Goal: Communication & Community: Answer question/provide support

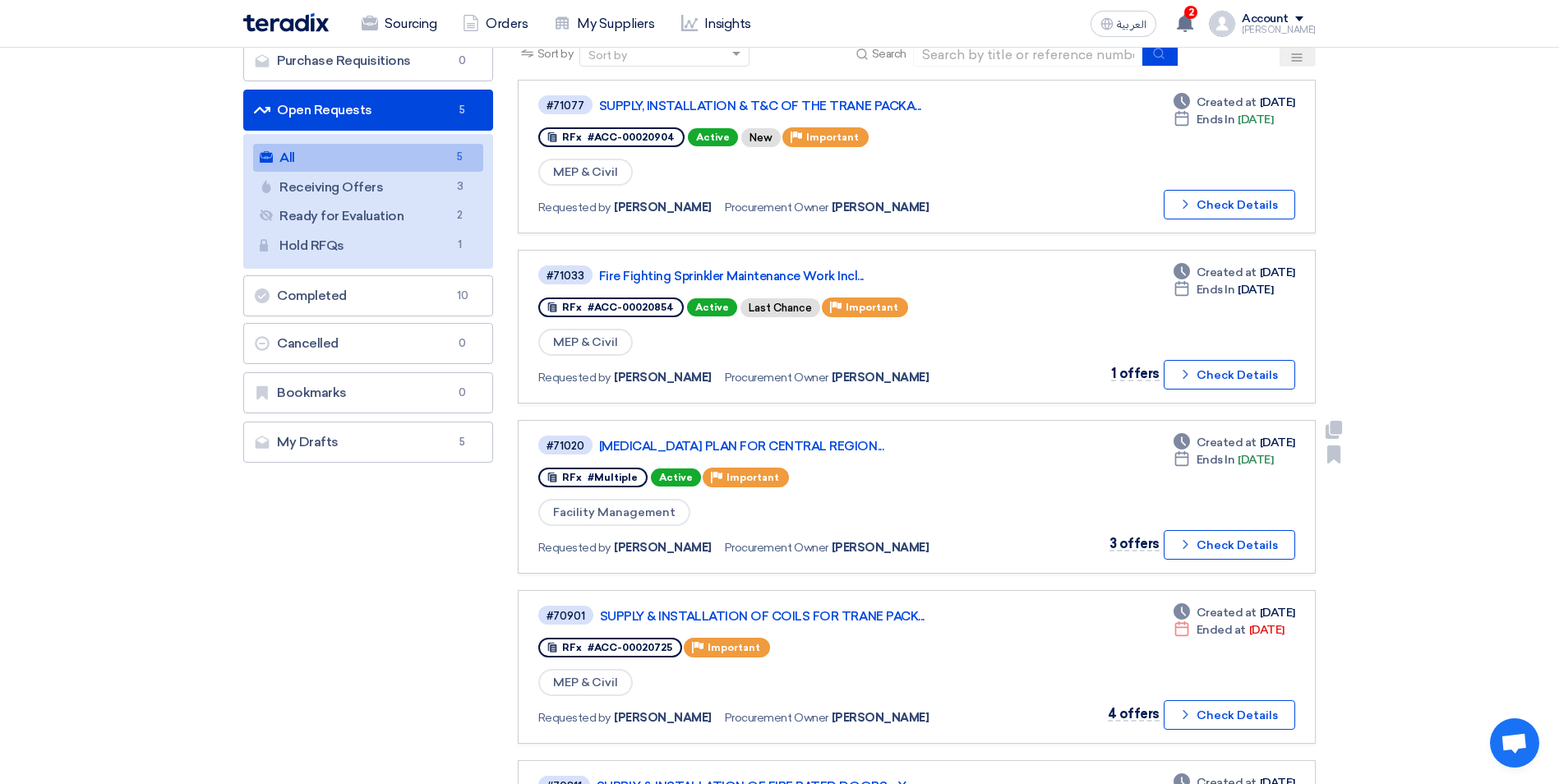
scroll to position [164, 0]
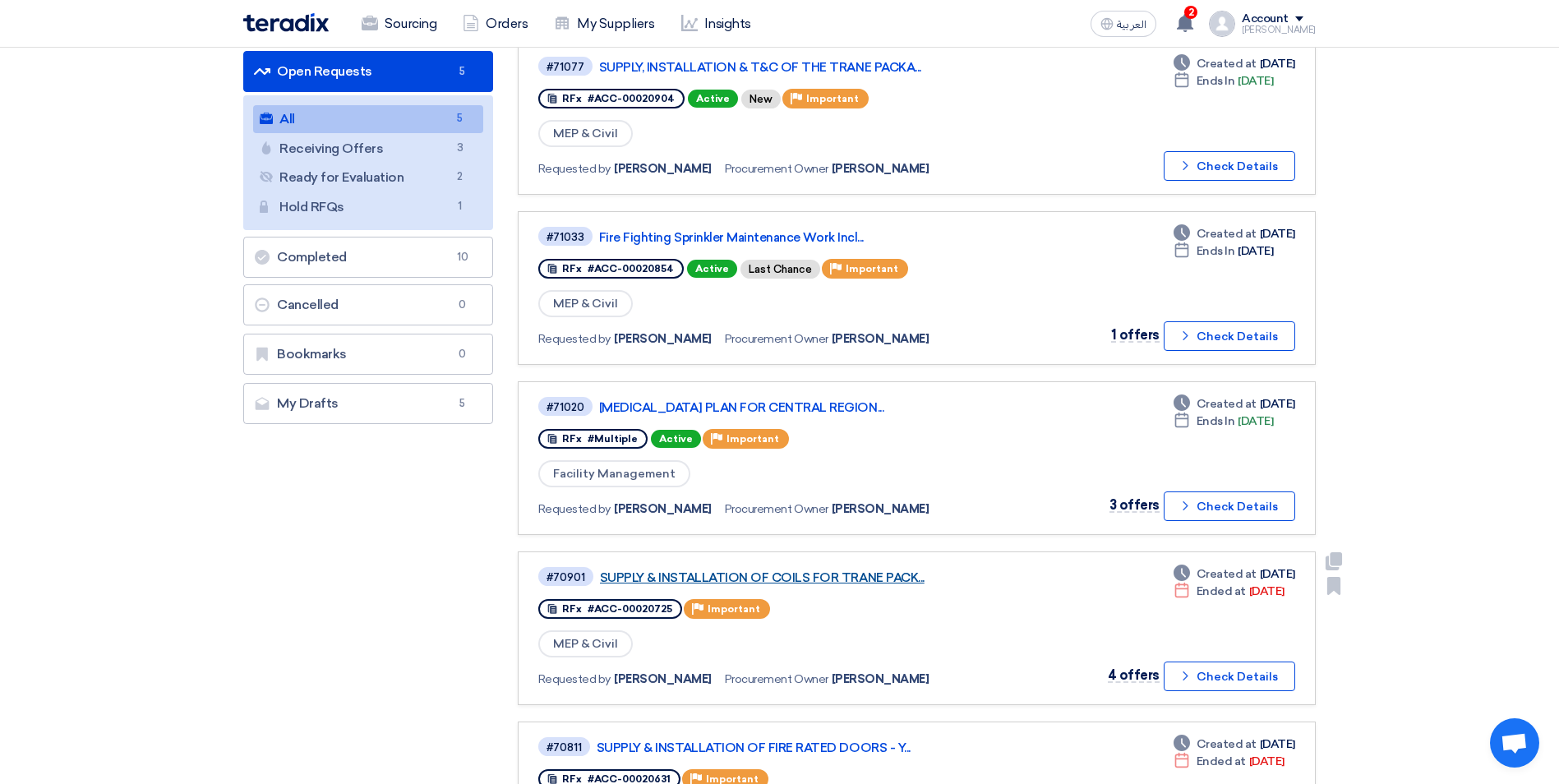
click at [847, 577] on link "SUPPLY & INSTALLATION OF COILS FOR TRANE PACK..." at bounding box center [805, 577] width 411 height 15
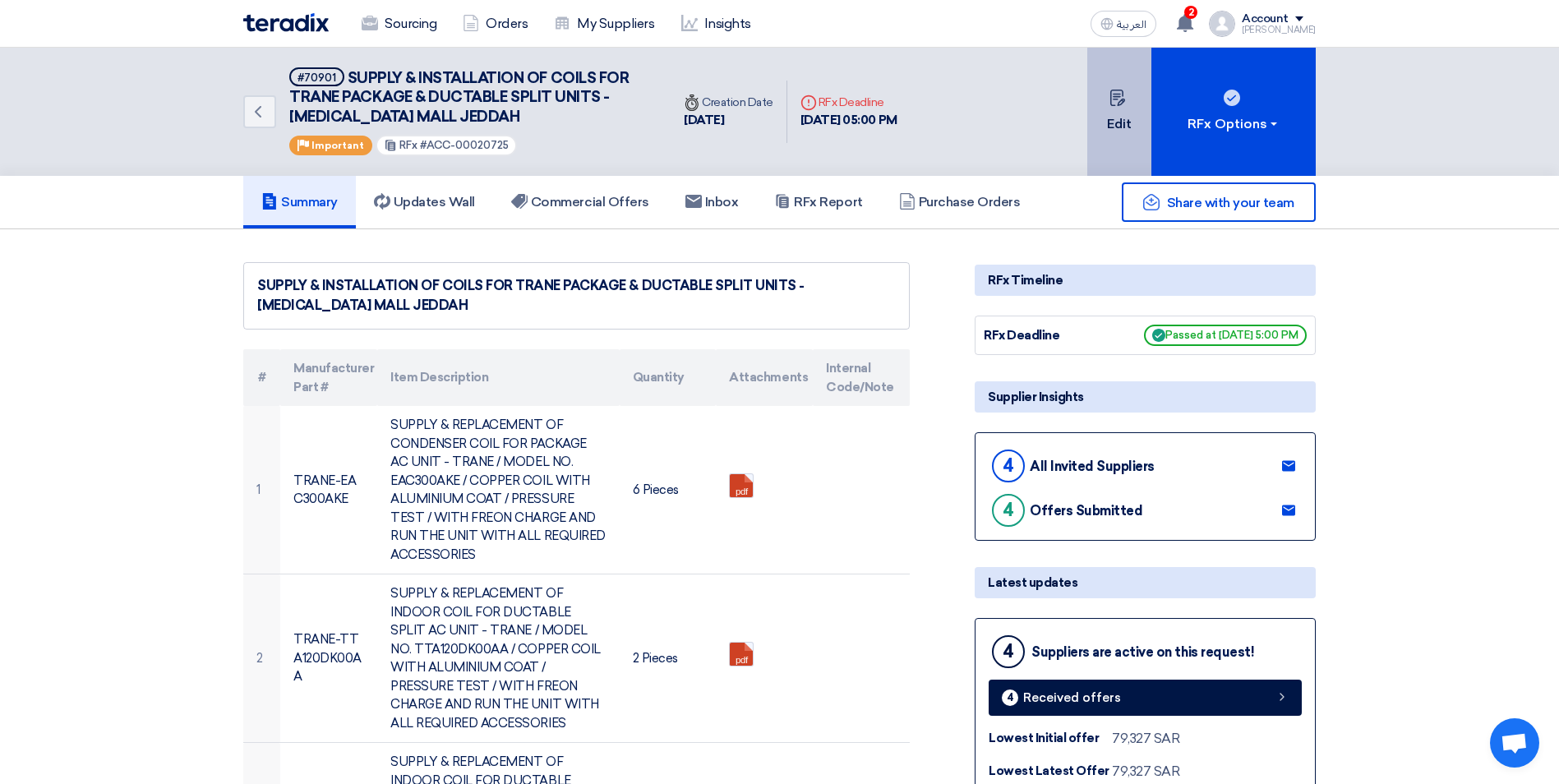
click at [1119, 127] on button "Edit" at bounding box center [1119, 111] width 64 height 128
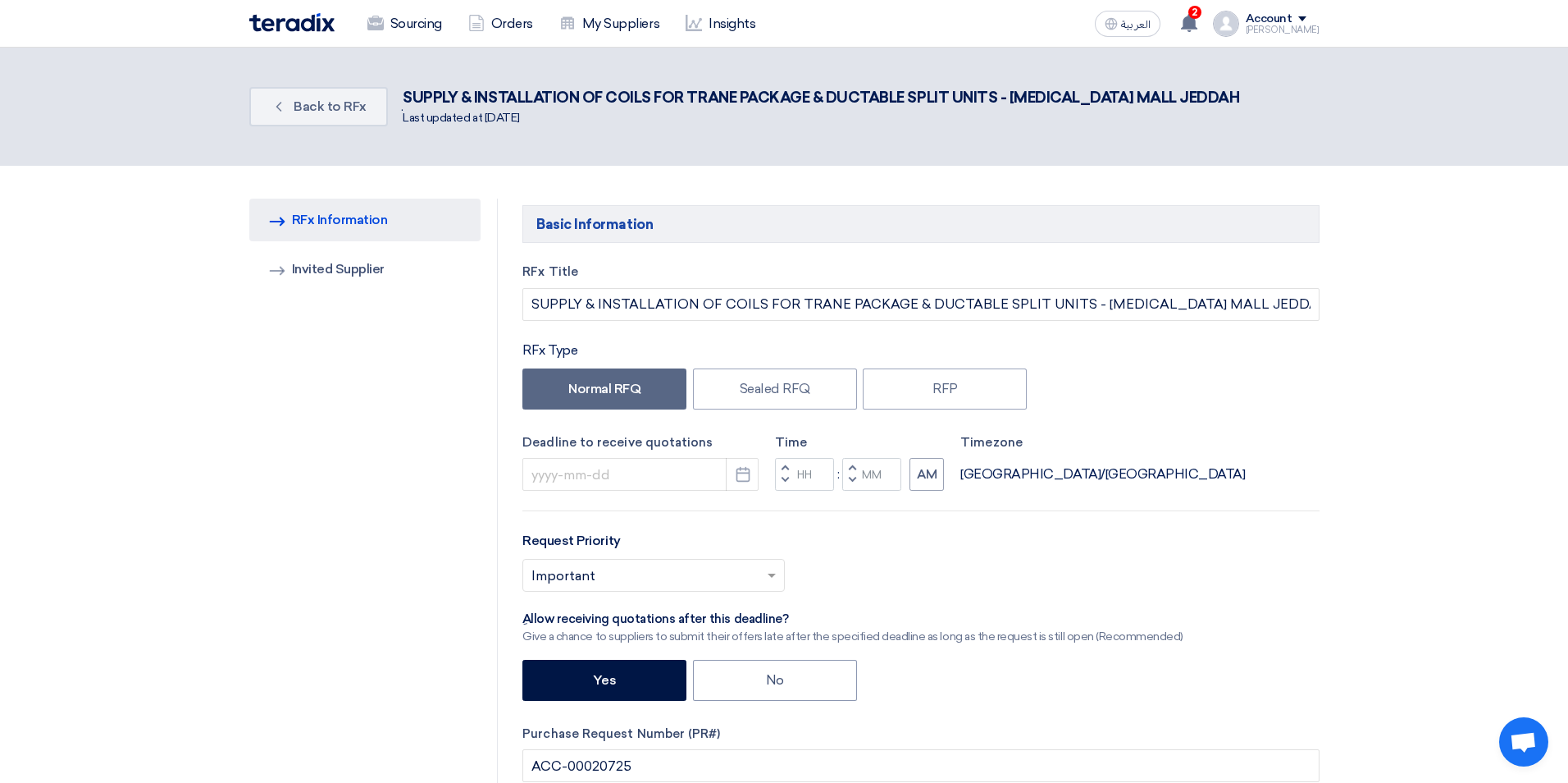
type input "[DATE]"
type input "05"
type input "00"
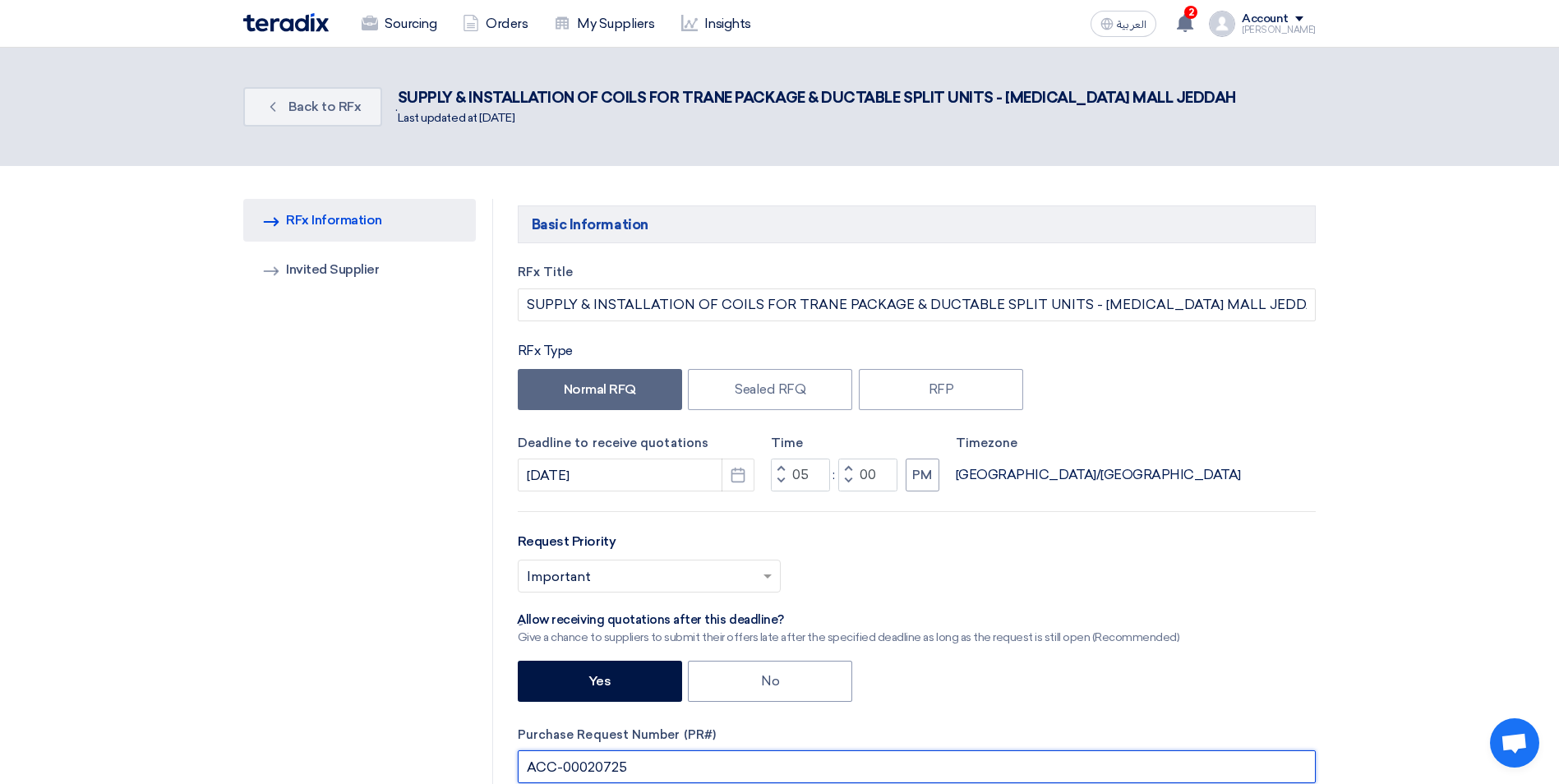
click at [628, 770] on input "ACC-00020725" at bounding box center [917, 767] width 798 height 33
type input "ACC-00020725/20952"
click at [861, 719] on div "RFx Title SUPPLY & INSTALLATION OF COILS FOR TRANE PACKAGE & DUCTABLE SPLIT UNI…" at bounding box center [917, 595] width 823 height 664
click at [740, 478] on icon "Pick a date" at bounding box center [738, 475] width 17 height 17
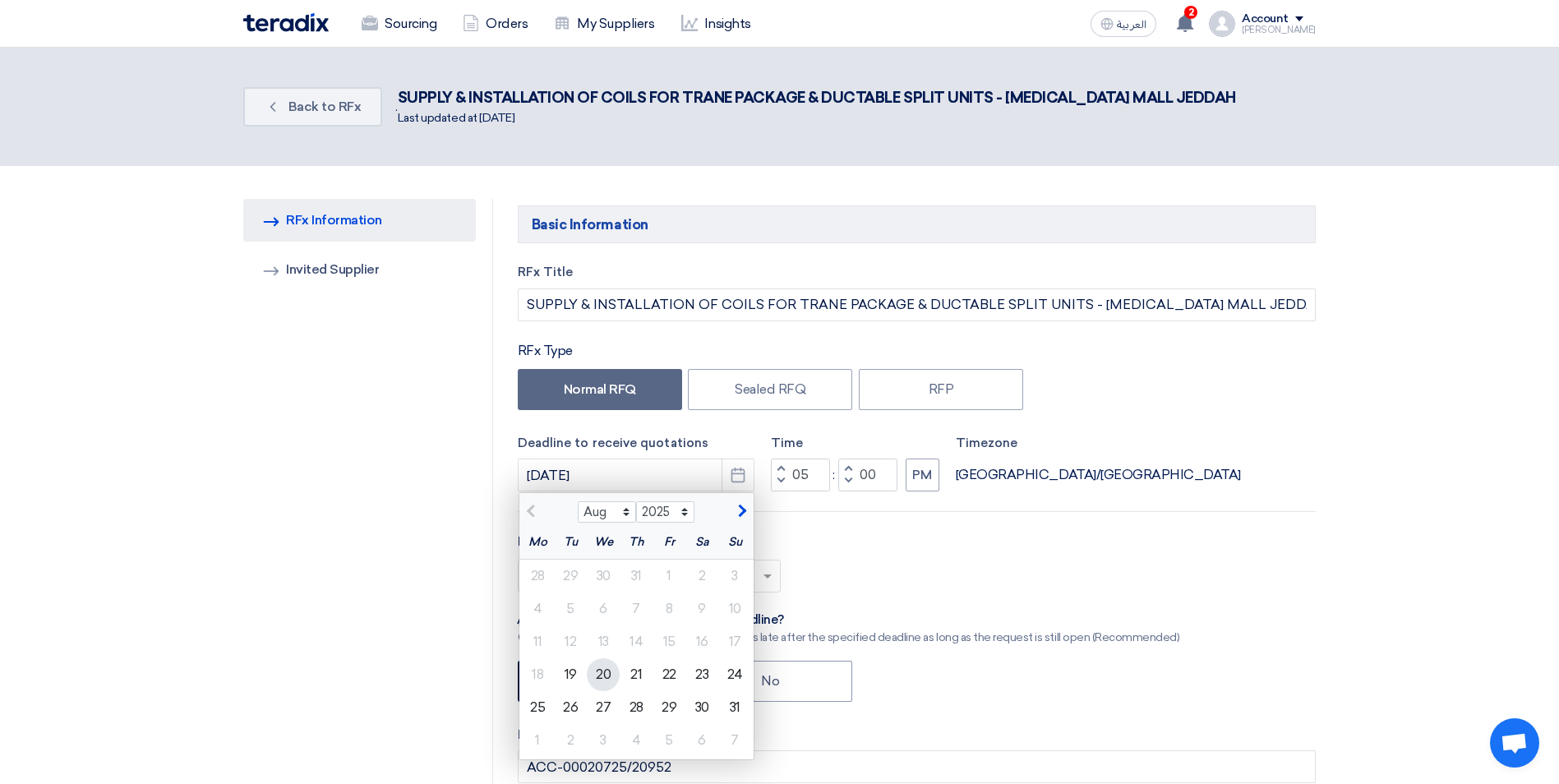
click at [593, 680] on div "20" at bounding box center [603, 674] width 33 height 33
type input "[DATE]"
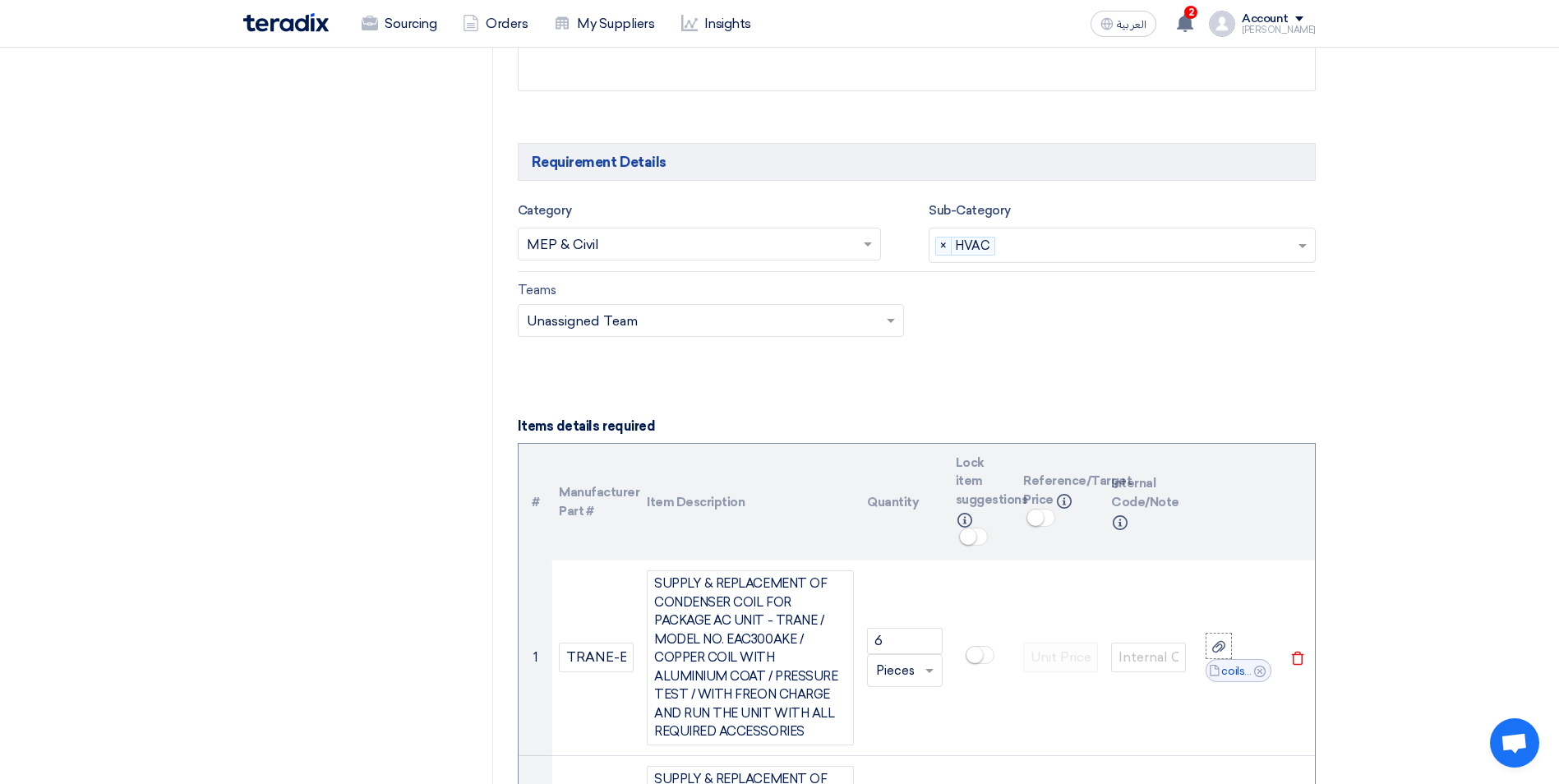
scroll to position [821, 0]
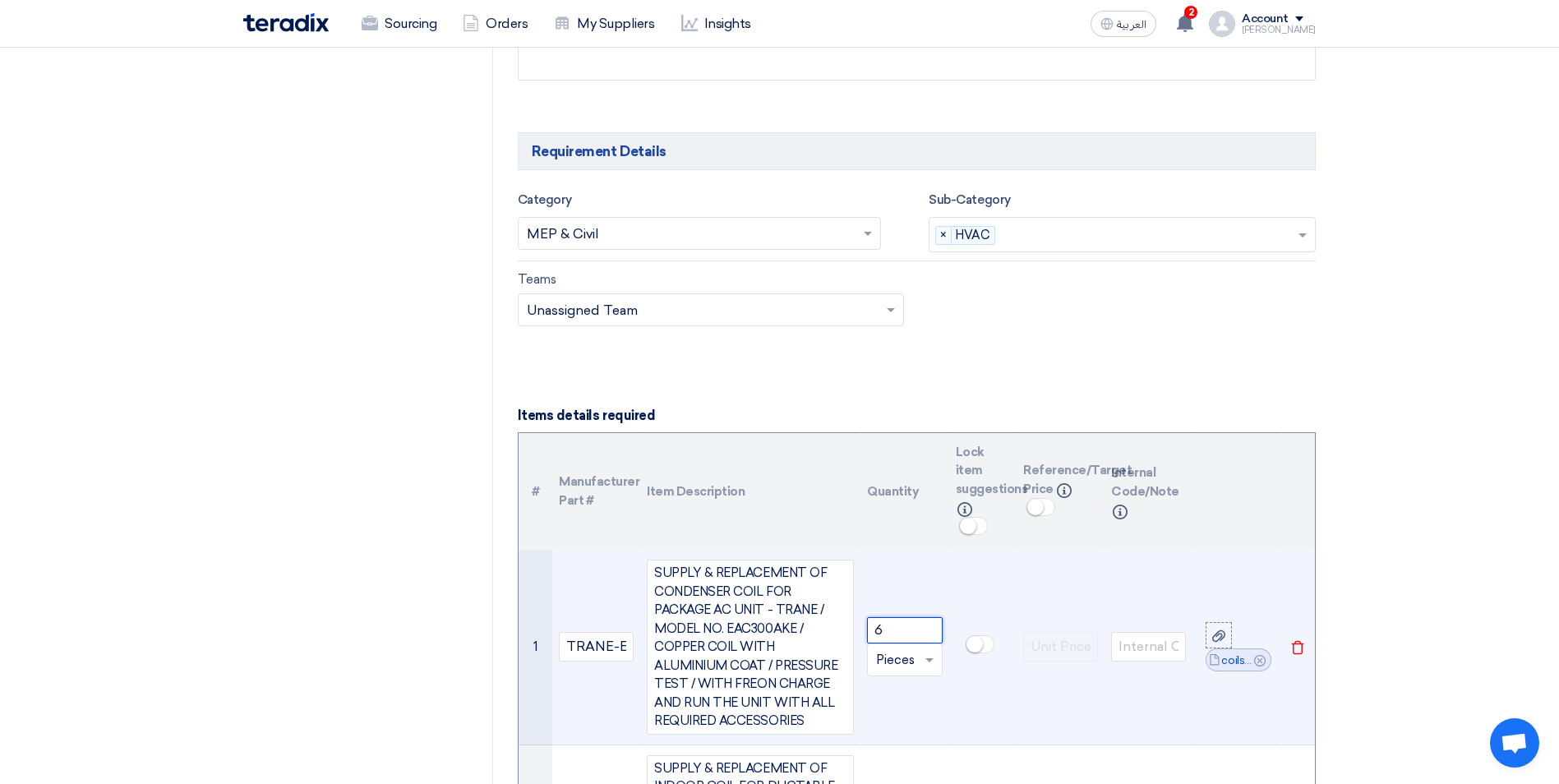
click at [877, 630] on input "6" at bounding box center [905, 630] width 75 height 27
type input "7"
click at [1018, 603] on td at bounding box center [1061, 647] width 88 height 194
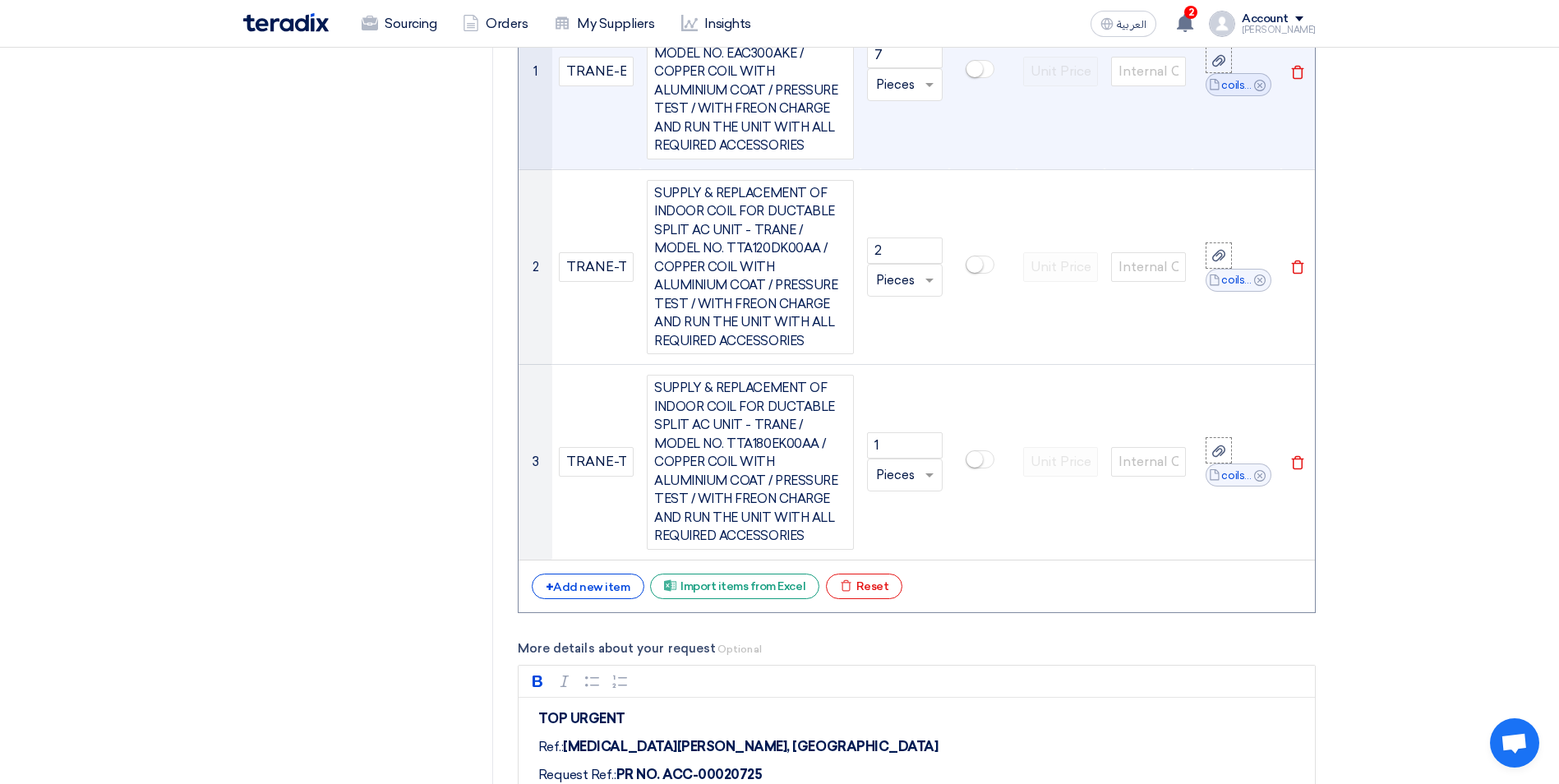
scroll to position [1478, 0]
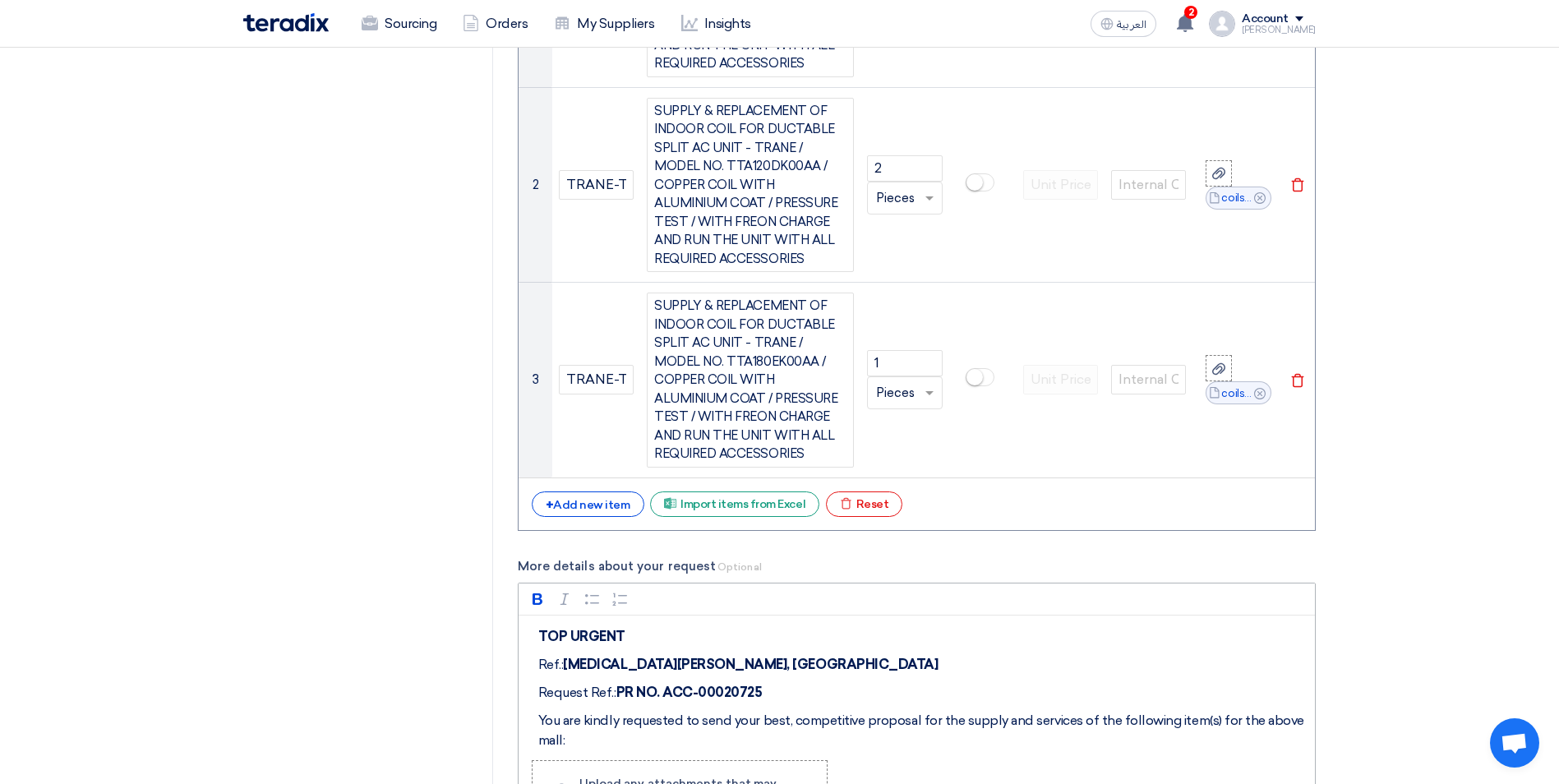
click at [780, 694] on p "Request Ref.: PR NO. ACC-00020725" at bounding box center [923, 693] width 770 height 20
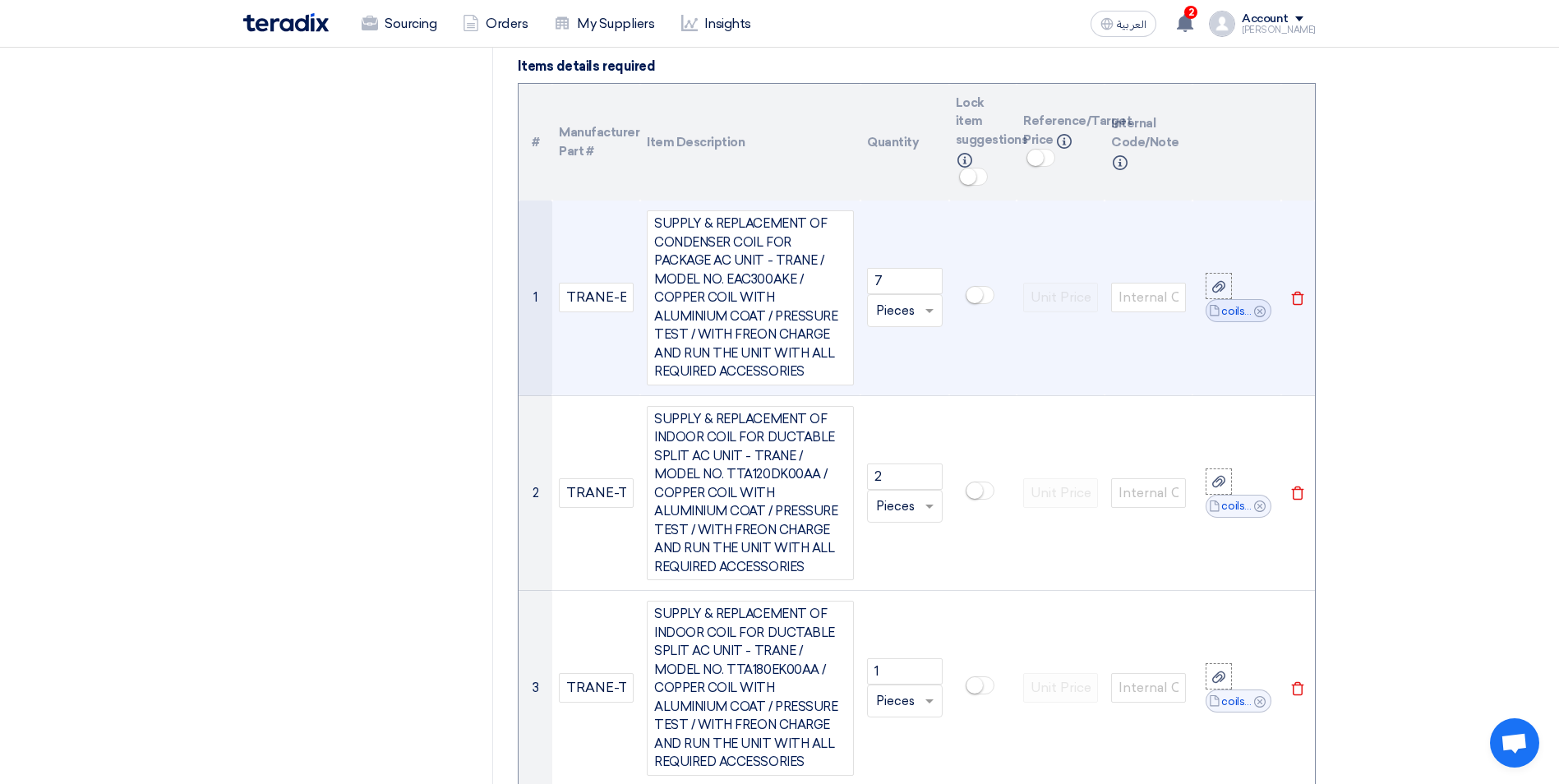
scroll to position [1150, 0]
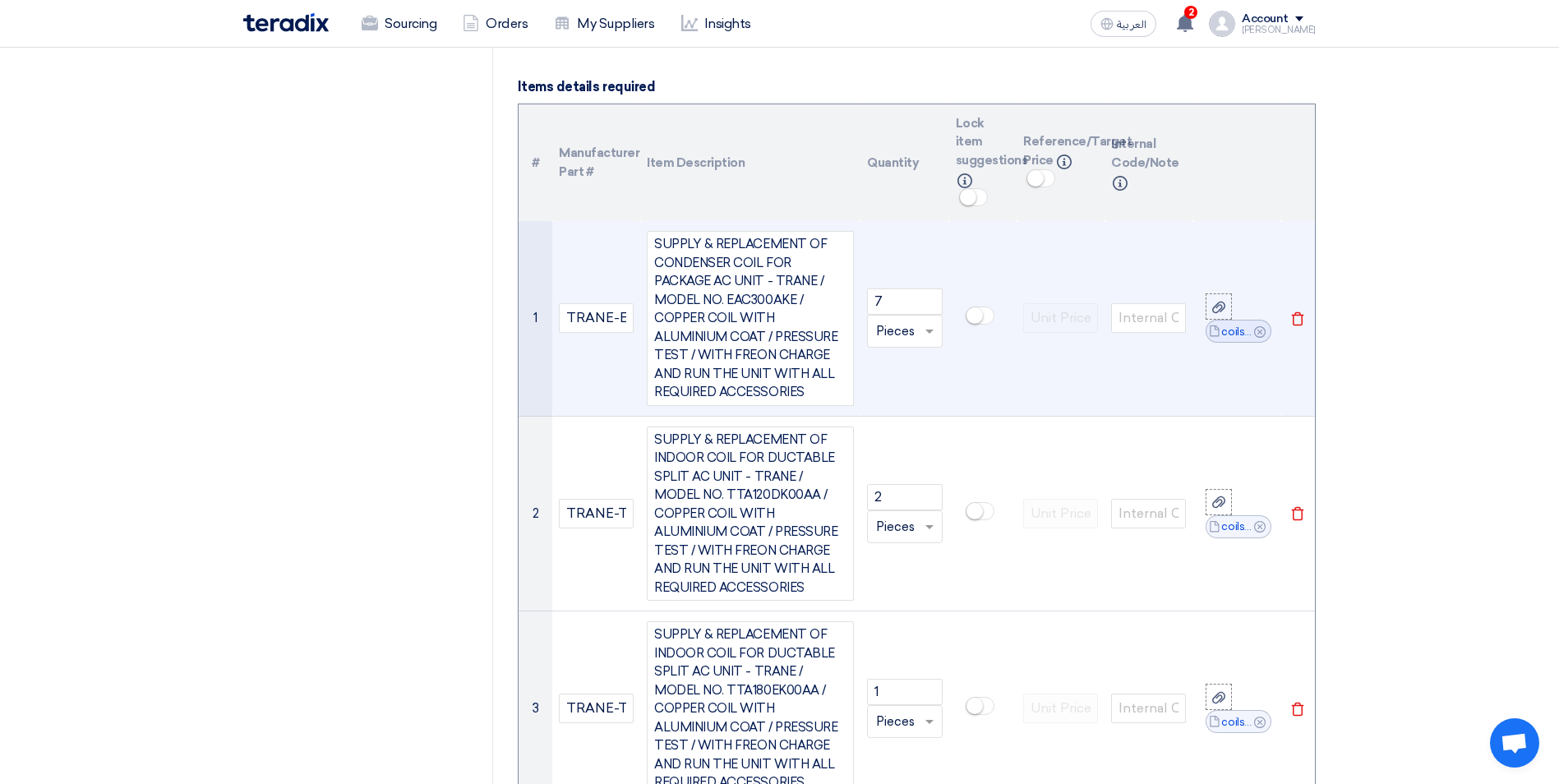
click at [1299, 316] on icon "Delete" at bounding box center [1298, 319] width 15 height 15
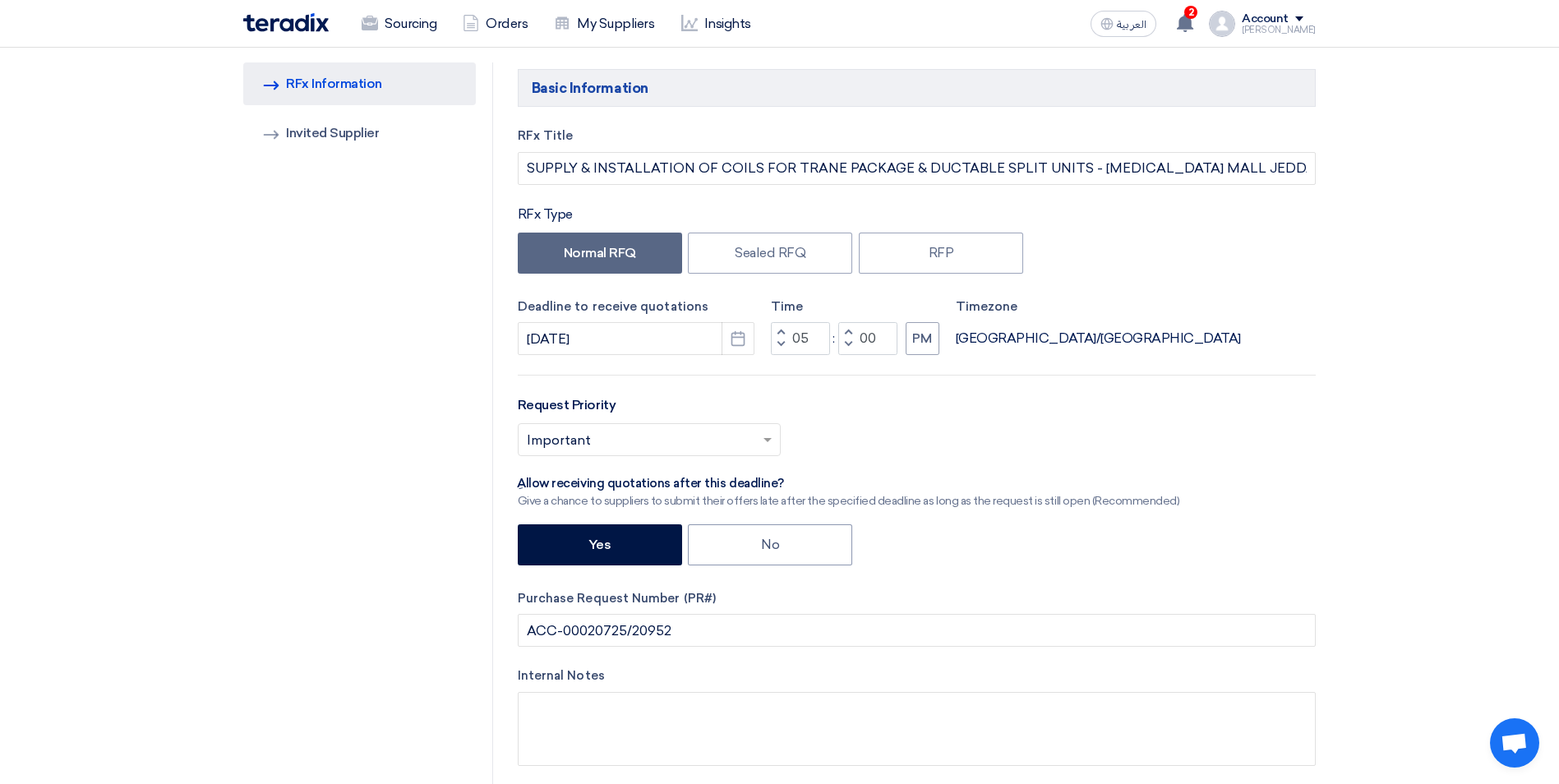
scroll to position [0, 0]
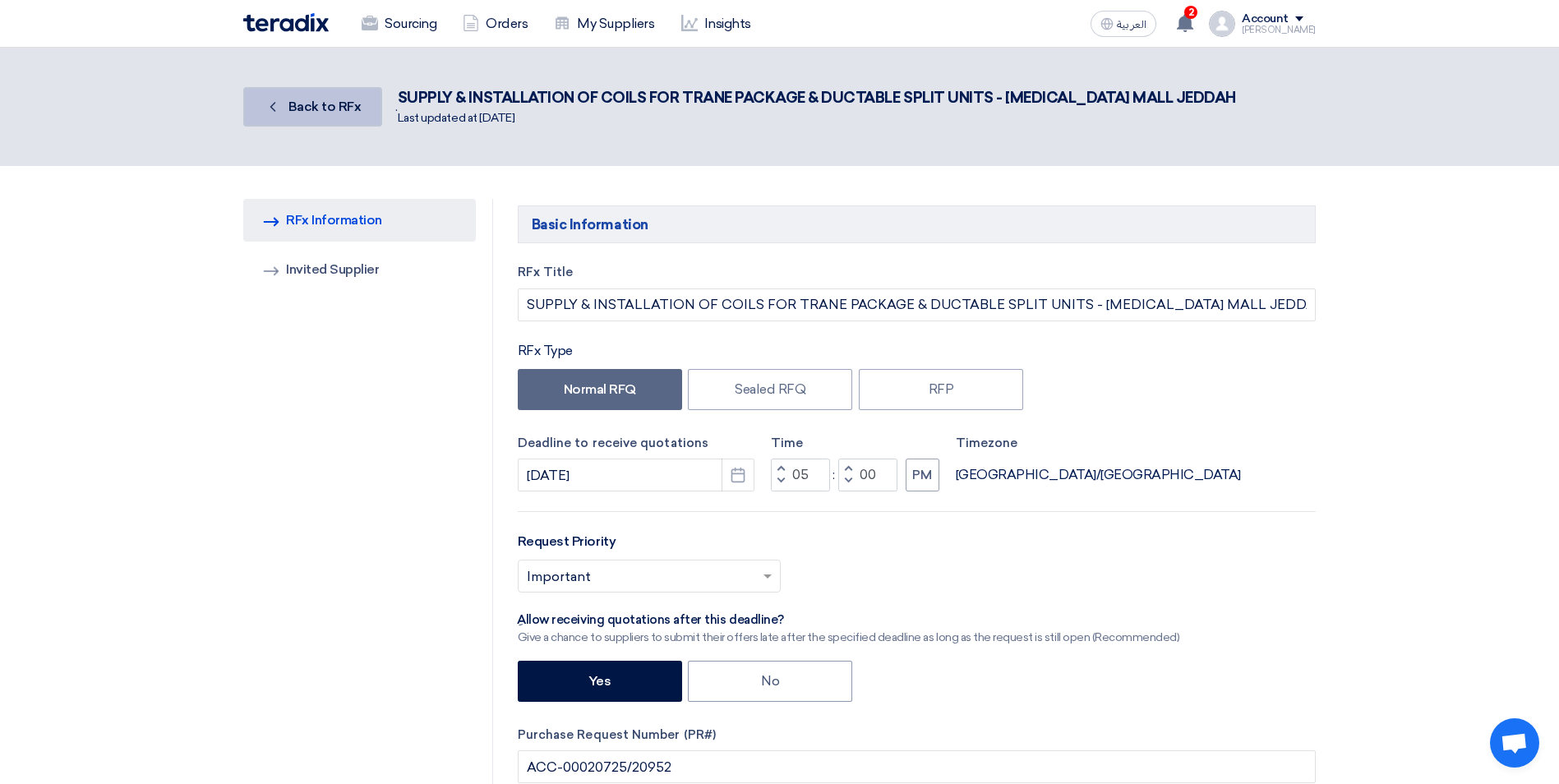
click at [301, 103] on span "Back to RFx" at bounding box center [325, 106] width 73 height 16
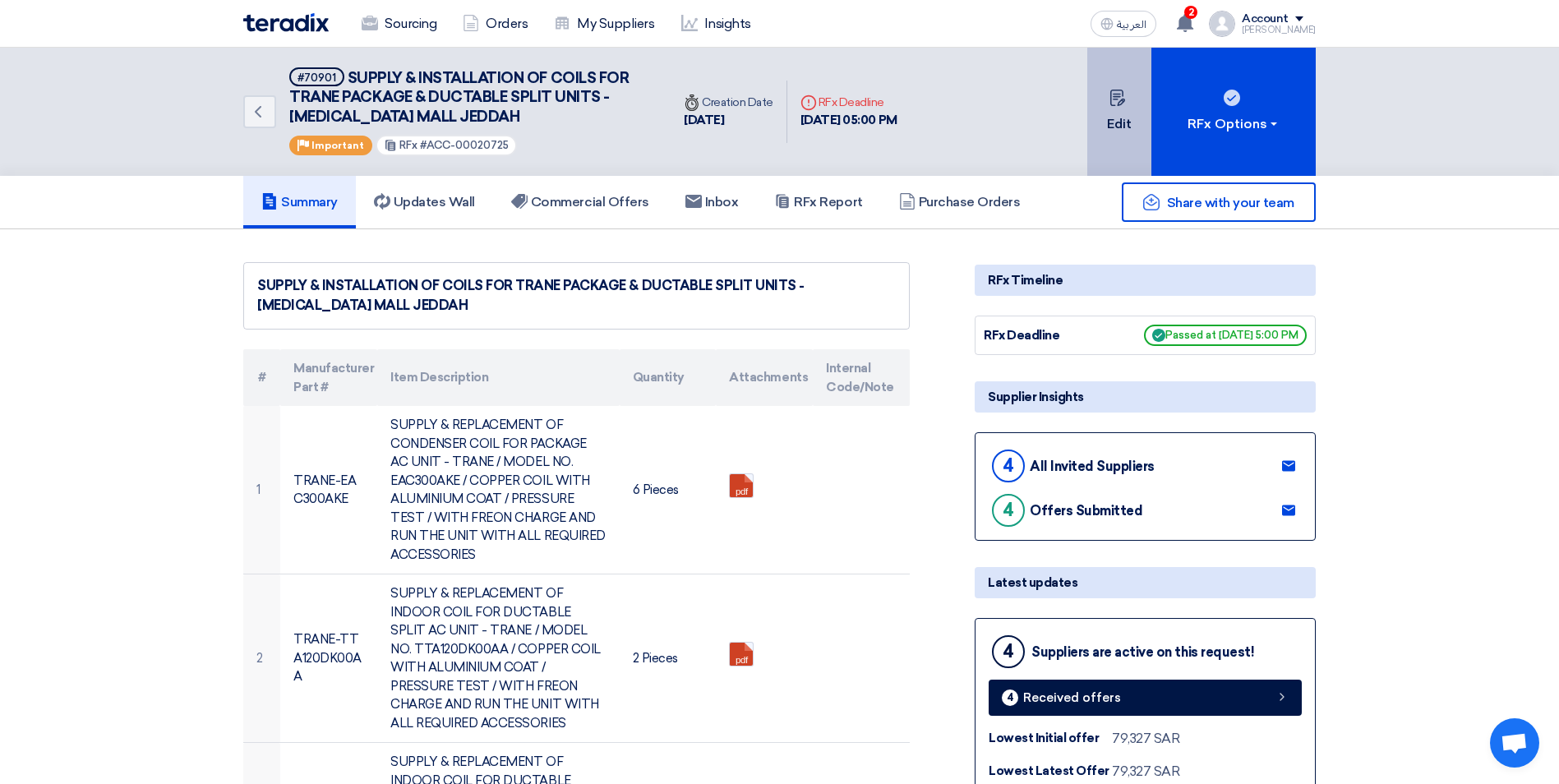
click at [1127, 124] on button "Edit" at bounding box center [1119, 111] width 64 height 128
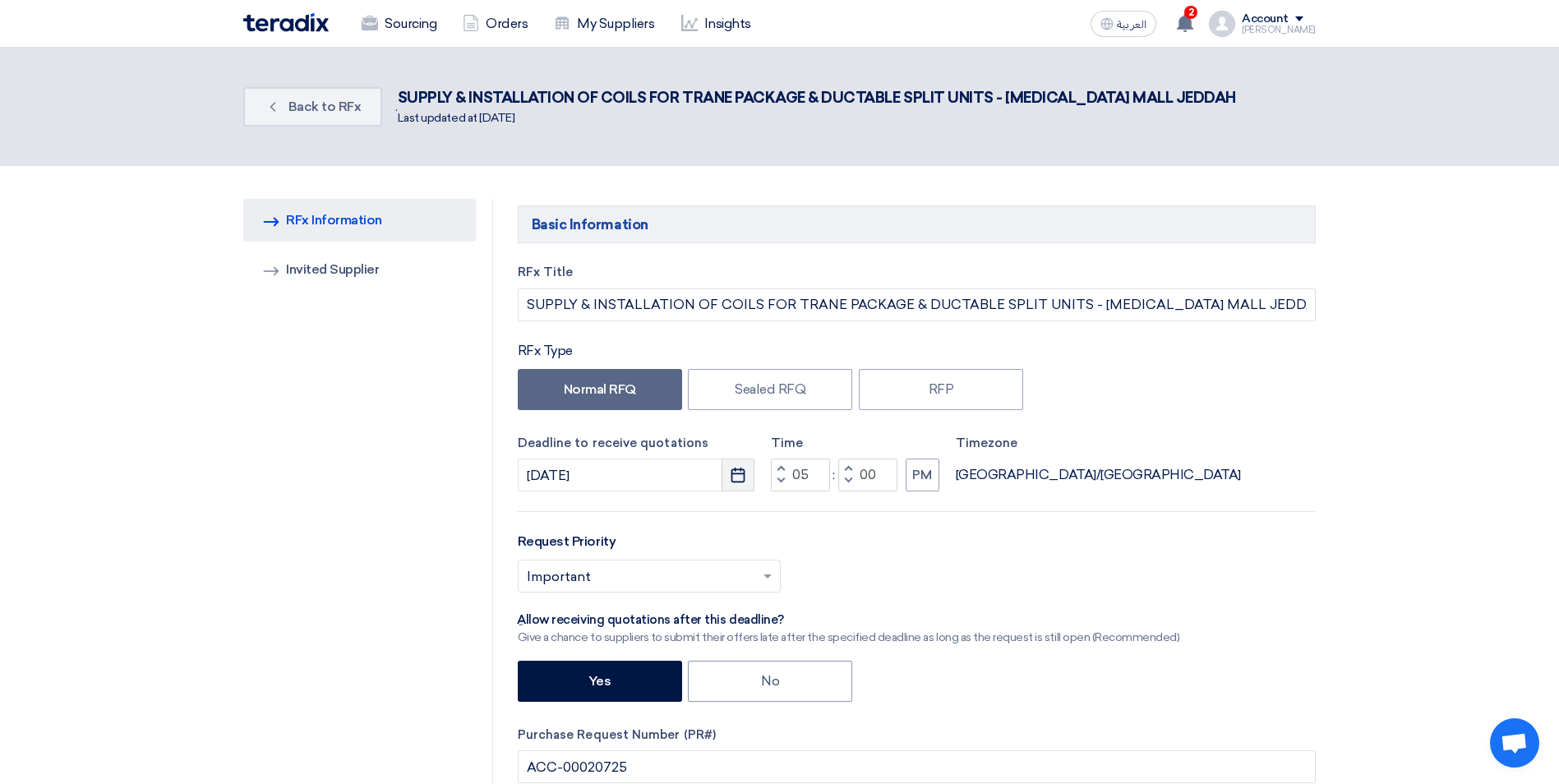
click at [735, 478] on icon "Pick a date" at bounding box center [738, 475] width 17 height 17
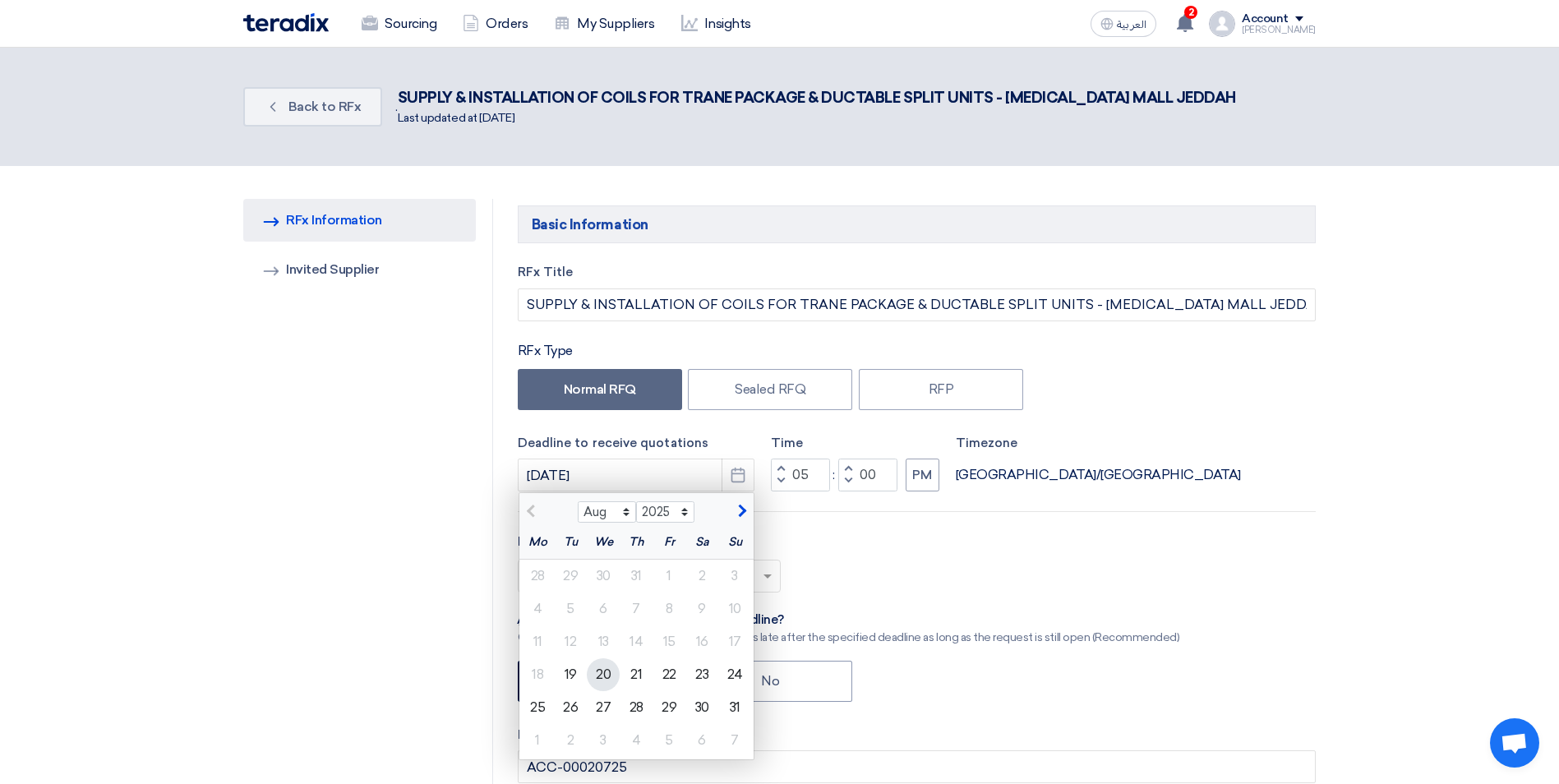
click at [602, 684] on div "20" at bounding box center [603, 674] width 33 height 33
type input "[DATE]"
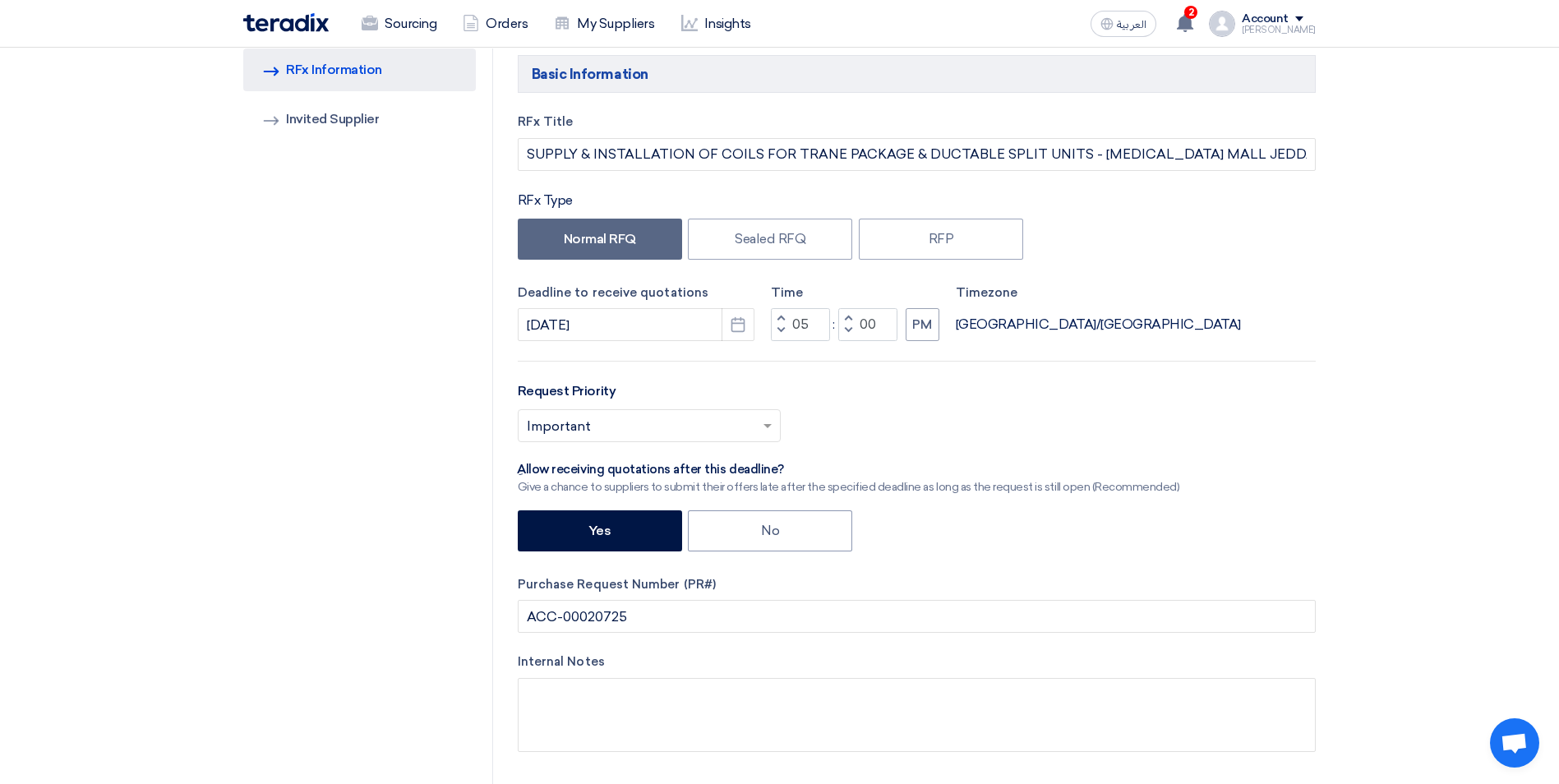
scroll to position [164, 0]
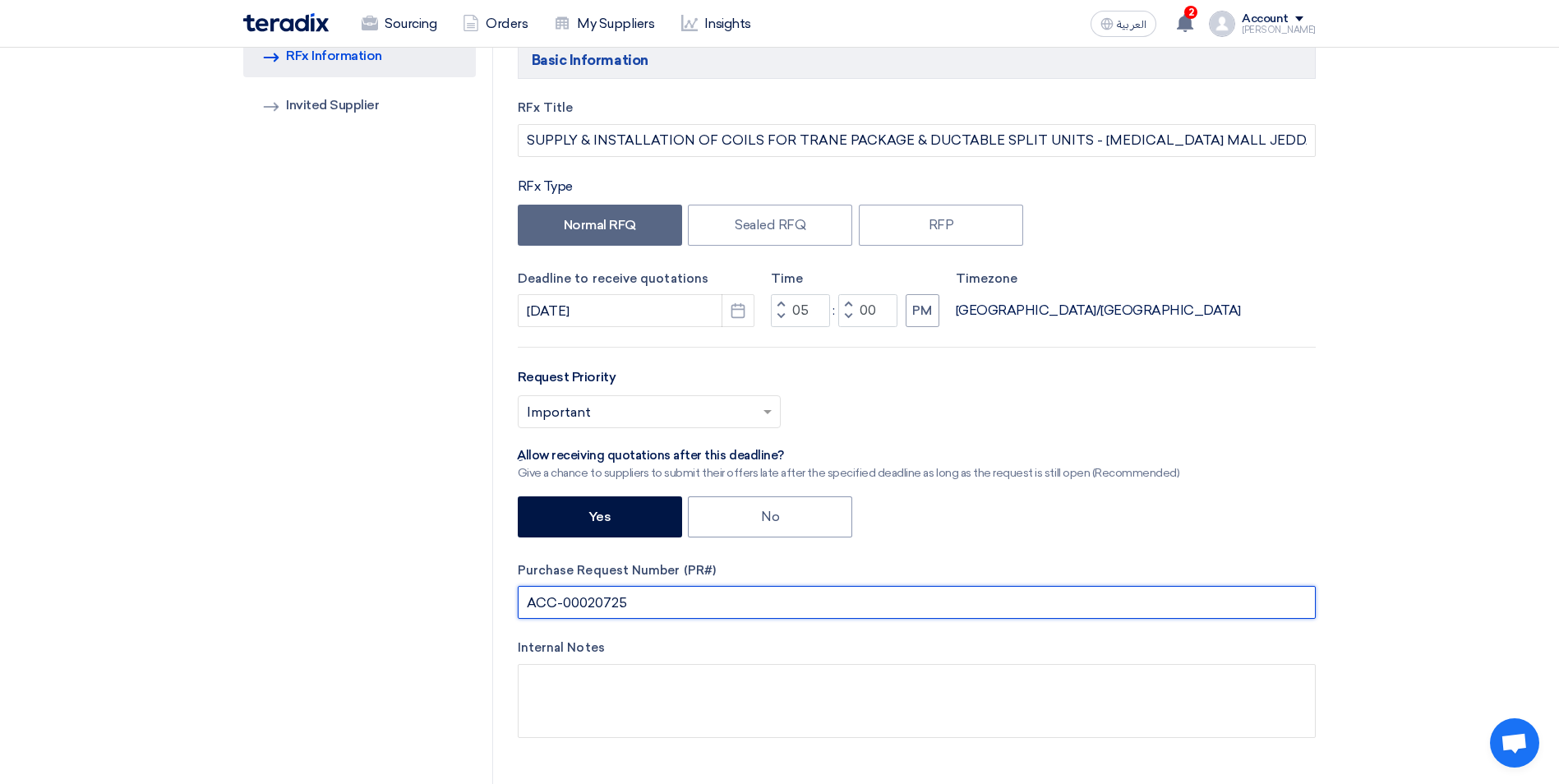
click at [682, 605] on input "ACC-00020725" at bounding box center [917, 602] width 798 height 33
type input "ACC-00020725/20952"
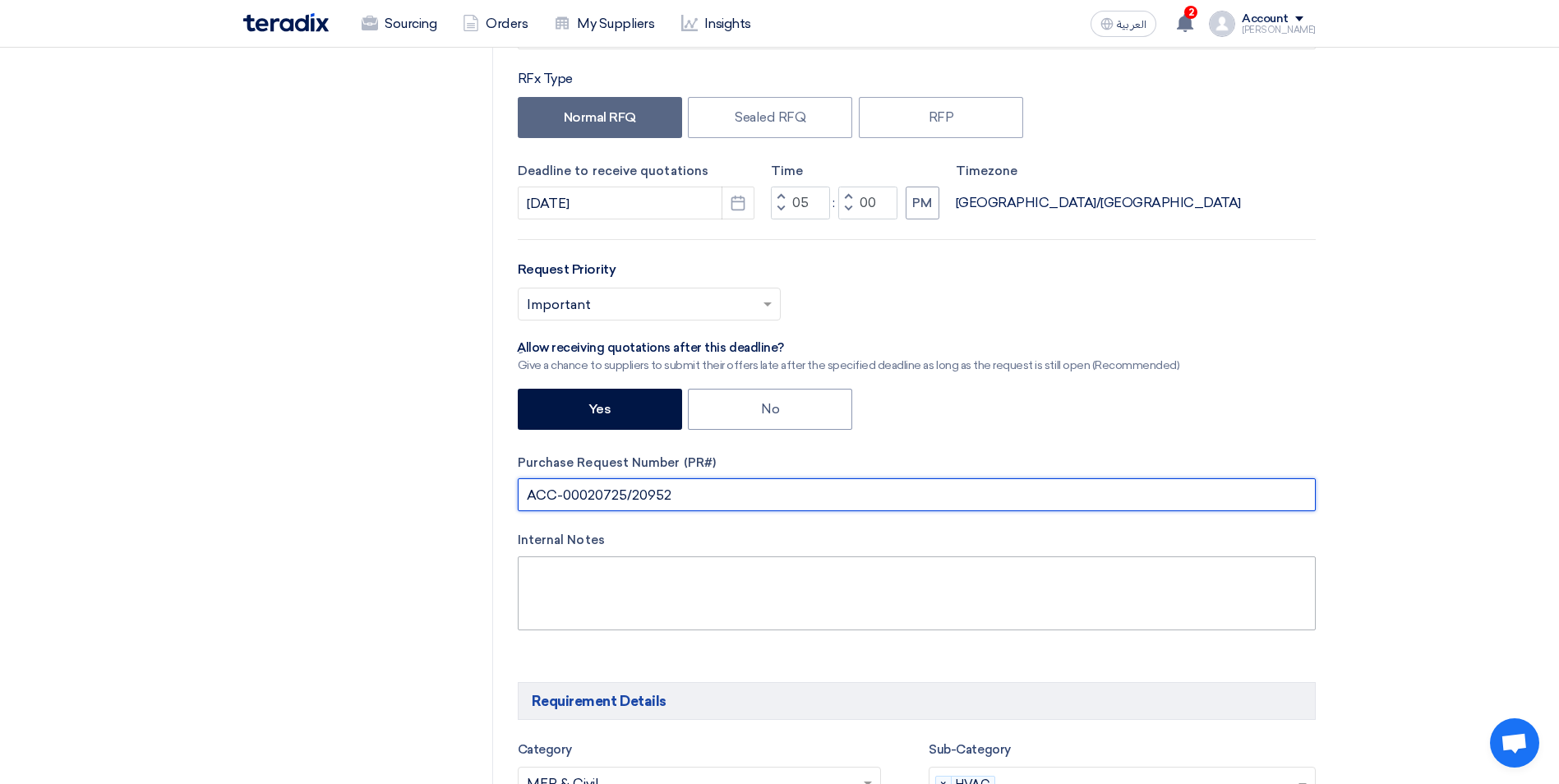
scroll to position [492, 0]
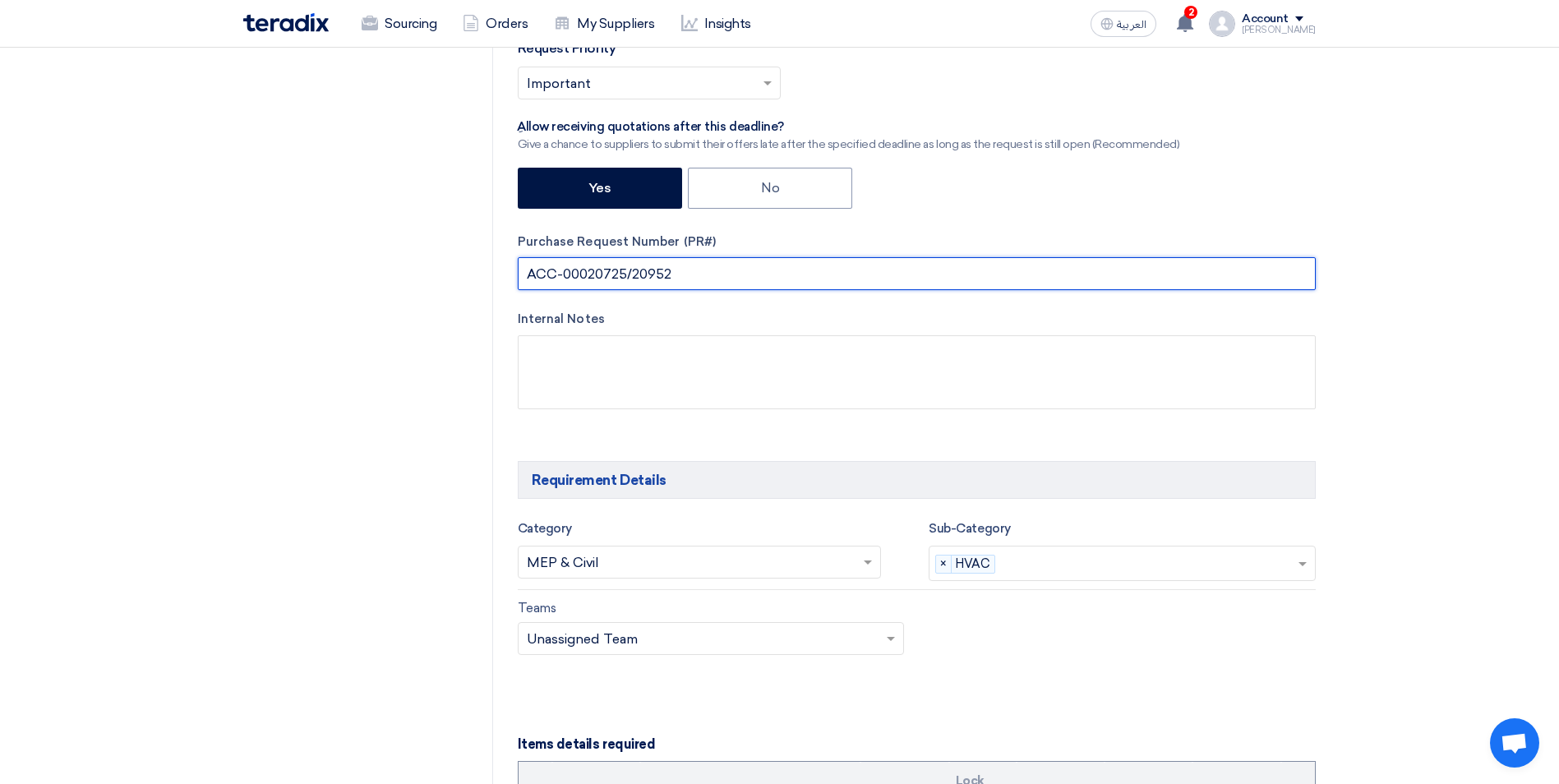
drag, startPoint x: 674, startPoint y: 278, endPoint x: 631, endPoint y: 275, distance: 43.1
click at [631, 275] on input "ACC-00020725/20952" at bounding box center [917, 274] width 798 height 33
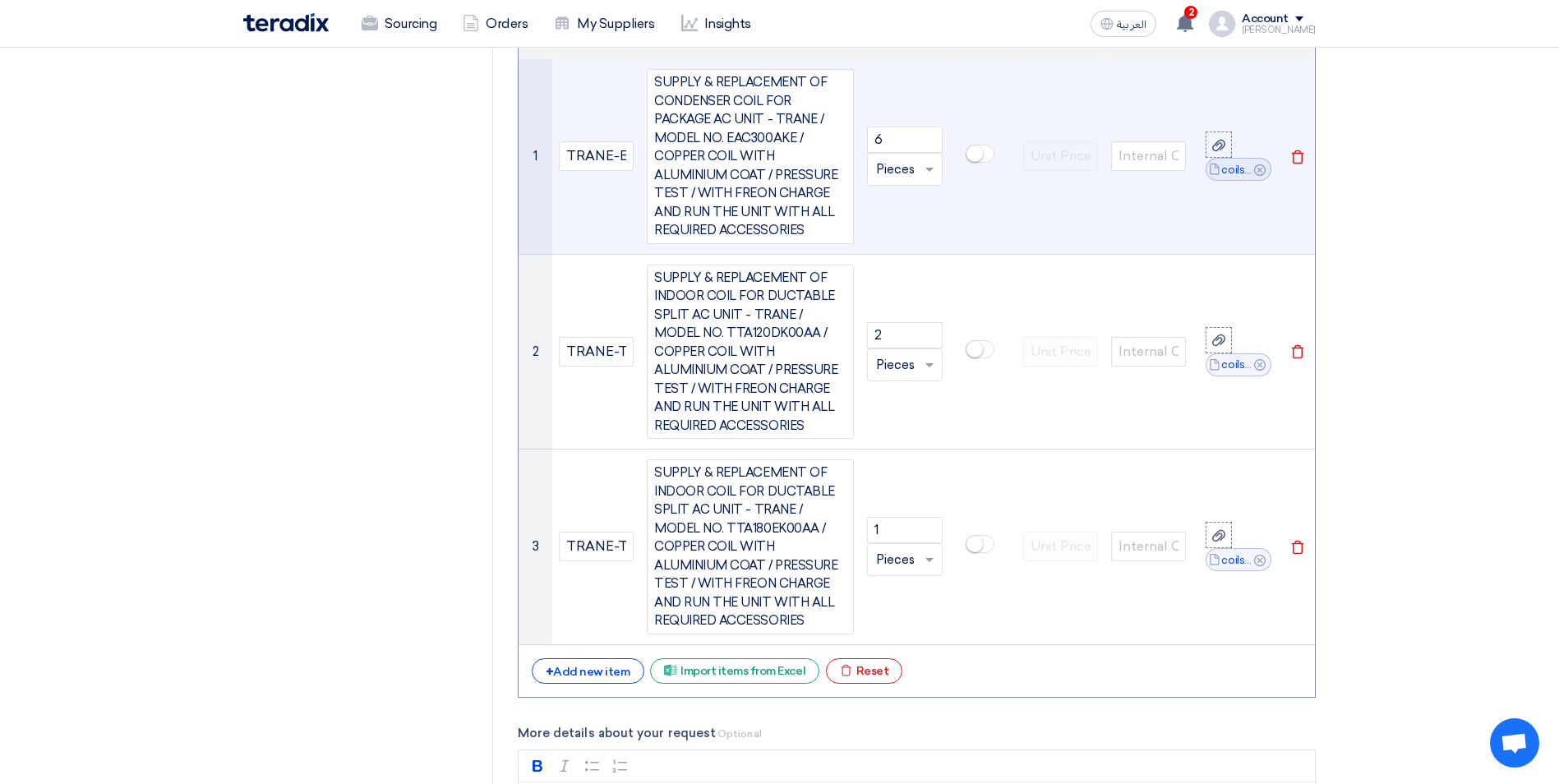
scroll to position [1478, 0]
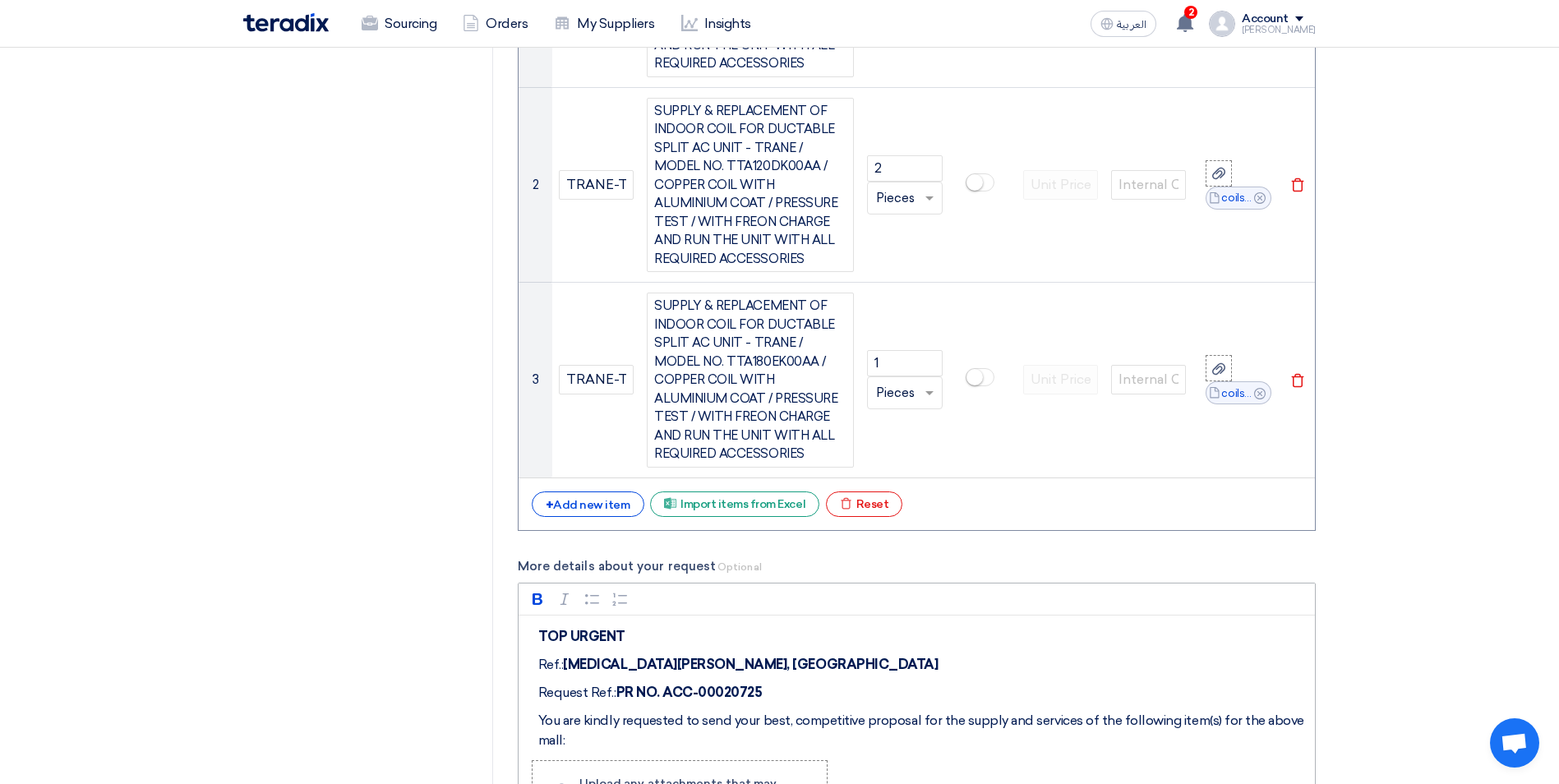
click at [774, 685] on p "Request Ref.: PR NO. ACC-00020725" at bounding box center [923, 693] width 770 height 20
paste div "Rich Text Editor, main"
click at [772, 690] on p "Request Ref.: PR NO. ACC-00020725 20952" at bounding box center [923, 693] width 770 height 20
drag, startPoint x: 814, startPoint y: 692, endPoint x: 778, endPoint y: 693, distance: 36.0
click at [778, 693] on p "Request Ref.: PR NO. ACC-00020725/ 20952" at bounding box center [923, 693] width 770 height 20
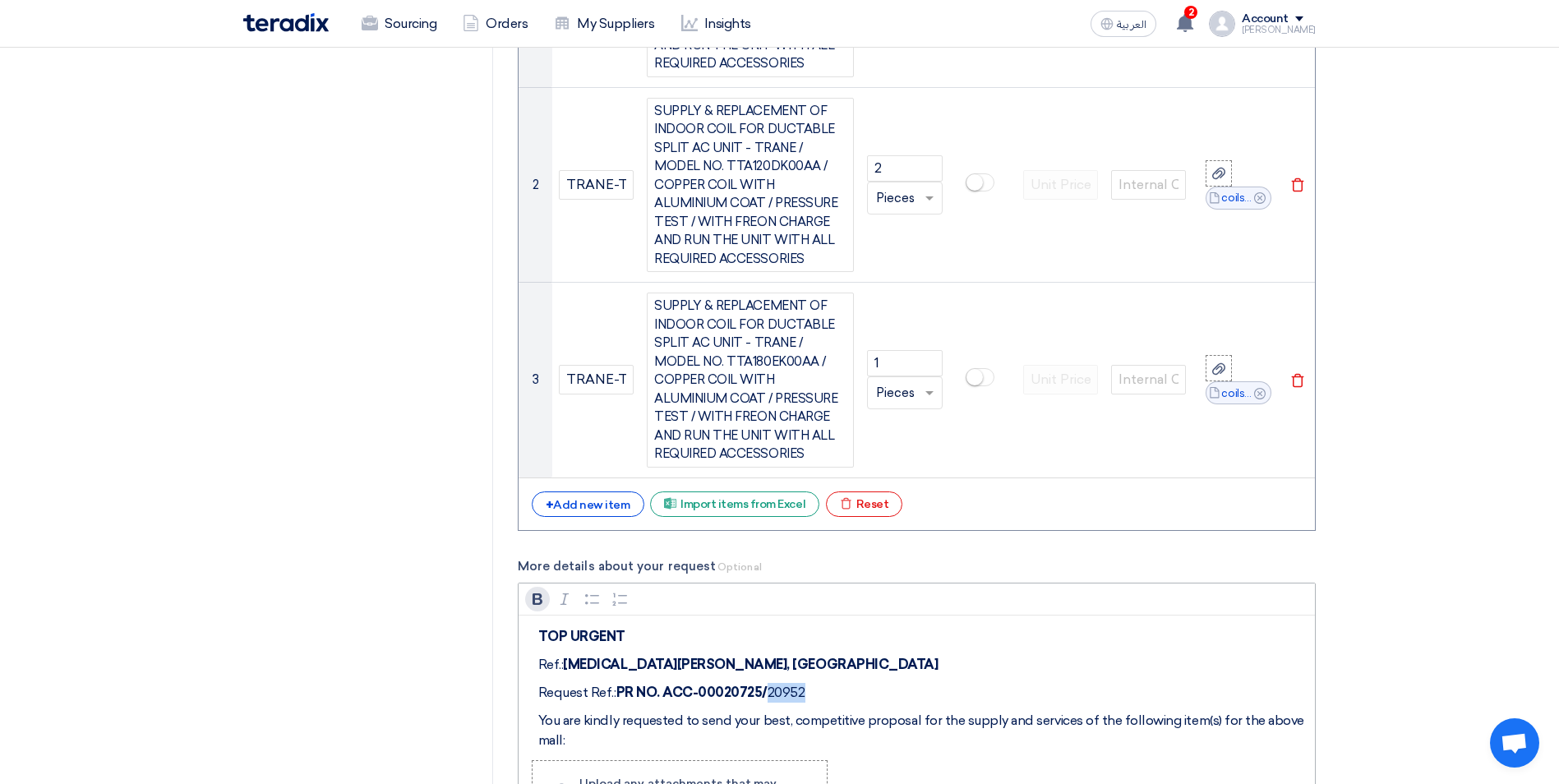
click at [536, 607] on button "Bold (CTRL+B) Bold" at bounding box center [538, 599] width 25 height 25
click at [830, 664] on p "Ref.: [MEDICAL_DATA][PERSON_NAME], [GEOGRAPHIC_DATA]" at bounding box center [923, 664] width 770 height 20
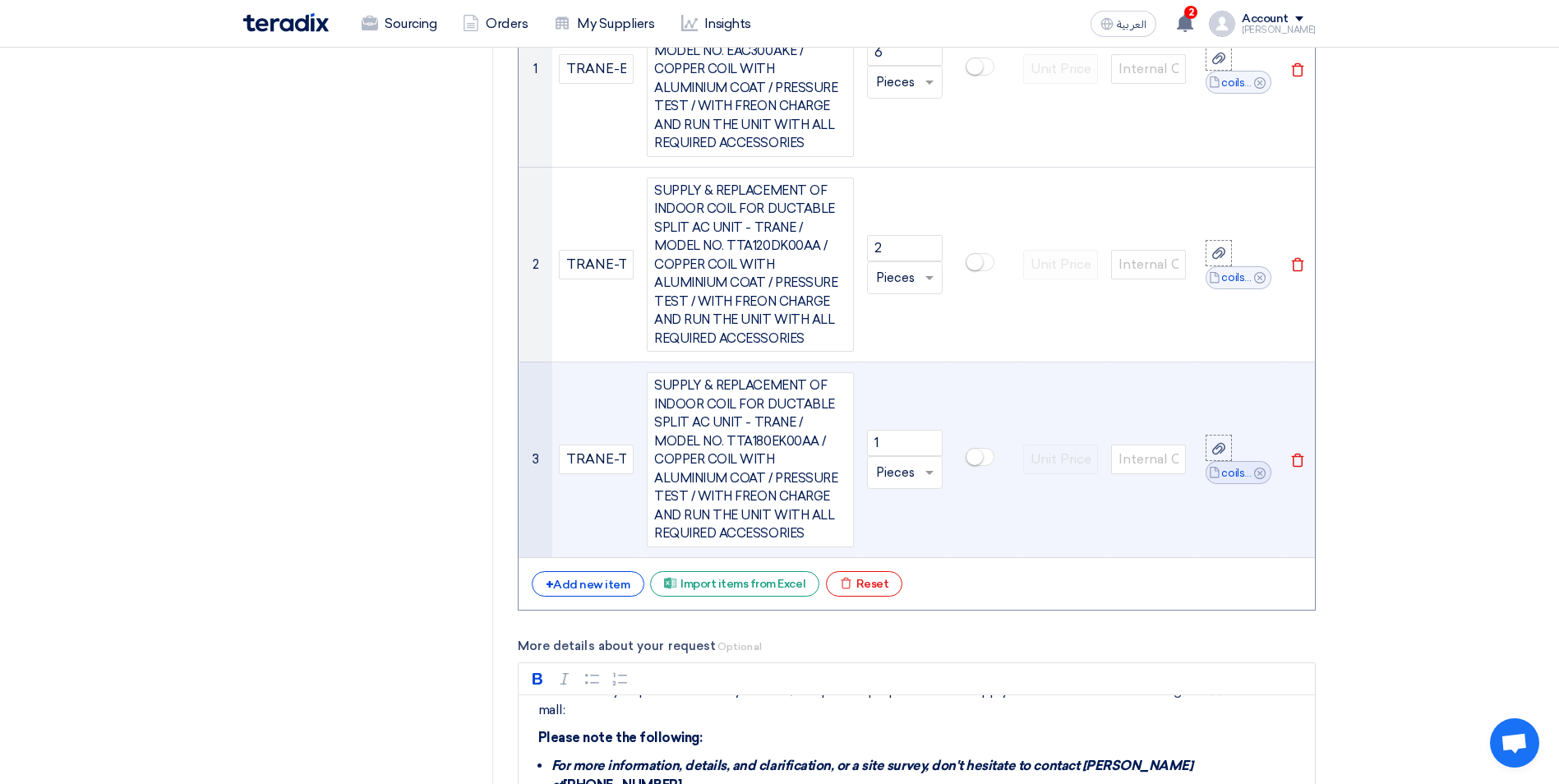
scroll to position [1068, 0]
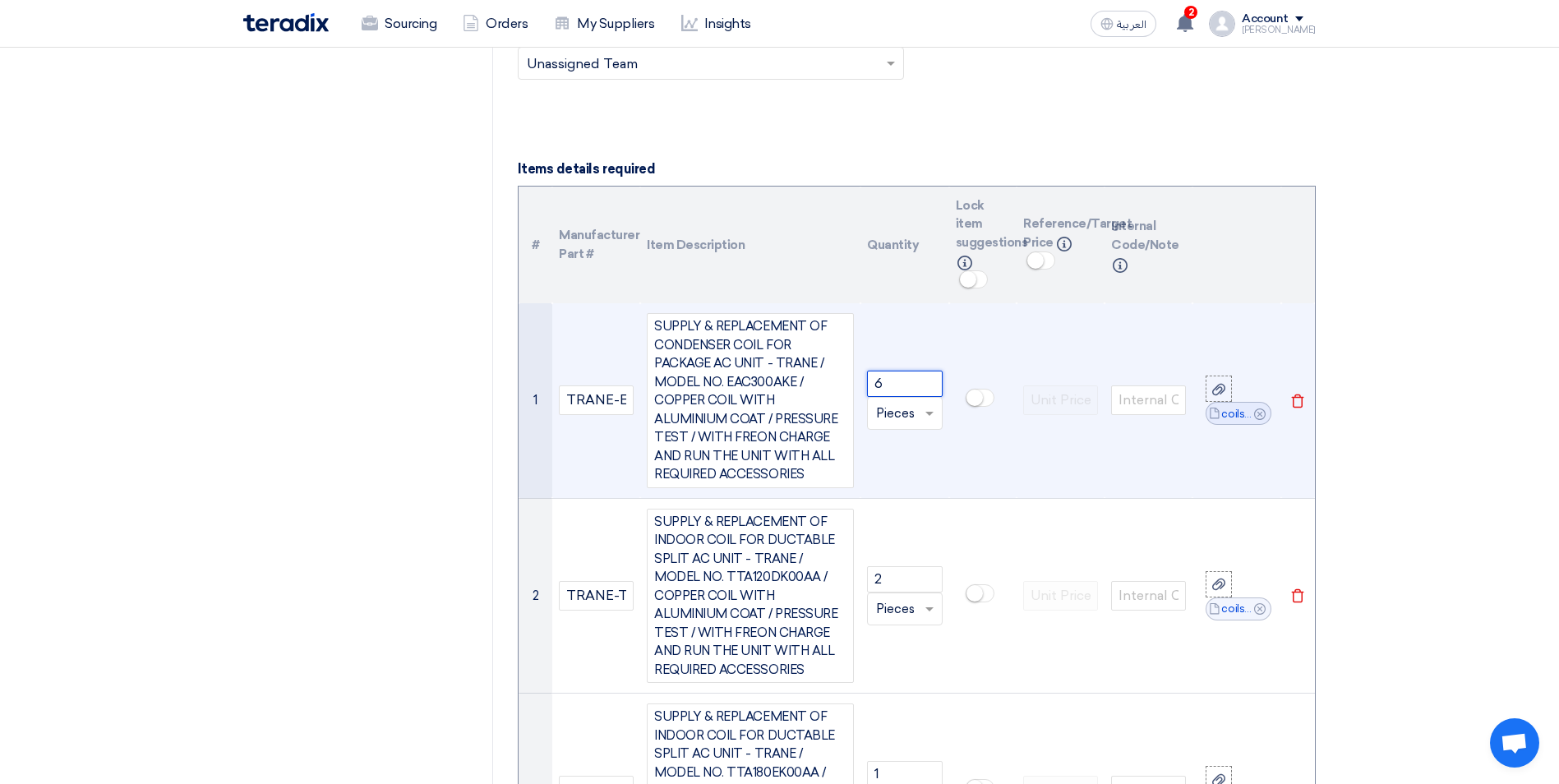
click at [876, 386] on input "6" at bounding box center [905, 384] width 75 height 27
type input "7"
click at [1016, 481] on td at bounding box center [982, 400] width 67 height 194
click at [1258, 414] on icon "Cancel" at bounding box center [1260, 414] width 12 height 12
click at [1222, 400] on icon at bounding box center [1219, 401] width 13 height 13
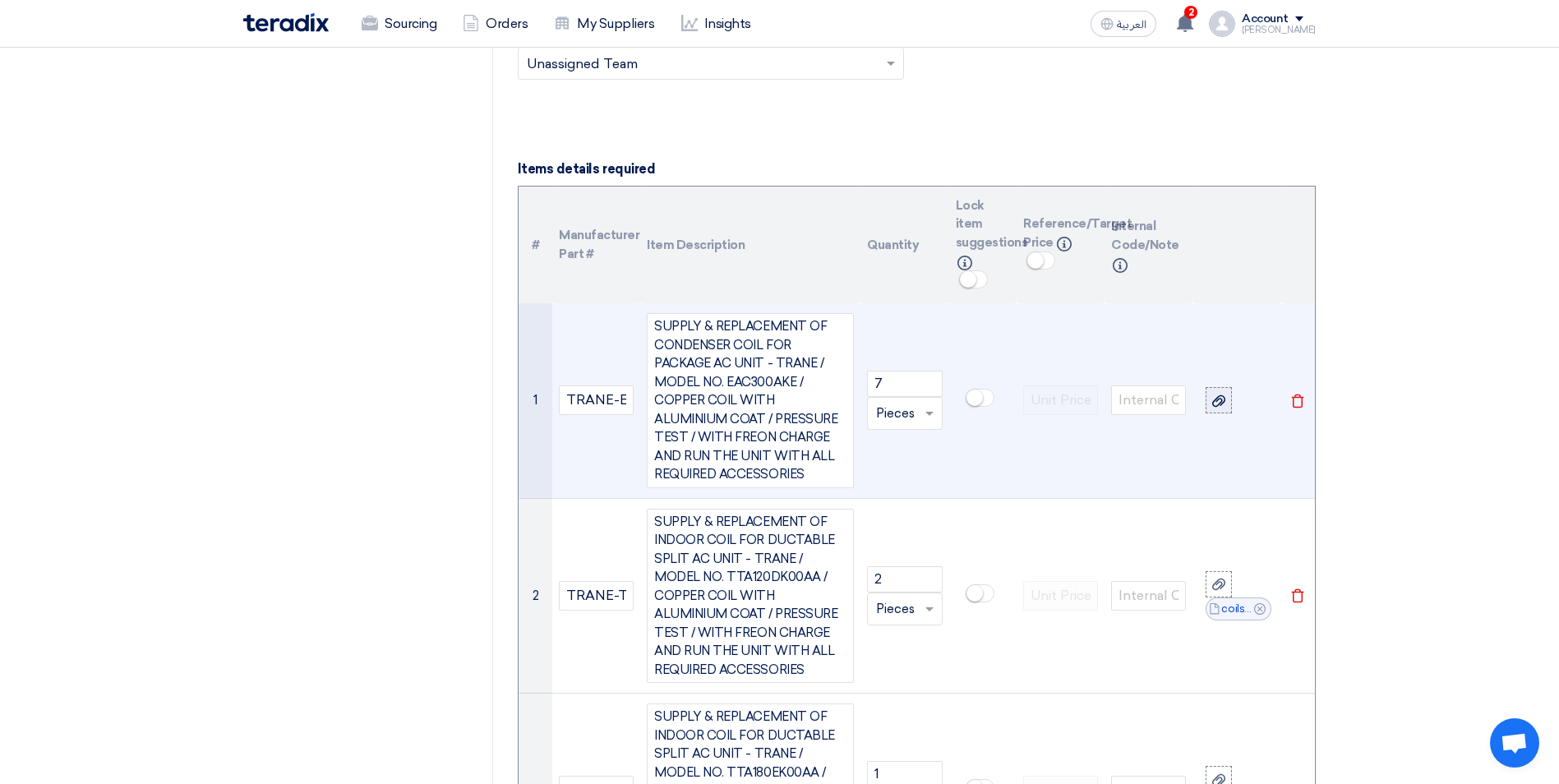
click at [0, 0] on input "file" at bounding box center [0, 0] width 0 height 0
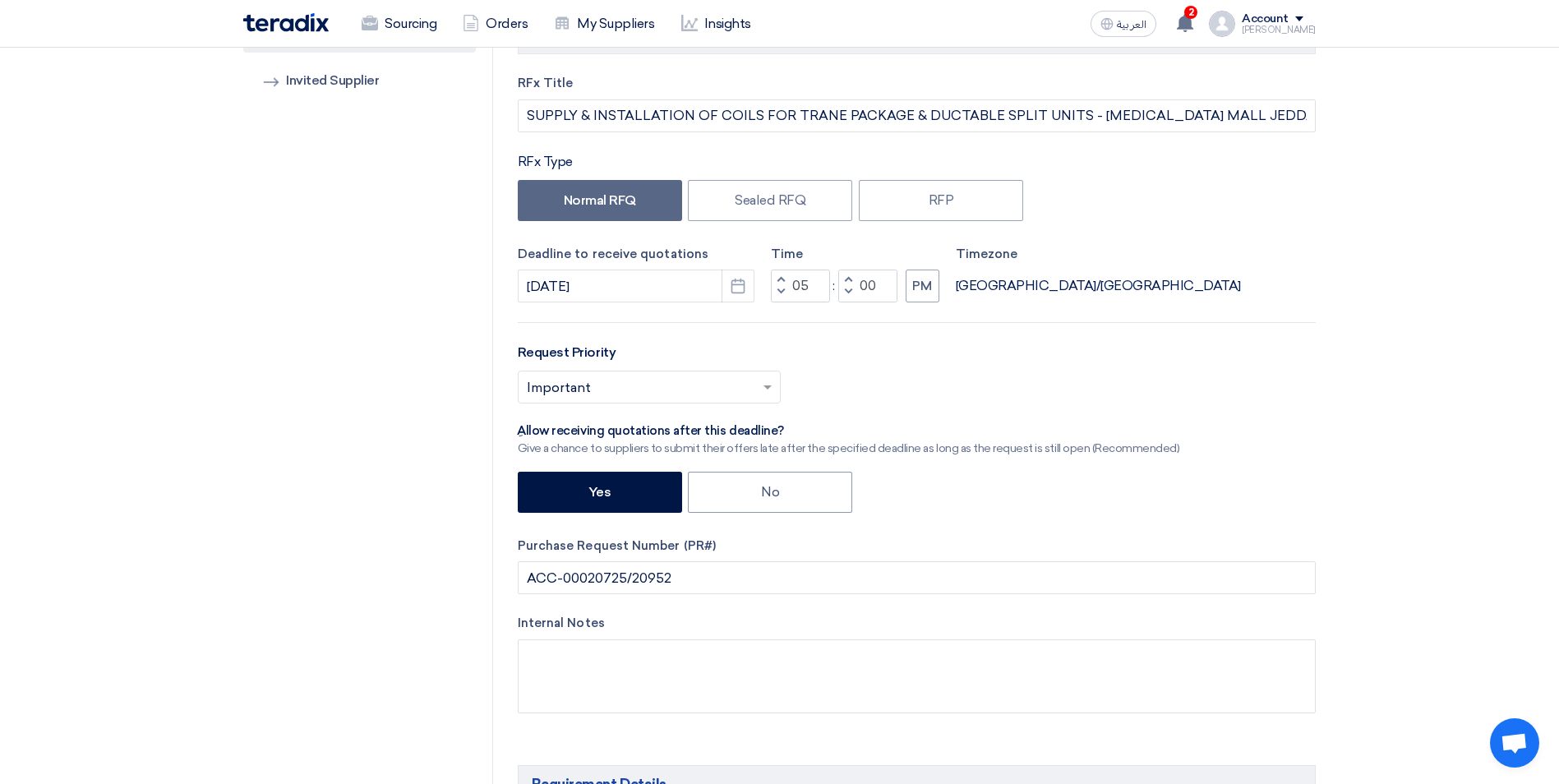
scroll to position [0, 0]
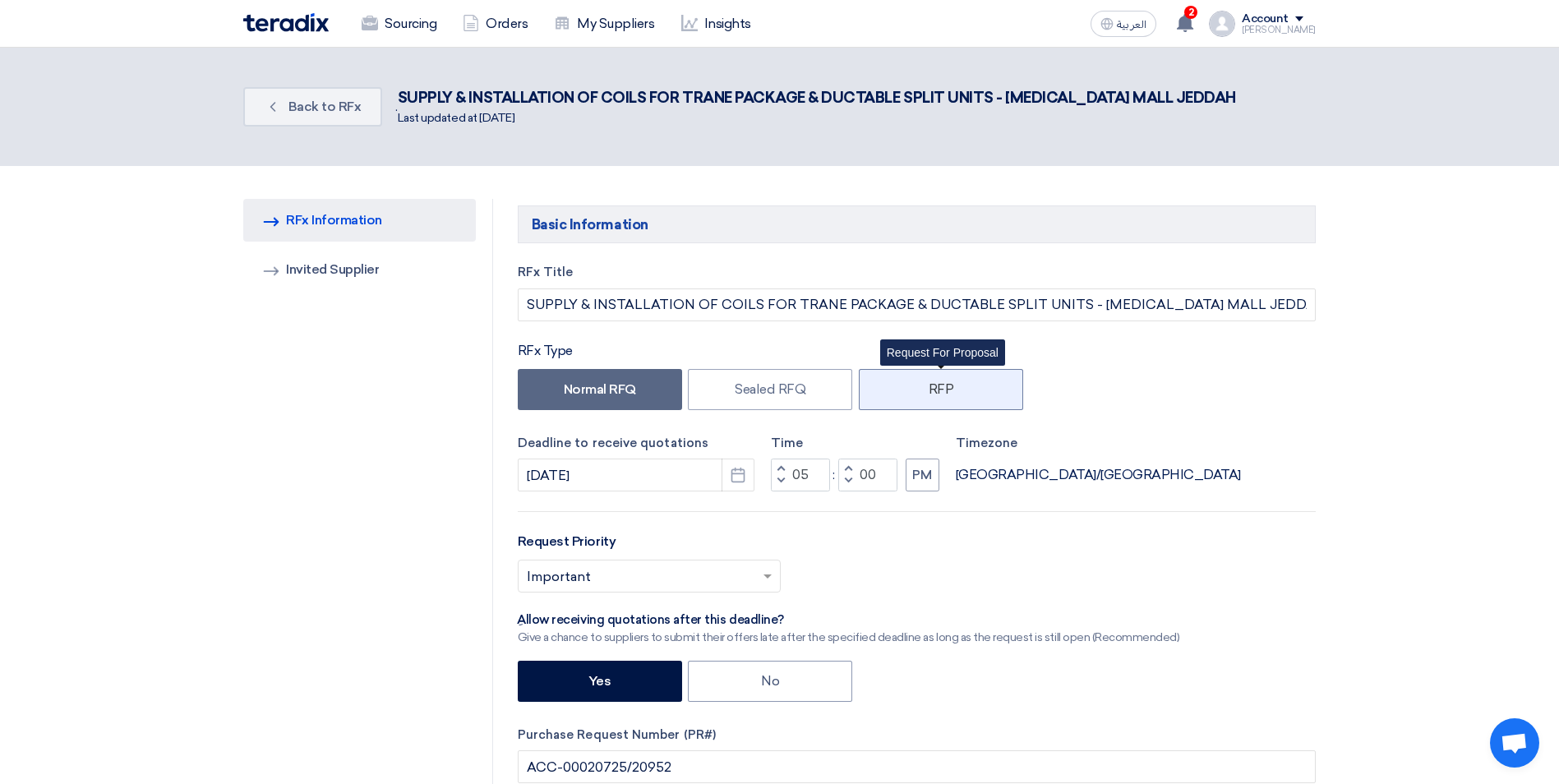
click at [951, 399] on label "RFP" at bounding box center [942, 389] width 165 height 41
click at [952, 394] on label "RFP" at bounding box center [942, 389] width 165 height 41
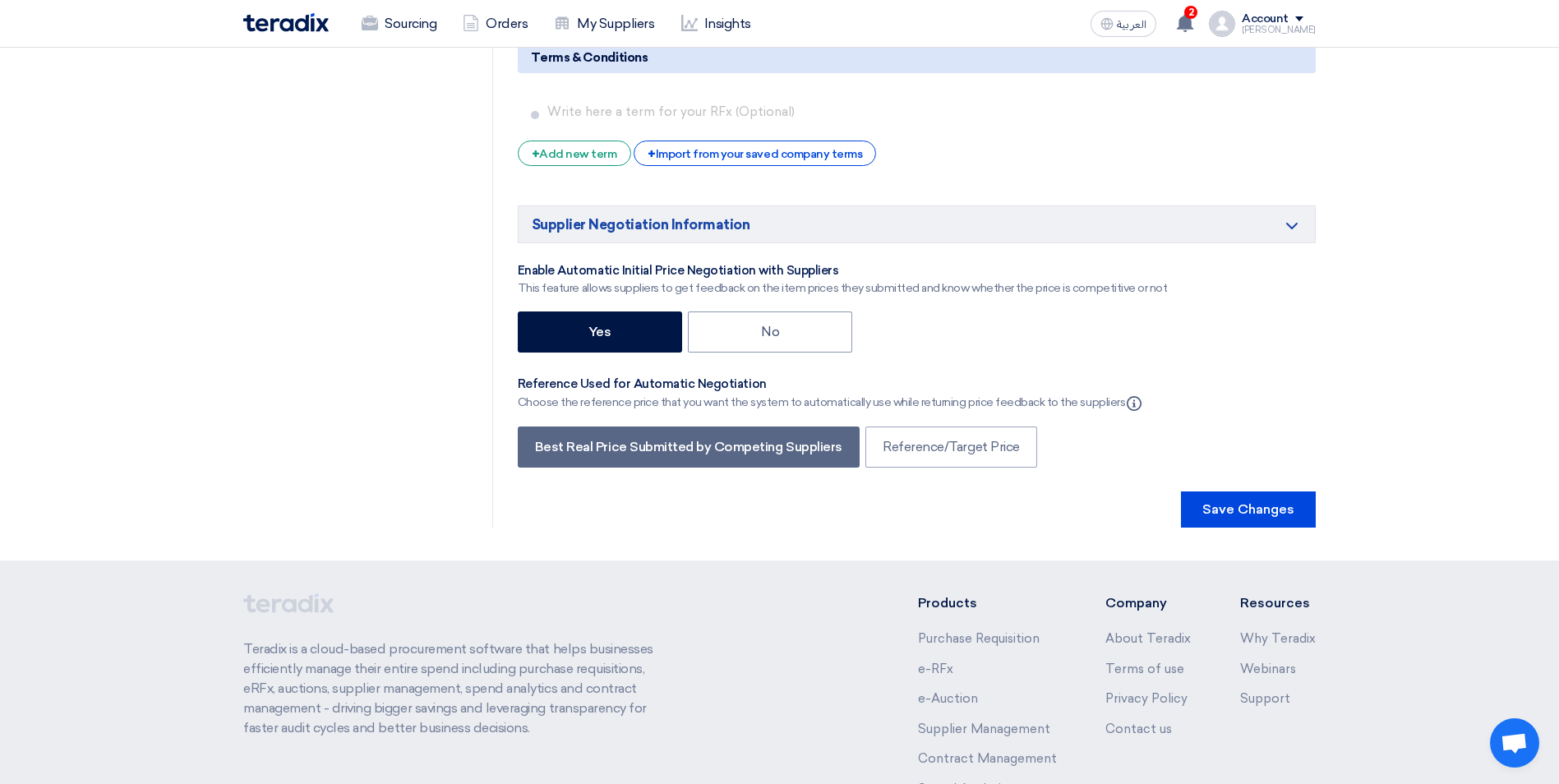
scroll to position [3192, 0]
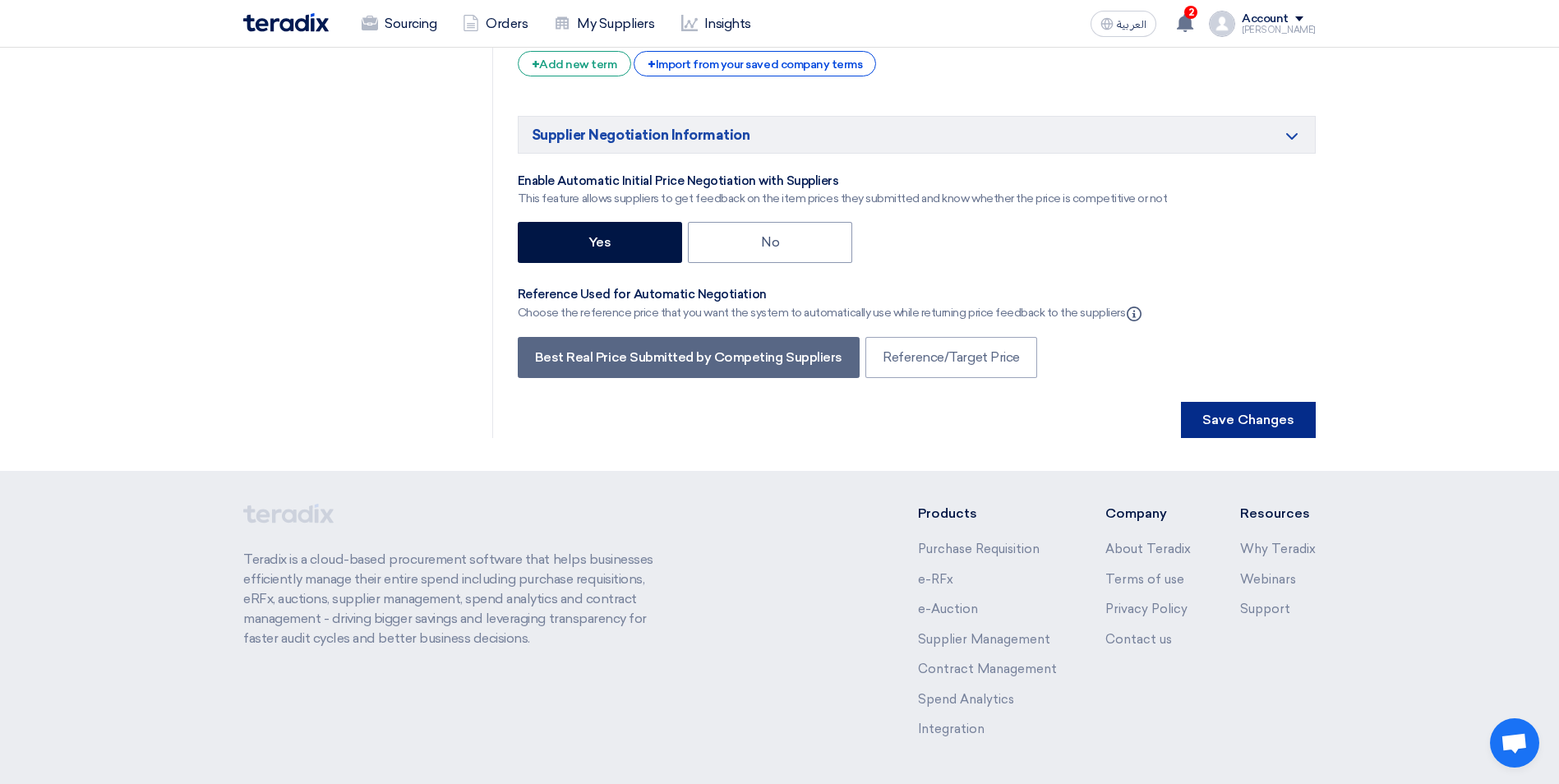
click at [1243, 402] on button "Save Changes" at bounding box center [1248, 420] width 135 height 37
click at [1267, 402] on button "Save Changes" at bounding box center [1248, 420] width 135 height 37
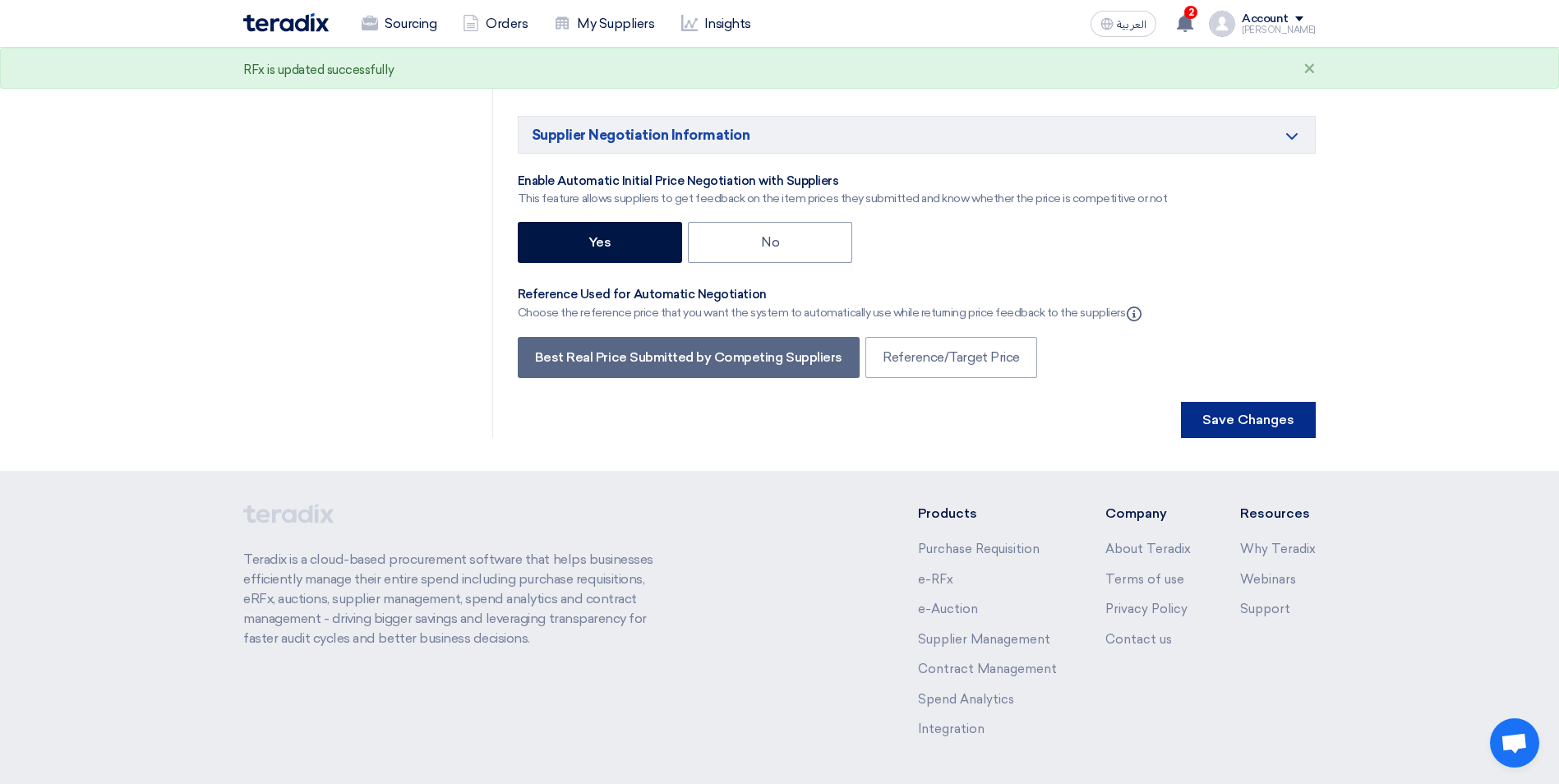
scroll to position [0, 0]
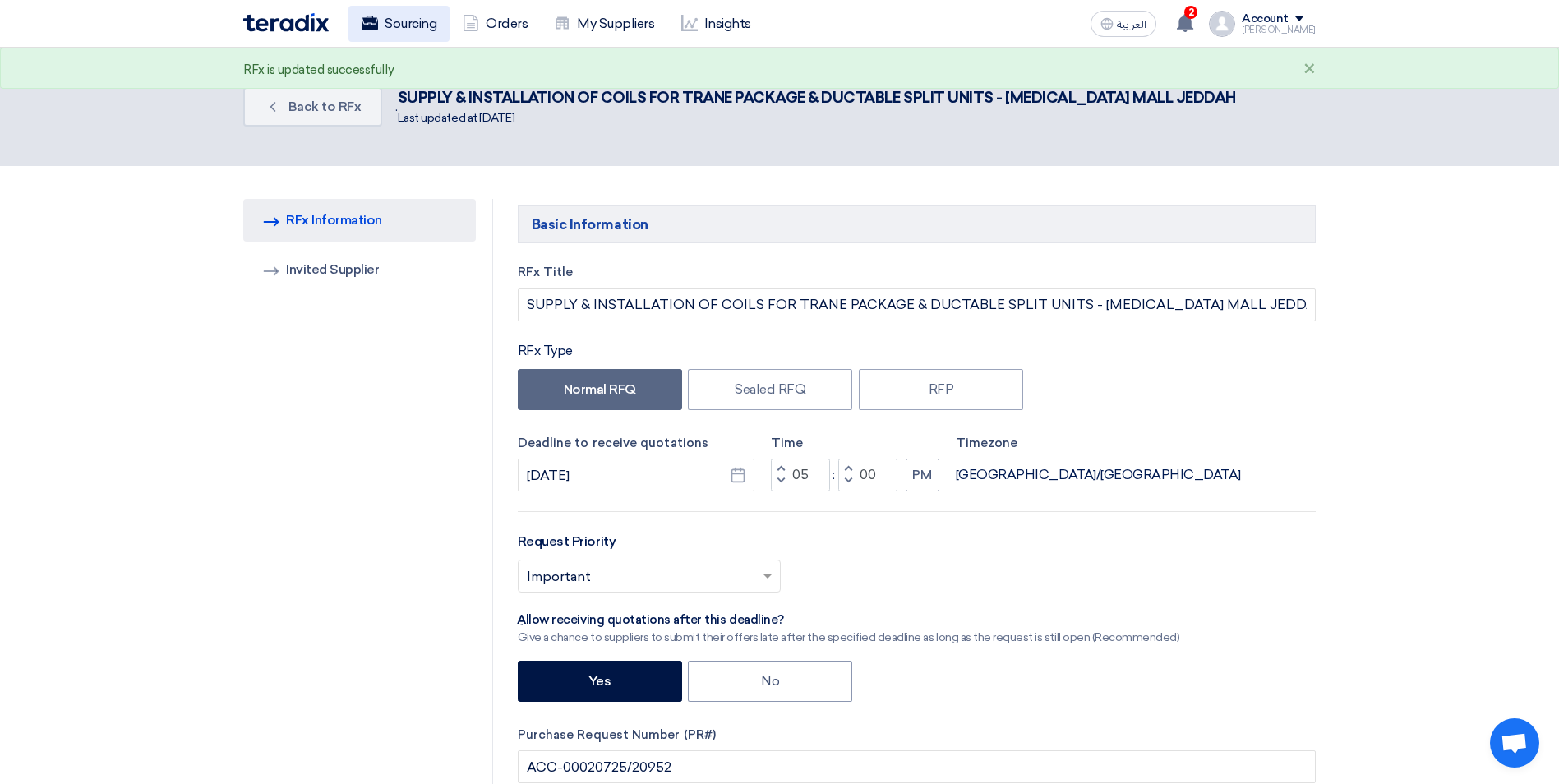
click at [410, 36] on link "Sourcing" at bounding box center [399, 24] width 101 height 37
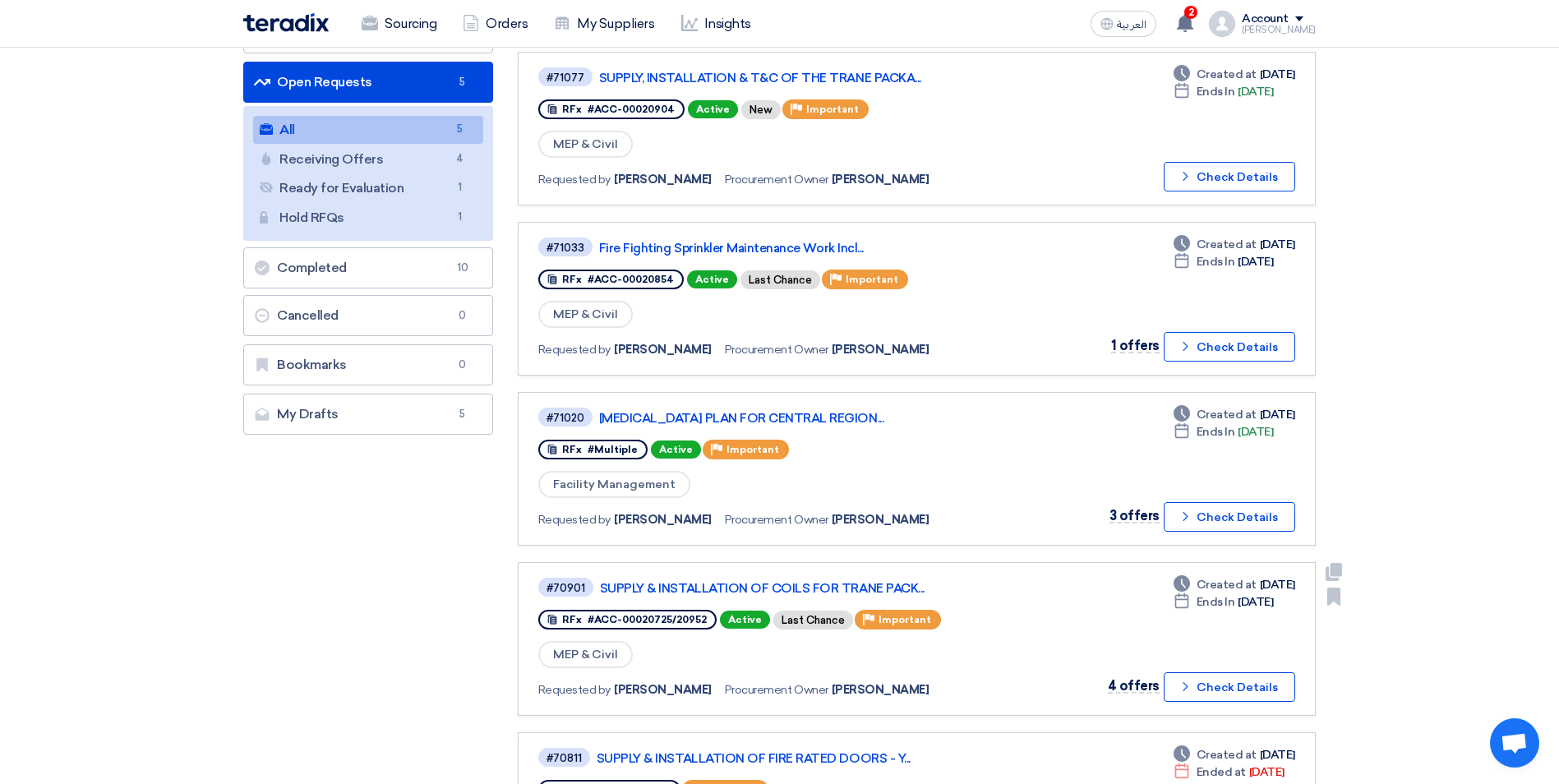
scroll to position [164, 0]
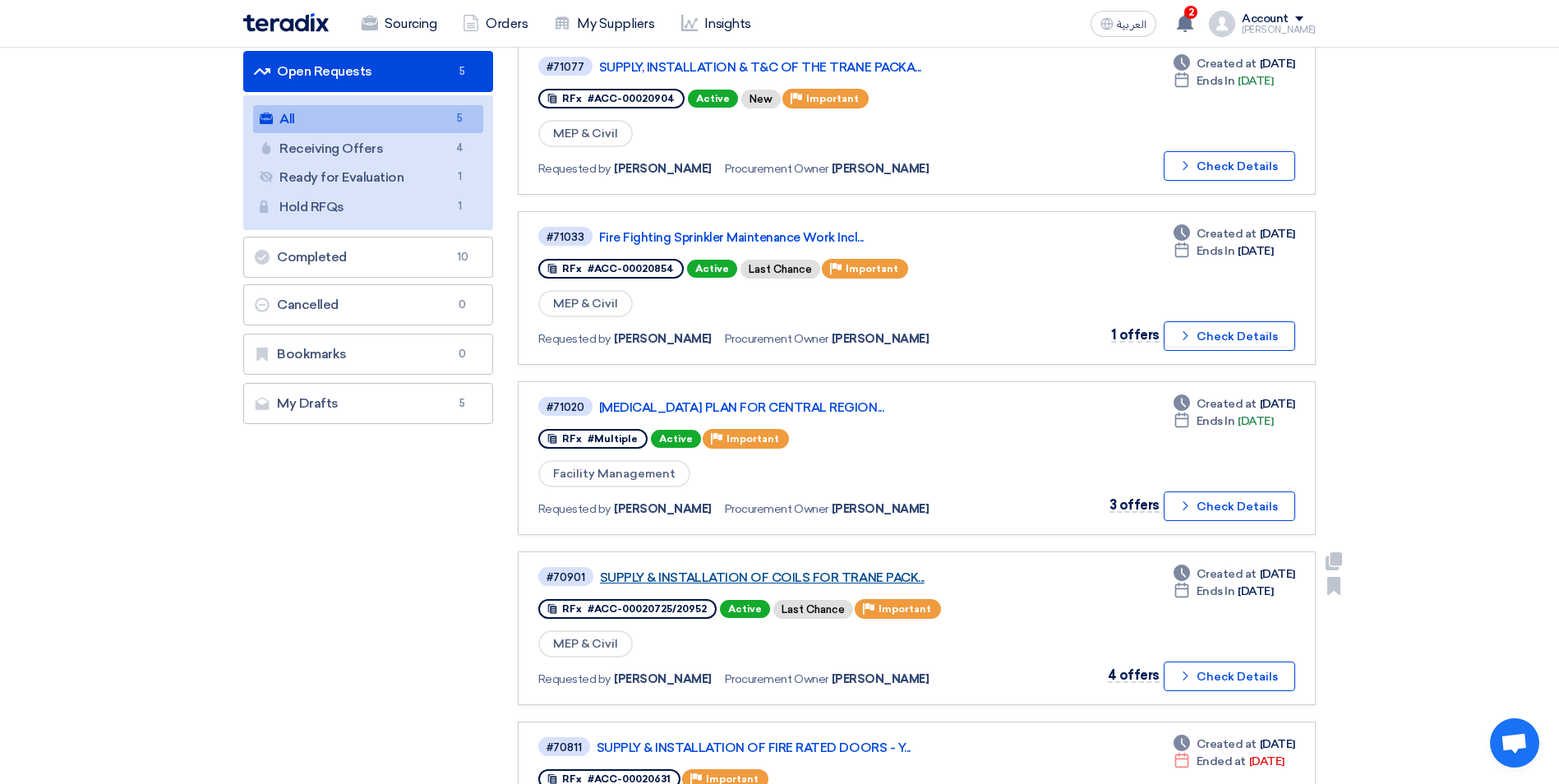
click at [873, 580] on link "SUPPLY & INSTALLATION OF COILS FOR TRANE PACK..." at bounding box center [805, 577] width 411 height 15
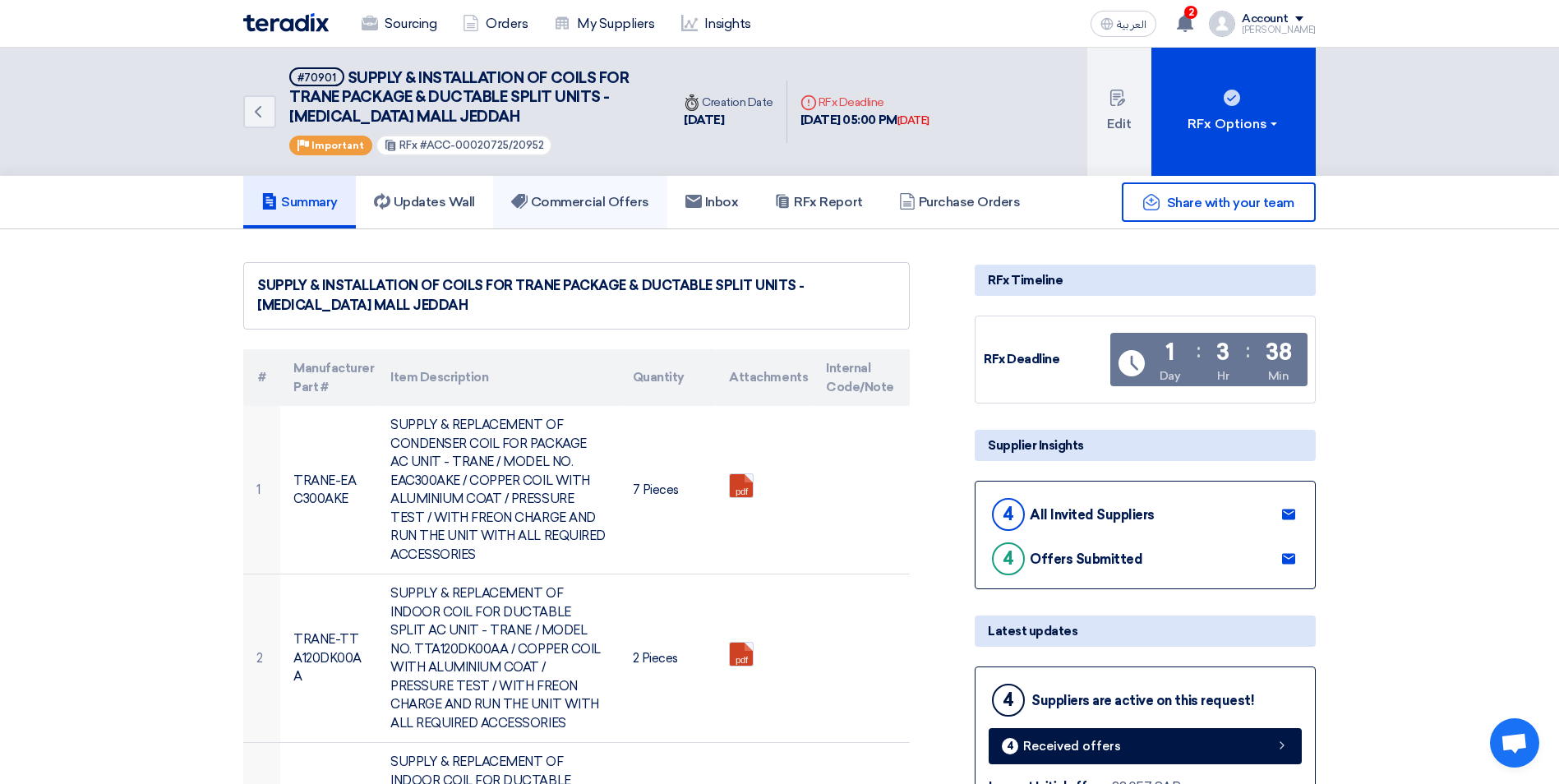
click at [579, 203] on h5 "Commercial Offers" at bounding box center [580, 202] width 138 height 17
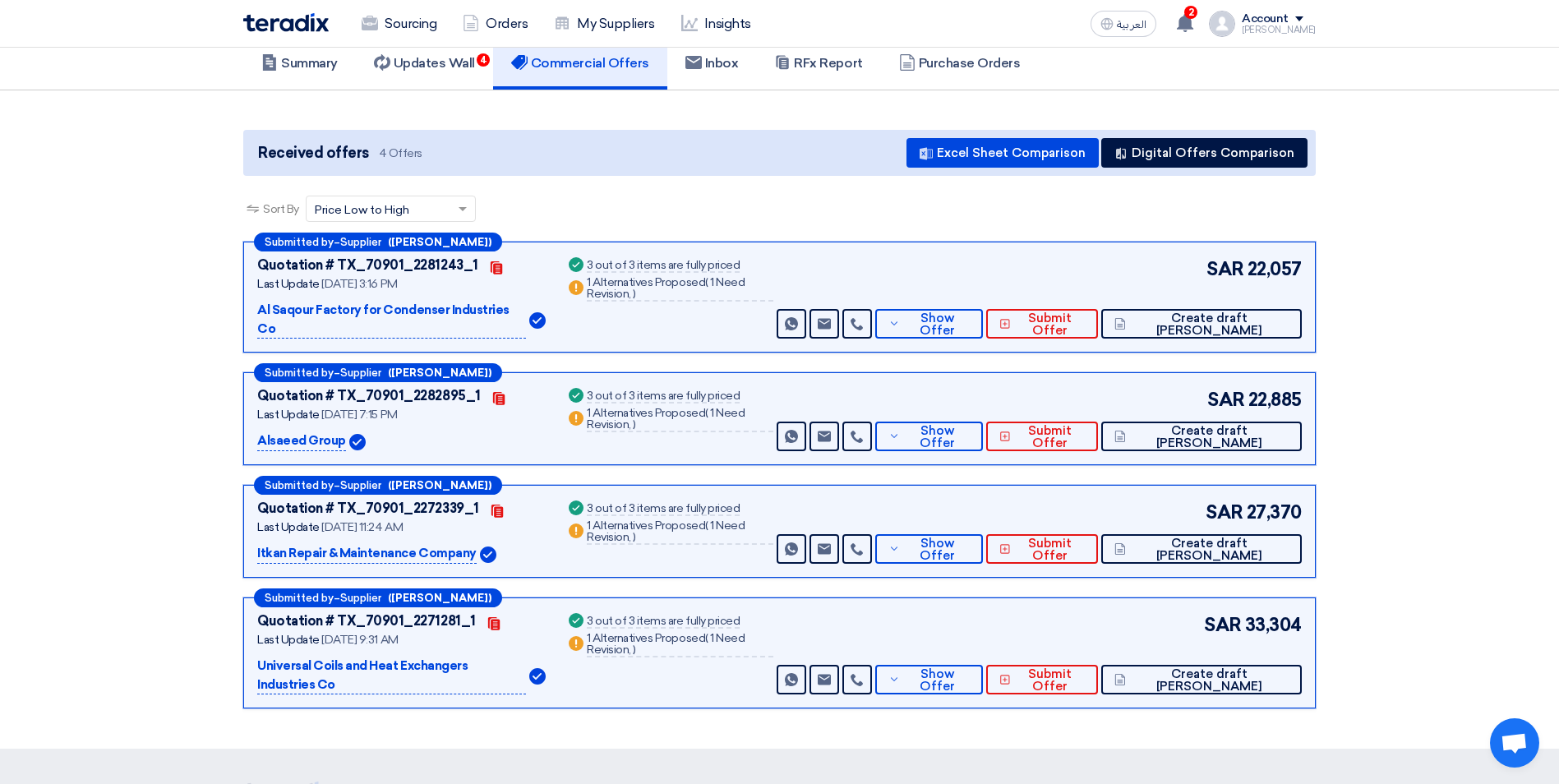
scroll to position [164, 0]
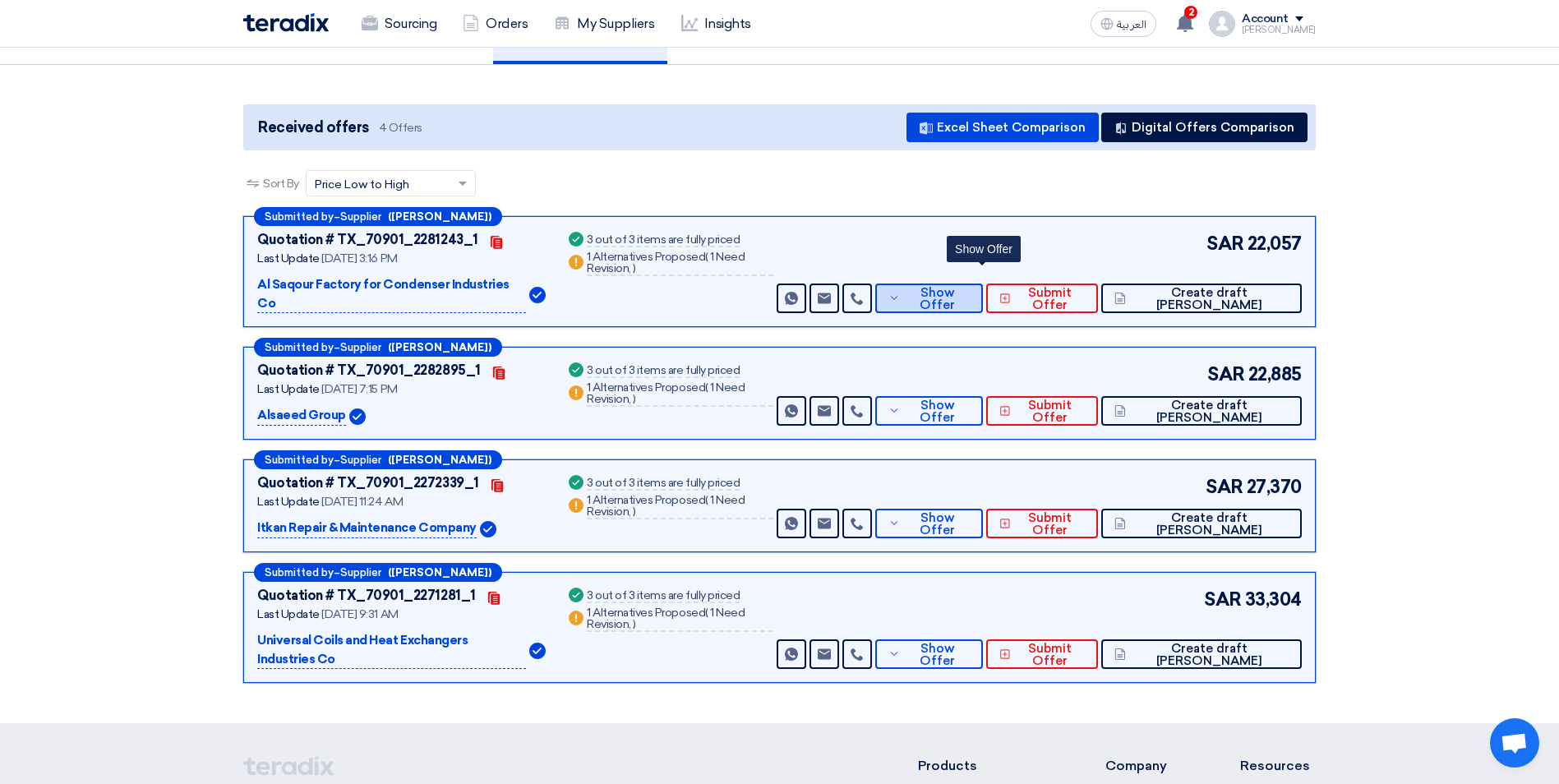
click at [961, 287] on span "Show Offer" at bounding box center [937, 299] width 66 height 25
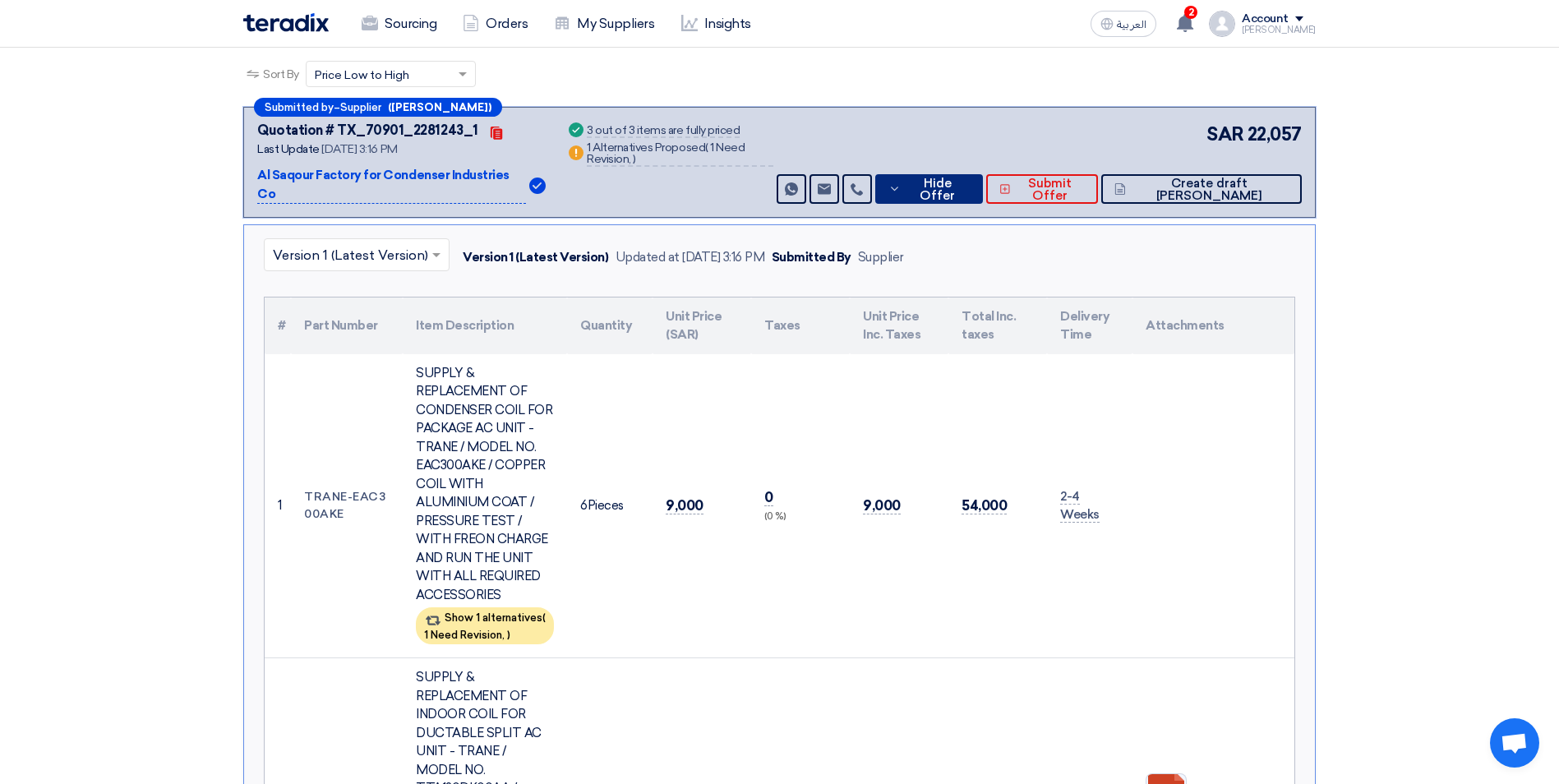
scroll to position [247, 0]
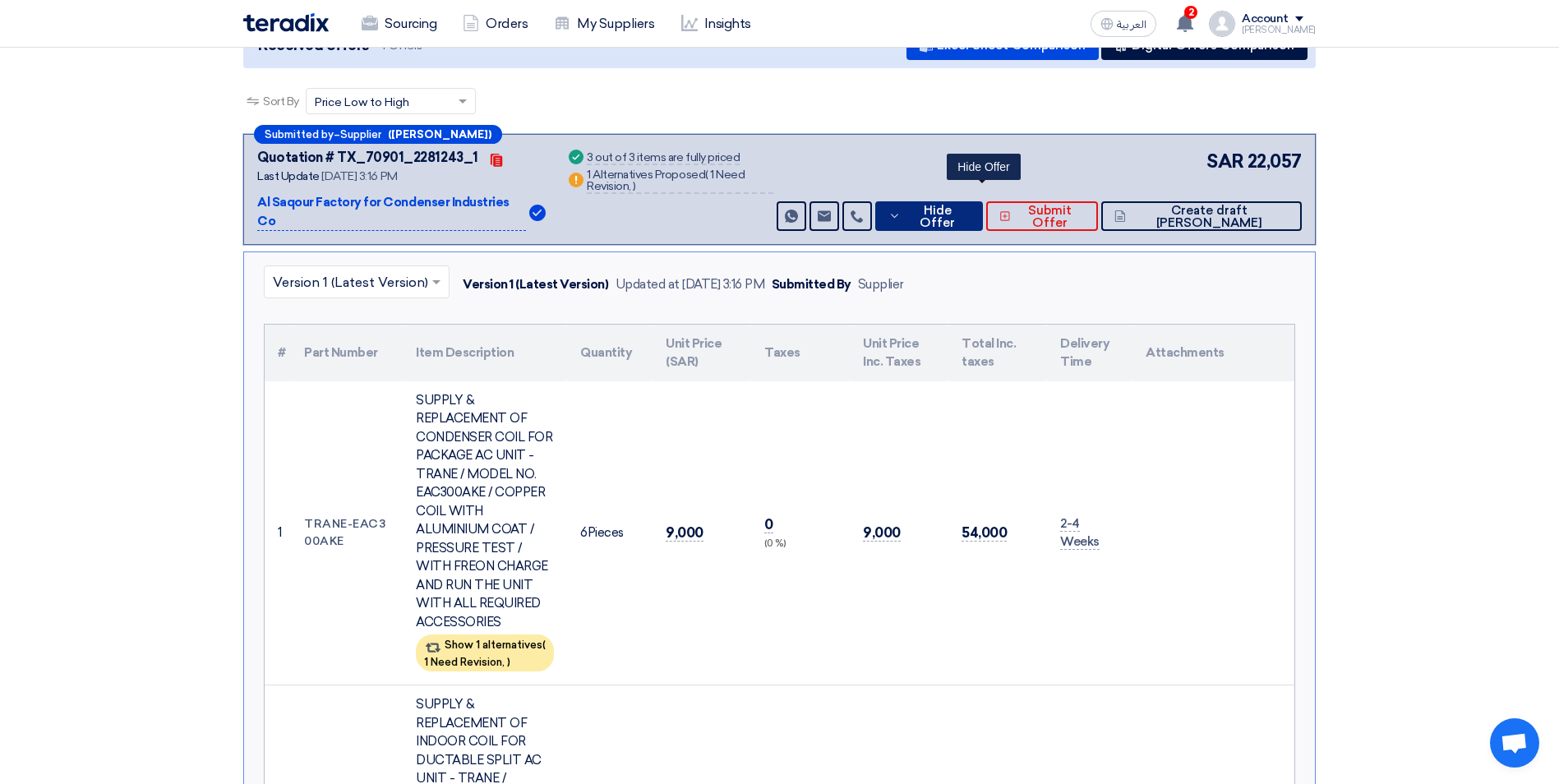
click at [902, 209] on icon at bounding box center [895, 216] width 13 height 13
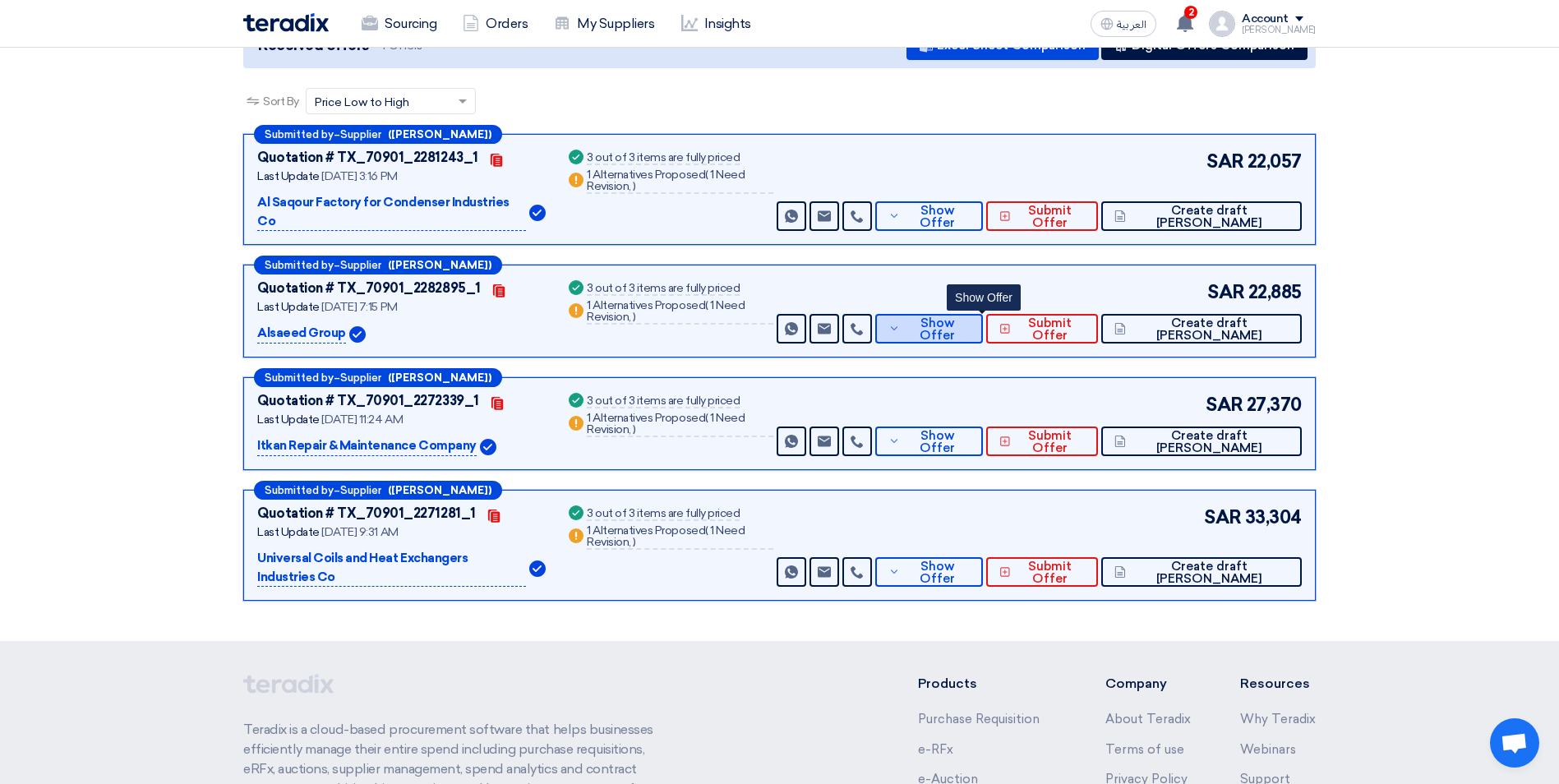
click at [947, 318] on button "Show Offer" at bounding box center [929, 329] width 109 height 30
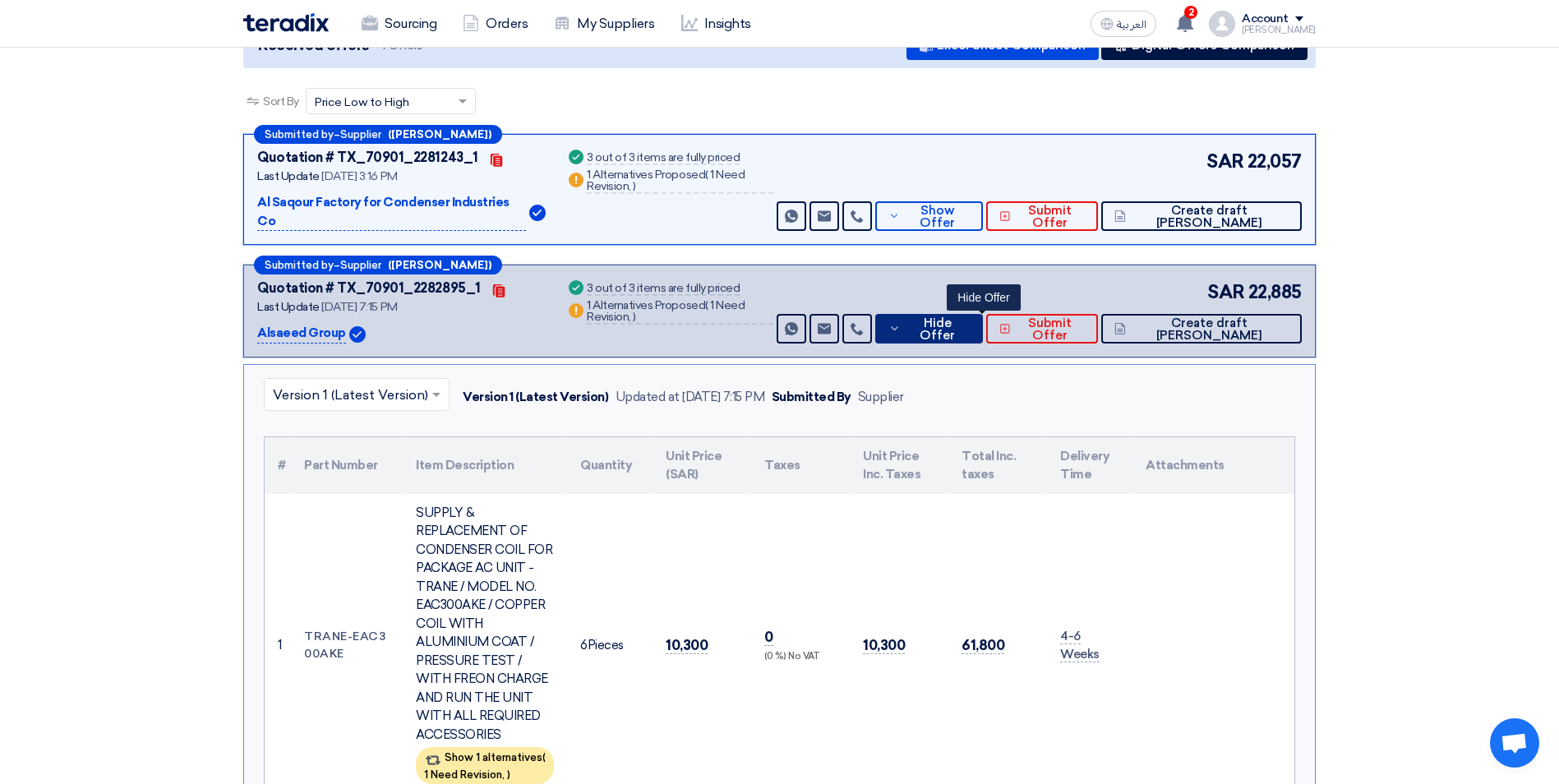
click at [947, 318] on button "Hide Offer" at bounding box center [929, 329] width 109 height 30
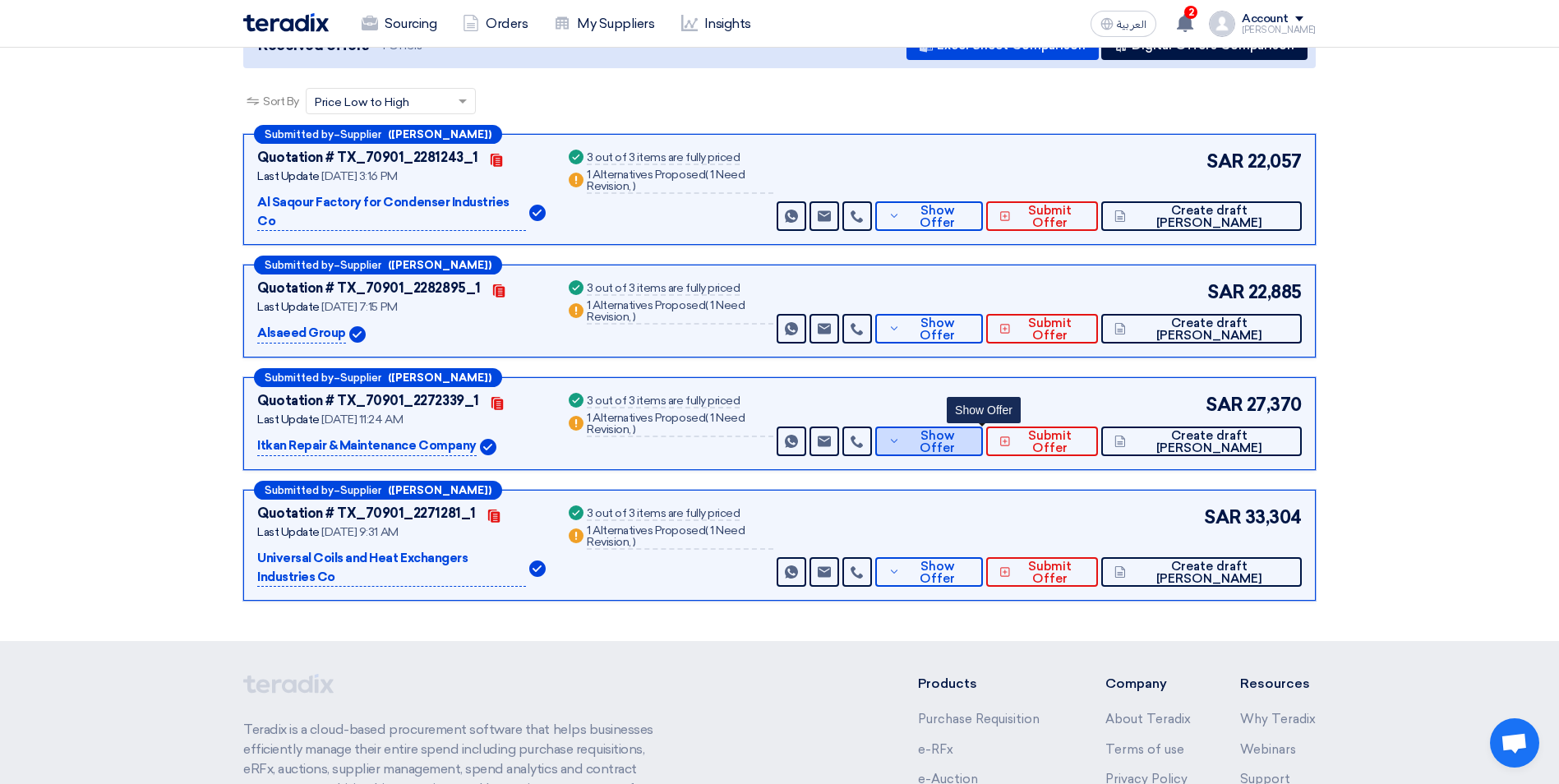
click at [898, 439] on use at bounding box center [894, 440] width 7 height 4
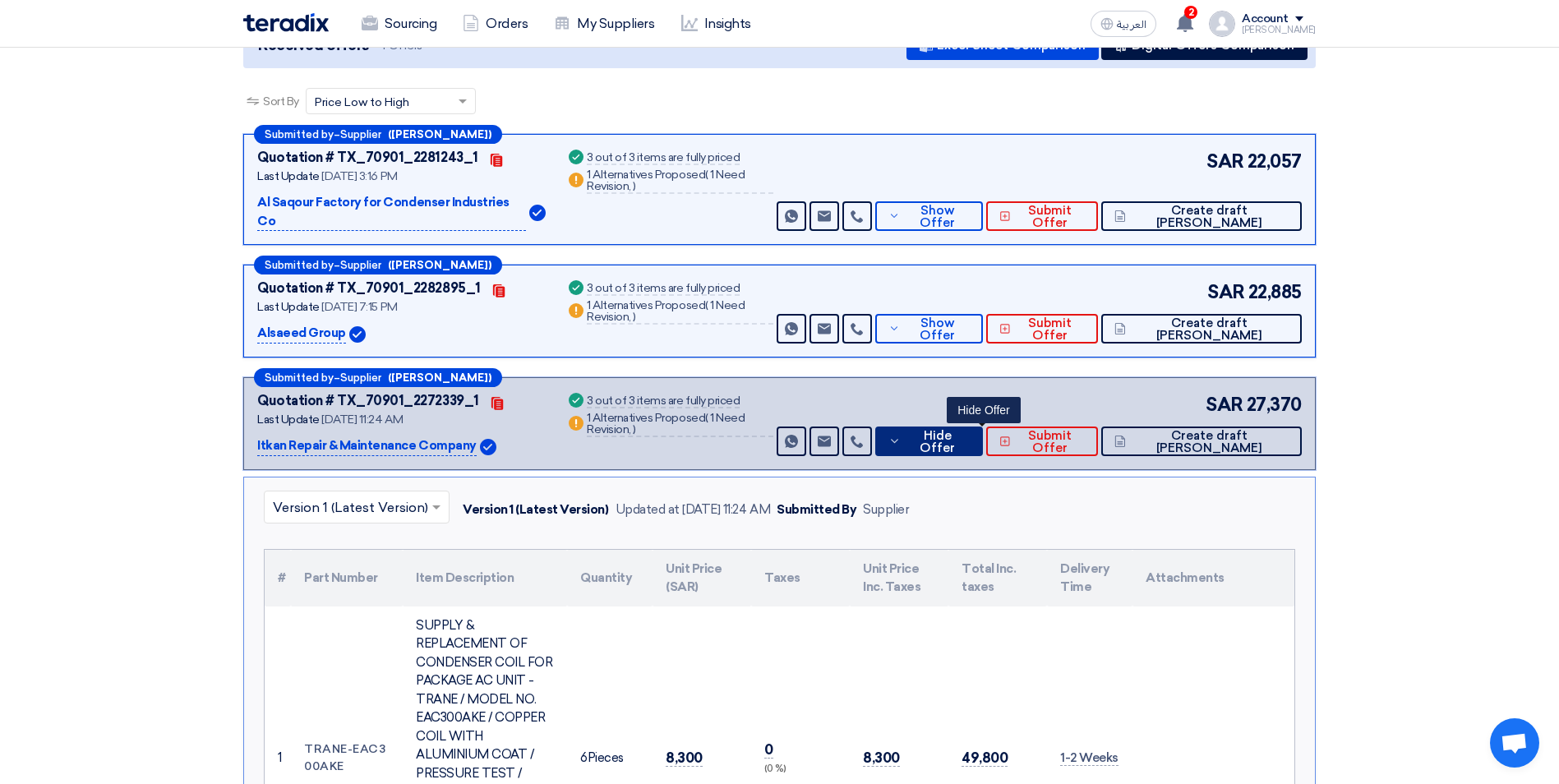
click at [902, 434] on icon at bounding box center [895, 441] width 13 height 13
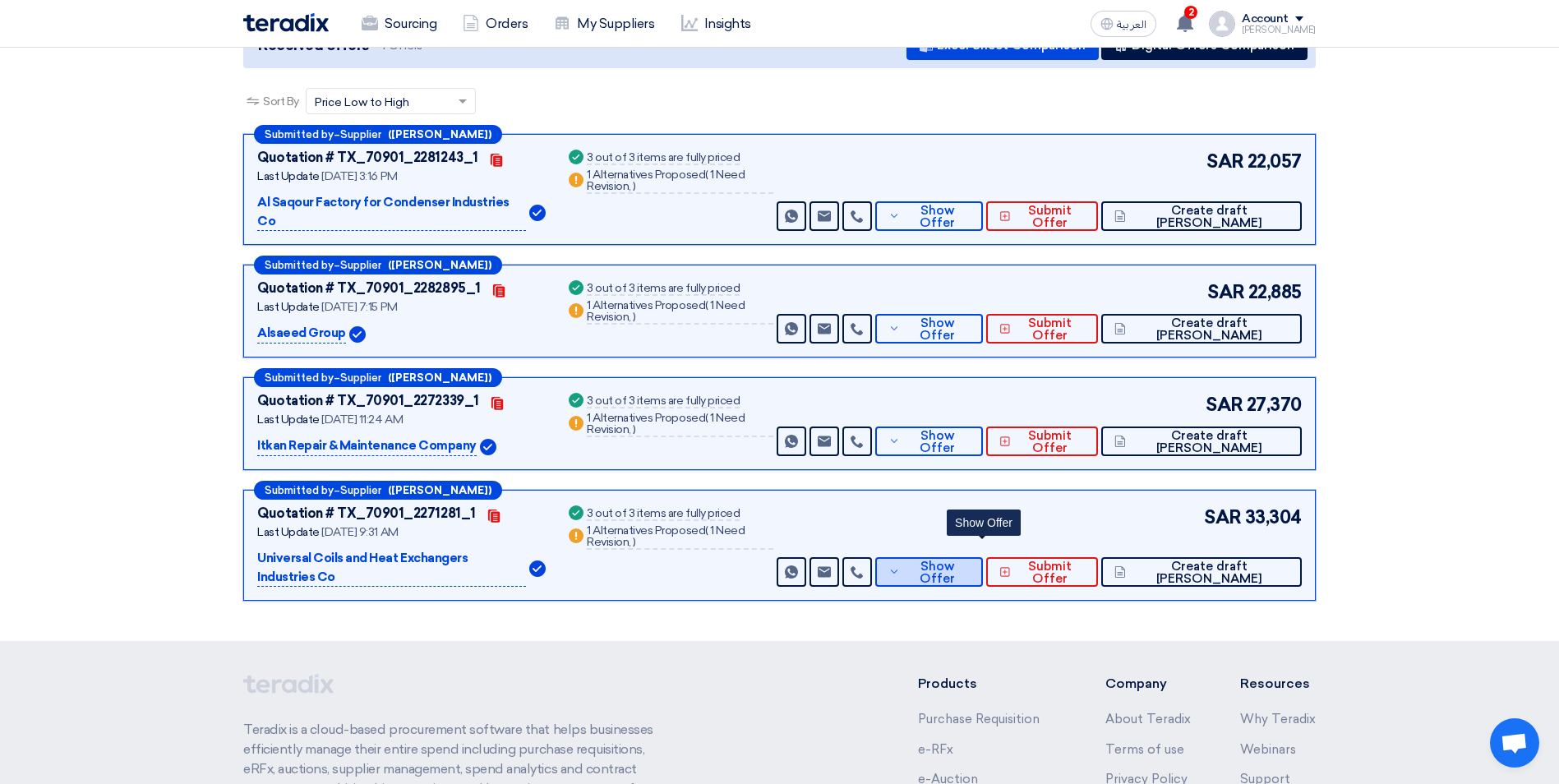
click at [954, 557] on button "Show Offer" at bounding box center [929, 572] width 109 height 30
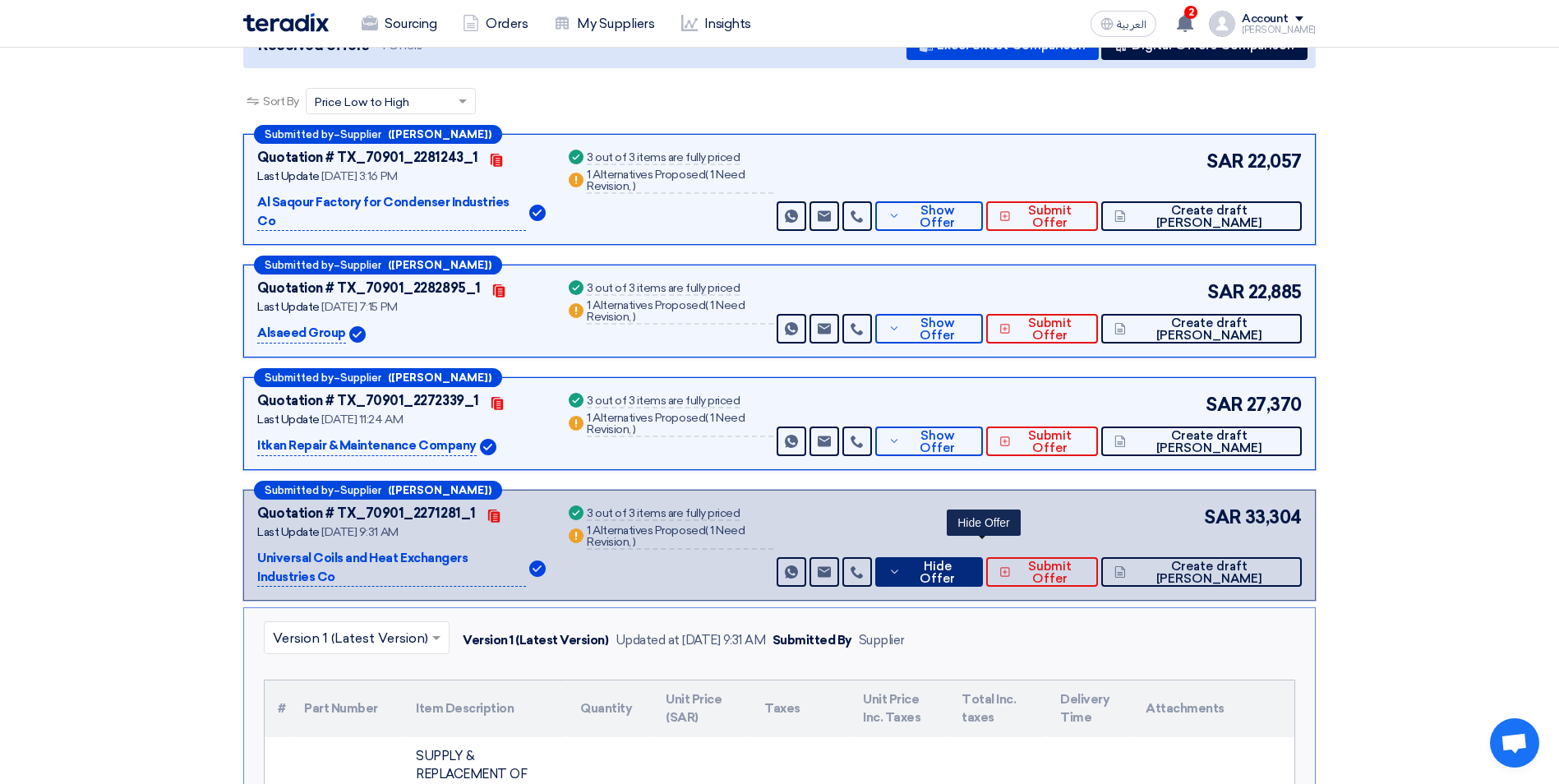
click at [902, 566] on icon at bounding box center [895, 572] width 13 height 13
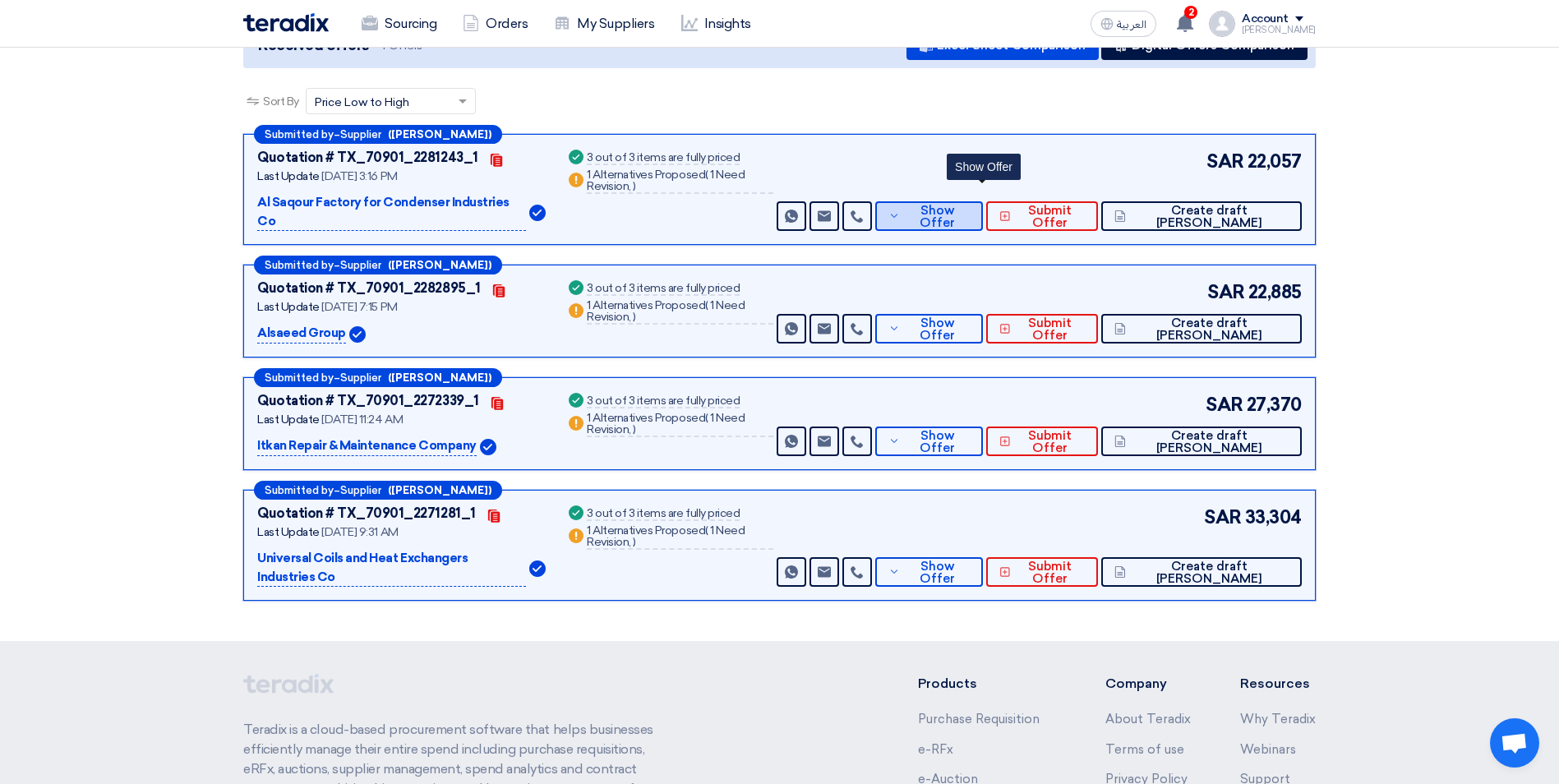
click at [971, 207] on button "Show Offer" at bounding box center [929, 216] width 109 height 30
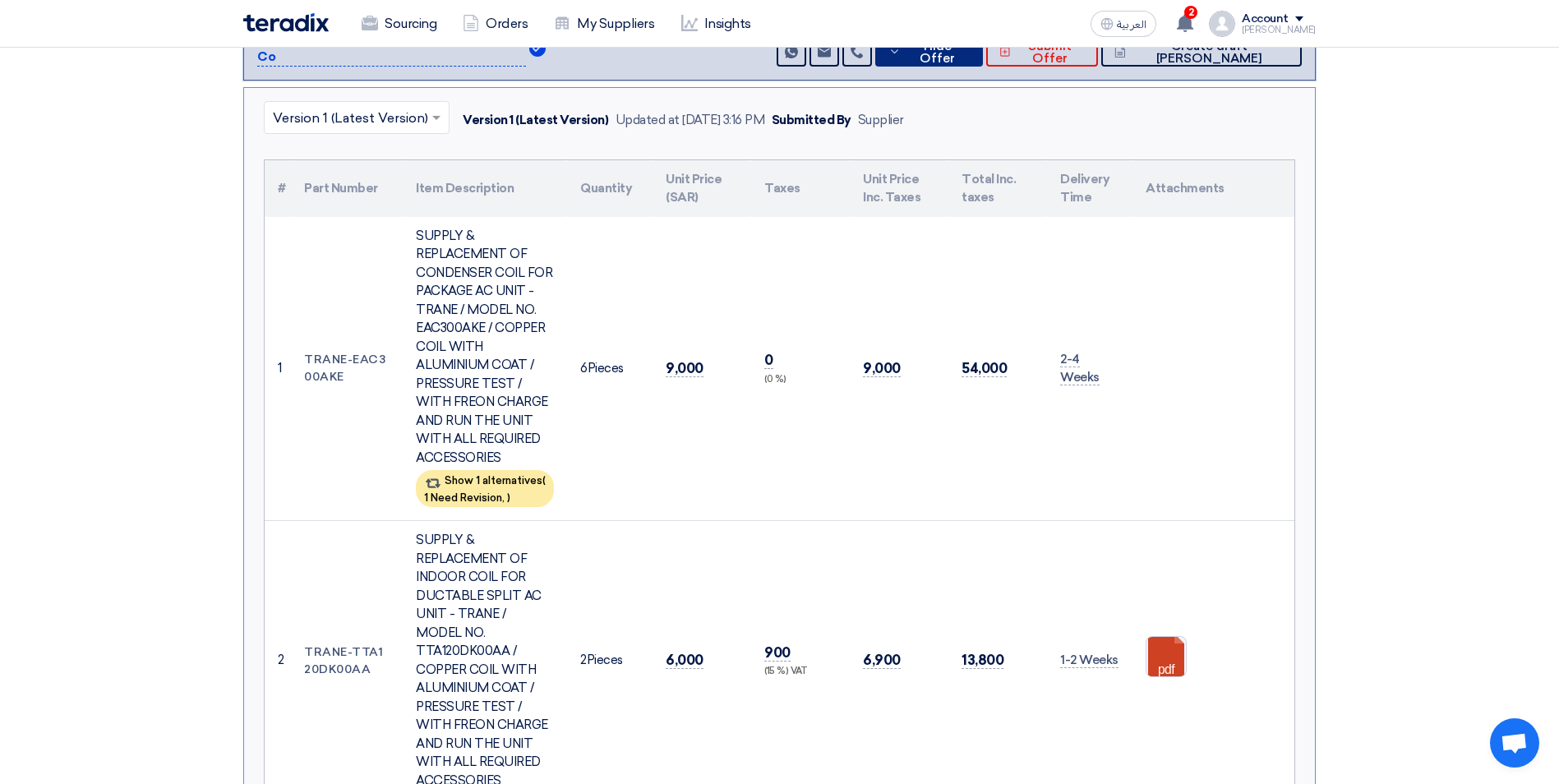
scroll to position [0, 0]
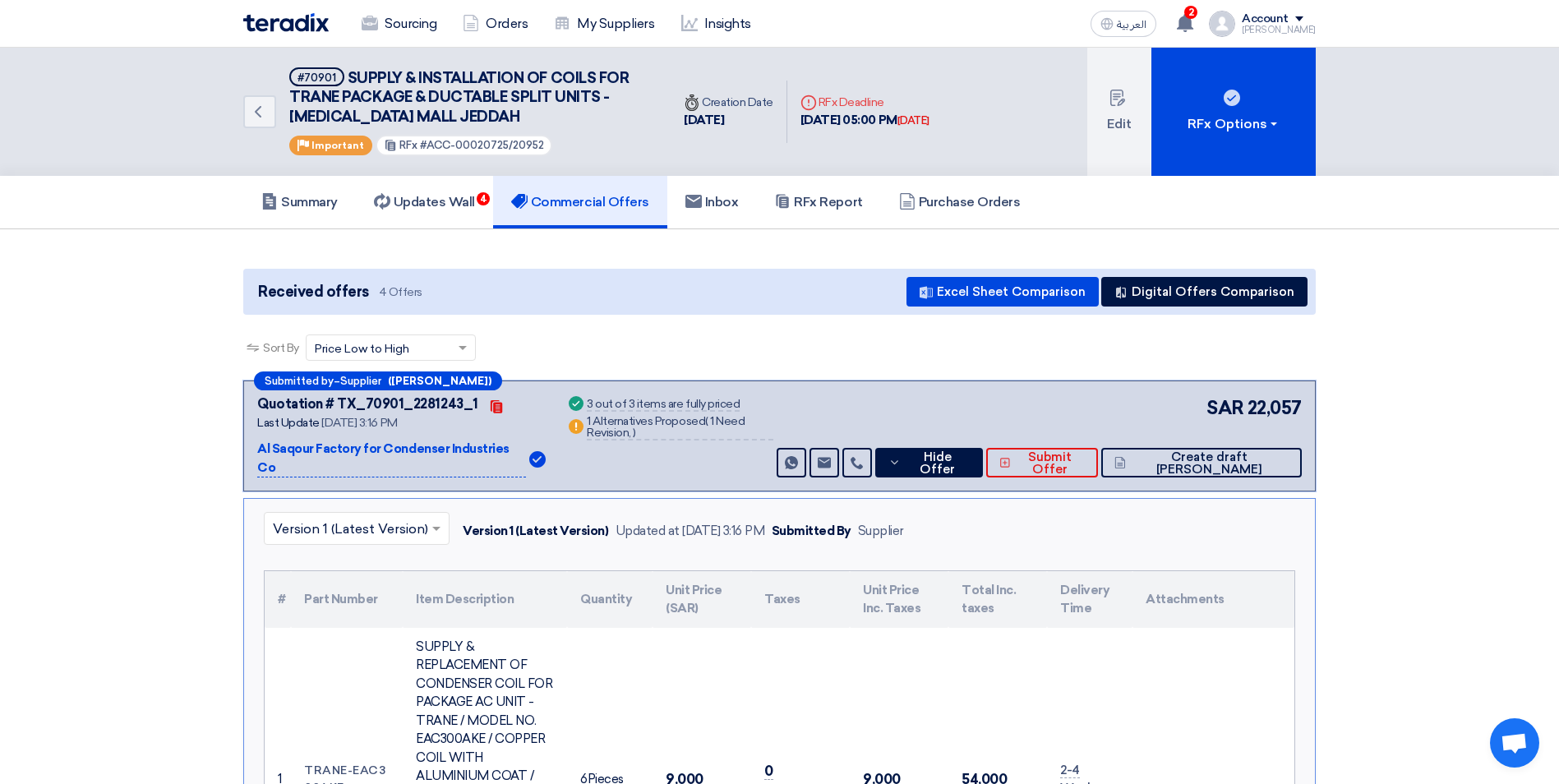
click at [585, 205] on h5 "Commercial Offers" at bounding box center [580, 202] width 138 height 17
click at [696, 201] on use at bounding box center [694, 201] width 17 height 13
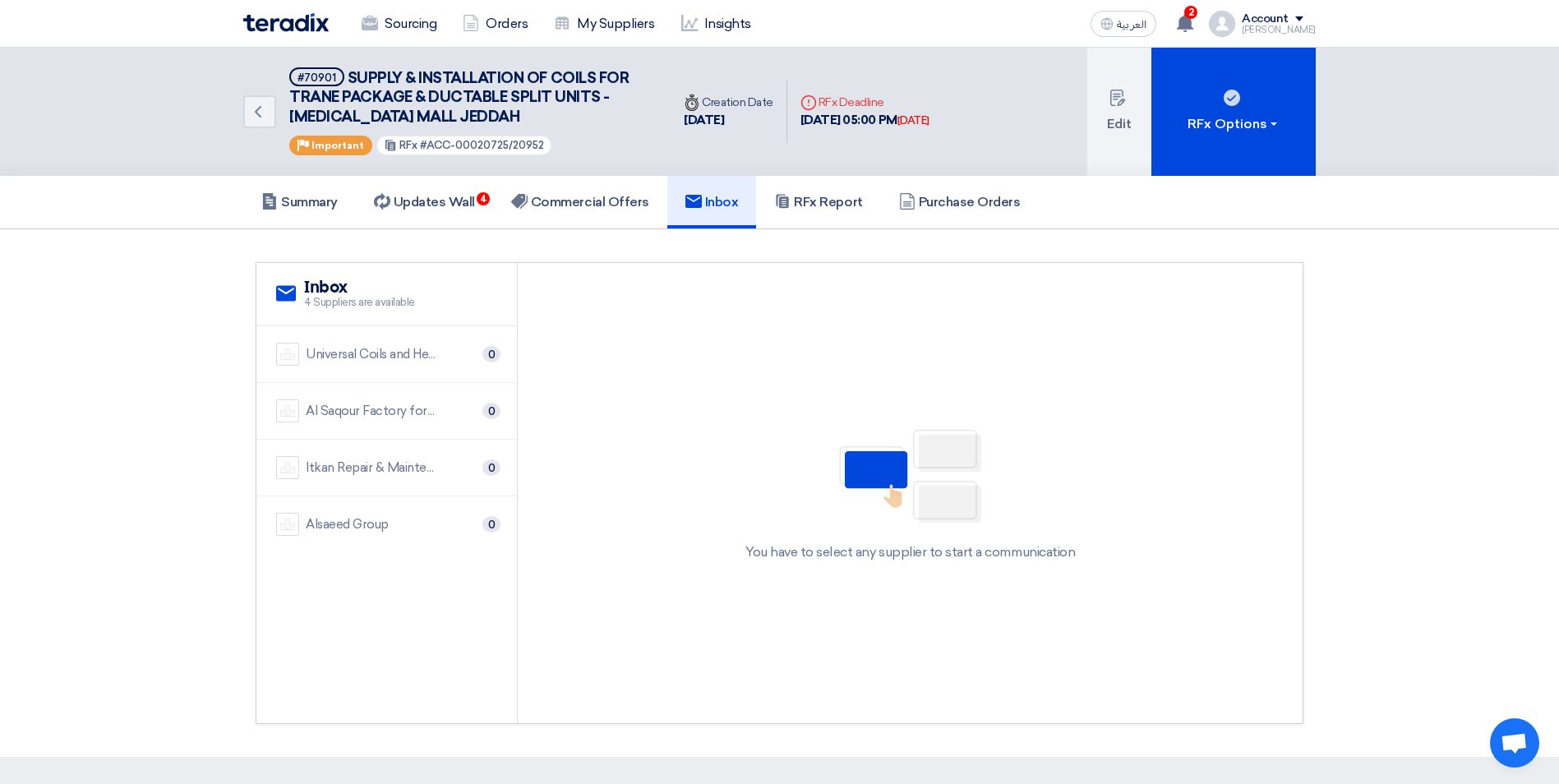
click at [446, 353] on div "Universal Coils and Heat Exchangers Industries Co 0" at bounding box center [386, 354] width 221 height 23
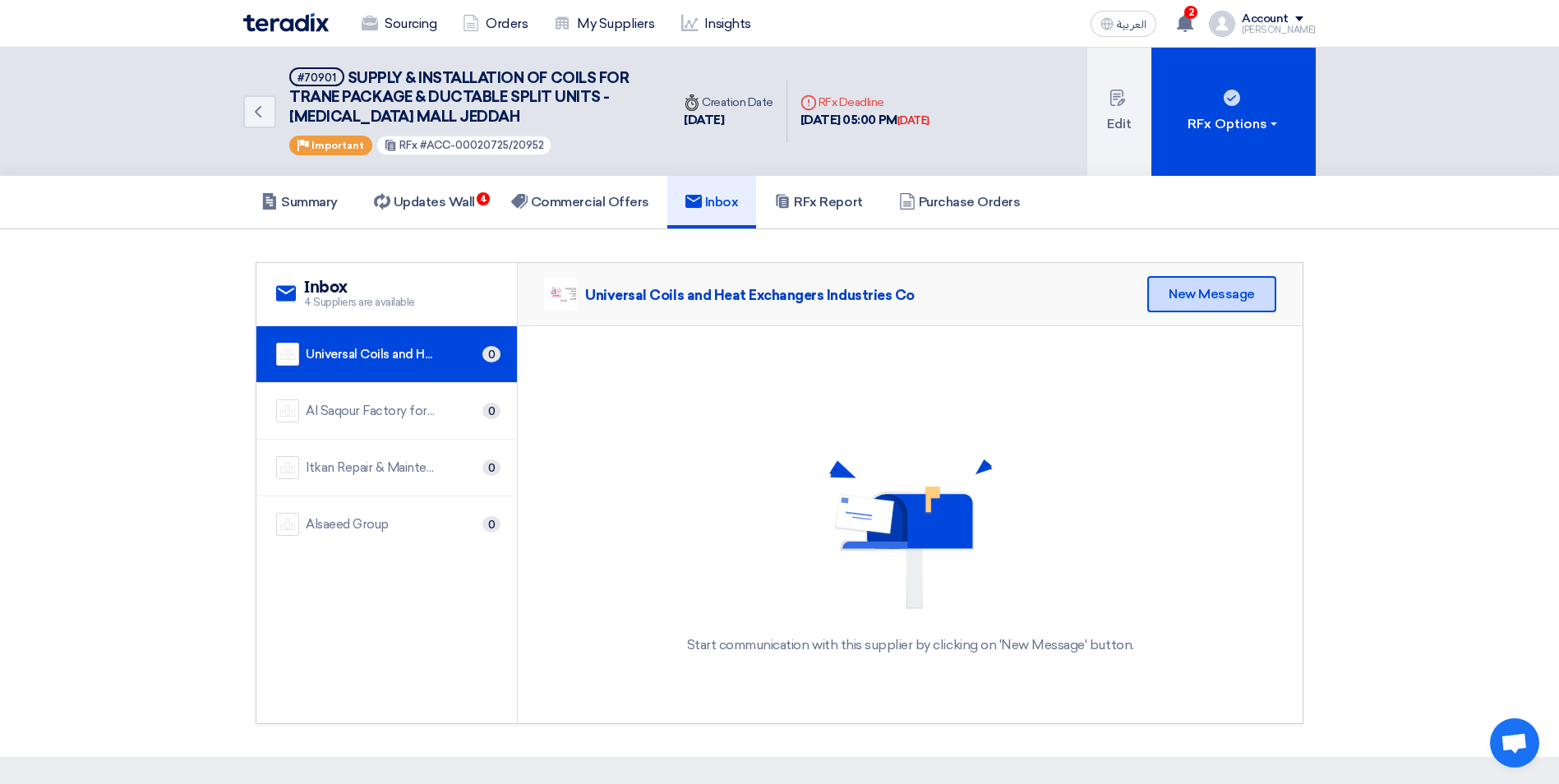
click at [1192, 298] on div "New Message" at bounding box center [1212, 294] width 129 height 37
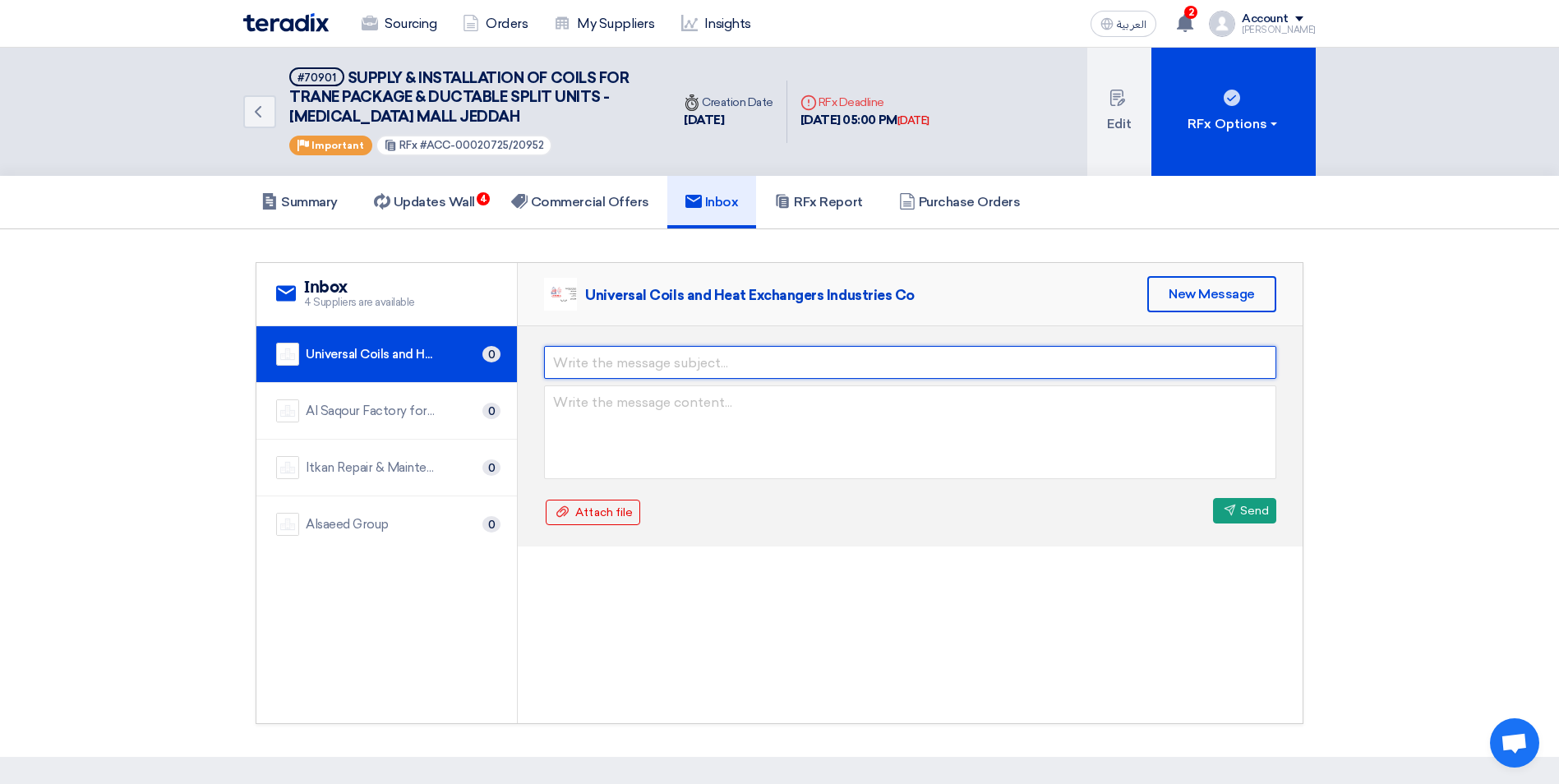
click at [708, 362] on input "text" at bounding box center [910, 362] width 732 height 33
click at [812, 365] on input "text" at bounding box center [910, 362] width 732 height 33
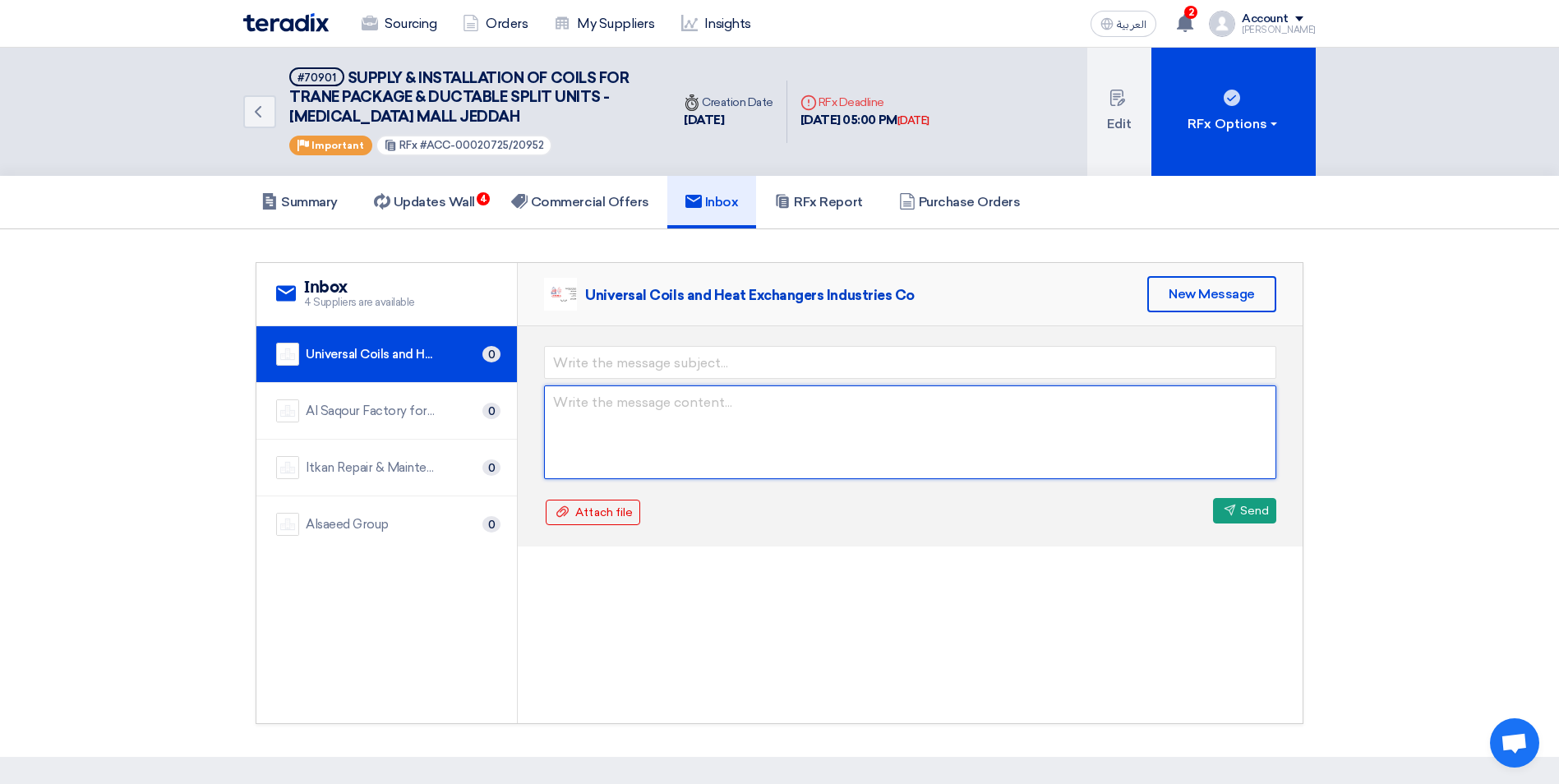
click at [890, 404] on form "Attach file Attach file Send Send" at bounding box center [910, 436] width 732 height 181
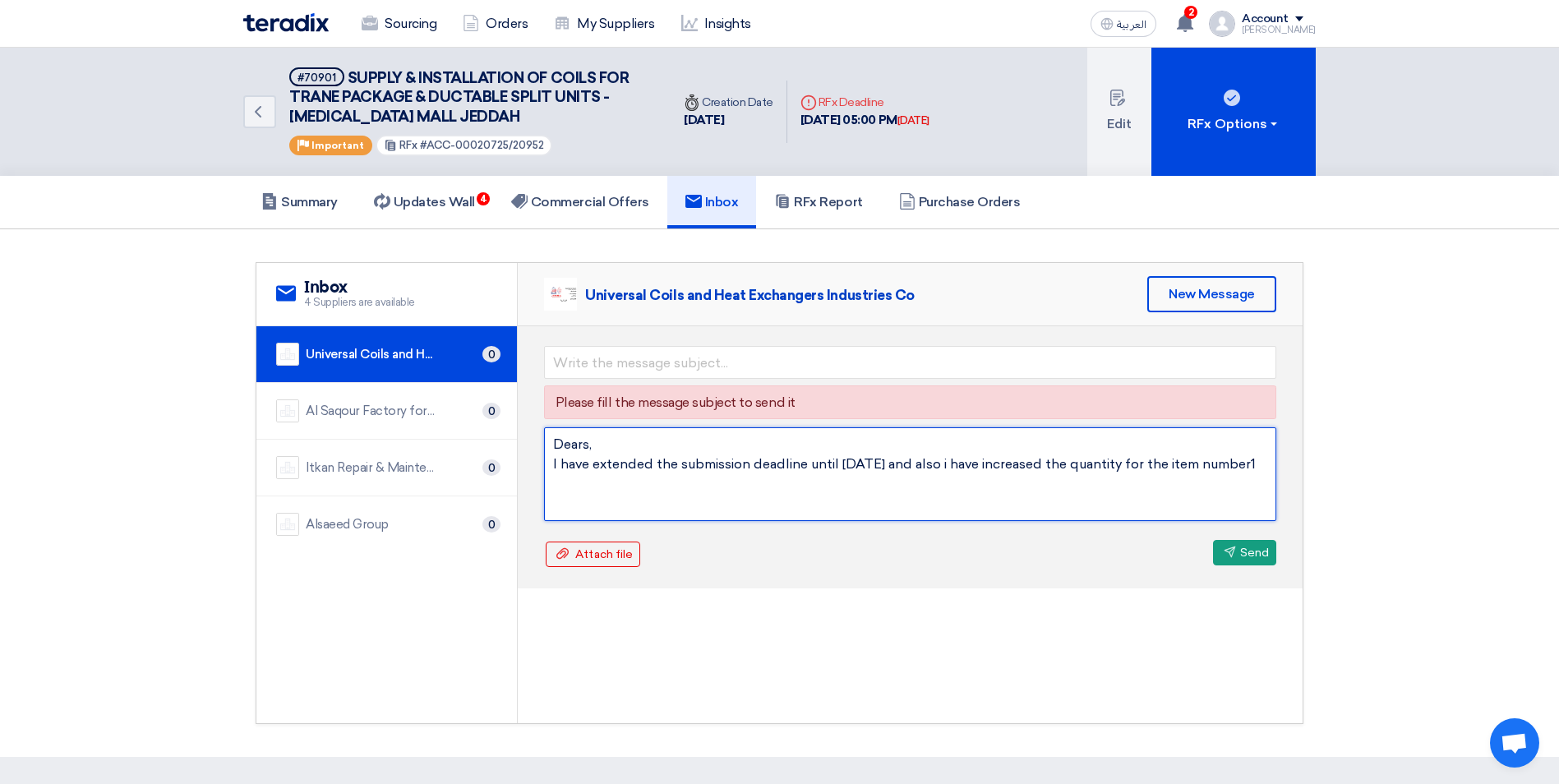
drag, startPoint x: 618, startPoint y: 486, endPoint x: 553, endPoint y: 469, distance: 67.2
click at [553, 469] on textarea "Dears, I have extended the submission deadline until [DATE] and also i have inc…" at bounding box center [910, 473] width 732 height 94
click at [868, 486] on textarea "Dears, I have extended the submission deadline until [DATE] and also i have inc…" at bounding box center [910, 473] width 732 height 94
click at [907, 466] on textarea "Dears, I have extended the submission deadline until [DATE] and also i have inc…" at bounding box center [910, 473] width 732 height 94
drag, startPoint x: 668, startPoint y: 490, endPoint x: 549, endPoint y: 465, distance: 121.6
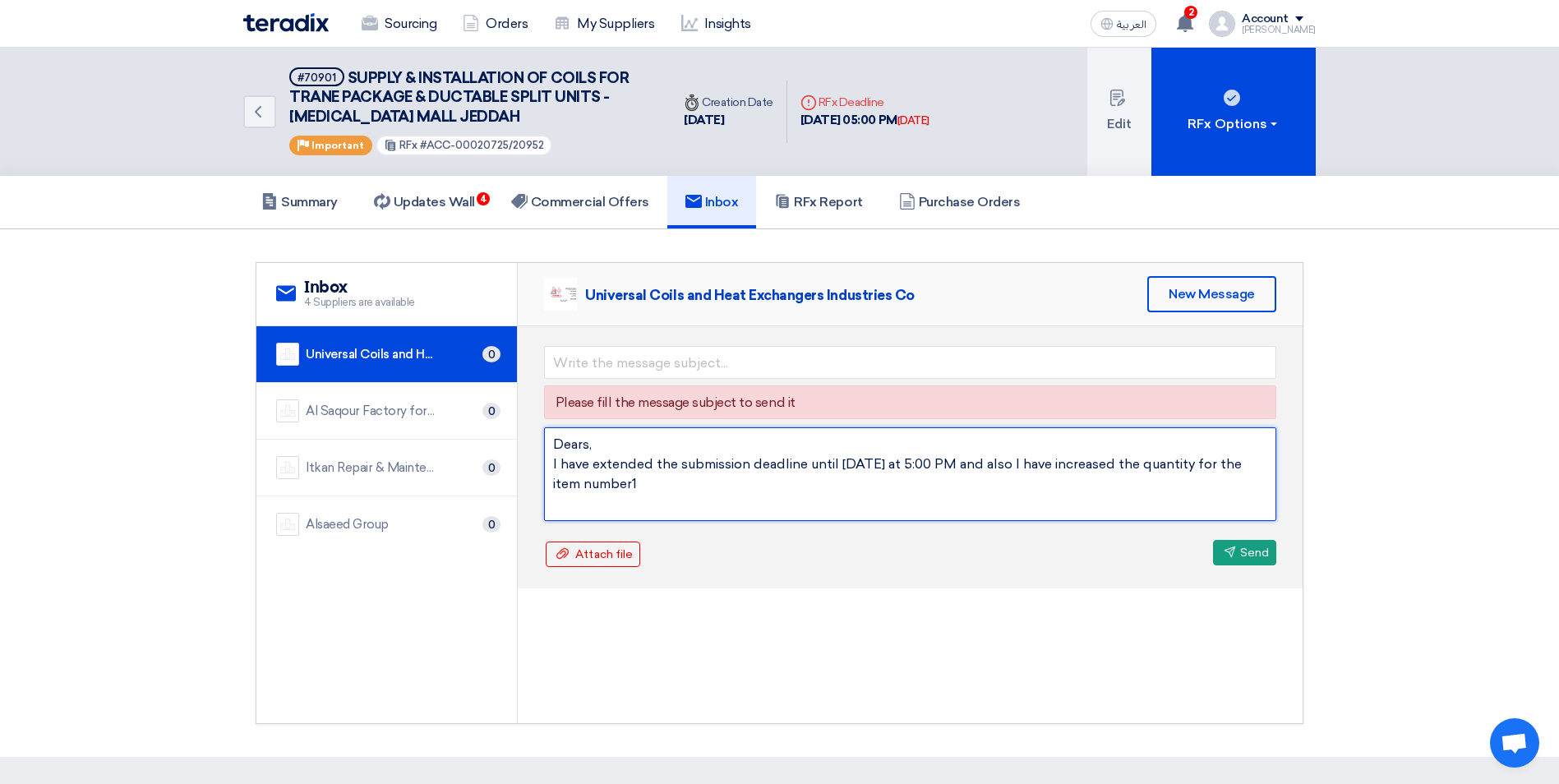
click at [549, 465] on textarea "Dears, I have extended the submission deadline until [DATE] at 5:00 PM and also…" at bounding box center [910, 473] width 732 height 94
click at [663, 485] on textarea "Dears, I have extended the submission deadline until [DATE] at 5:00 PM and also…" at bounding box center [910, 473] width 732 height 94
drag, startPoint x: 652, startPoint y: 485, endPoint x: 552, endPoint y: 448, distance: 106.6
click at [552, 448] on textarea "Dears, I have extended the submission deadline until [DATE] at 5:00 PM and also…" at bounding box center [910, 473] width 732 height 94
paste textarea ", I have extended the submission deadline until [DATE] at 5:00 PM, and I have a…"
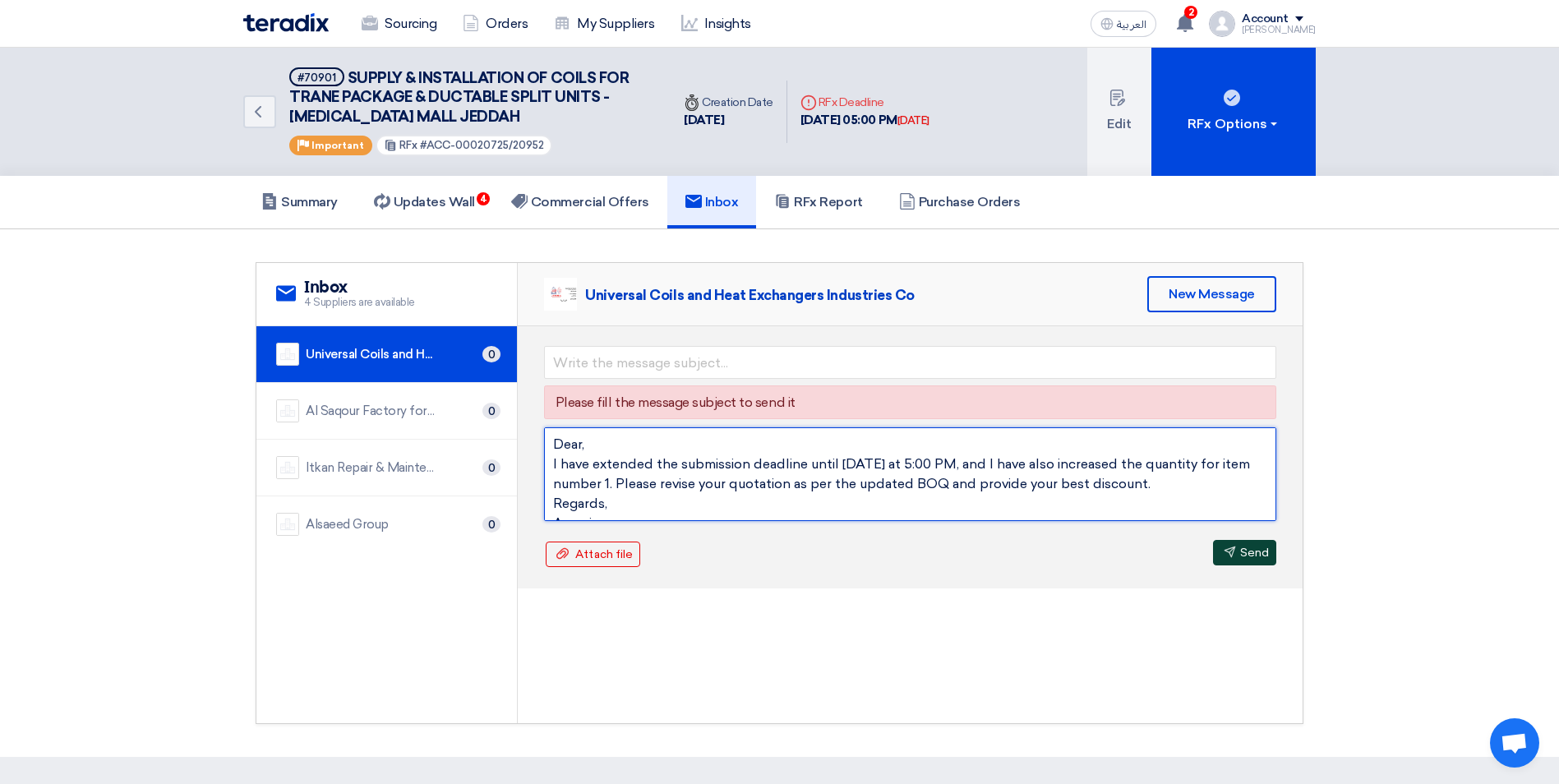
type textarea "Dear, I have extended the submission deadline until [DATE] at 5:00 PM, and I ha…"
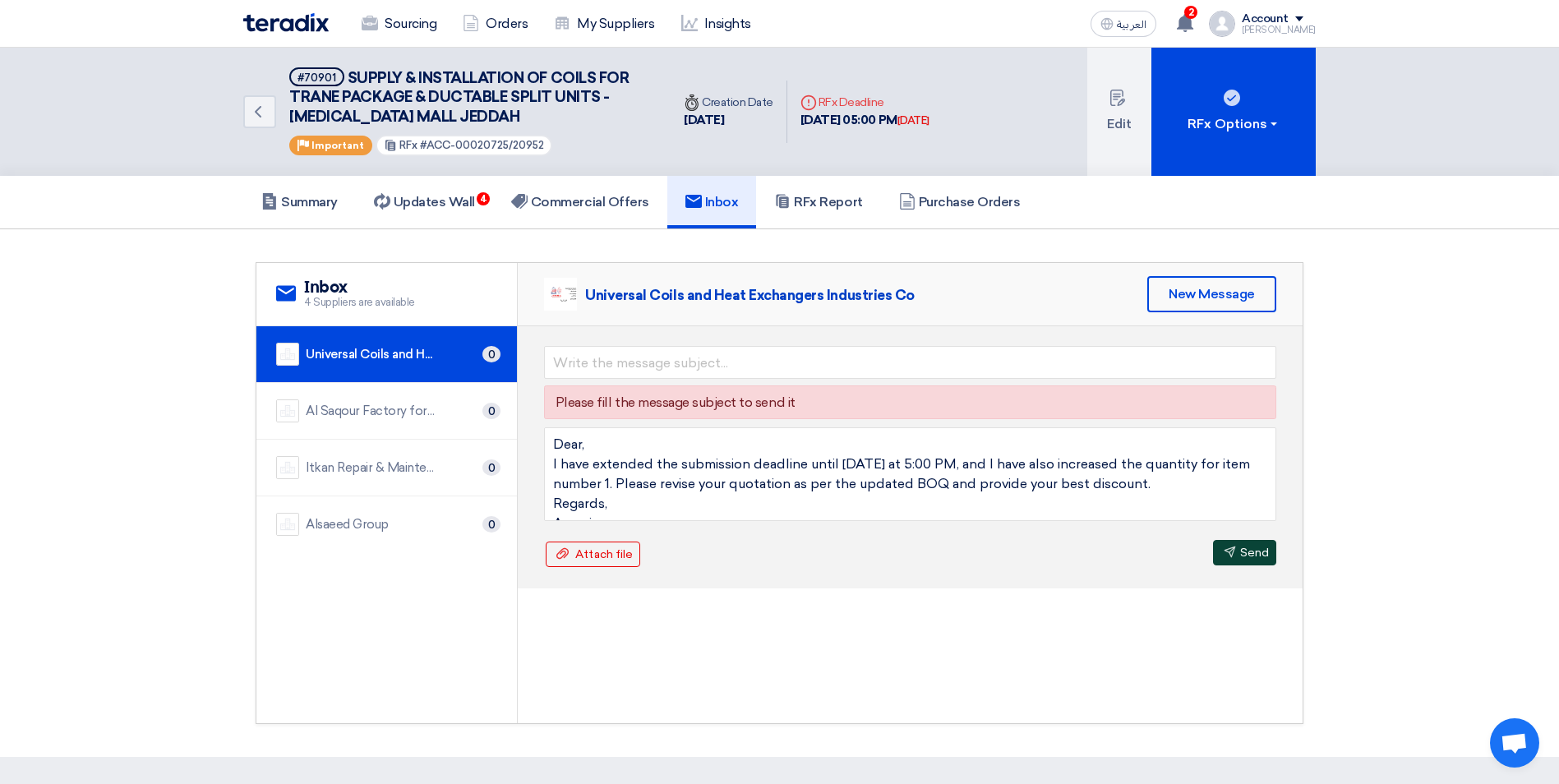
click at [1234, 549] on button "Send Send" at bounding box center [1245, 552] width 63 height 26
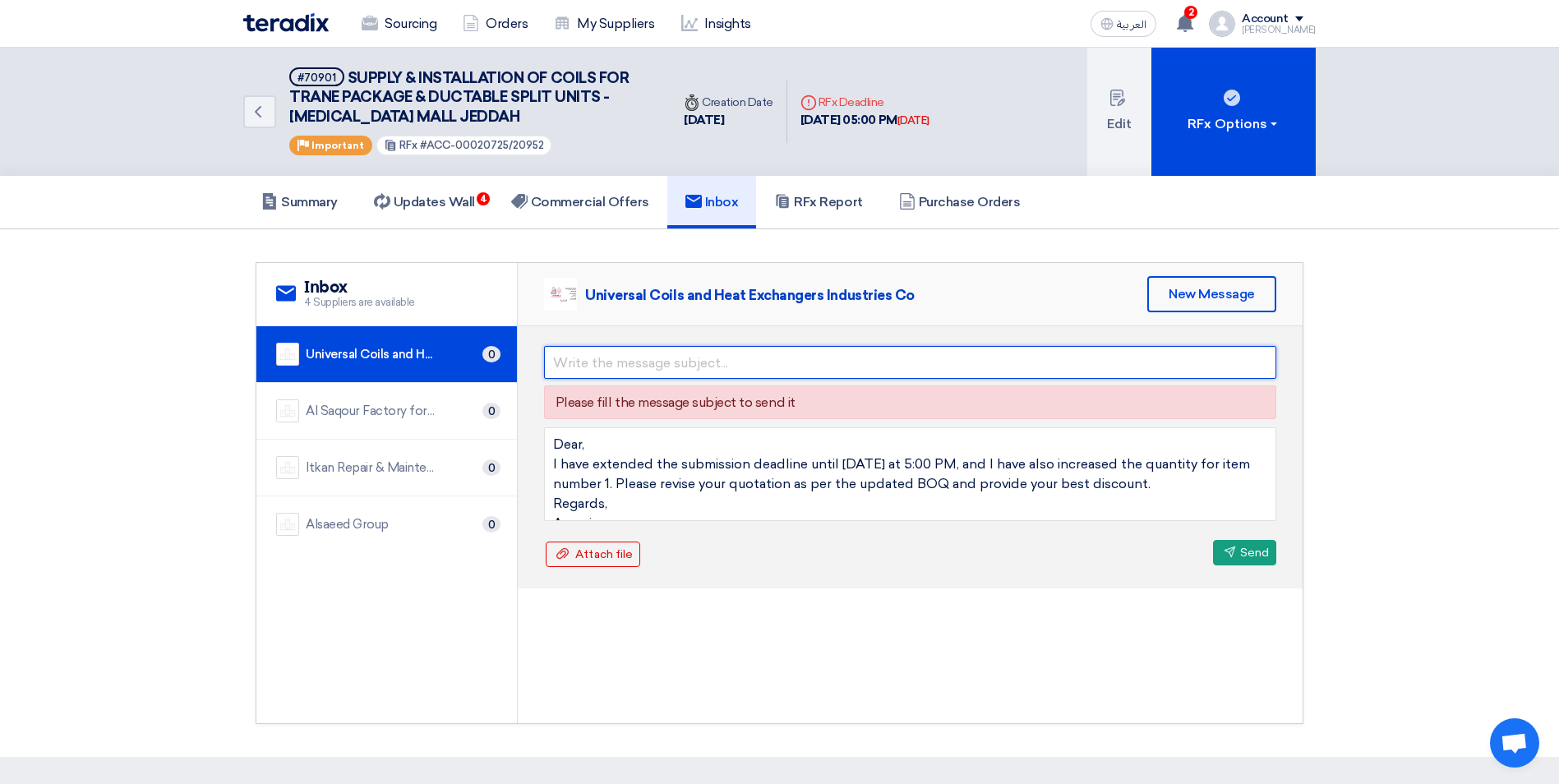
click at [567, 363] on input "text" at bounding box center [910, 362] width 732 height 33
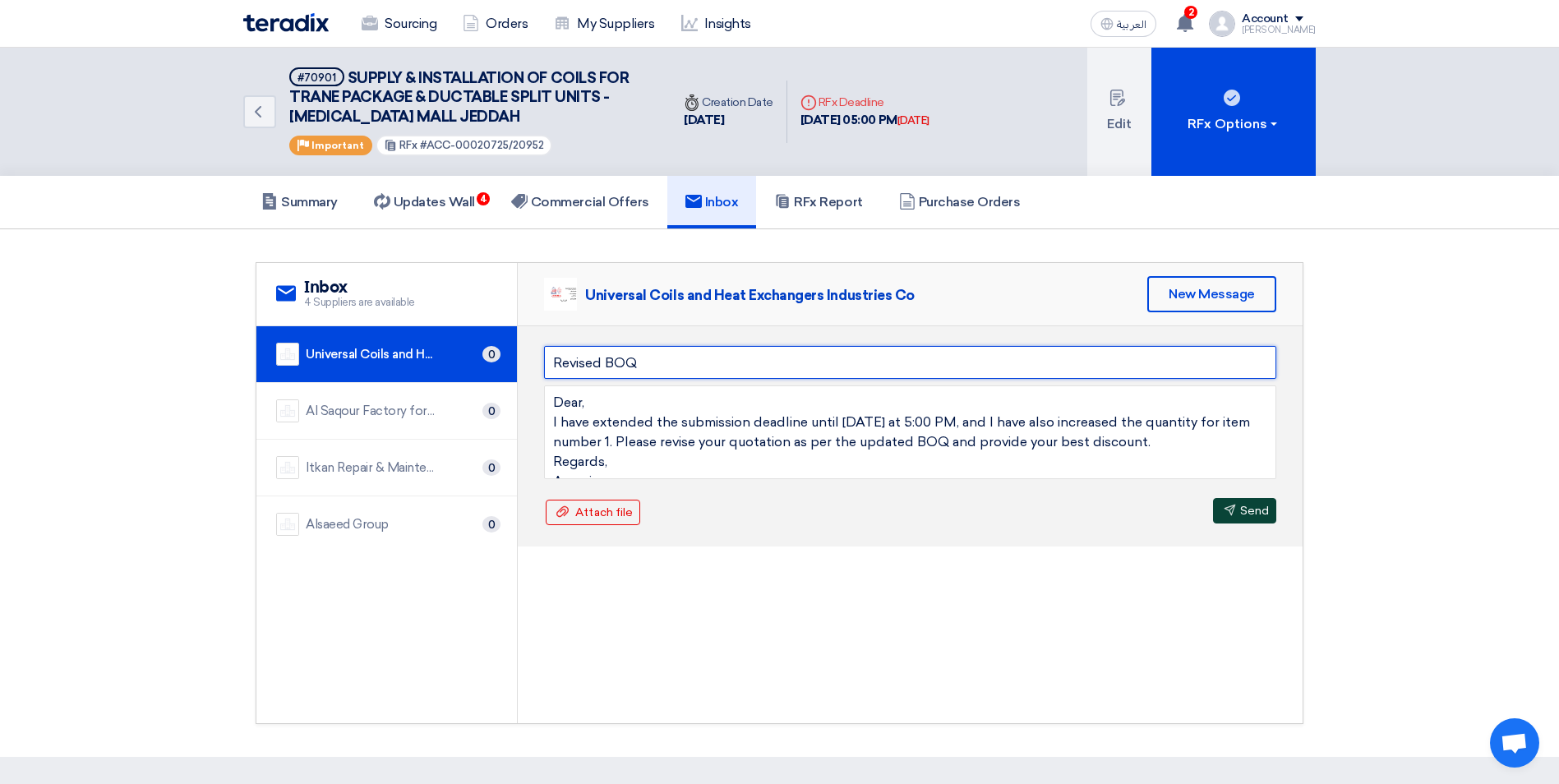
type input "Revised BOQ"
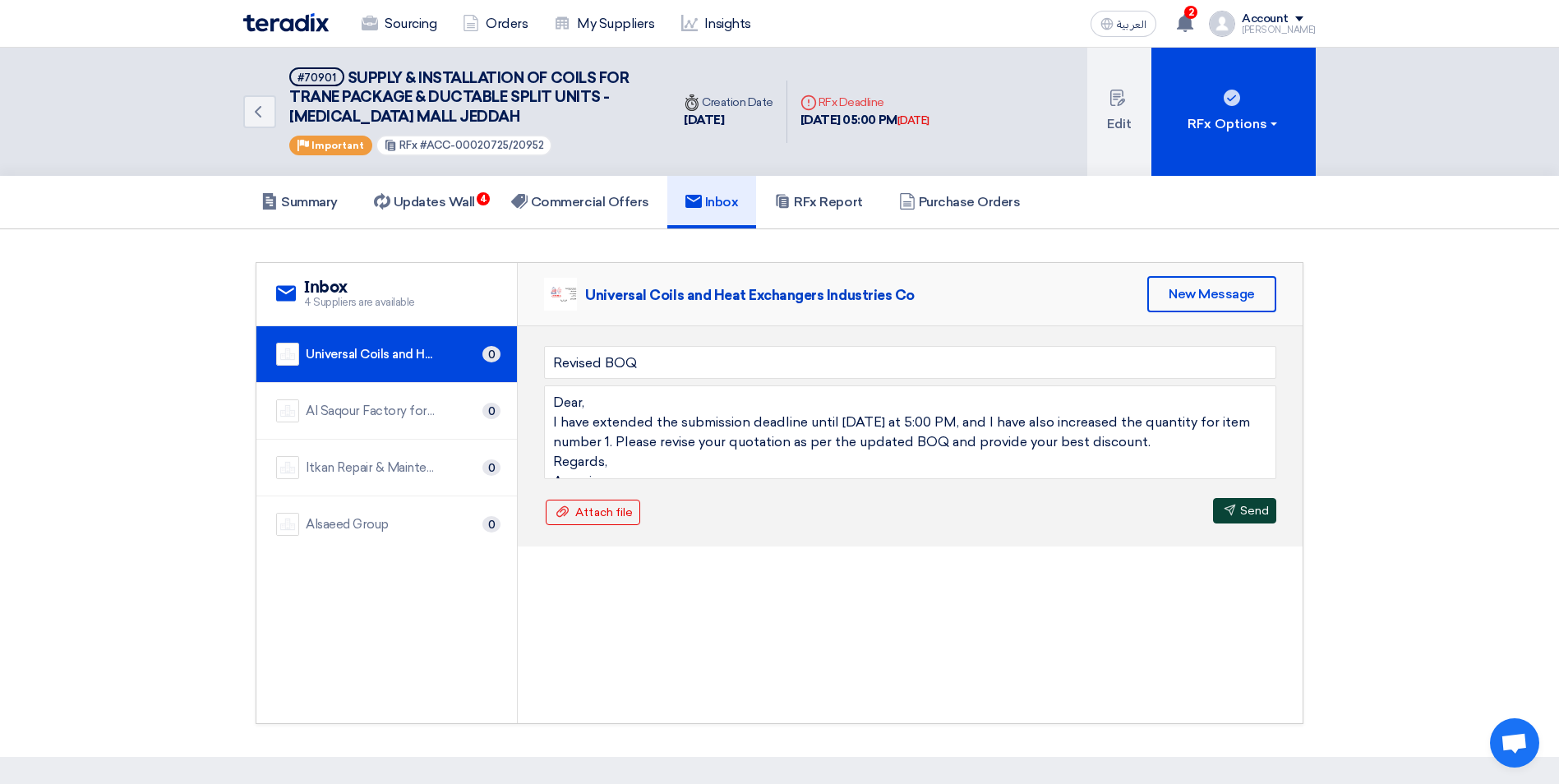
click at [1242, 509] on button "Send Send" at bounding box center [1245, 510] width 63 height 26
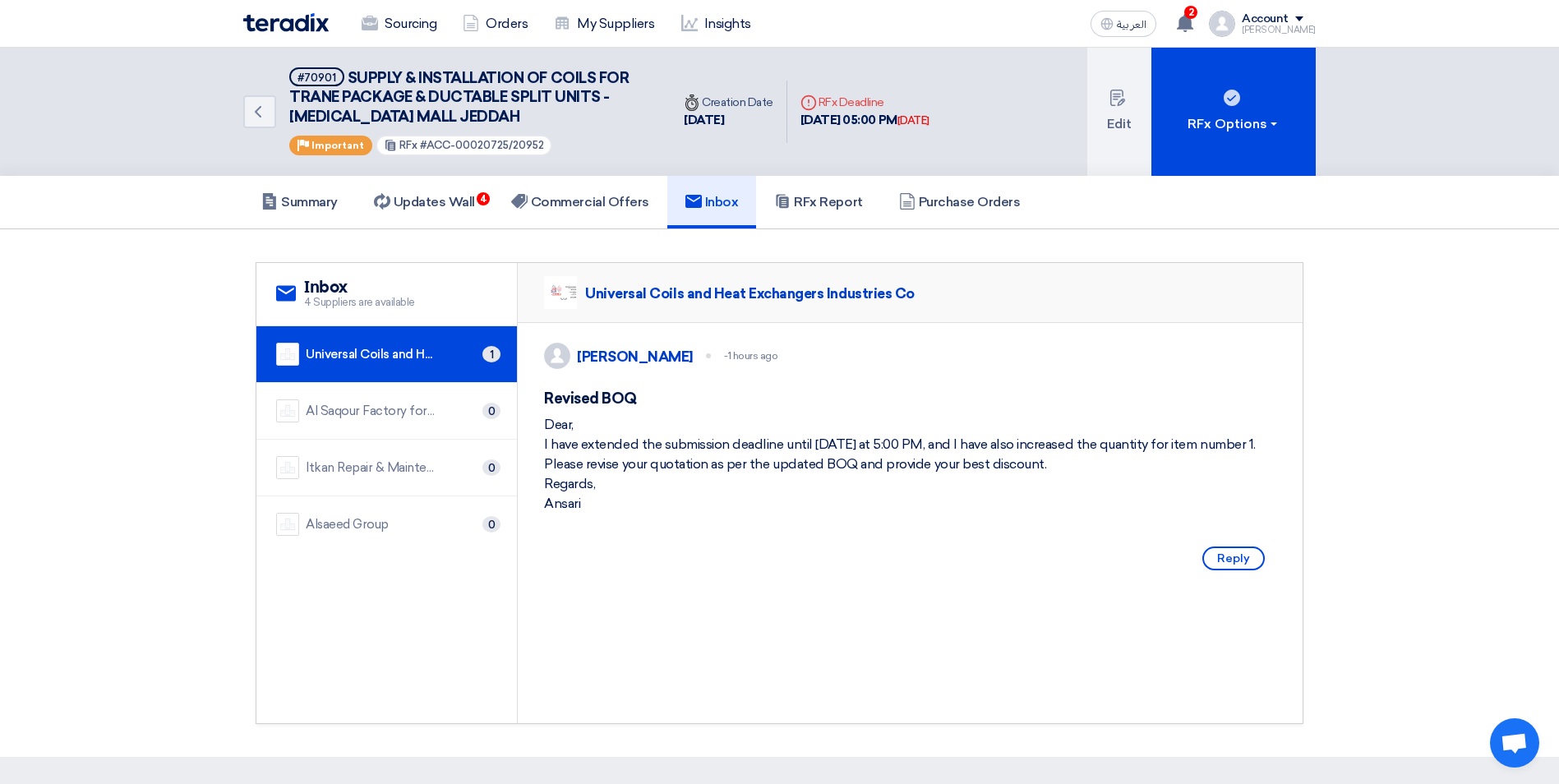
click at [414, 421] on div "Al Saqour Factory for Condenser Industries Co 0" at bounding box center [386, 411] width 221 height 23
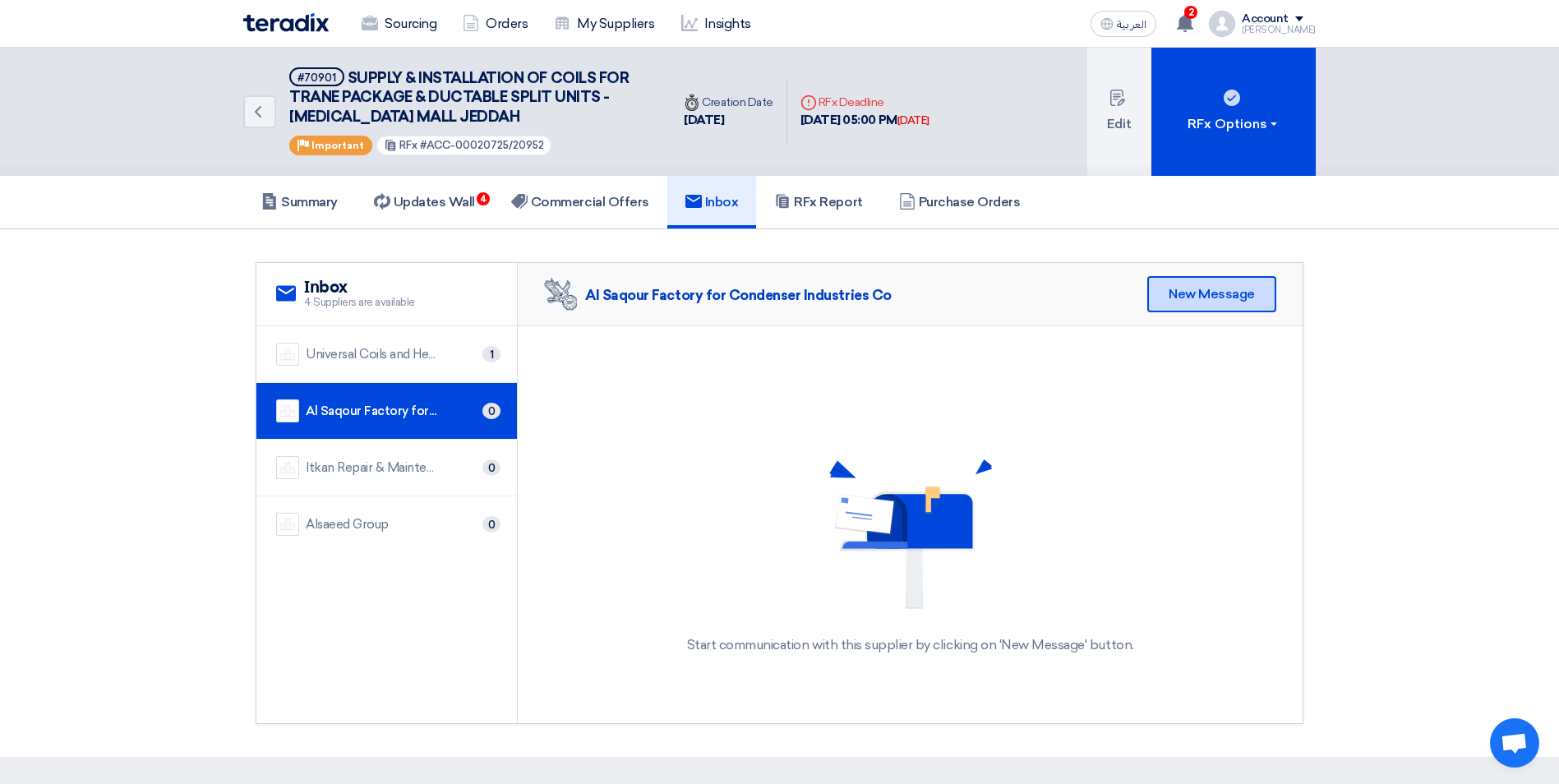
click at [1183, 303] on div "New Message" at bounding box center [1212, 294] width 129 height 37
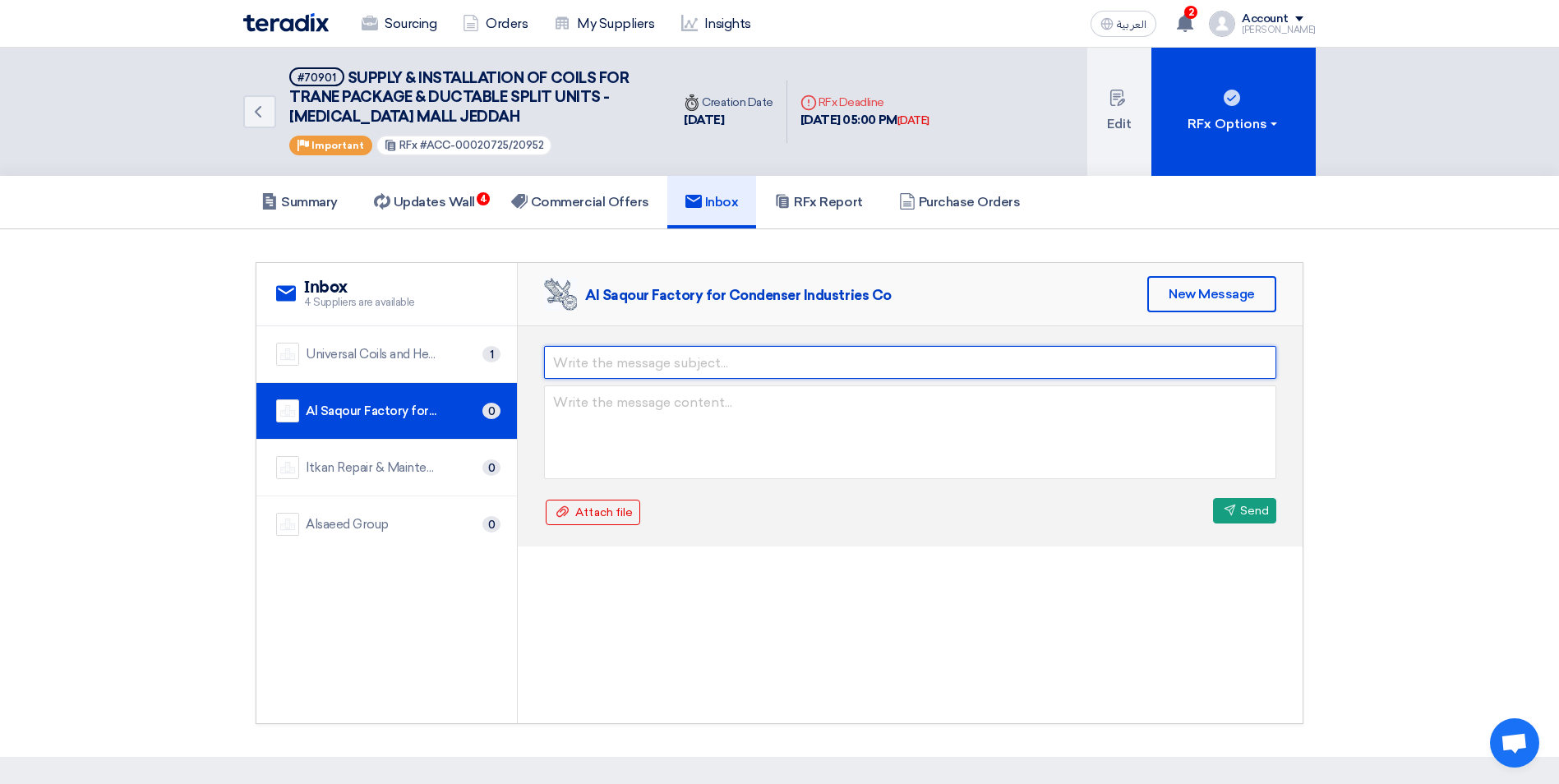
click at [621, 369] on input "text" at bounding box center [910, 362] width 732 height 33
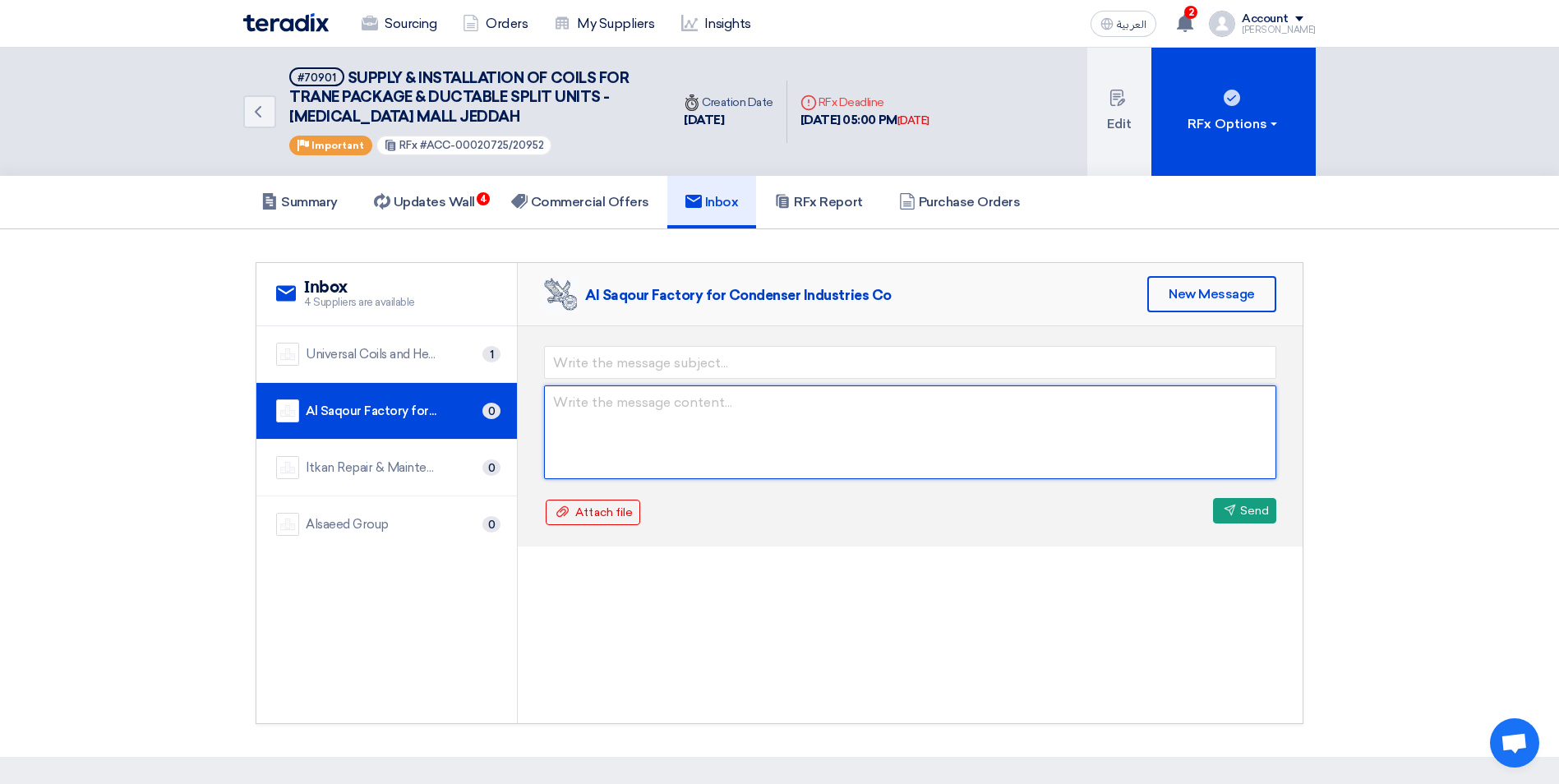
click at [891, 412] on form "Attach file Attach file Send Send" at bounding box center [910, 436] width 732 height 181
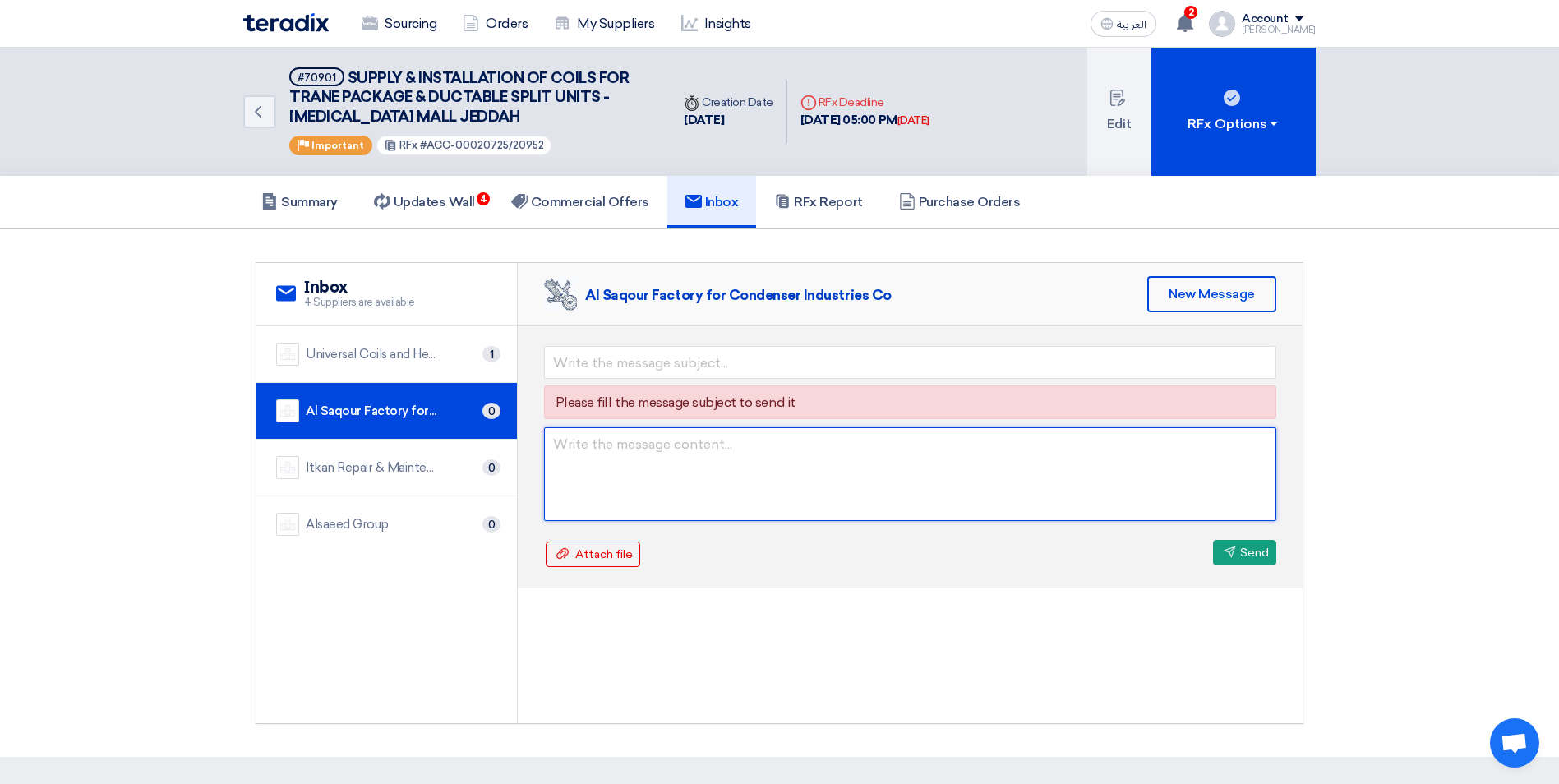
paste textarea "Dear, I have extended the submission deadline until [DATE] at 5:00 PM, and I ha…"
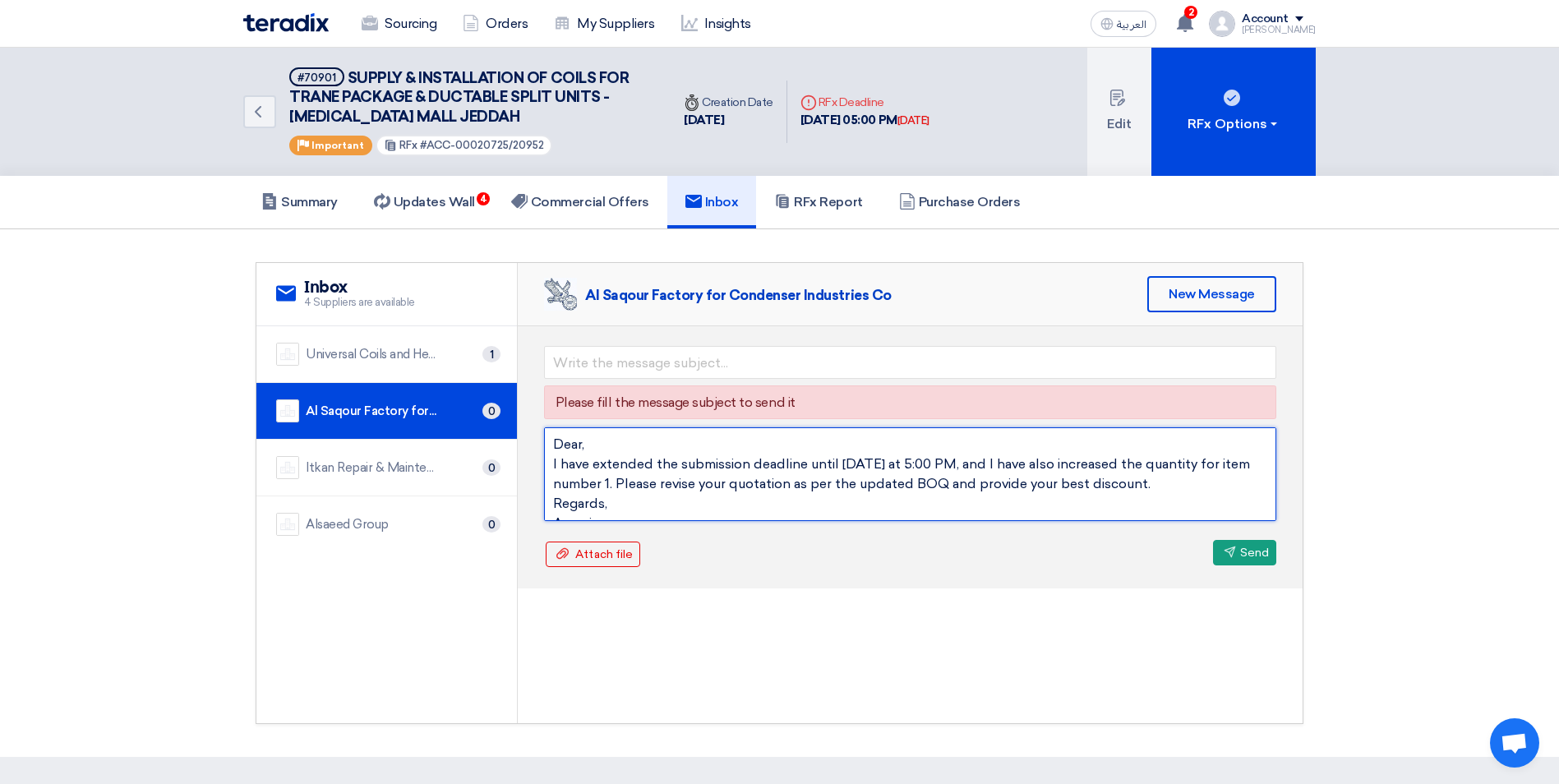
scroll to position [12, 0]
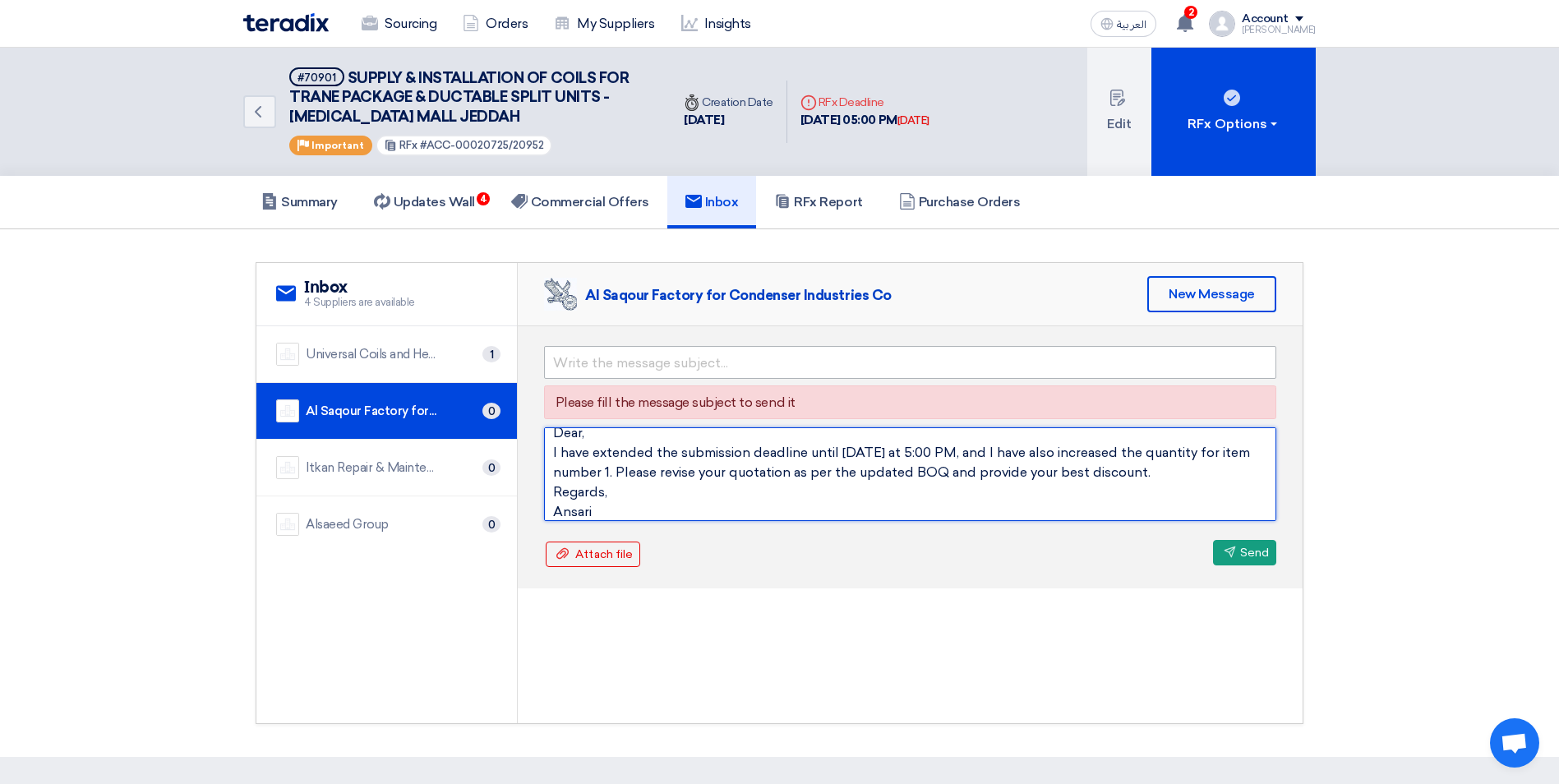
type textarea "Dear, I have extended the submission deadline until [DATE] at 5:00 PM, and I ha…"
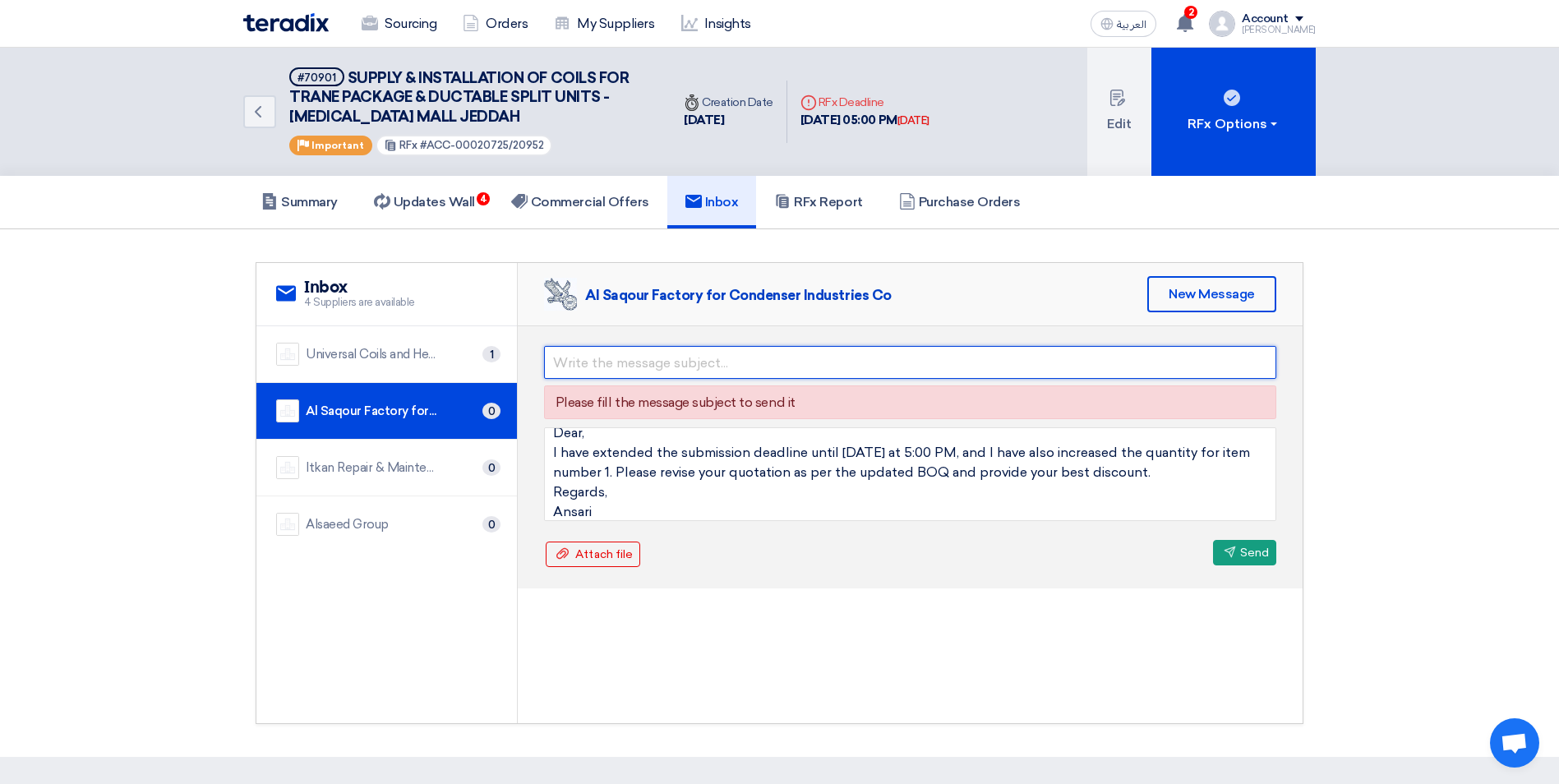
click at [622, 359] on input "text" at bounding box center [910, 362] width 732 height 33
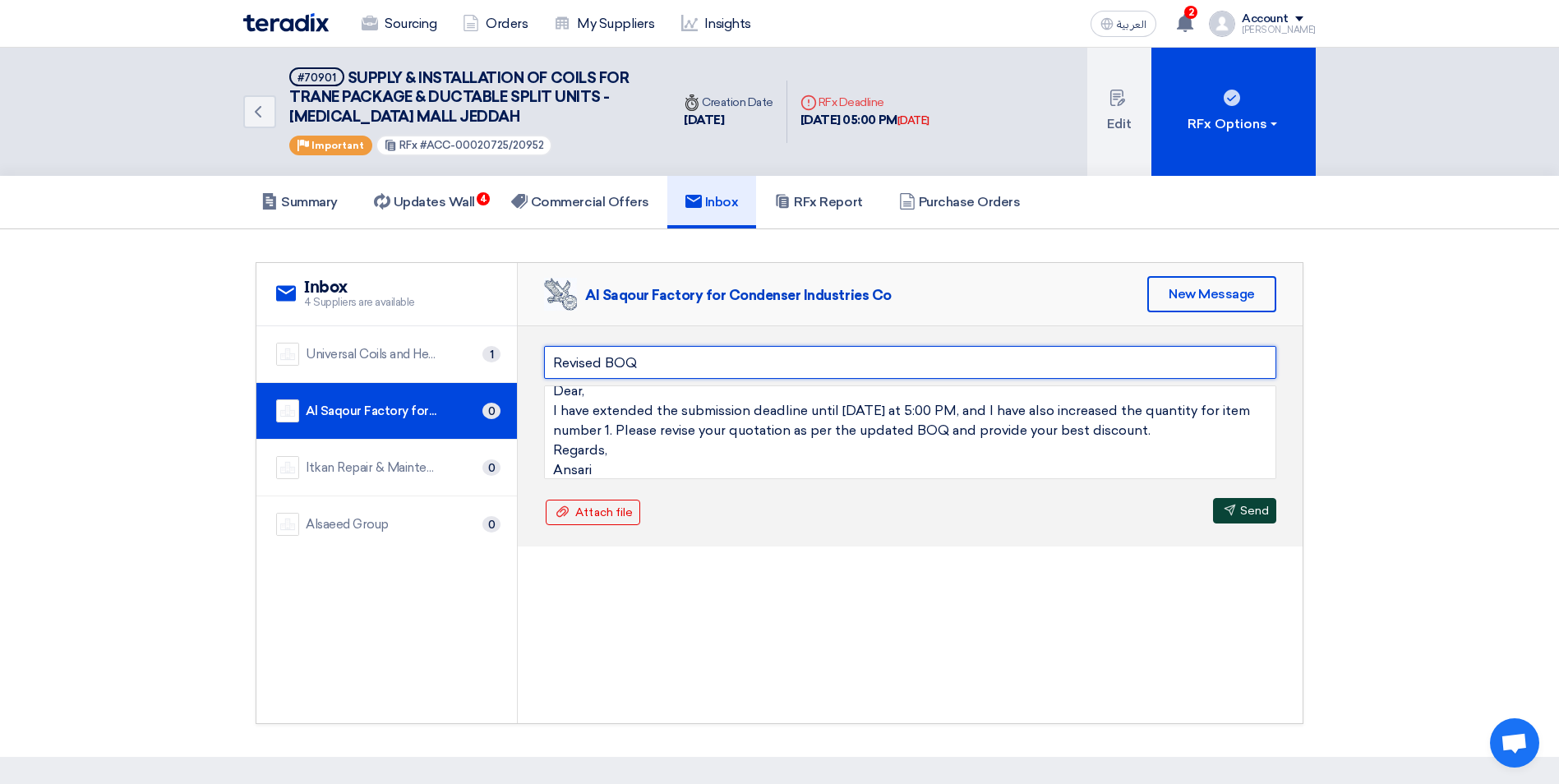
type input "Revised BOQ"
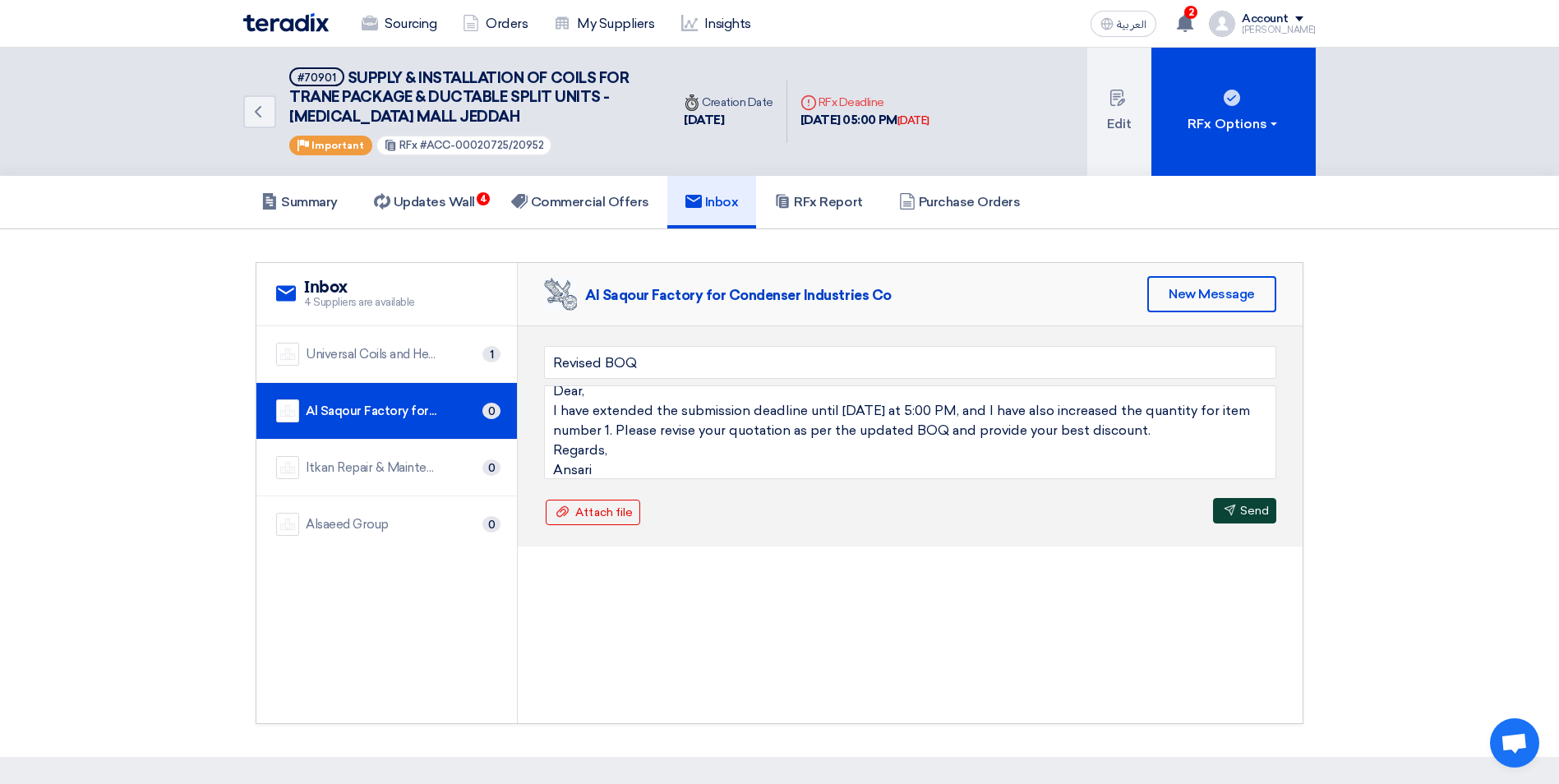
click at [1238, 514] on button "Send Send" at bounding box center [1245, 510] width 63 height 26
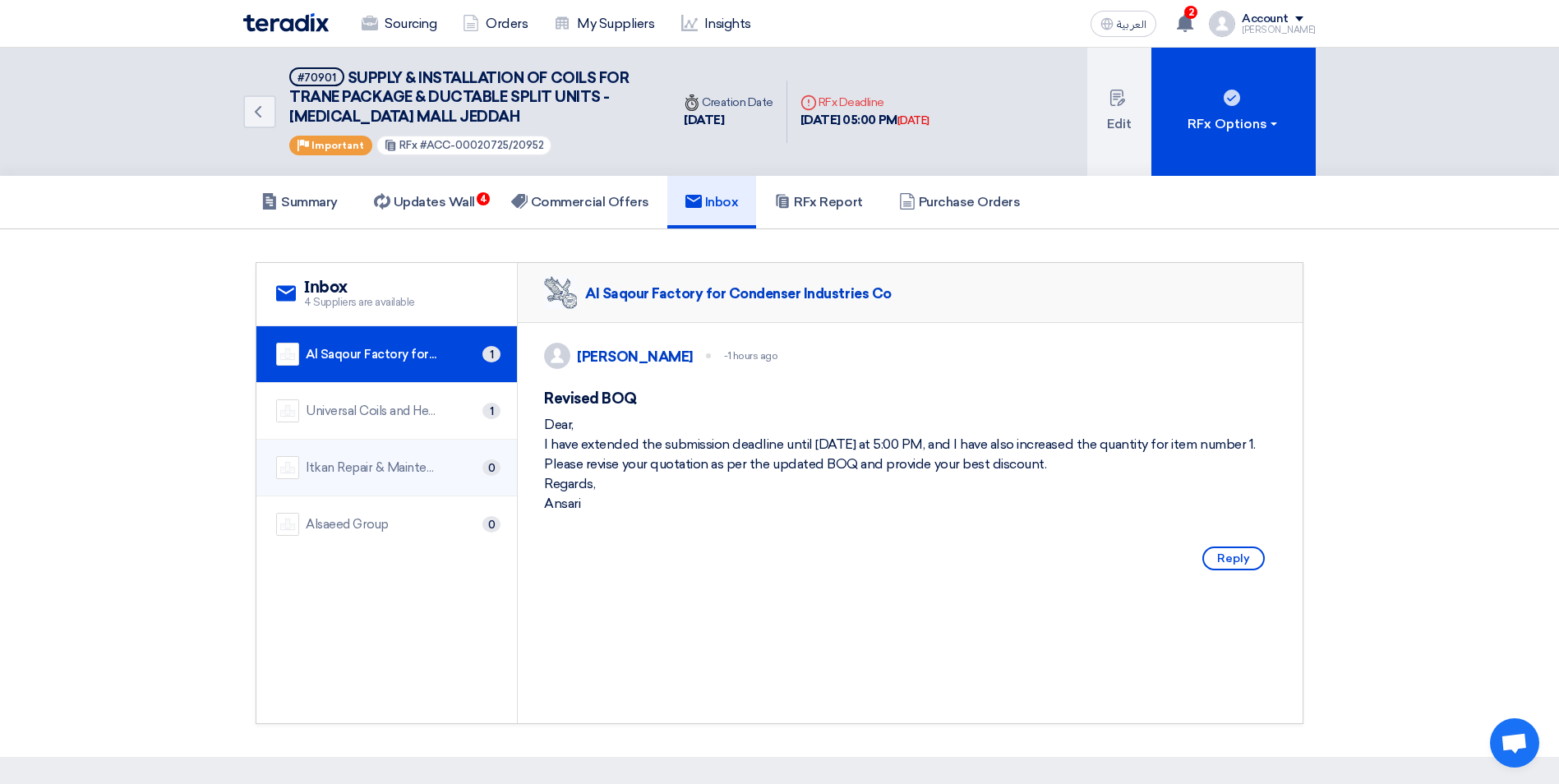
click at [441, 471] on div "Itkan Repair & Maintenance Company 0" at bounding box center [386, 468] width 221 height 23
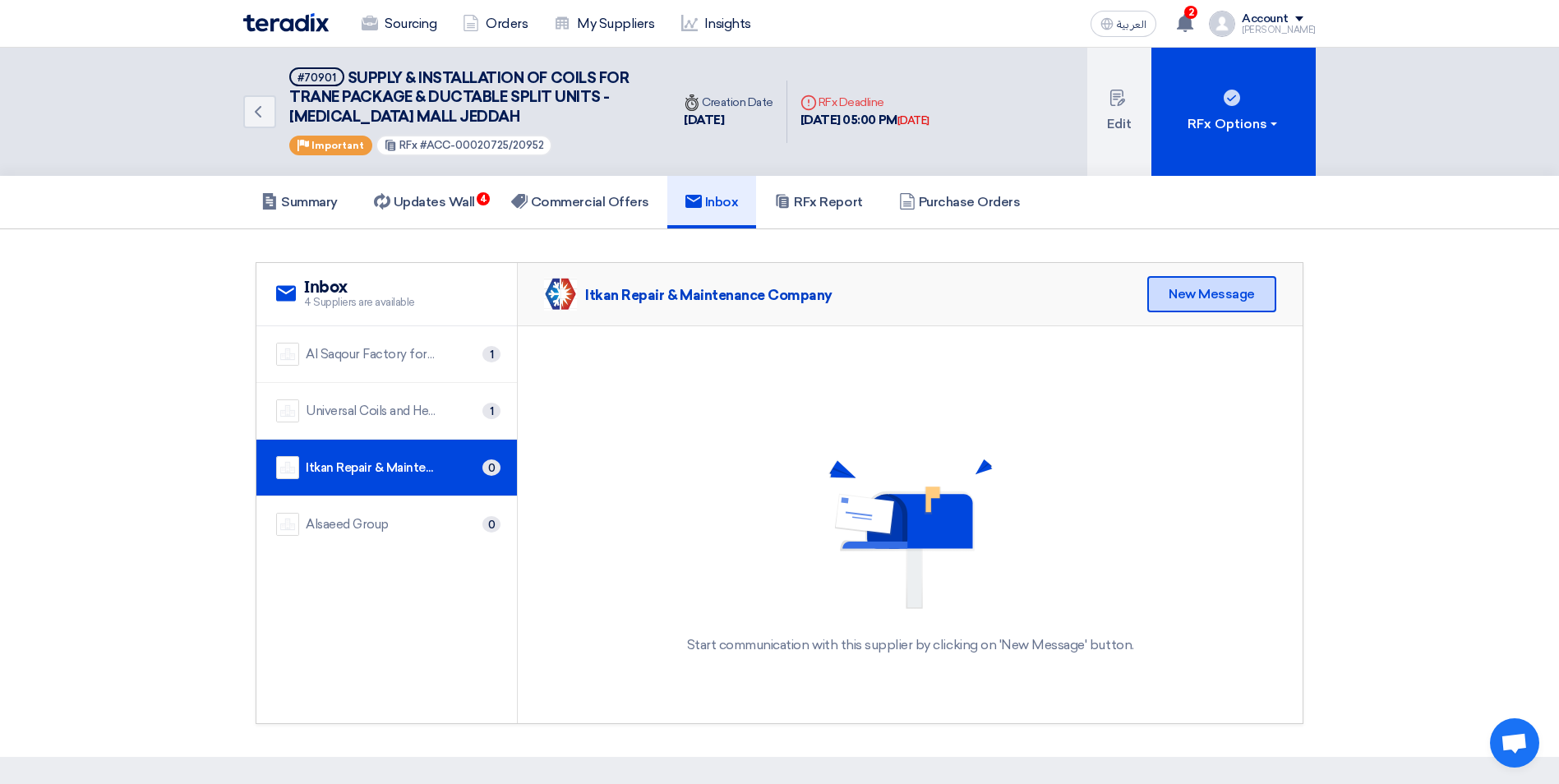
click at [1184, 290] on div "New Message" at bounding box center [1212, 294] width 129 height 37
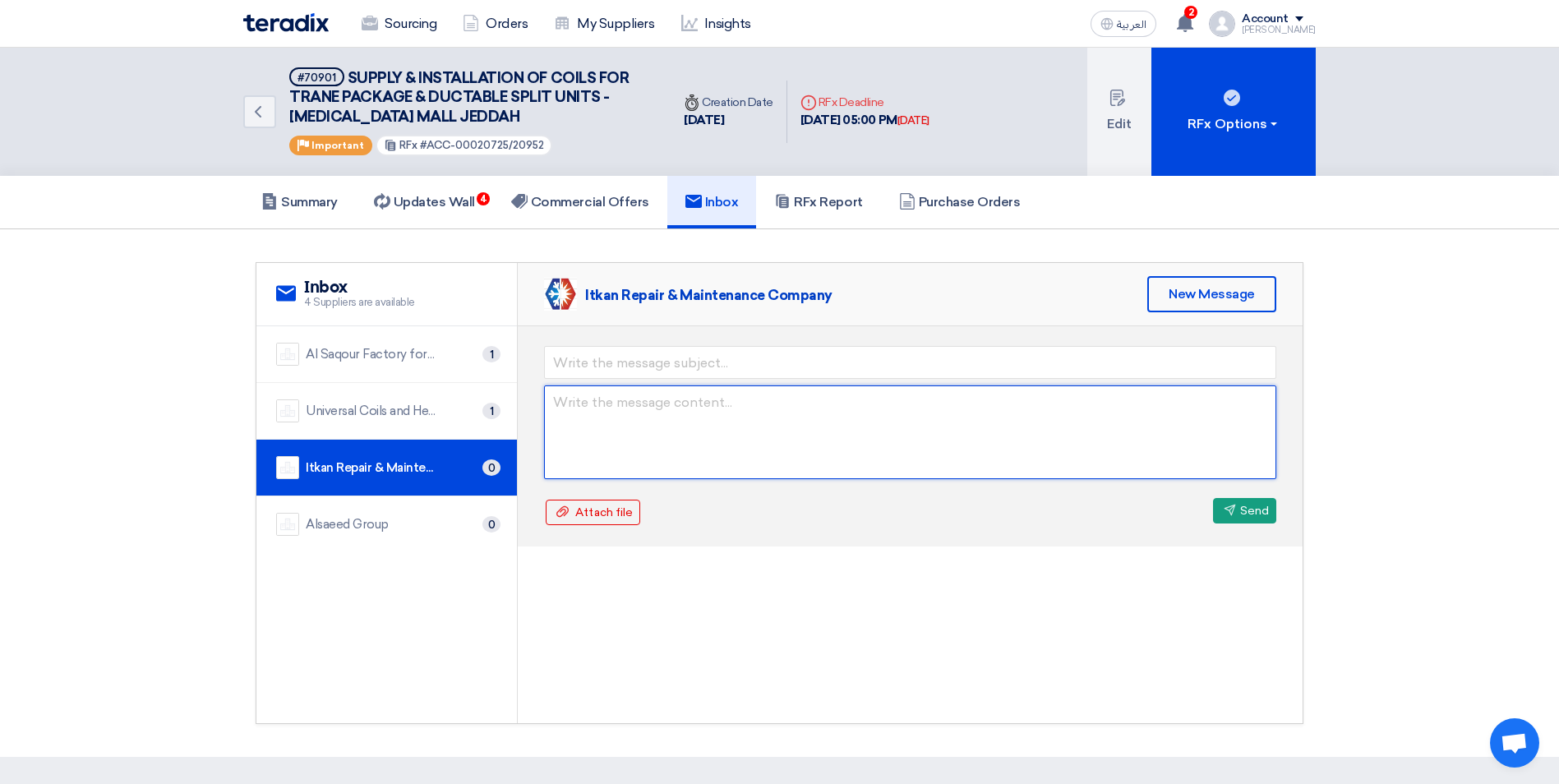
click at [652, 414] on textarea at bounding box center [910, 432] width 732 height 94
paste textarea "Dear, I have extended the submission deadline until [DATE] at 5:00 PM, and I ha…"
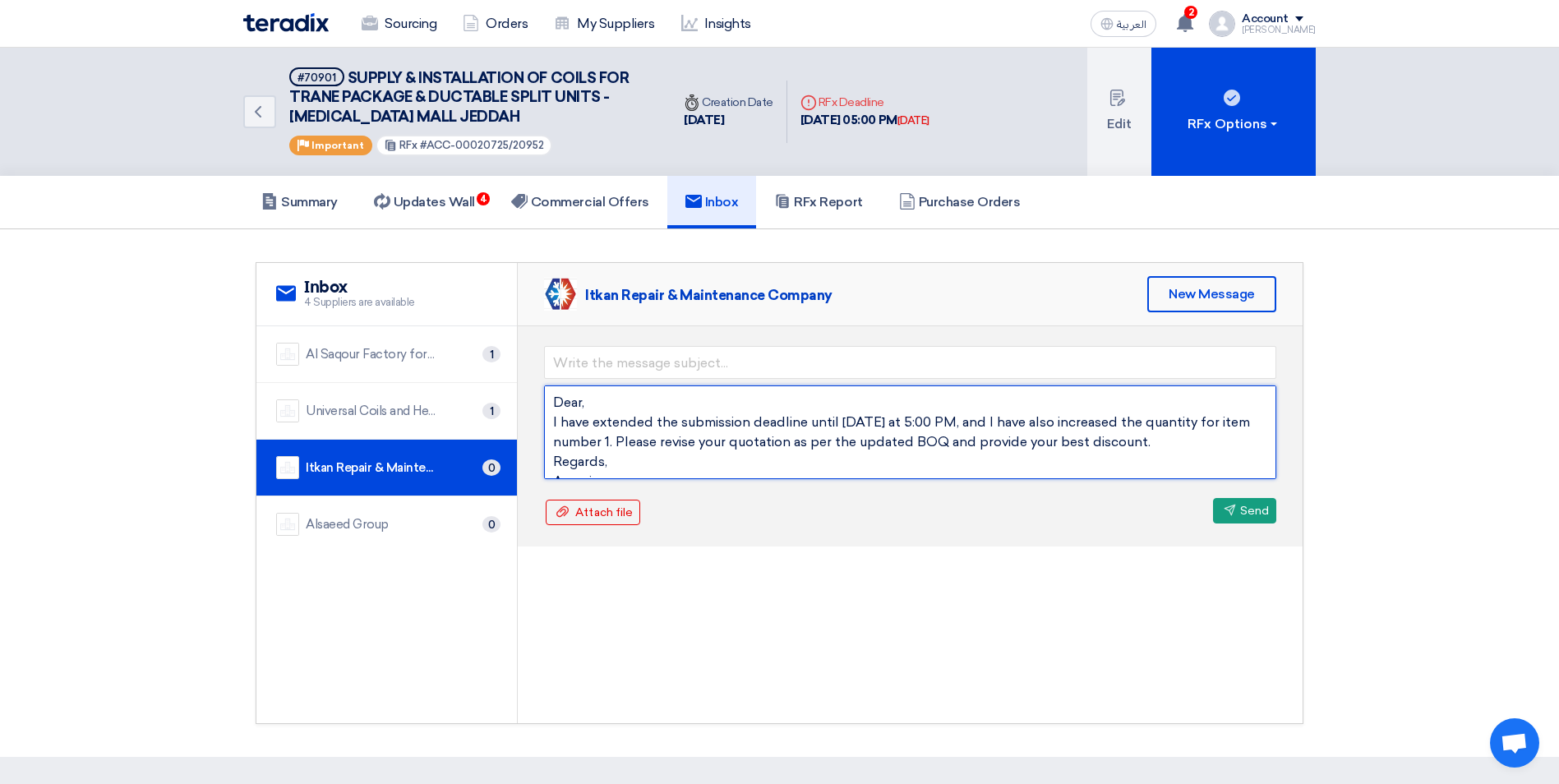
scroll to position [12, 0]
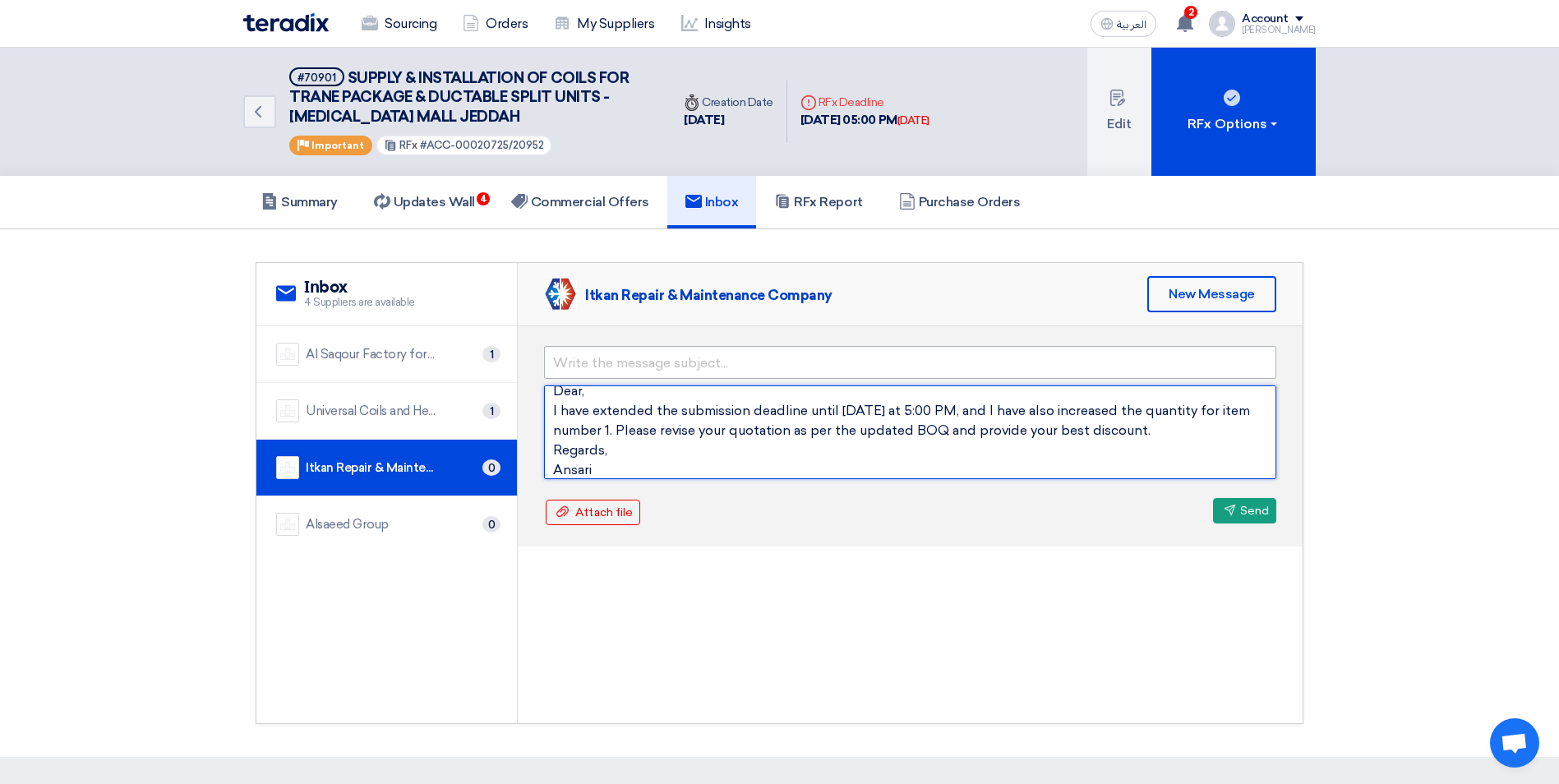
type textarea "Dear, I have extended the submission deadline until [DATE] at 5:00 PM, and I ha…"
click at [570, 369] on input "text" at bounding box center [910, 362] width 732 height 33
type input "Revised BOQ"
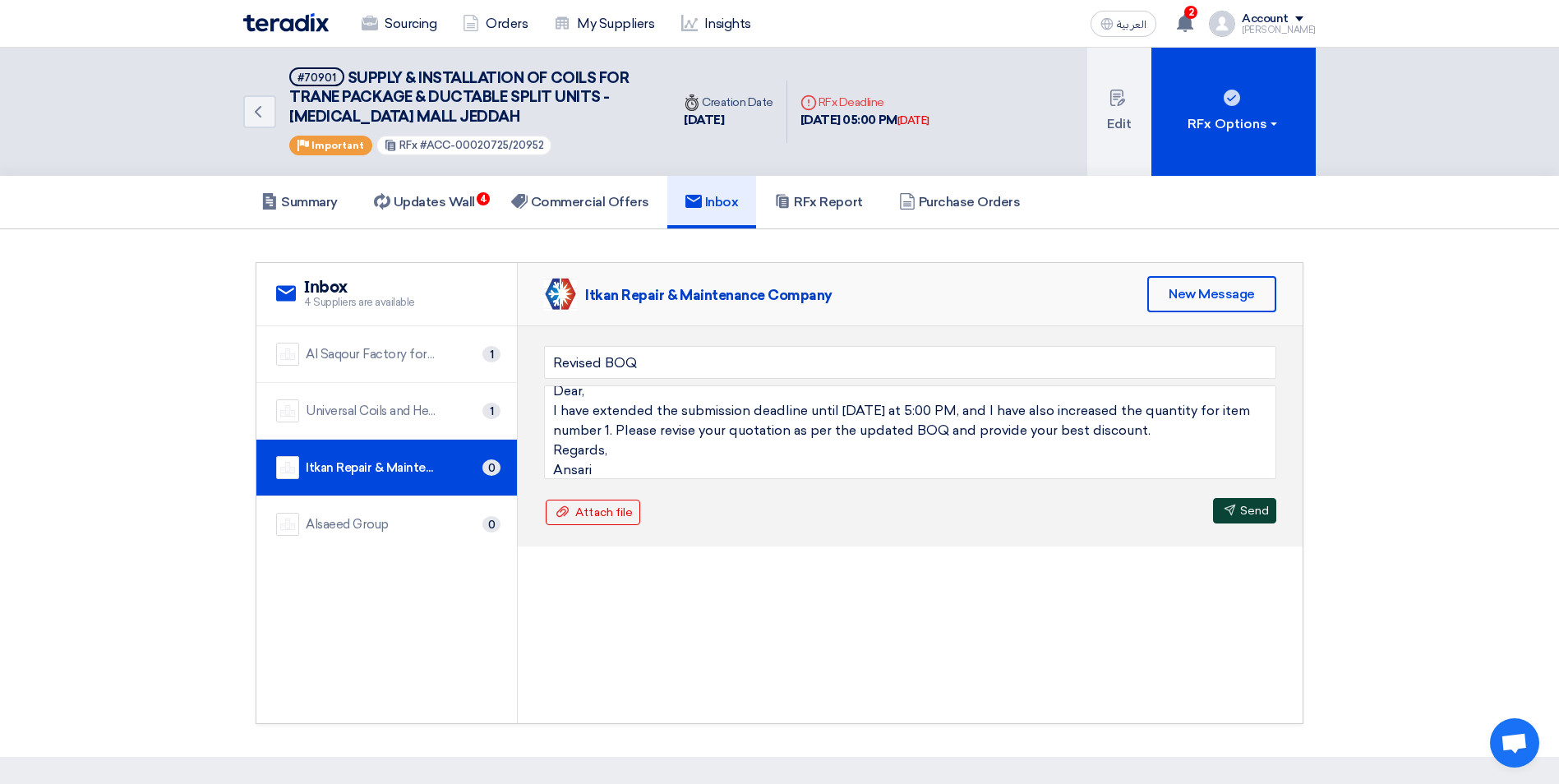
click at [1229, 517] on button "Send Send" at bounding box center [1245, 510] width 63 height 26
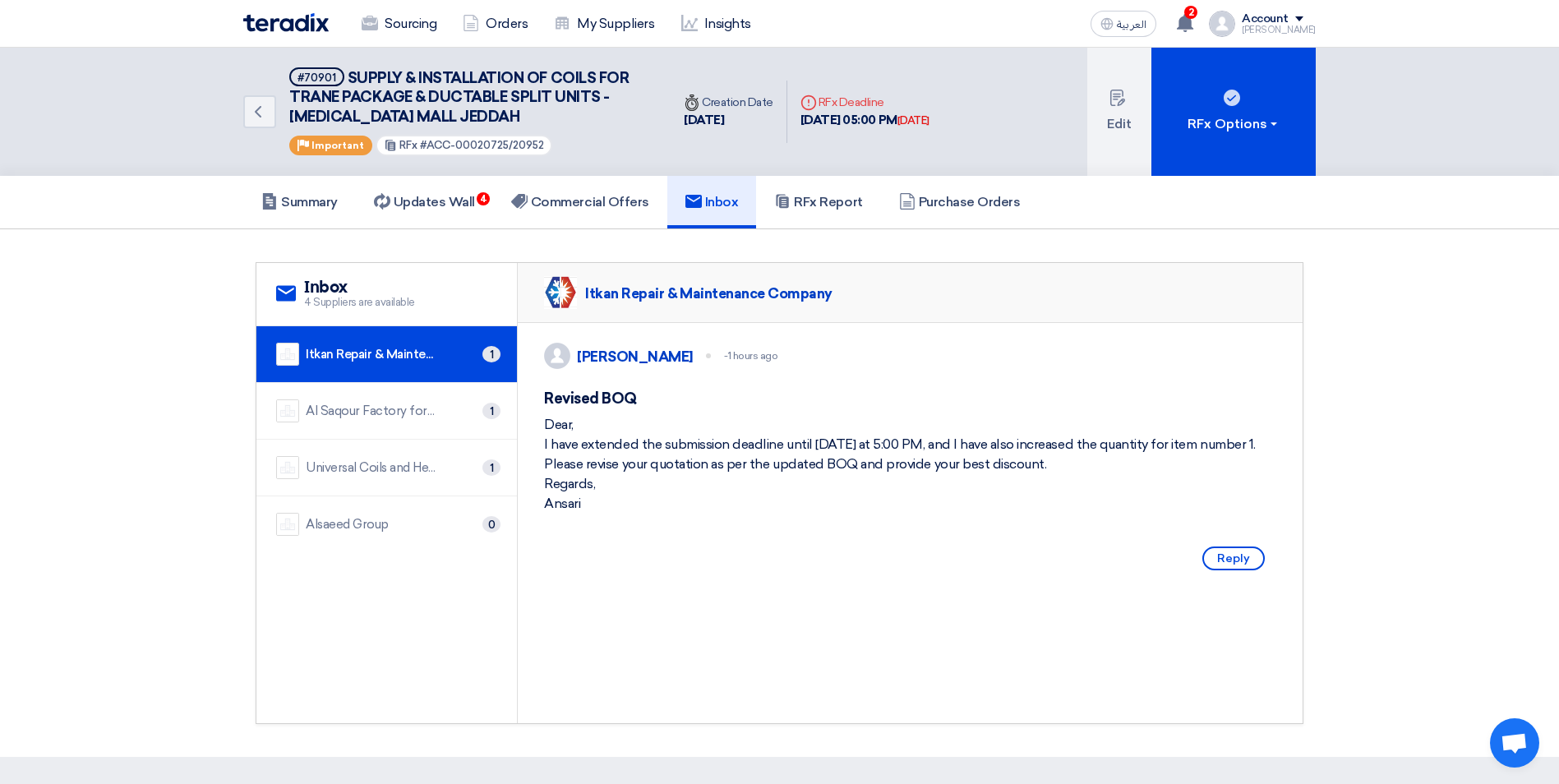
click at [399, 530] on div "Alsaeed Group 0" at bounding box center [386, 524] width 221 height 23
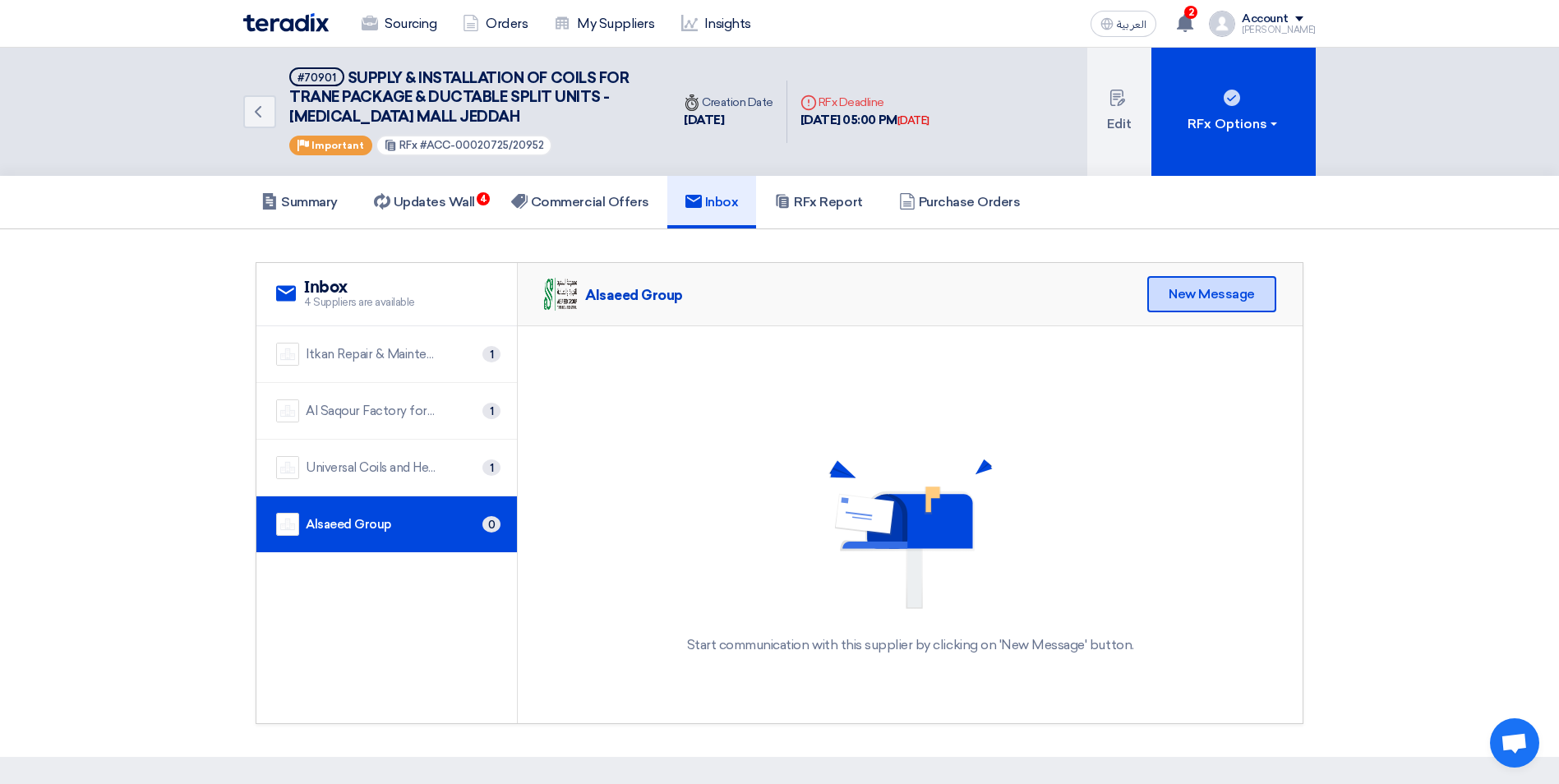
click at [1173, 301] on div "New Message" at bounding box center [1212, 294] width 129 height 37
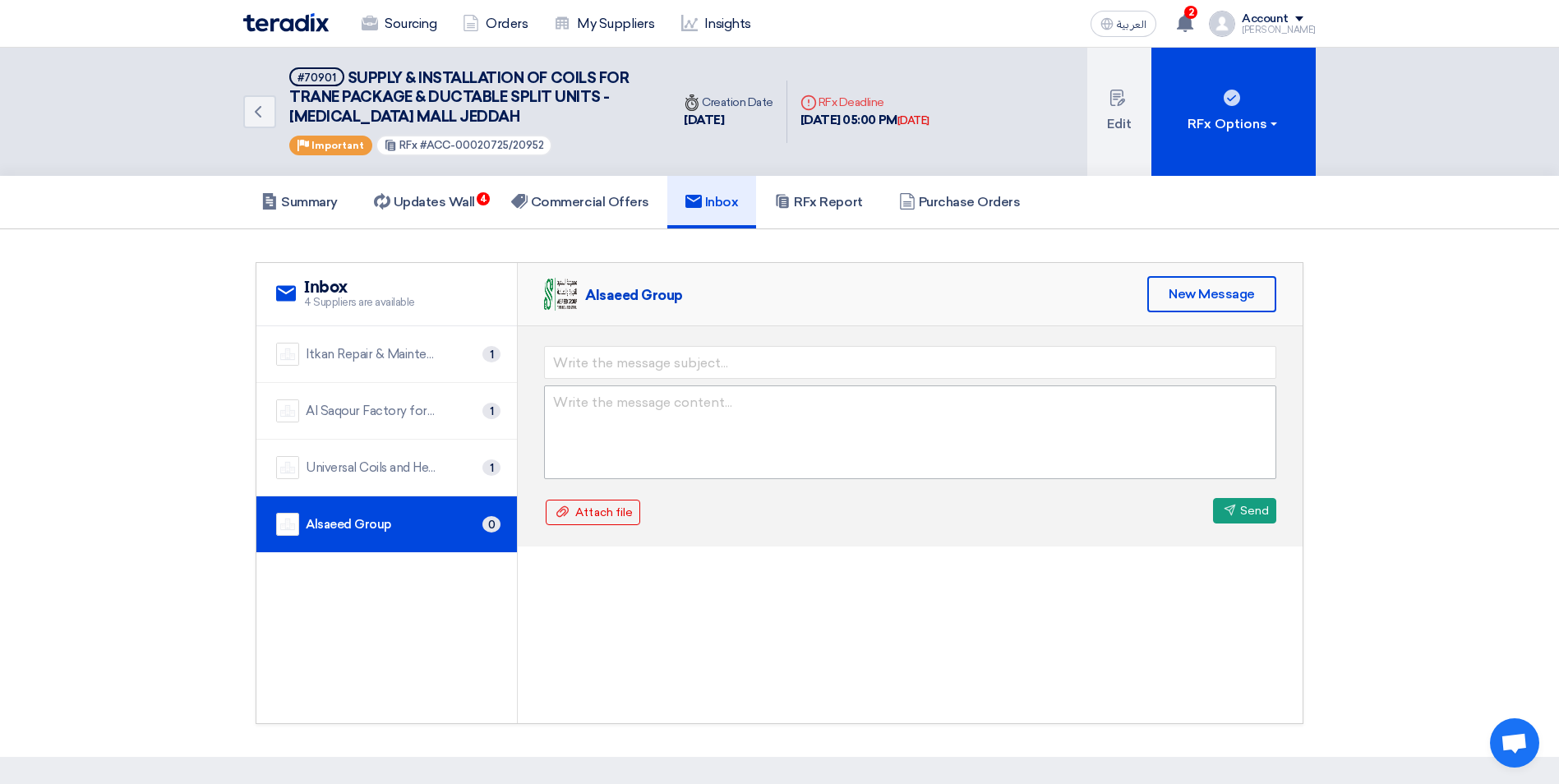
scroll to position [0, 0]
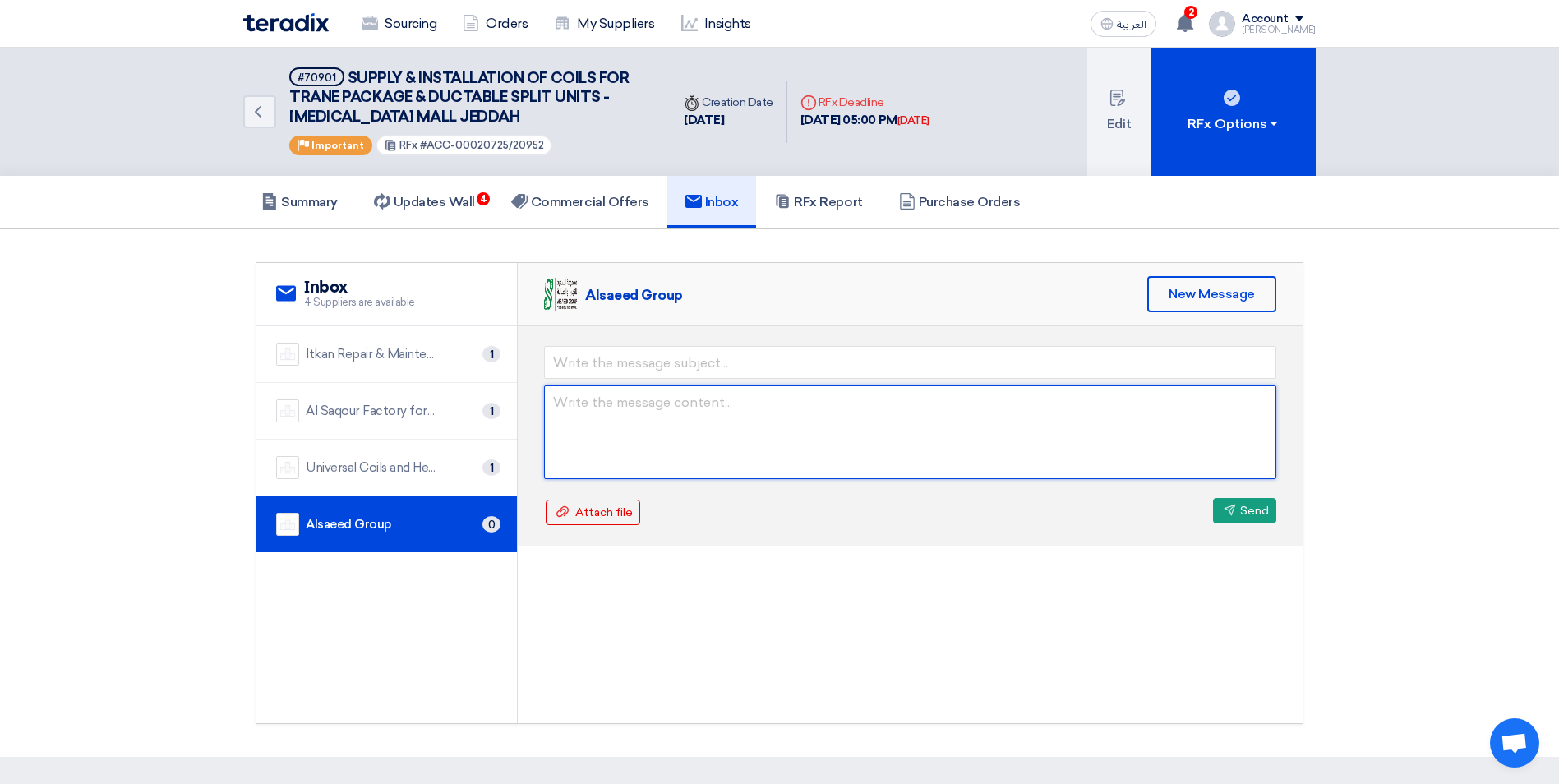
click at [589, 414] on textarea at bounding box center [910, 432] width 732 height 94
paste textarea "Dear, I have extended the submission deadline until [DATE] at 5:00 PM, and I ha…"
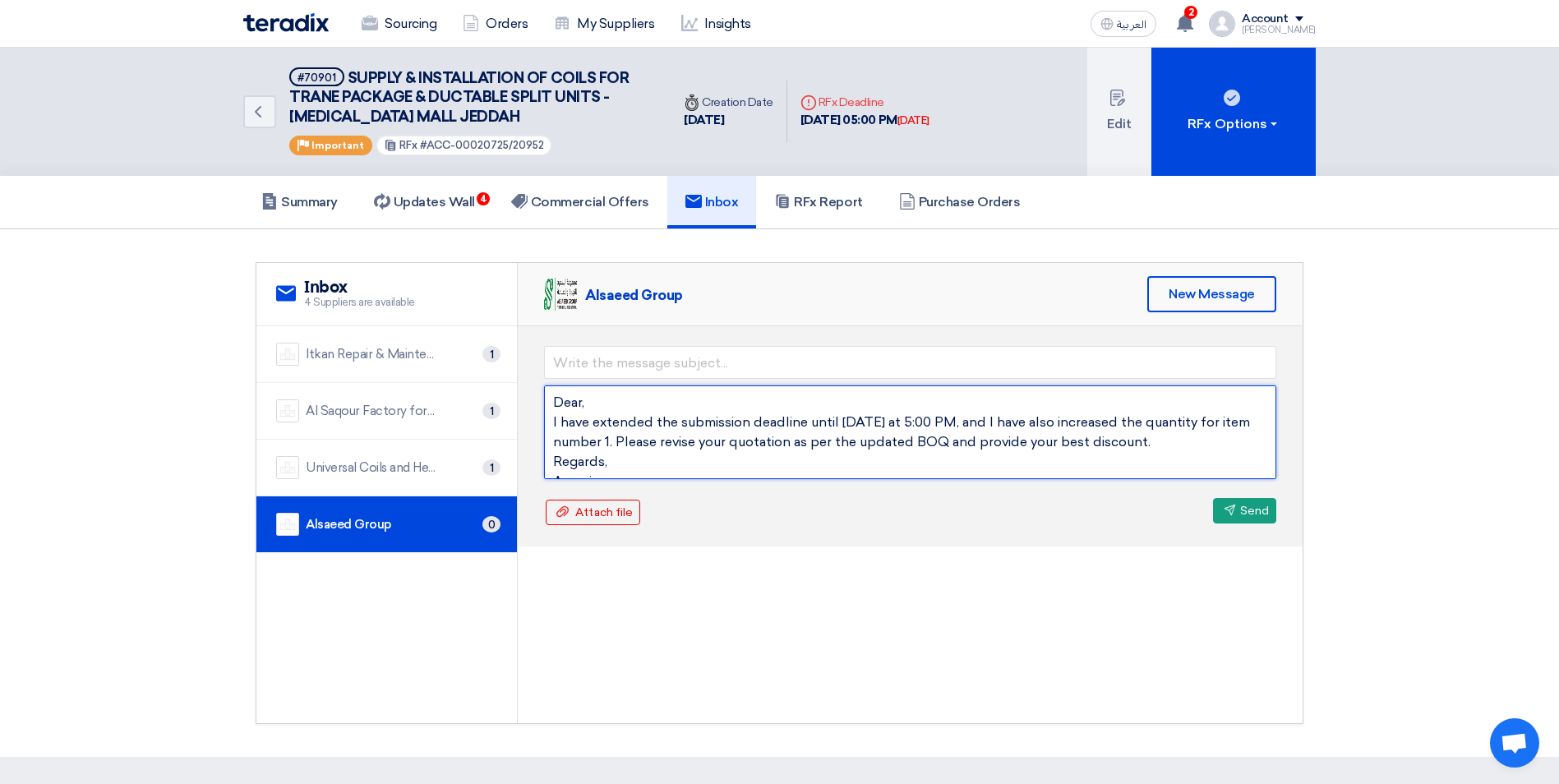
scroll to position [12, 0]
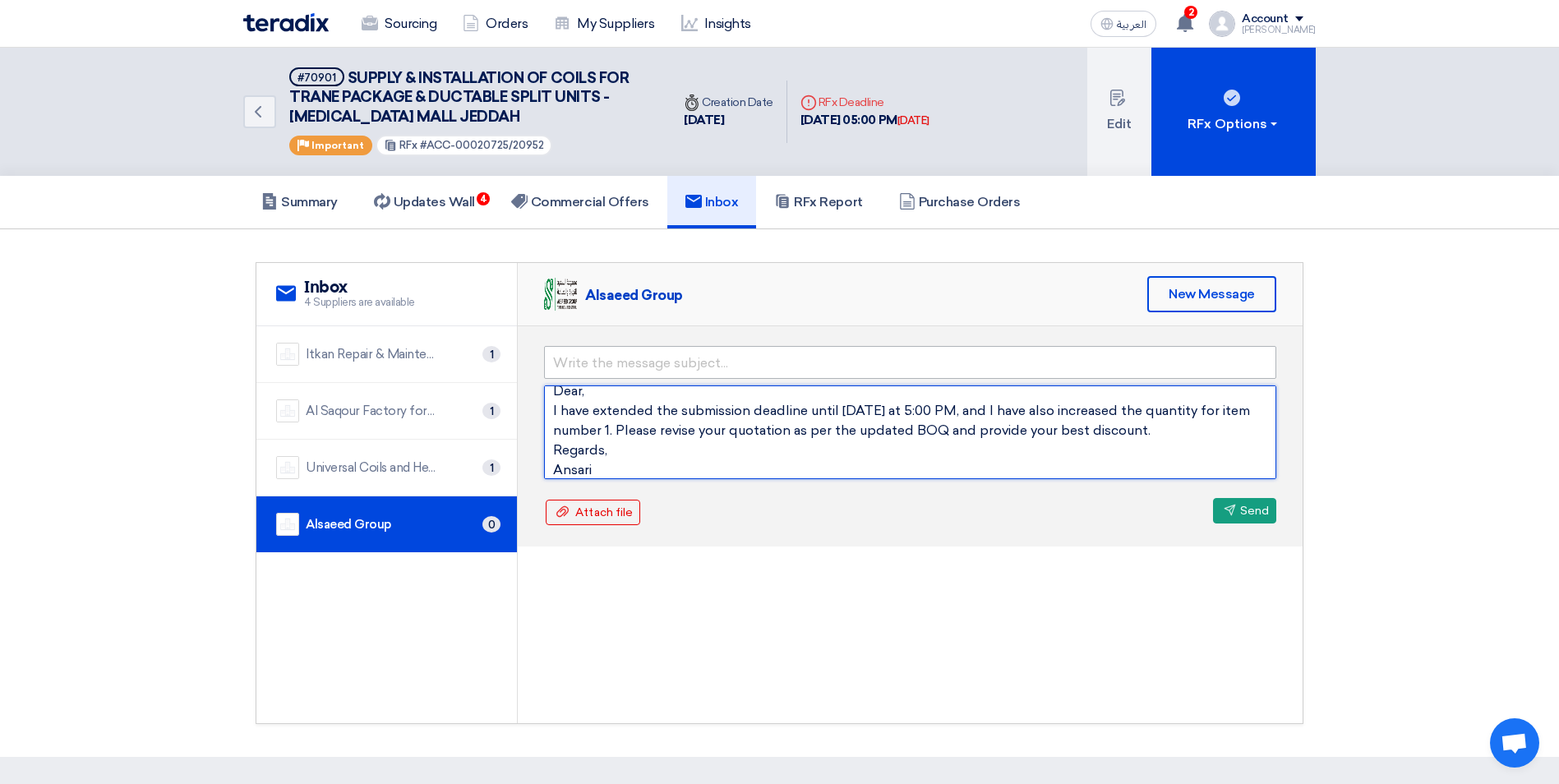
type textarea "Dear, I have extended the submission deadline until [DATE] at 5:00 PM, and I ha…"
click at [563, 370] on input "text" at bounding box center [910, 362] width 732 height 33
type input "Revised BOQ"
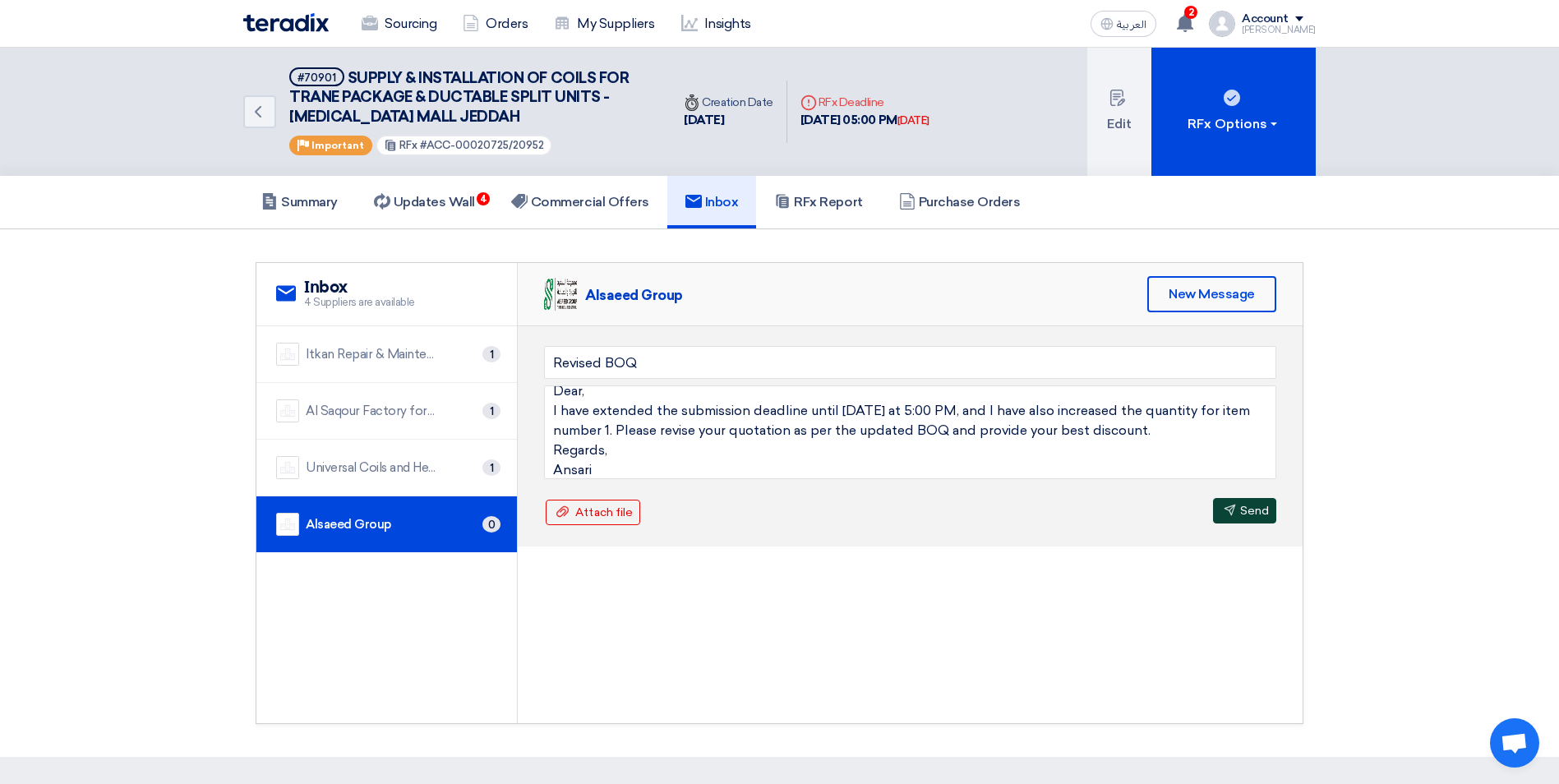
click at [1230, 506] on use at bounding box center [1231, 510] width 12 height 12
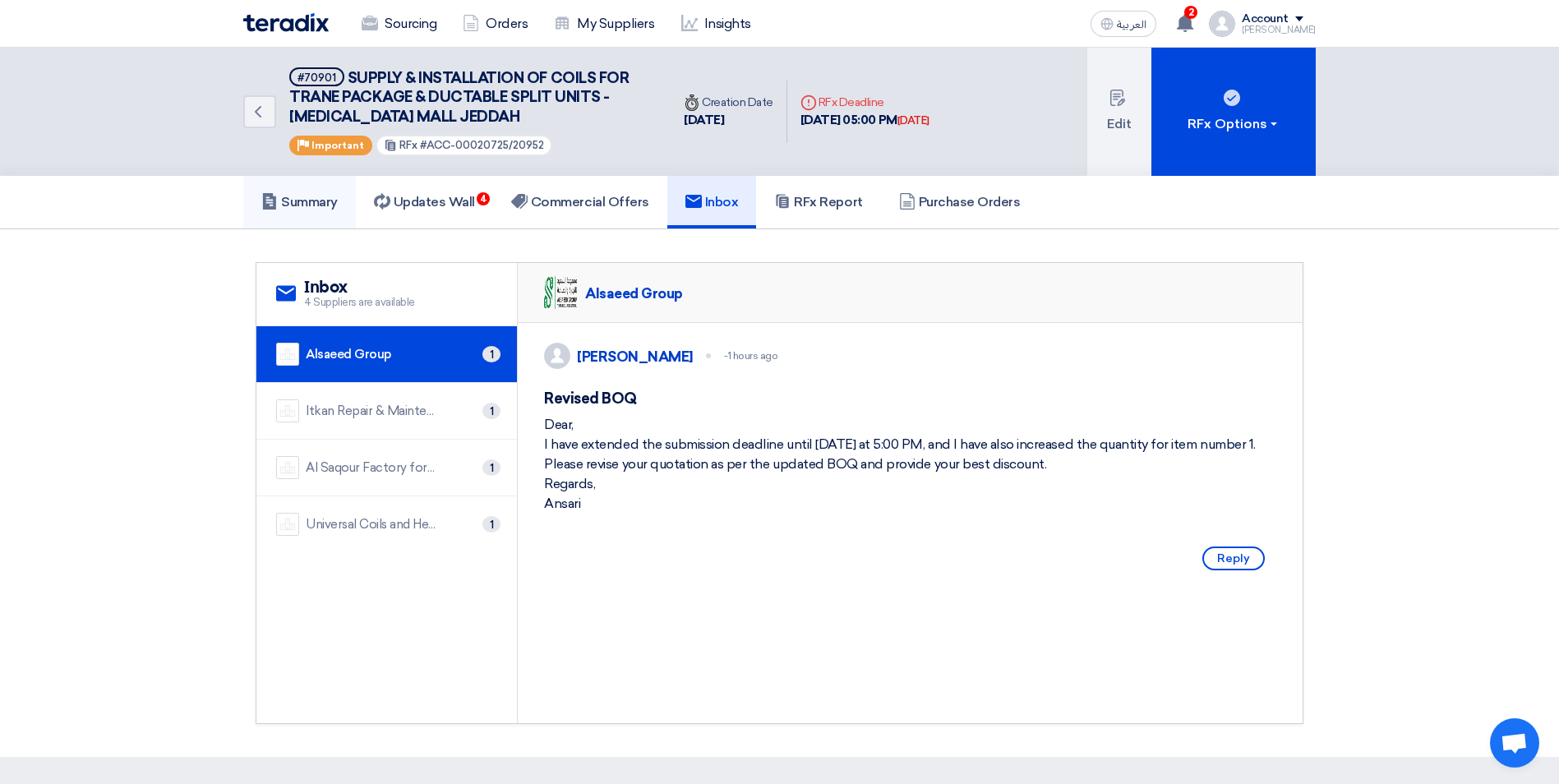
click at [299, 203] on h5 "Summary" at bounding box center [300, 202] width 76 height 17
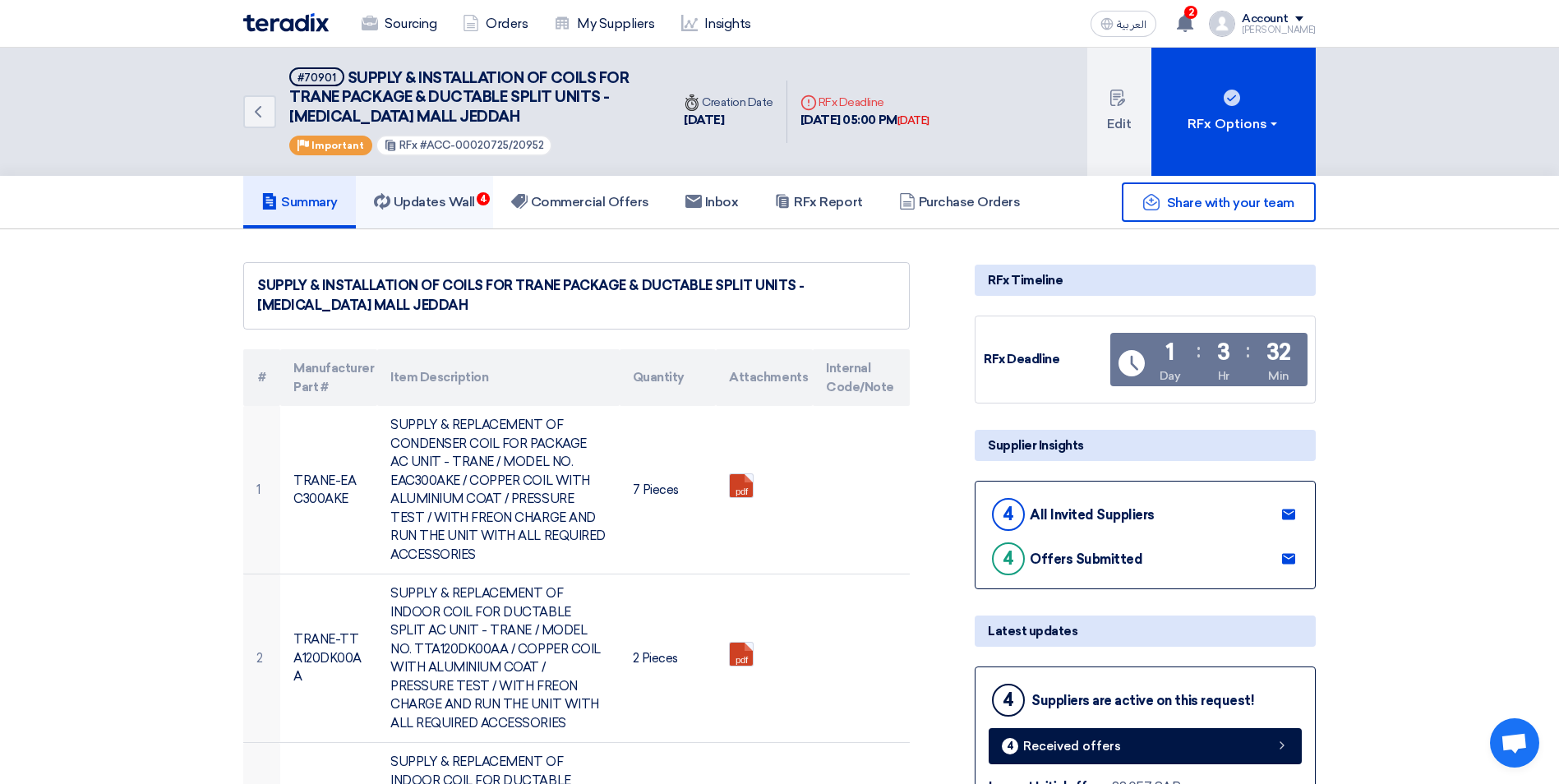
click at [470, 208] on h5 "Updates Wall 4" at bounding box center [425, 202] width 101 height 17
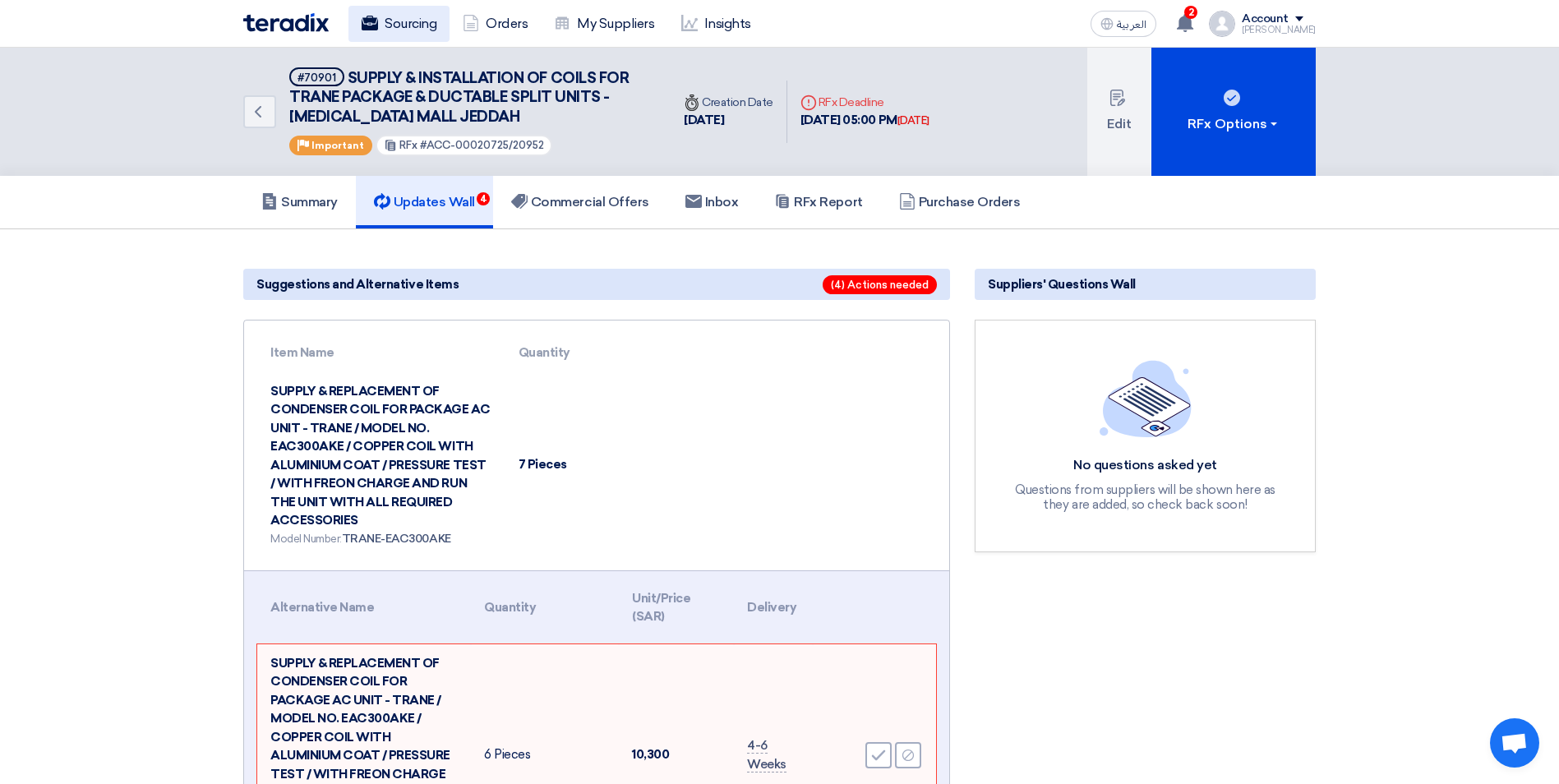
click at [415, 29] on link "Sourcing" at bounding box center [399, 24] width 101 height 37
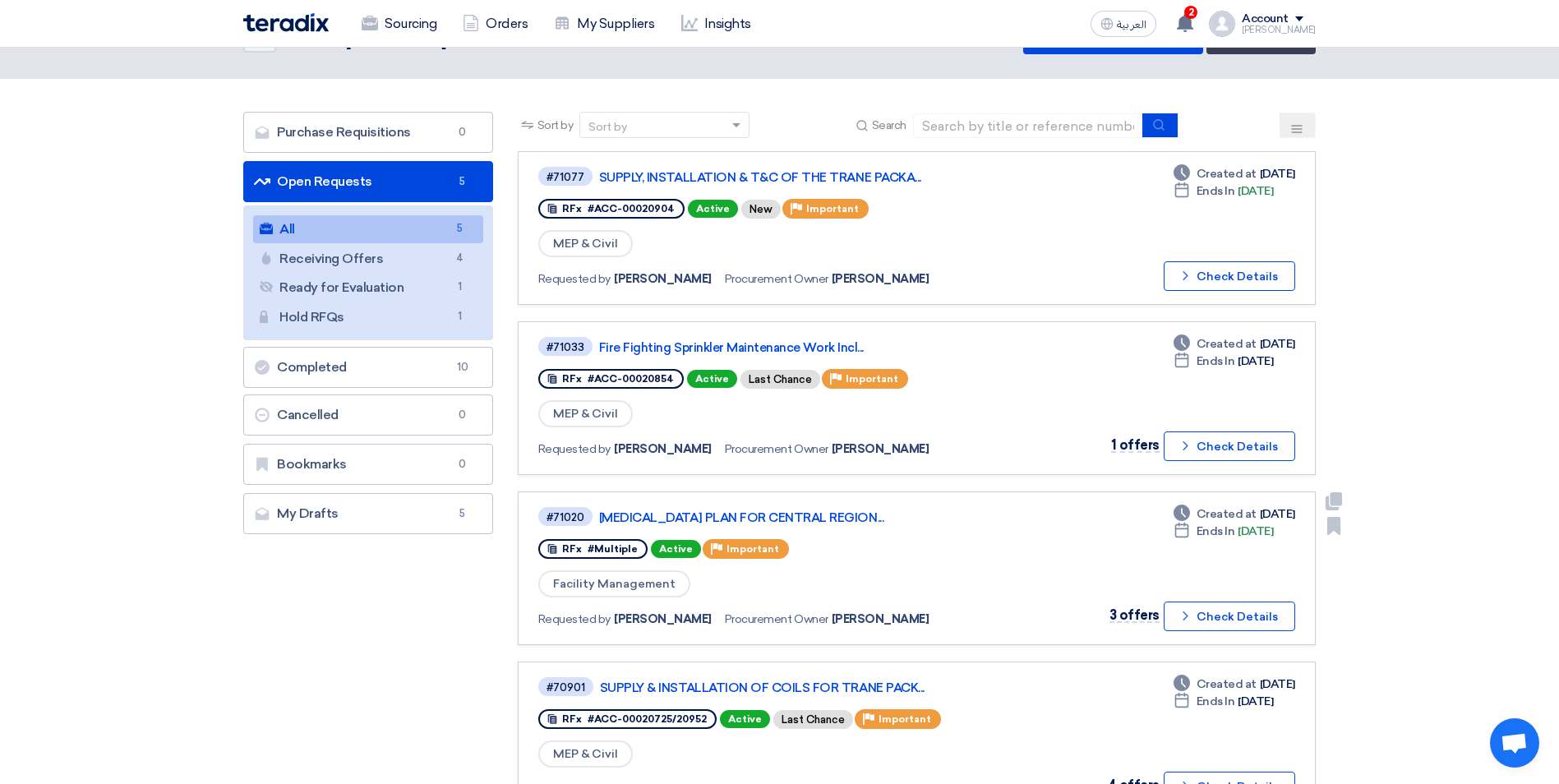
scroll to position [82, 0]
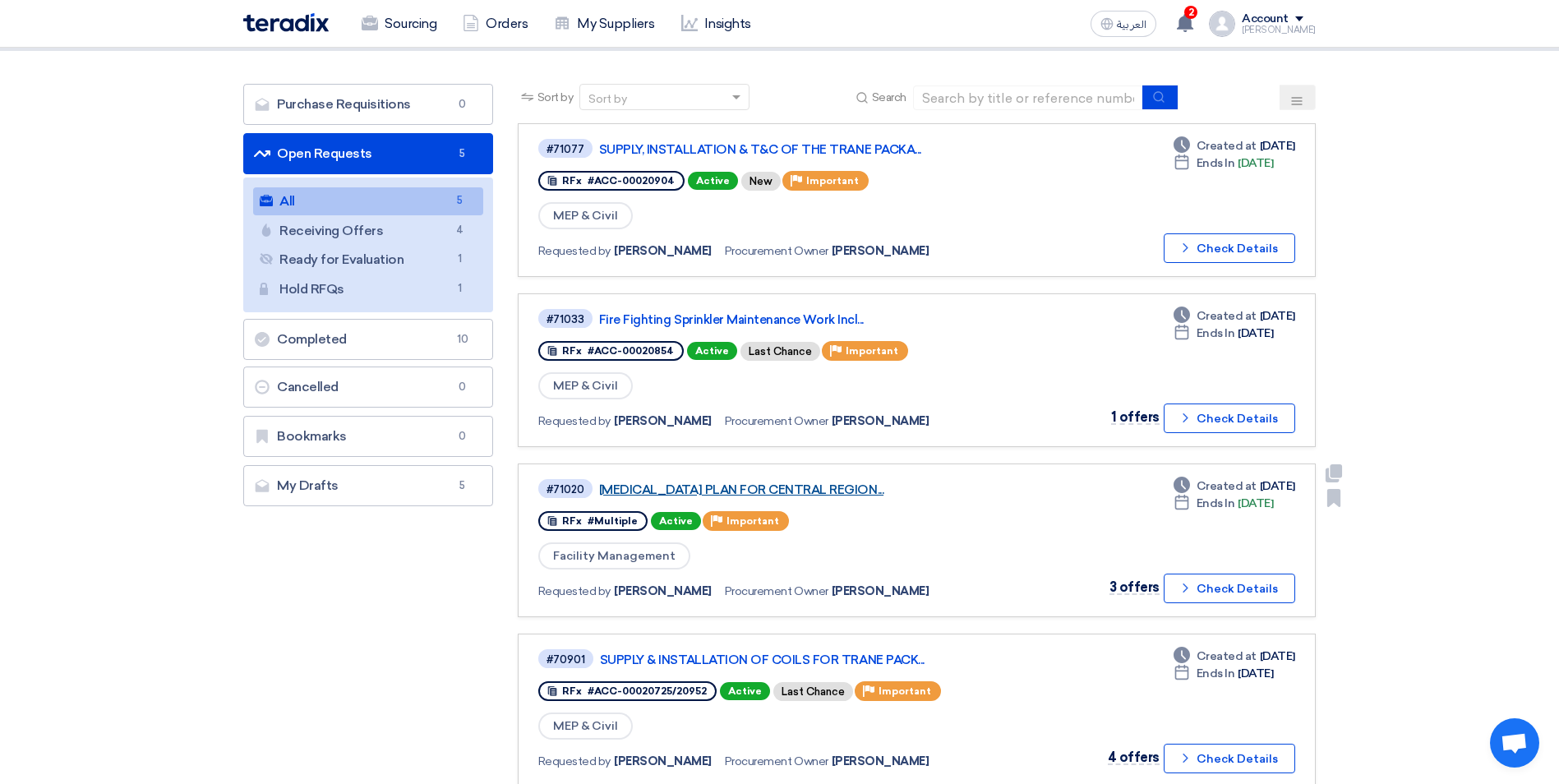
click at [887, 485] on link "[MEDICAL_DATA] PLAN FOR CENTRAL REGION..." at bounding box center [804, 490] width 411 height 15
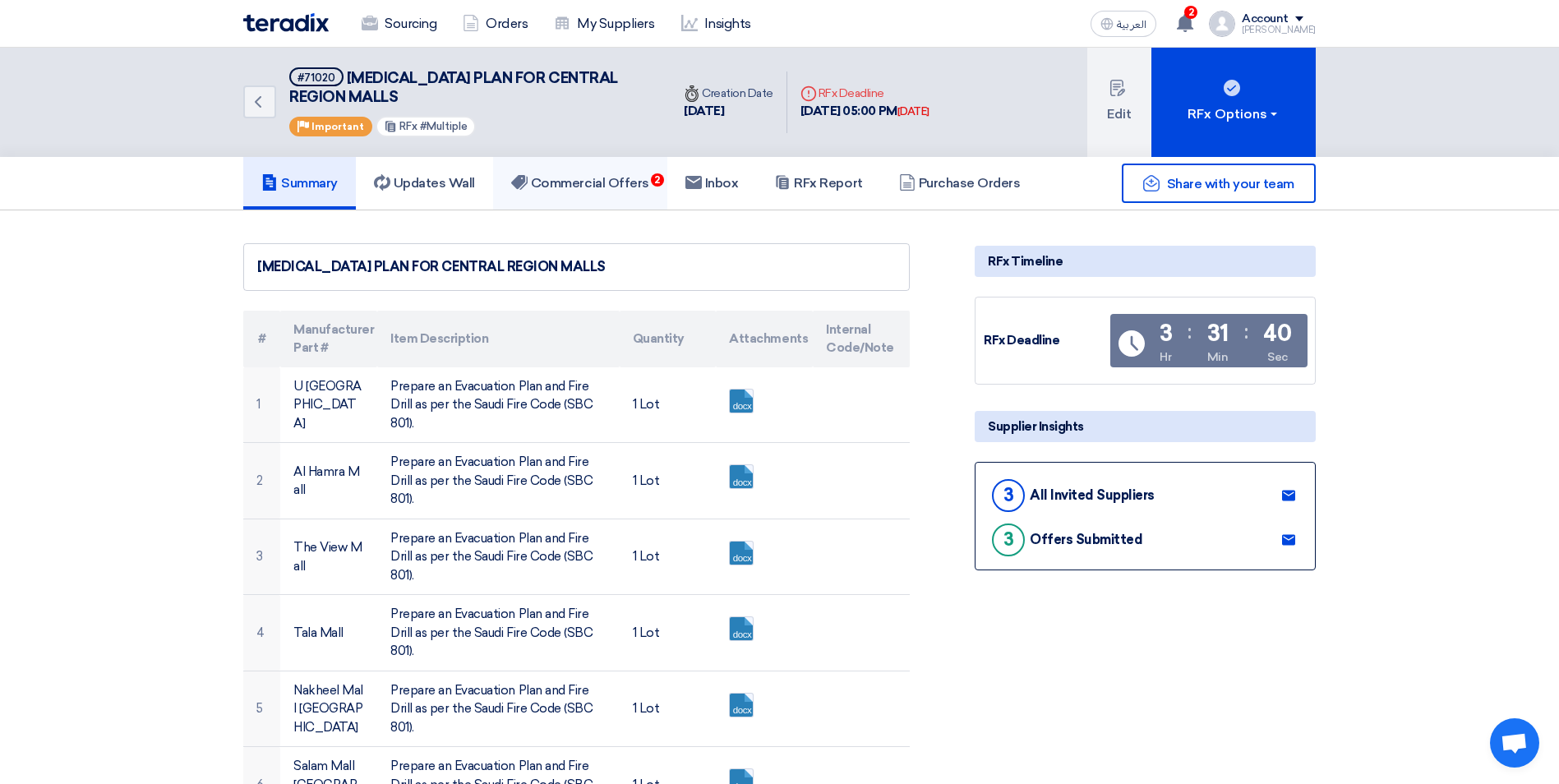
click at [637, 179] on h5 "Commercial Offers 2" at bounding box center [580, 184] width 138 height 17
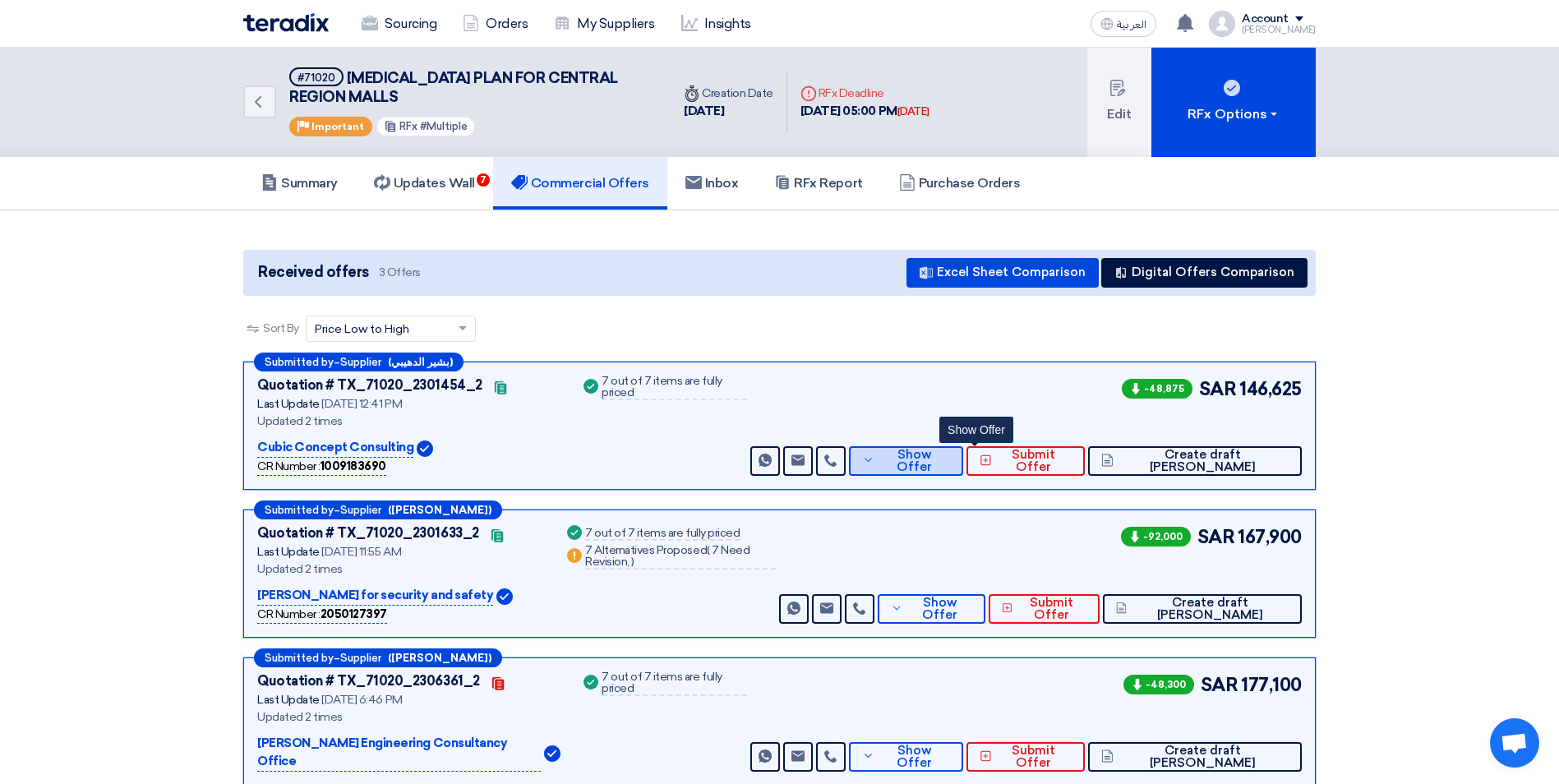
click at [949, 458] on span "Show Offer" at bounding box center [913, 461] width 71 height 25
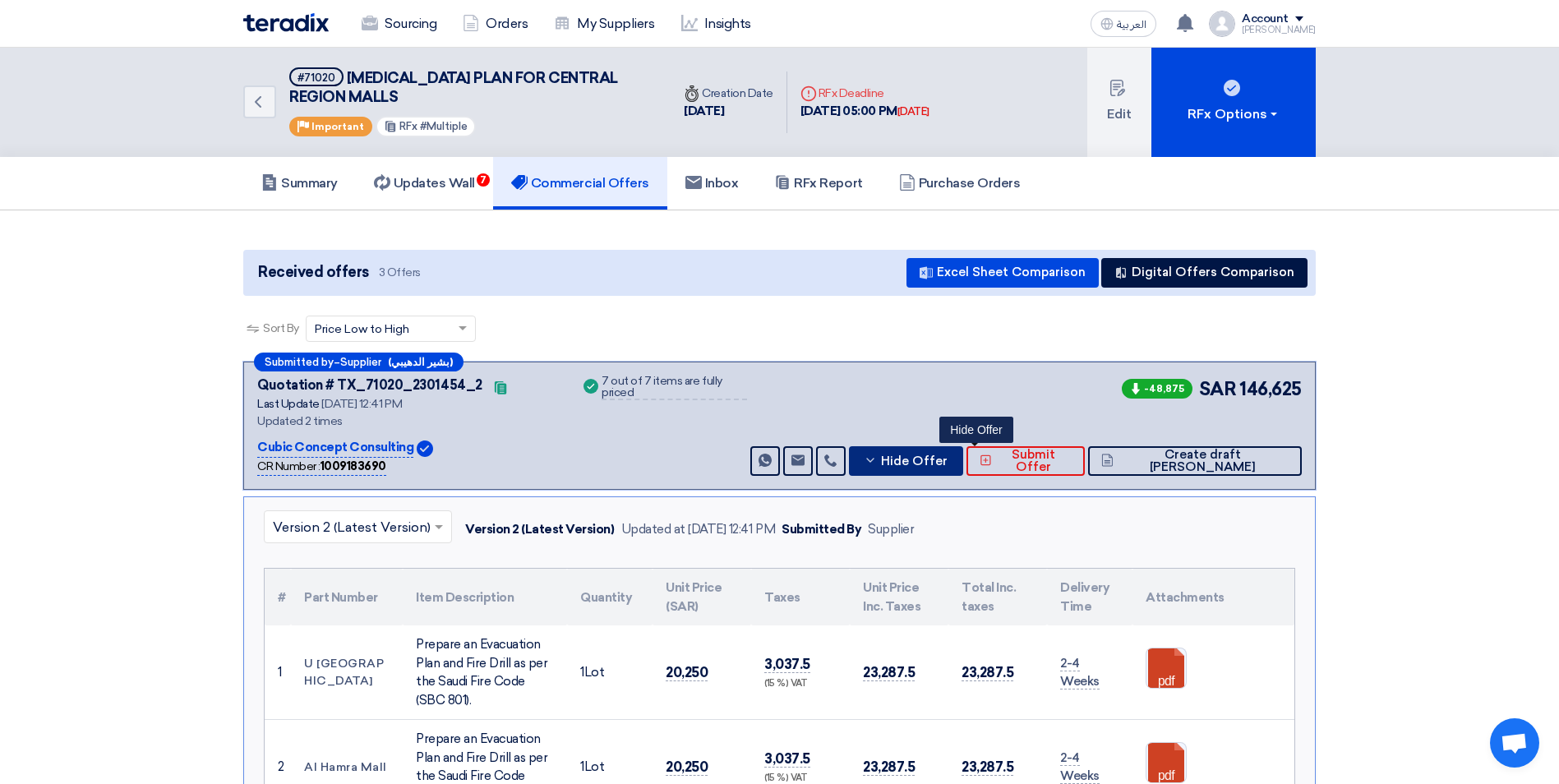
click at [950, 466] on button "Hide Offer" at bounding box center [906, 461] width 114 height 30
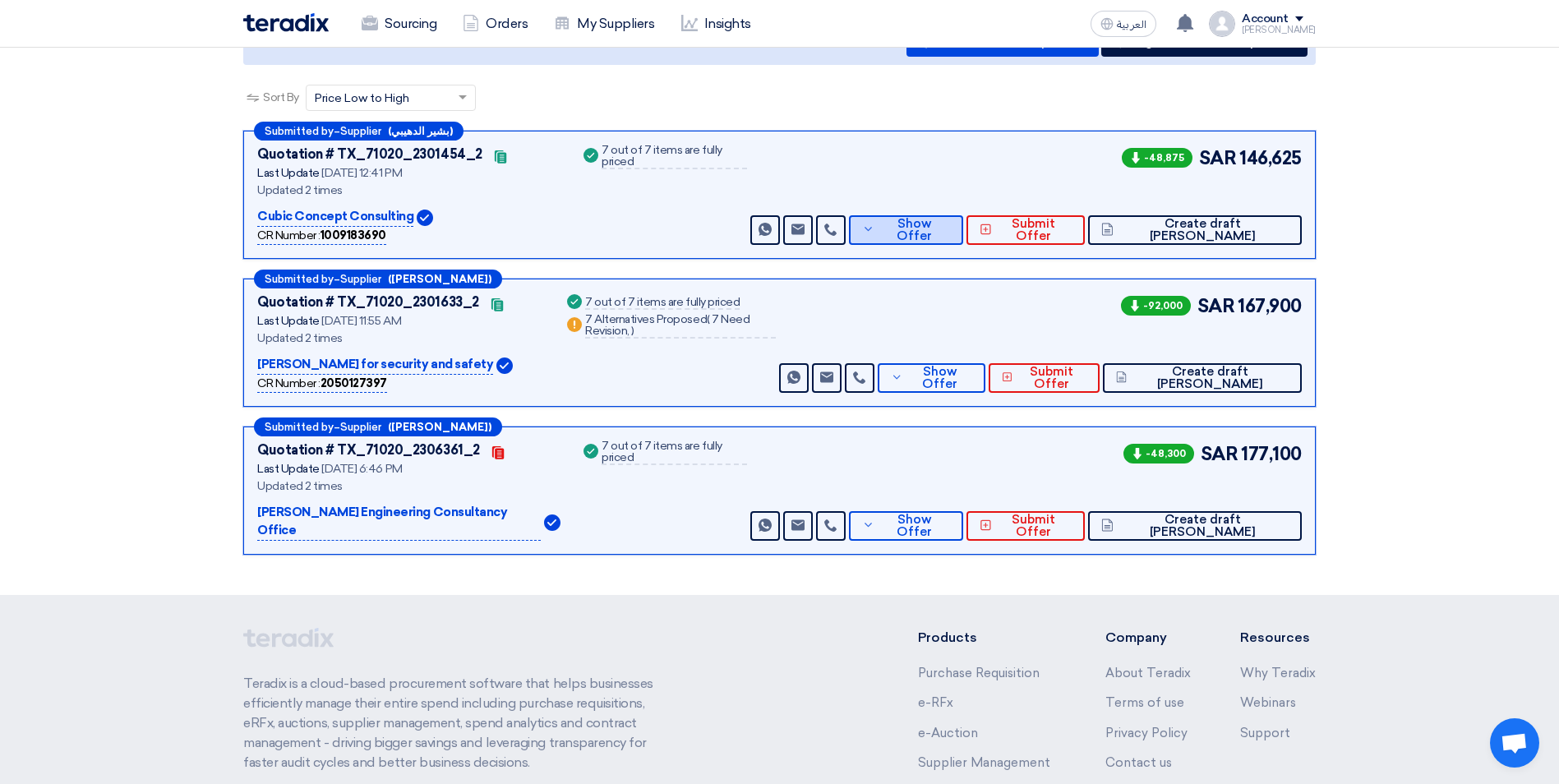
scroll to position [247, 0]
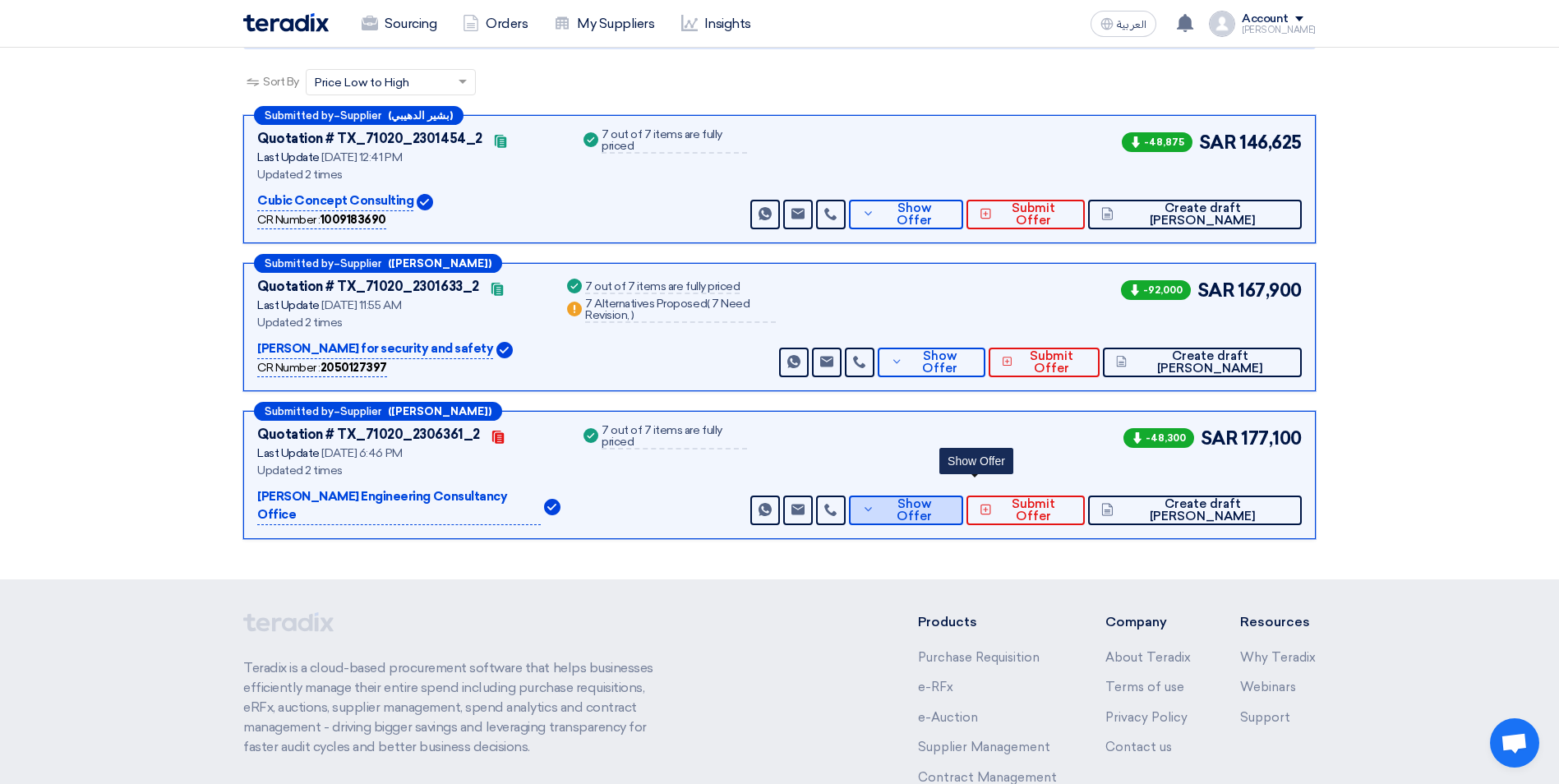
click at [949, 497] on span "Show Offer" at bounding box center [913, 510] width 71 height 25
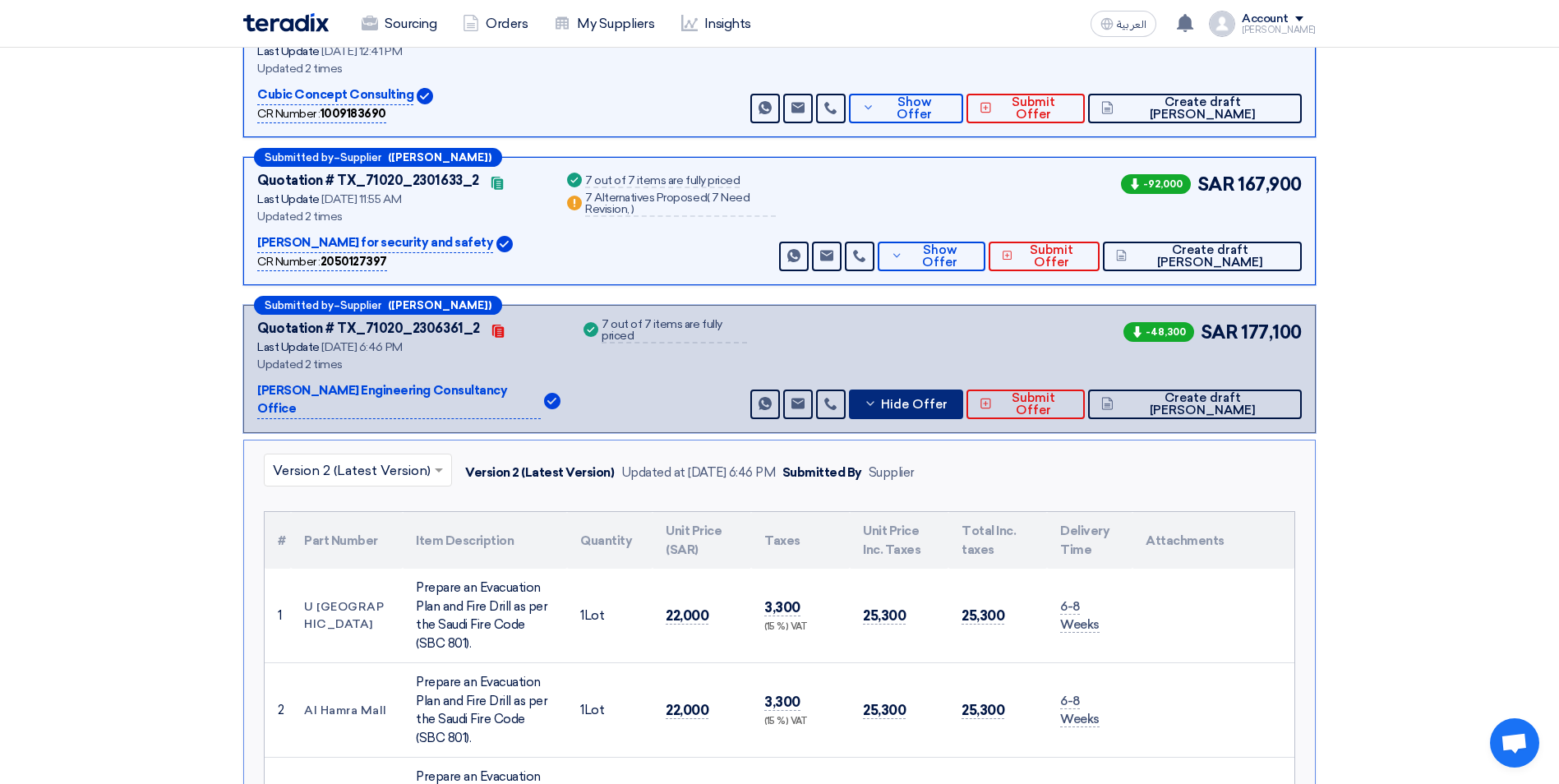
scroll to position [164, 0]
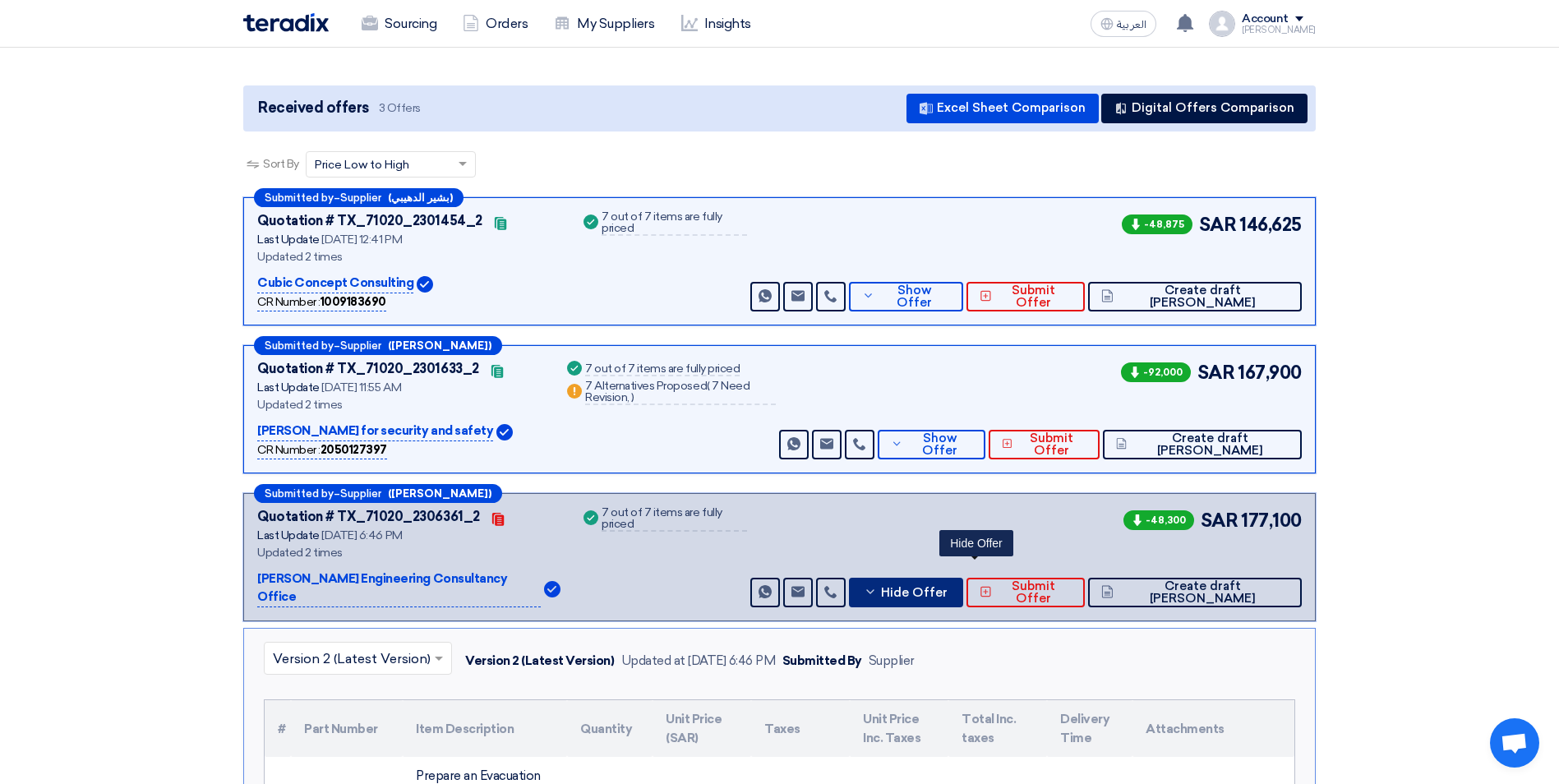
click at [943, 577] on button "Hide Offer" at bounding box center [906, 592] width 114 height 30
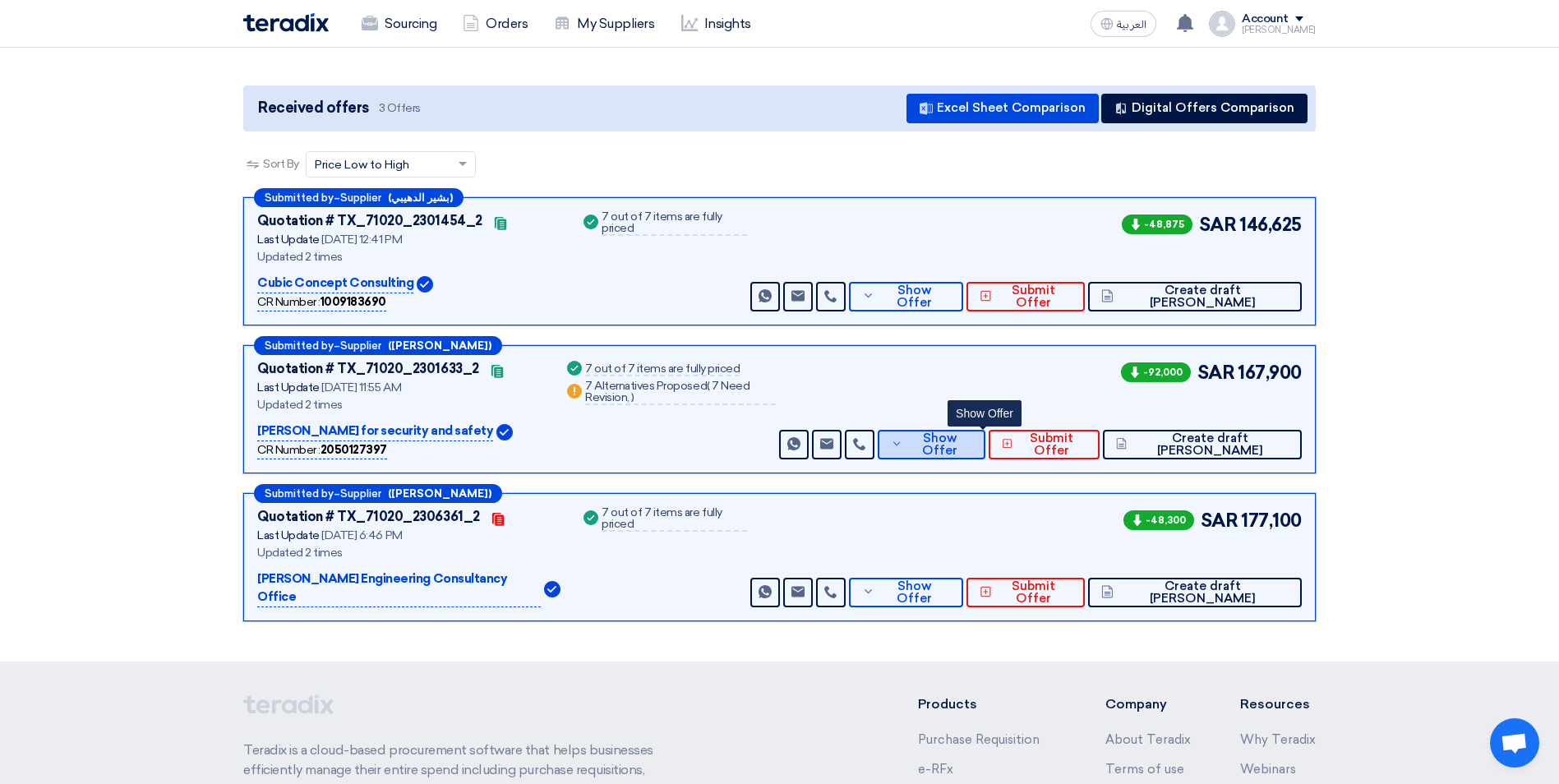
click at [965, 444] on span "Show Offer" at bounding box center [940, 444] width 65 height 25
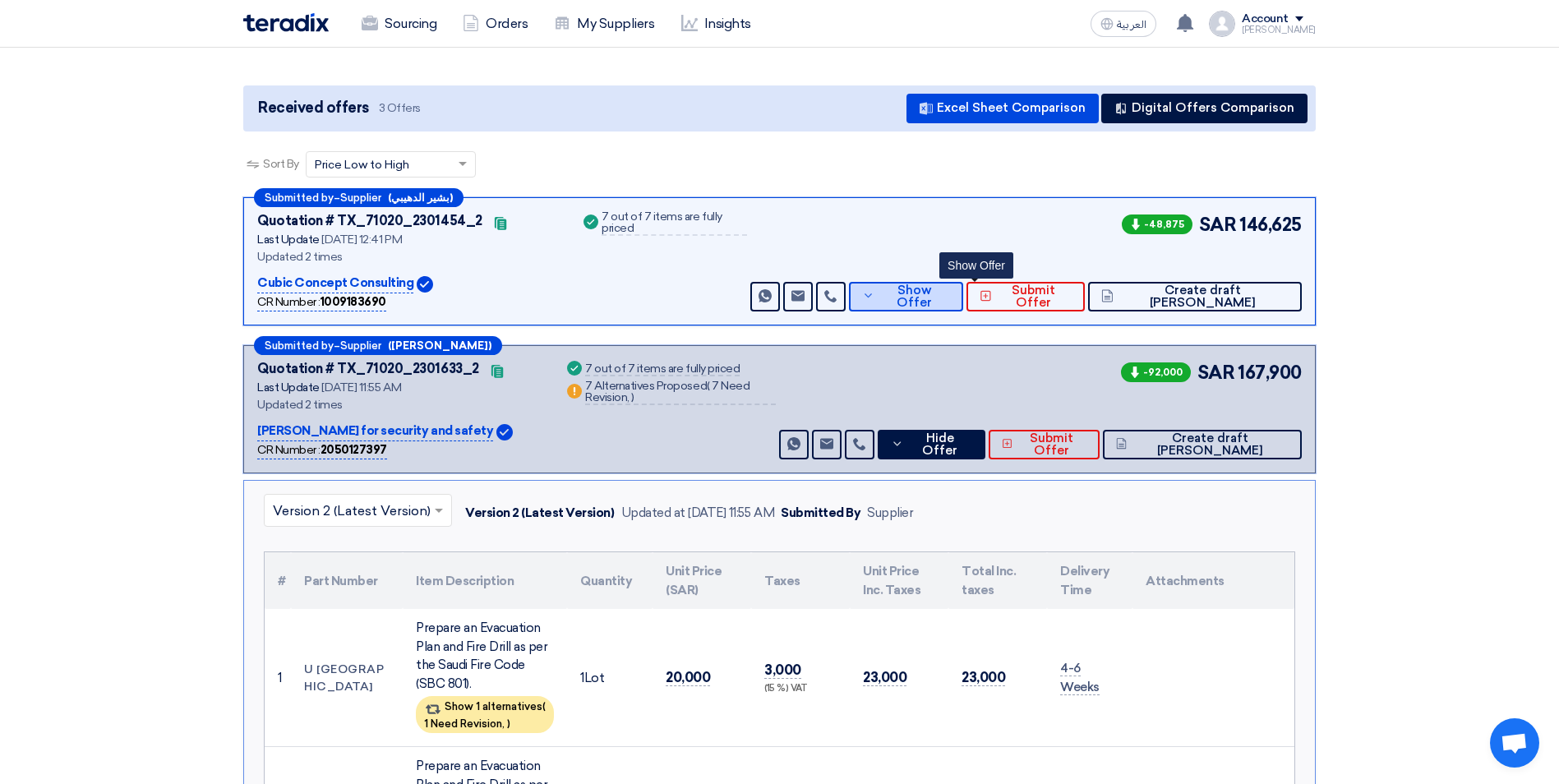
click at [952, 283] on button "Show Offer" at bounding box center [906, 296] width 114 height 30
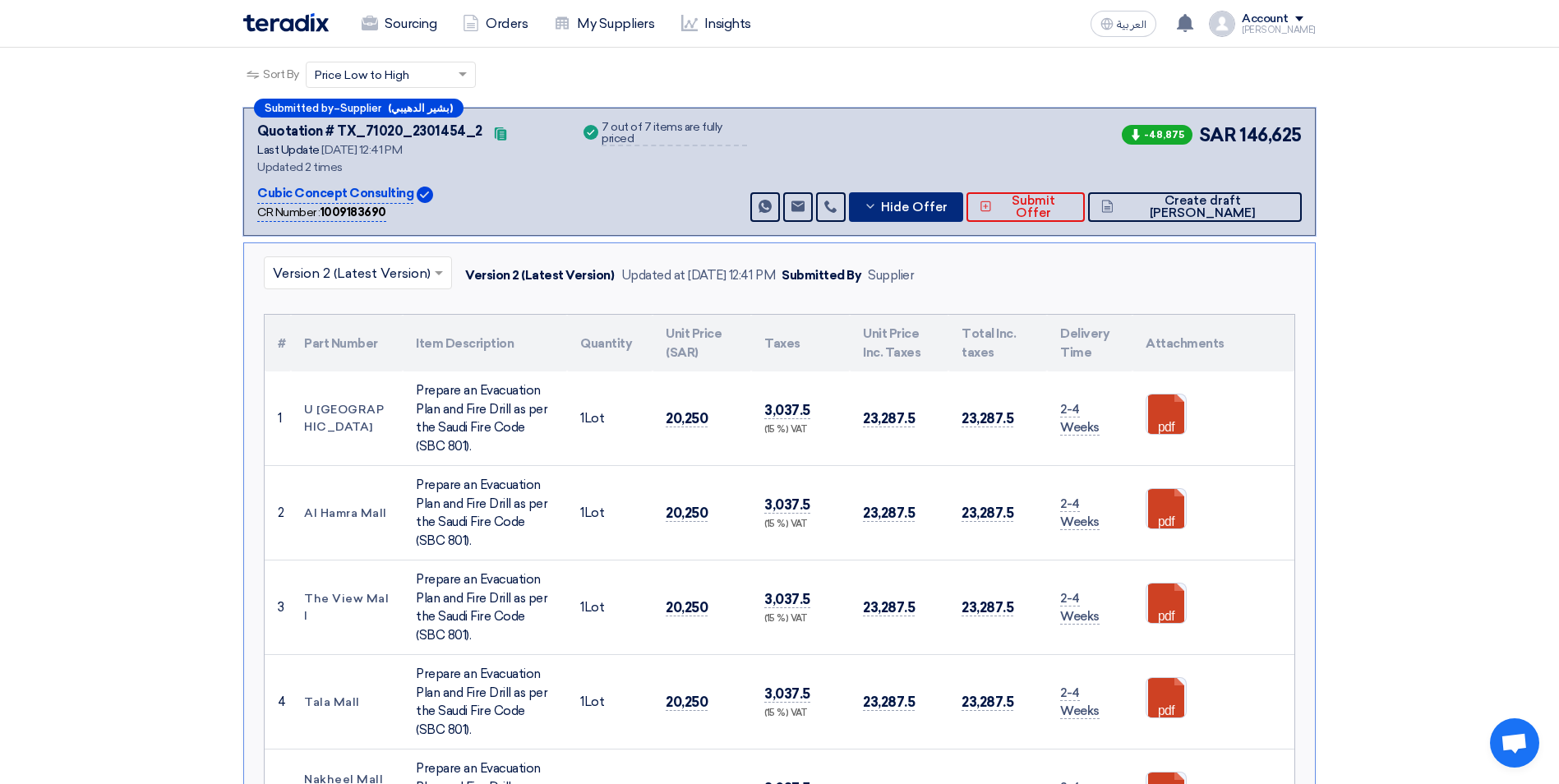
scroll to position [247, 0]
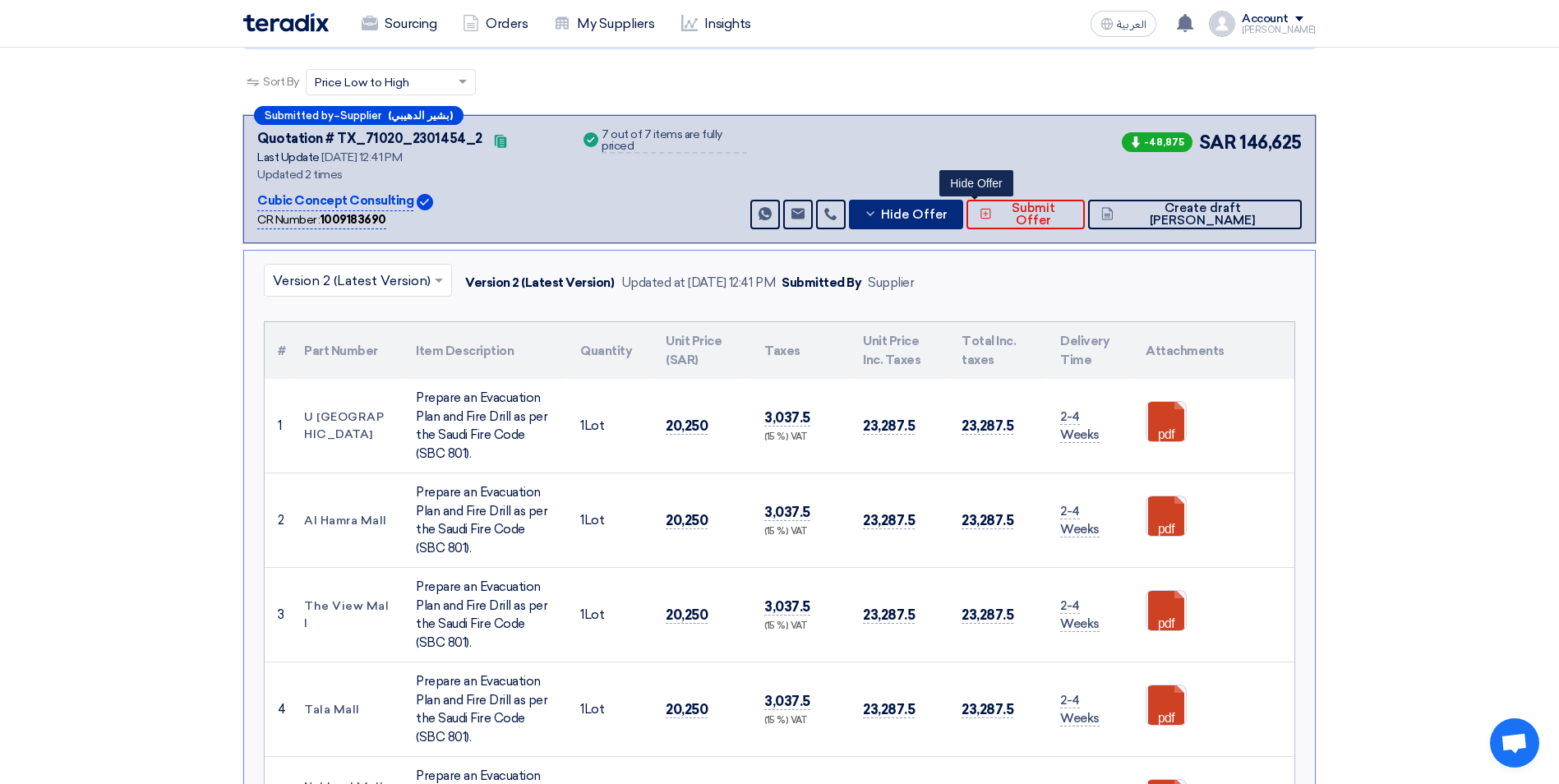
click at [947, 212] on span "Hide Offer" at bounding box center [914, 214] width 66 height 12
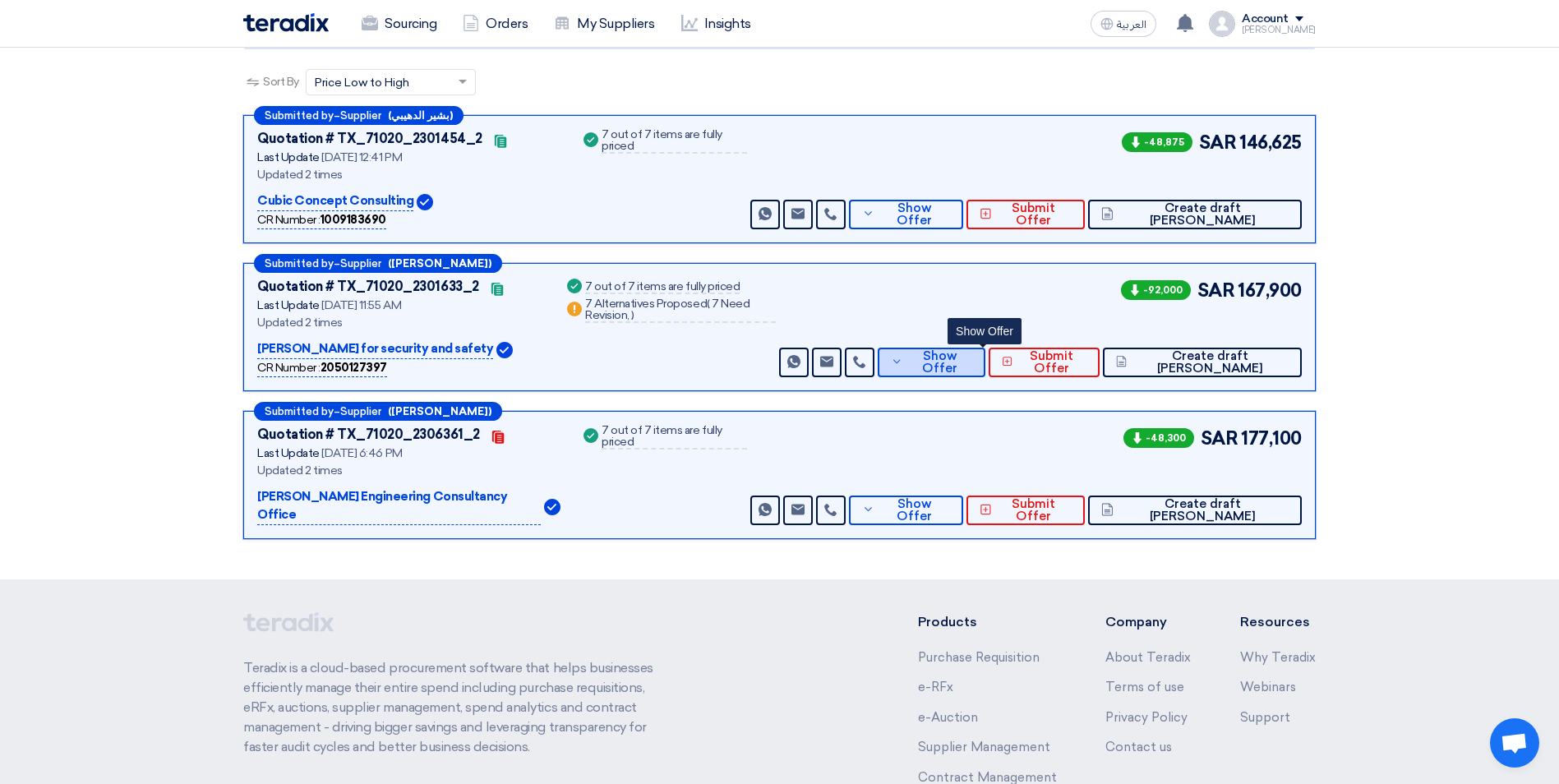
click at [902, 367] on icon at bounding box center [897, 361] width 12 height 13
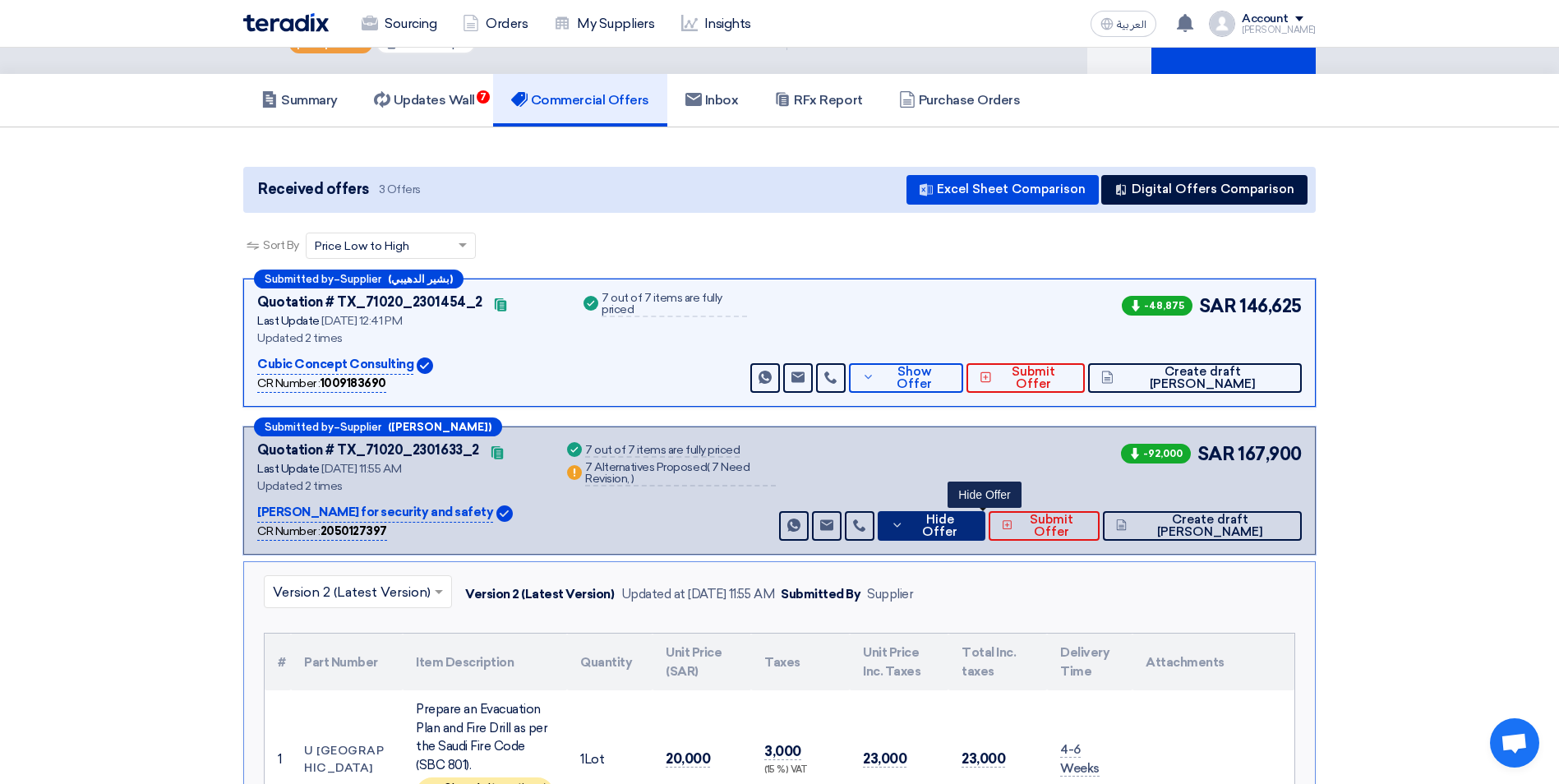
scroll to position [82, 0]
click at [972, 529] on span "Hide Offer" at bounding box center [940, 527] width 64 height 25
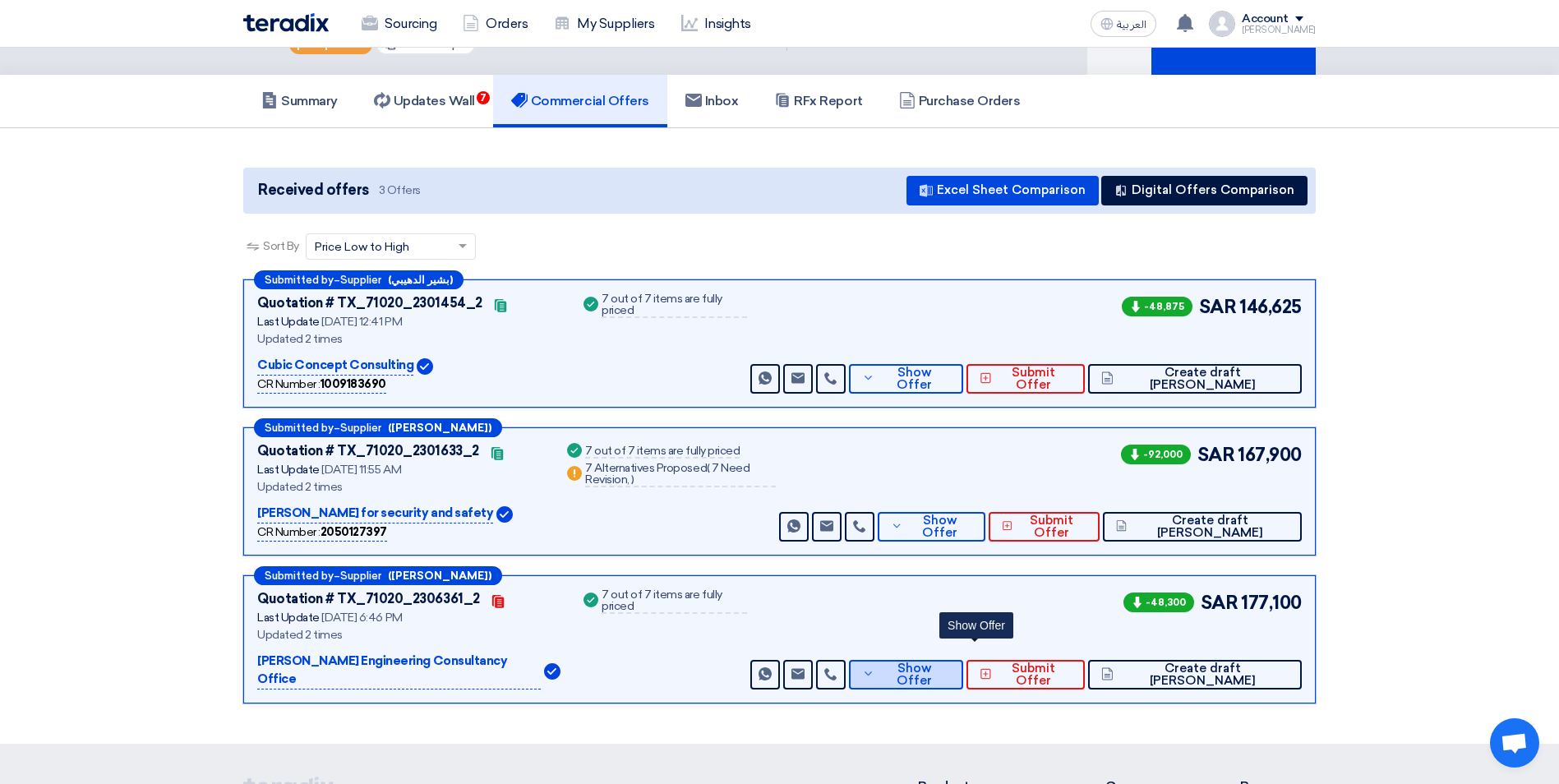
click at [949, 662] on span "Show Offer" at bounding box center [913, 674] width 71 height 25
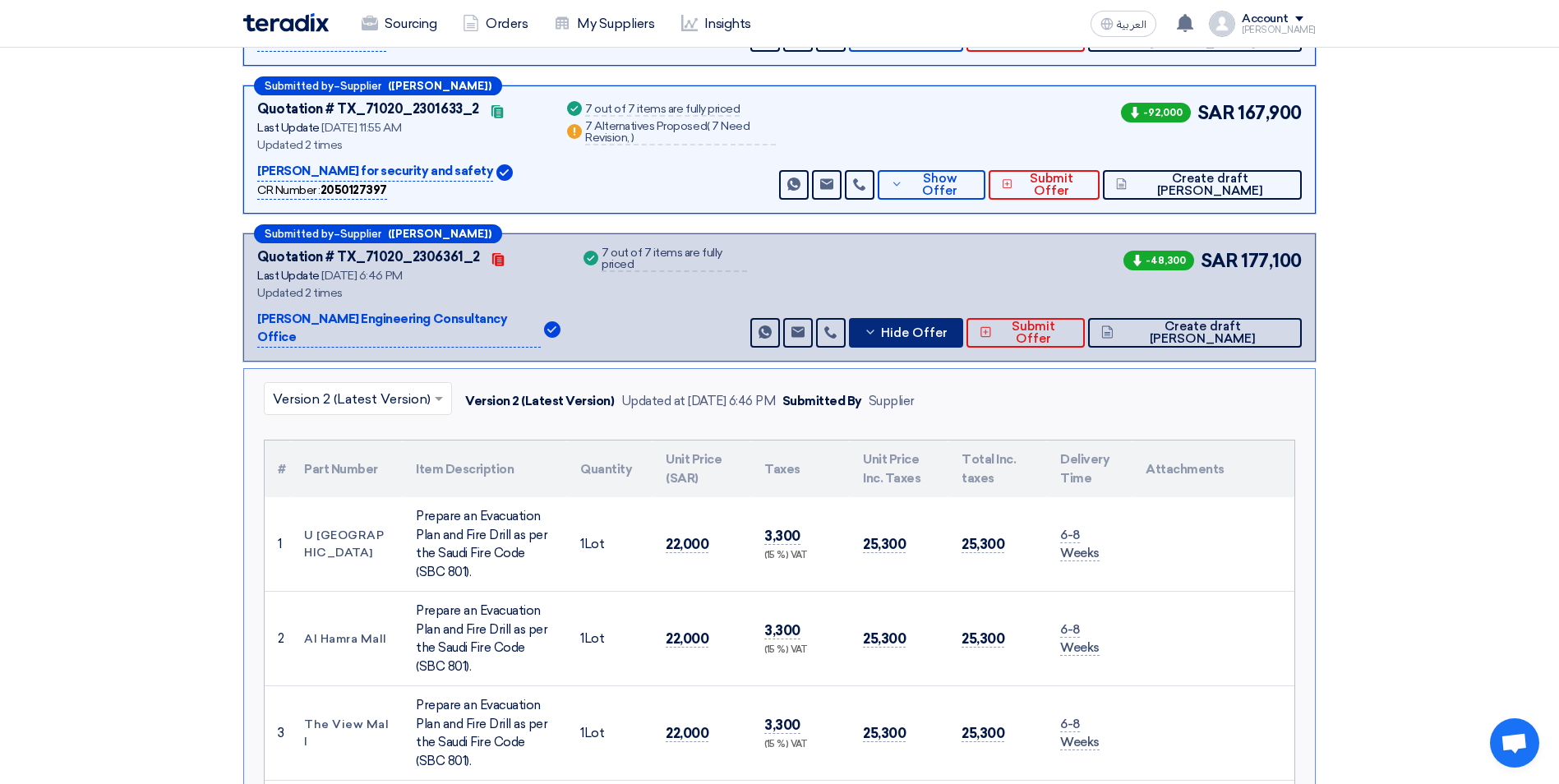
scroll to position [247, 0]
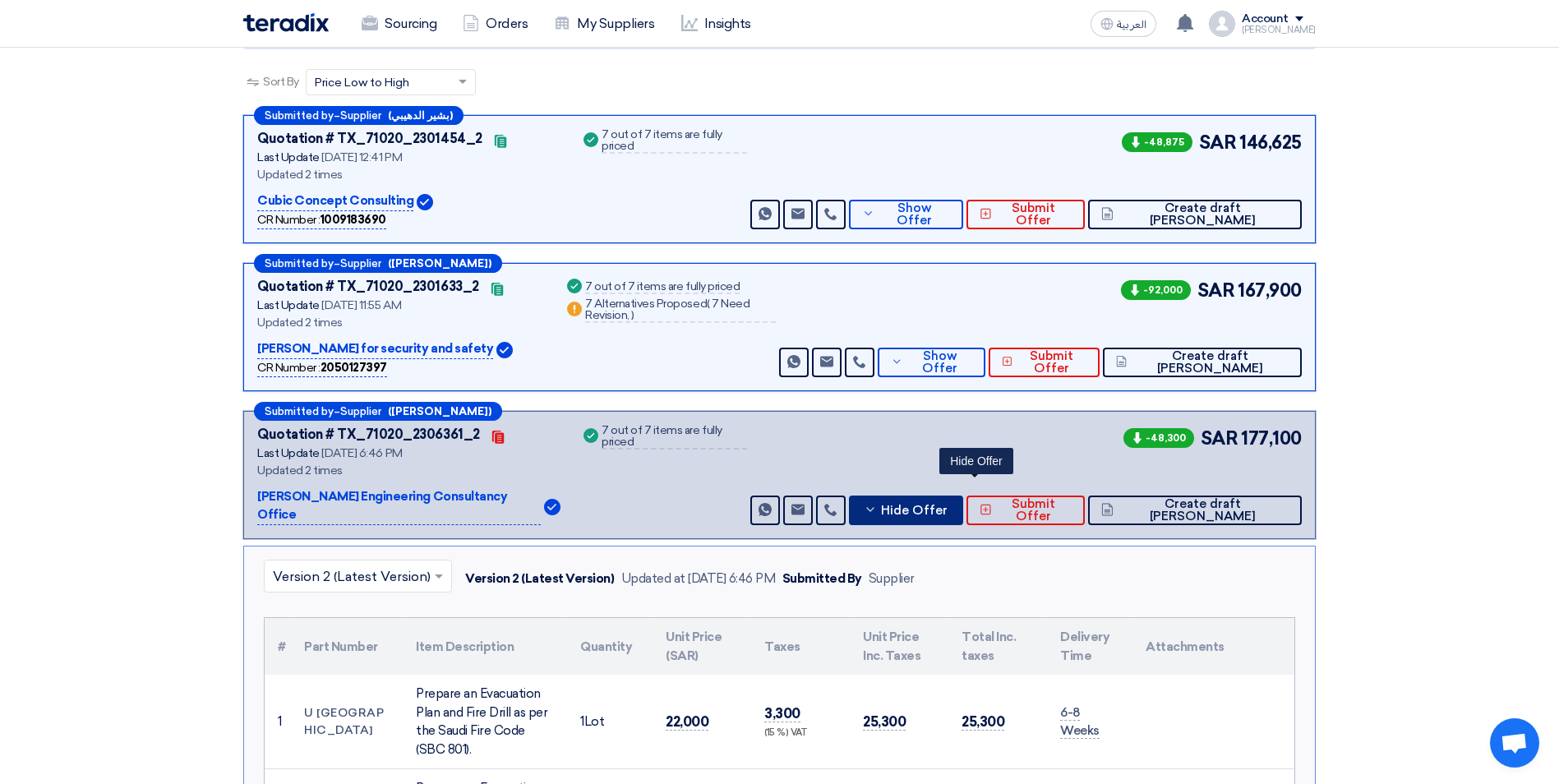
click at [947, 504] on span "Hide Offer" at bounding box center [914, 510] width 66 height 12
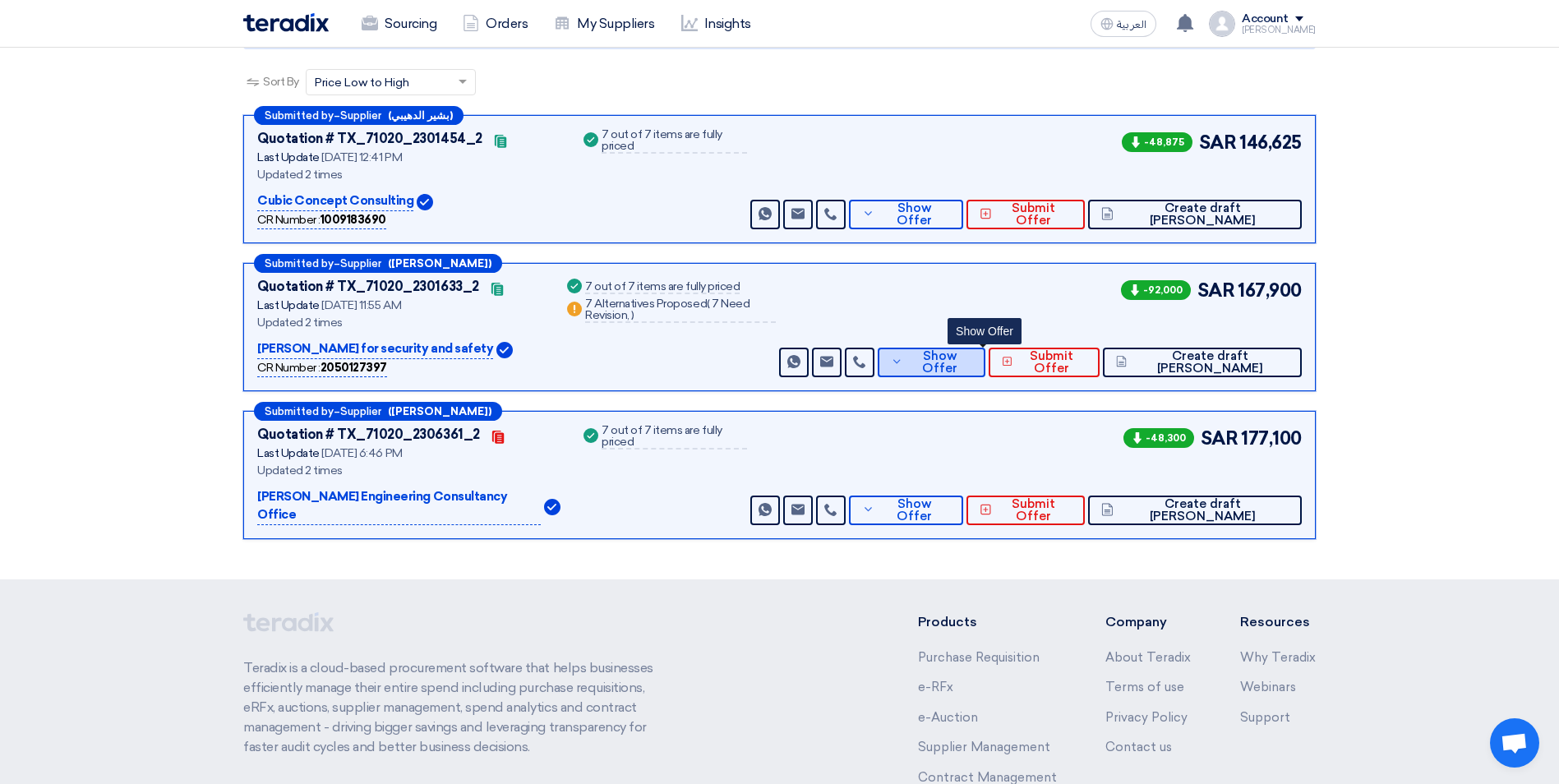
click at [902, 362] on icon at bounding box center [897, 361] width 12 height 13
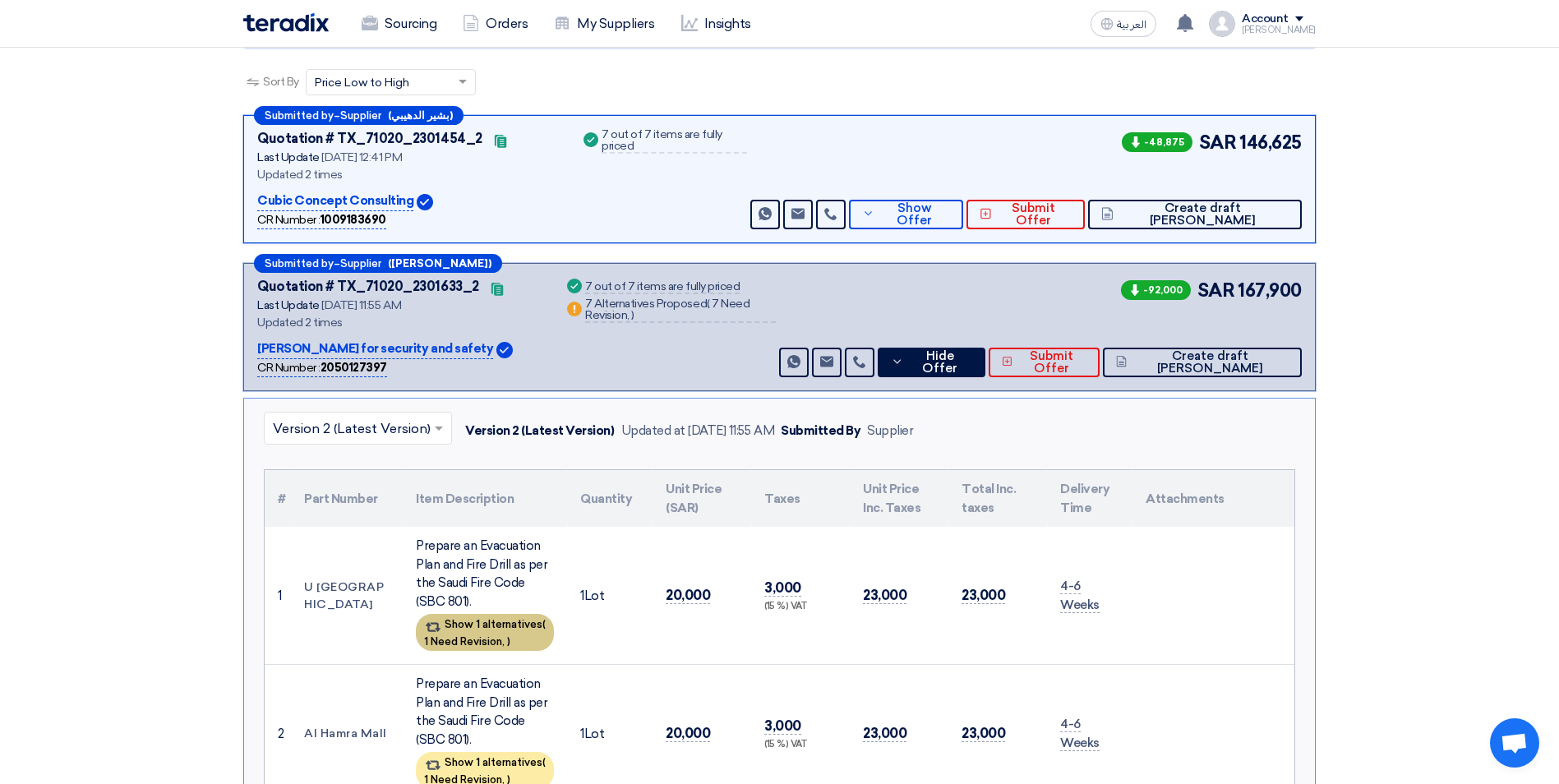
click at [535, 624] on div "Show 1 alternatives ( 1 Need Revision, )" at bounding box center [484, 632] width 138 height 37
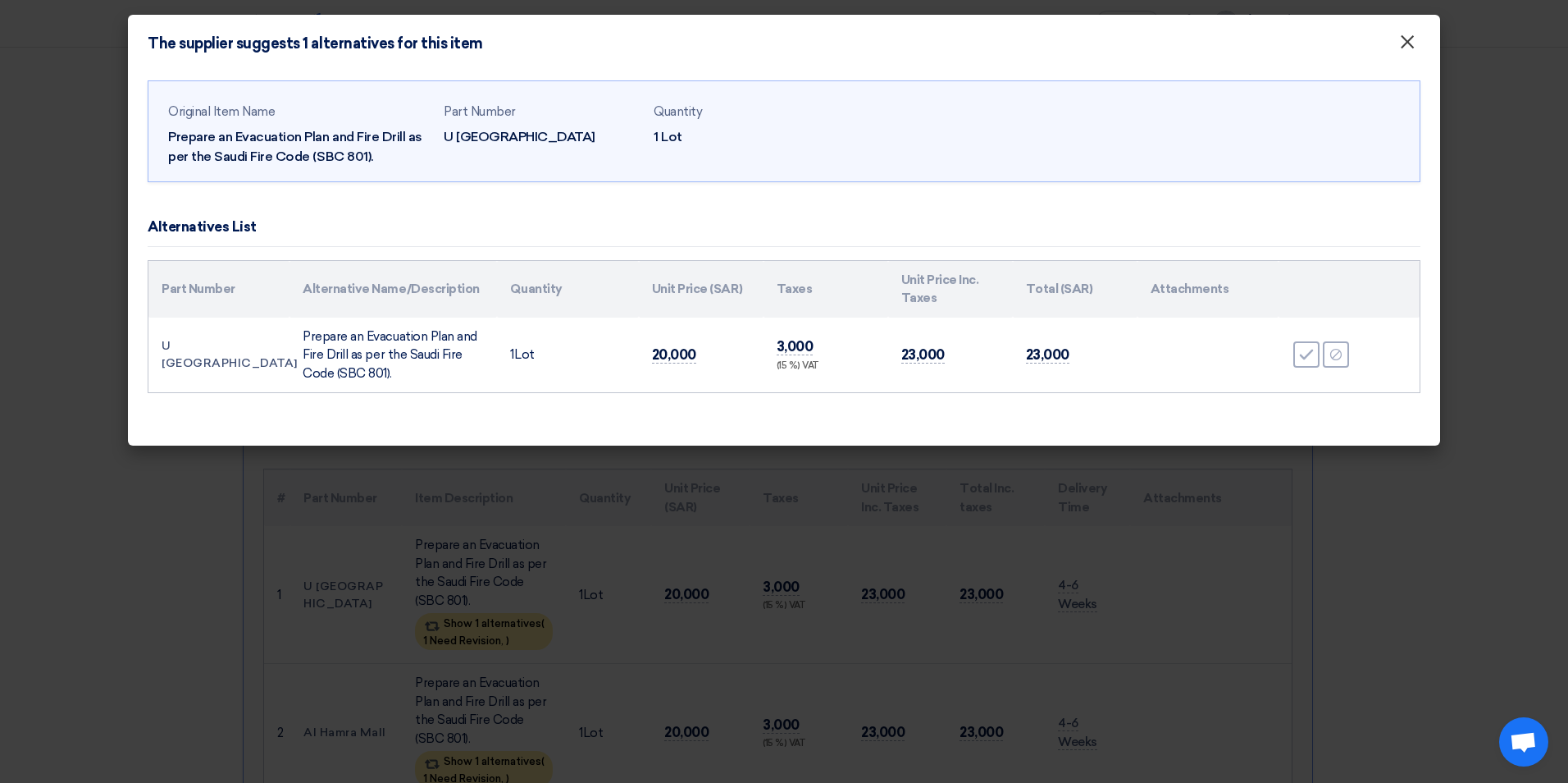
click at [1410, 43] on span "×" at bounding box center [1407, 46] width 17 height 33
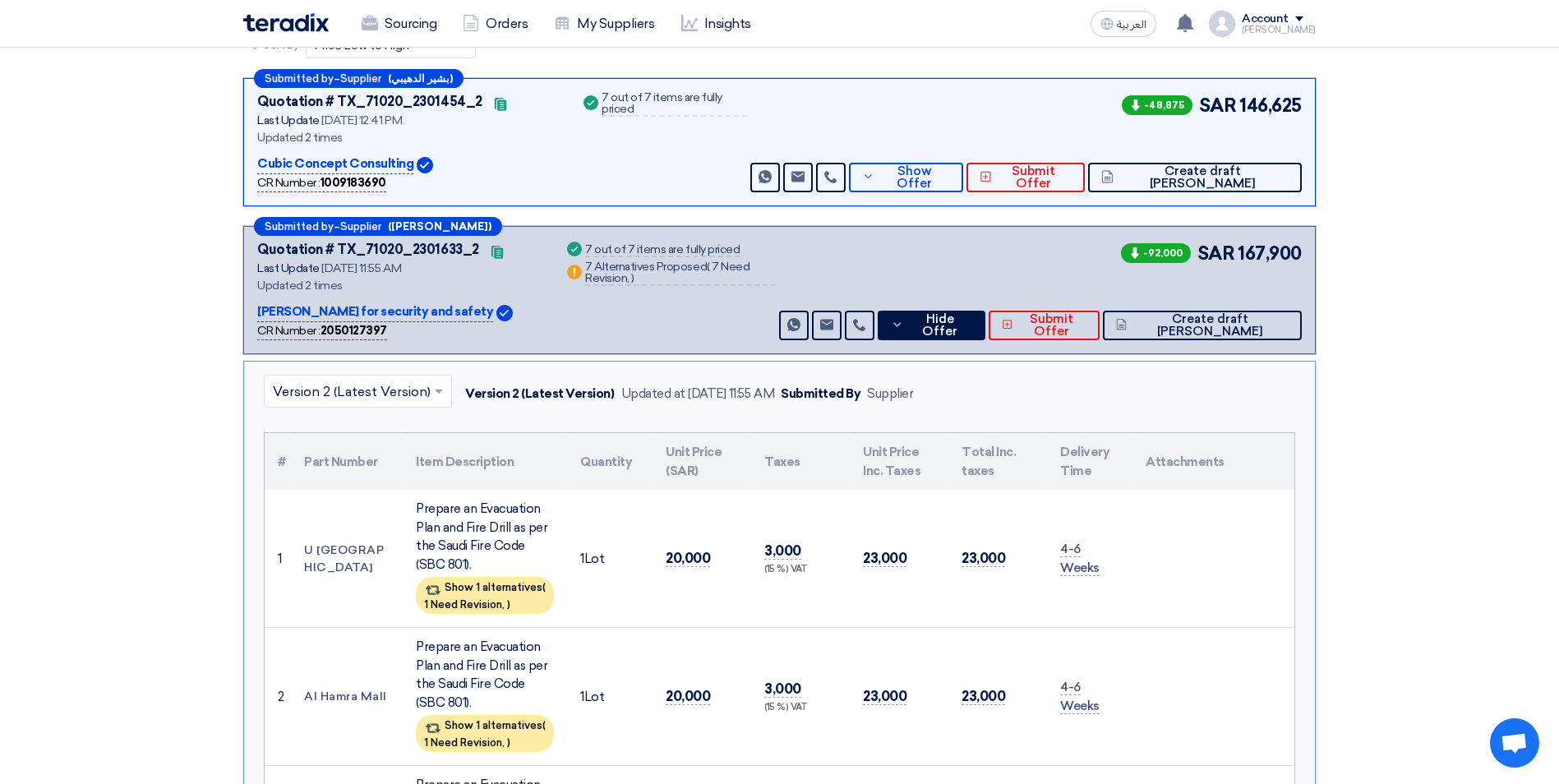
scroll to position [164, 0]
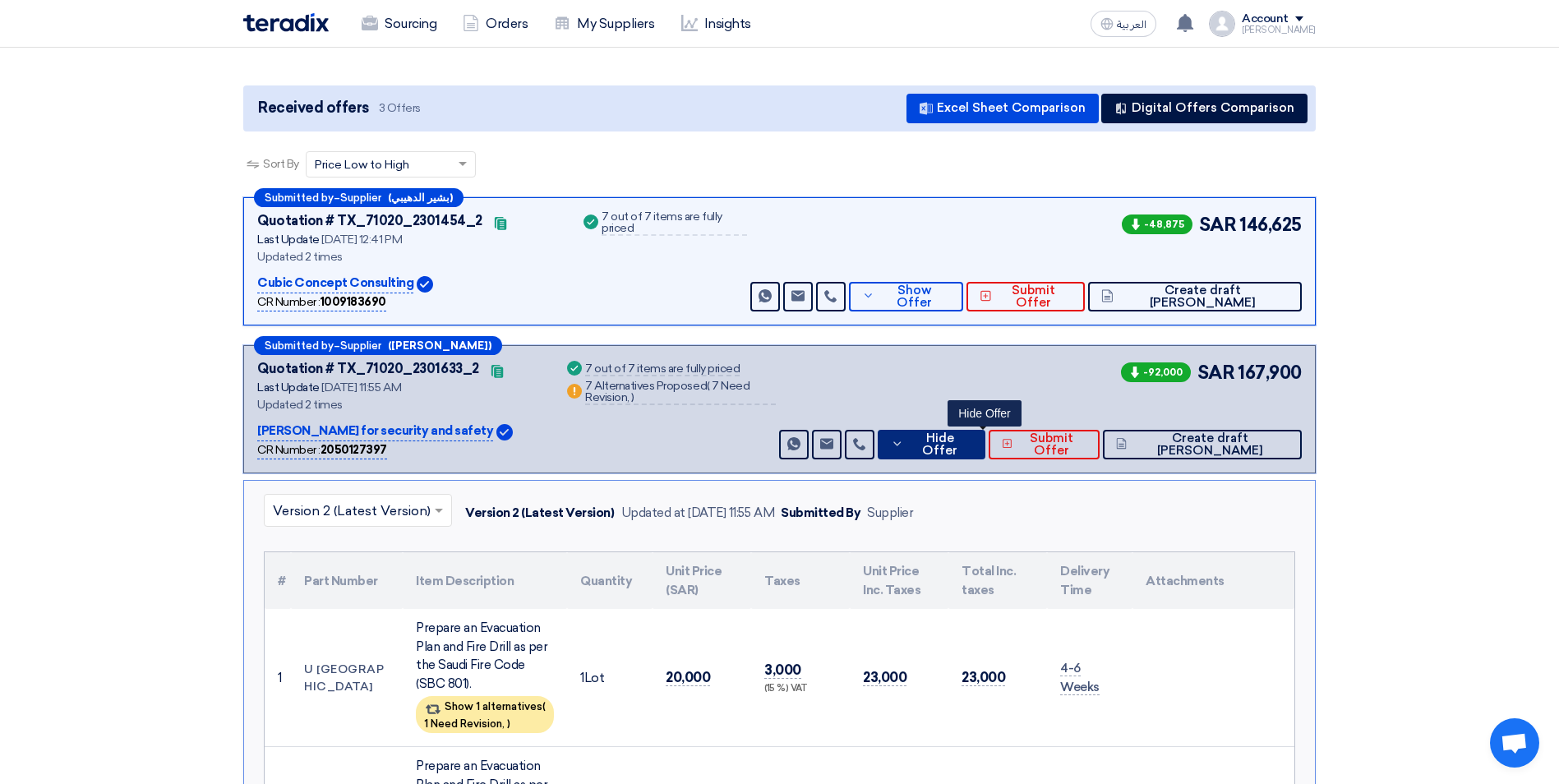
click at [969, 446] on span "Hide Offer" at bounding box center [940, 444] width 64 height 25
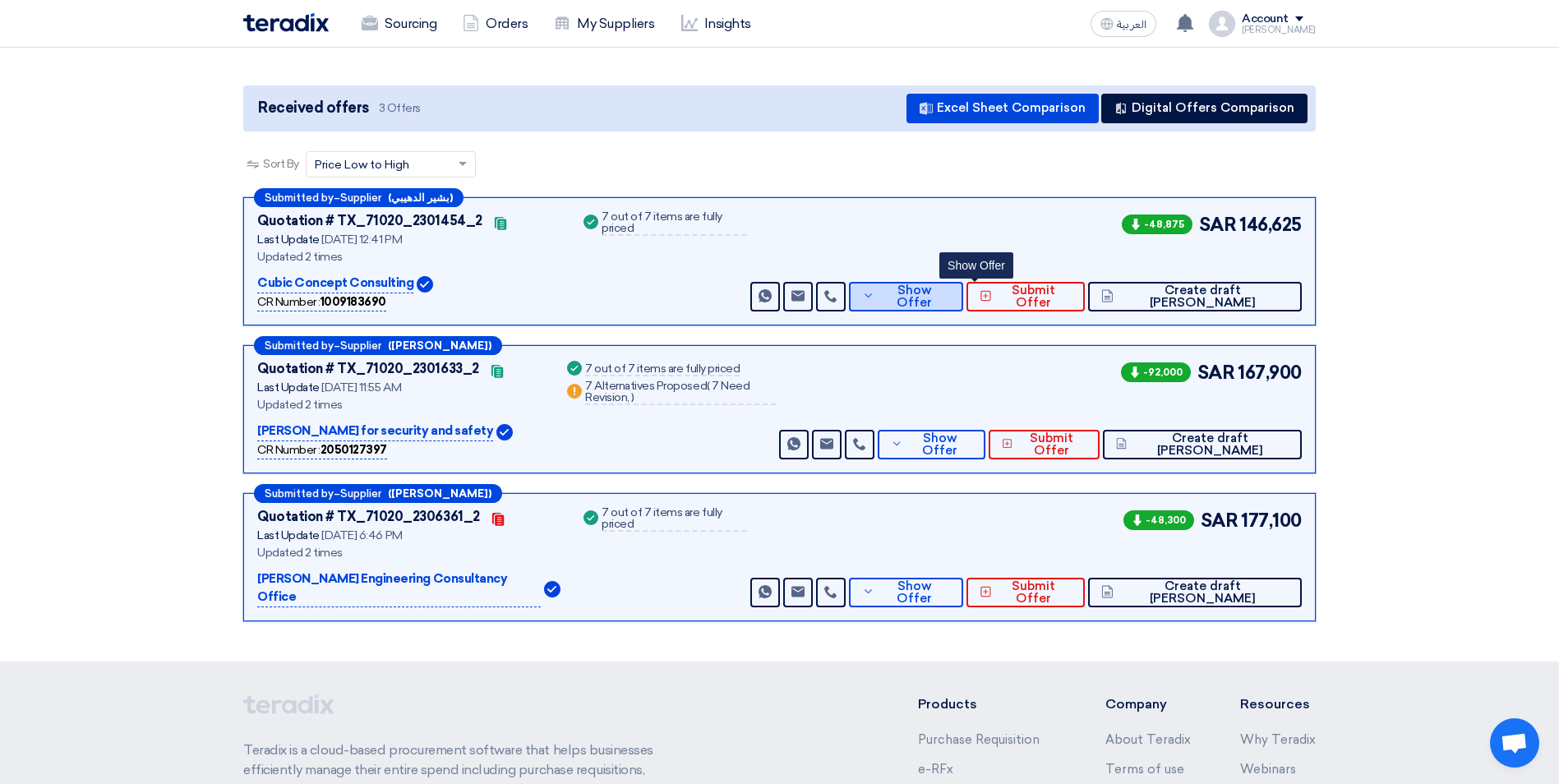
click at [949, 300] on button "Show Offer" at bounding box center [906, 296] width 114 height 30
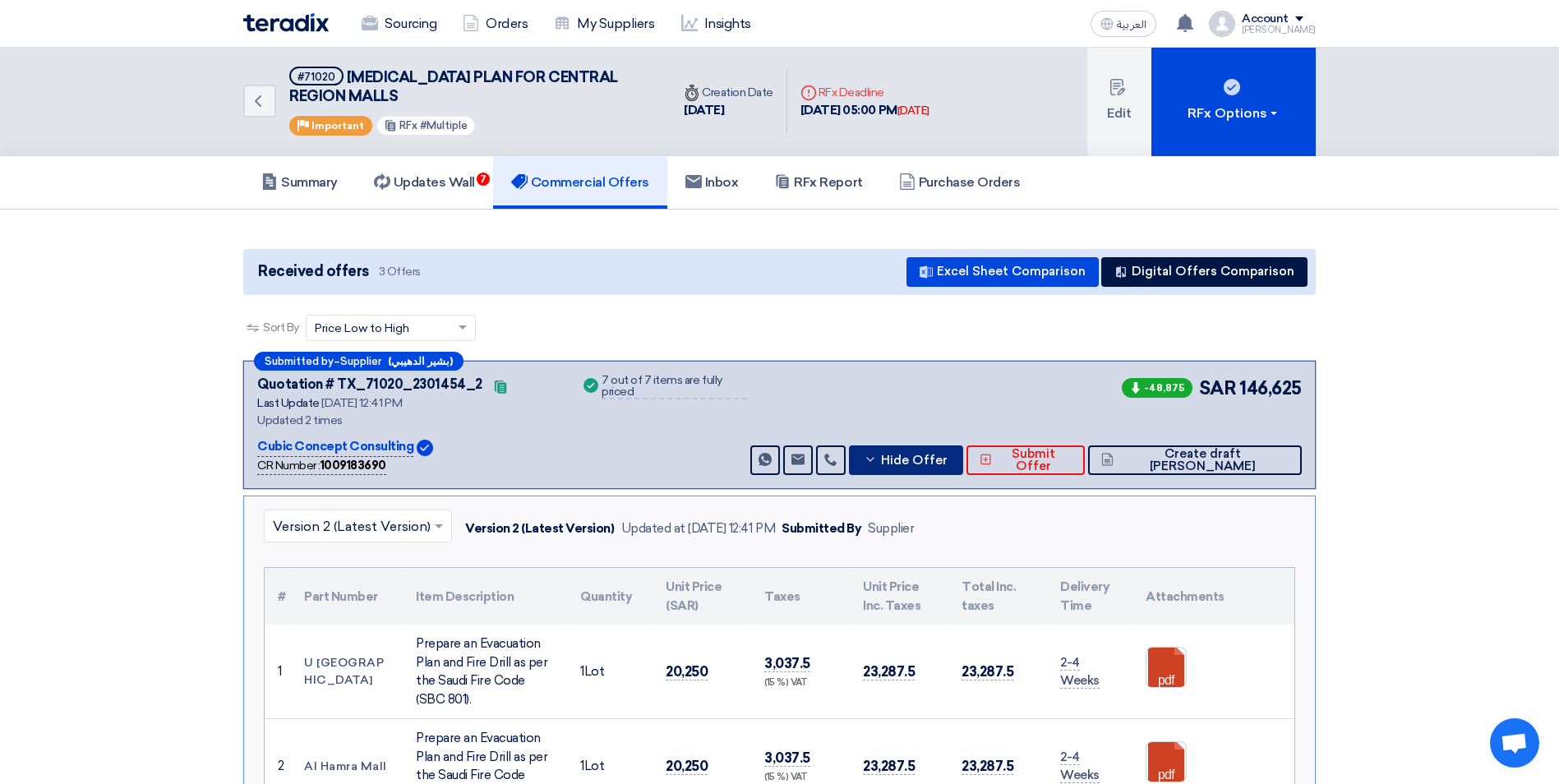
scroll to position [0, 0]
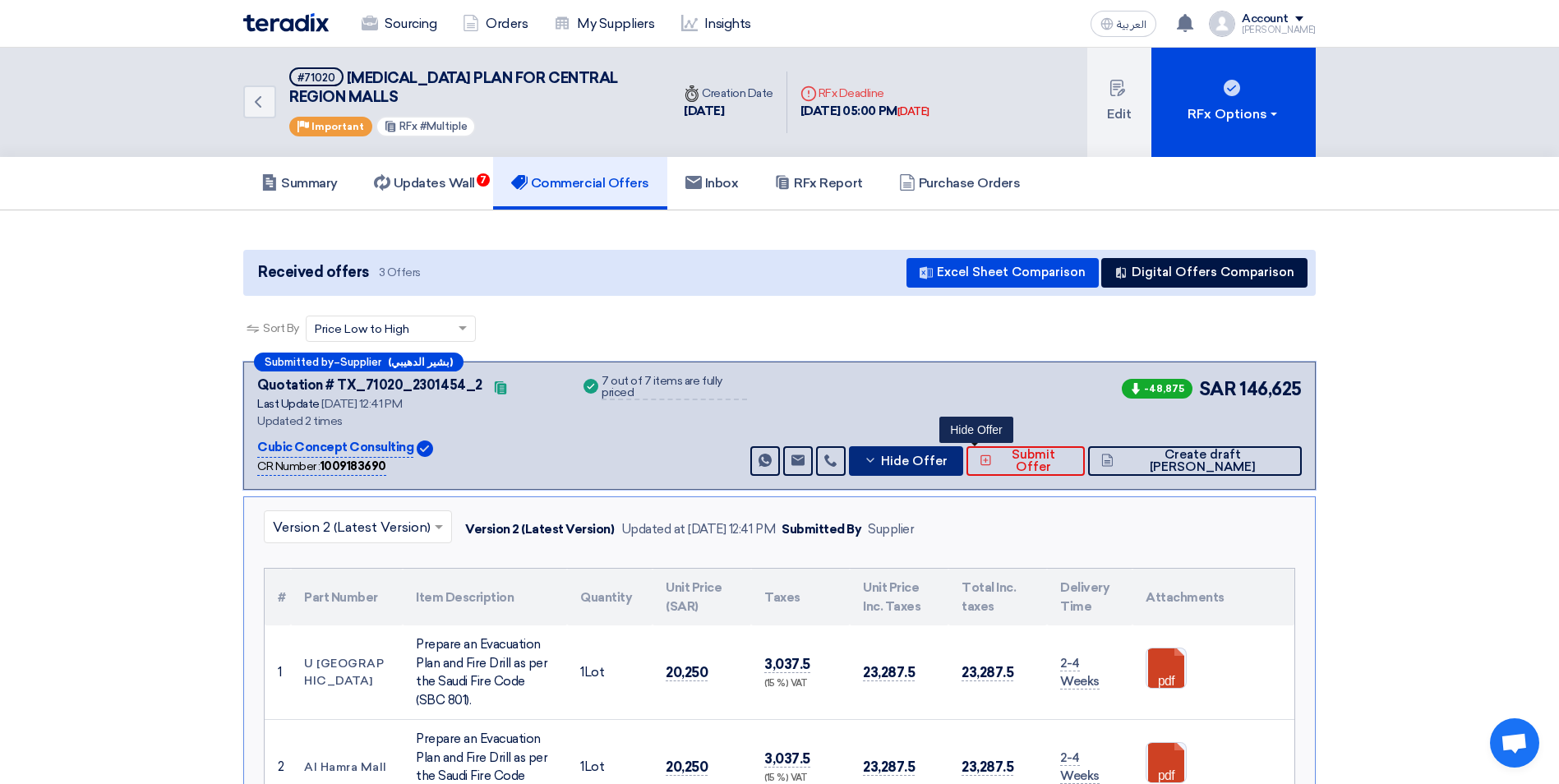
click at [947, 467] on span "Hide Offer" at bounding box center [914, 461] width 66 height 12
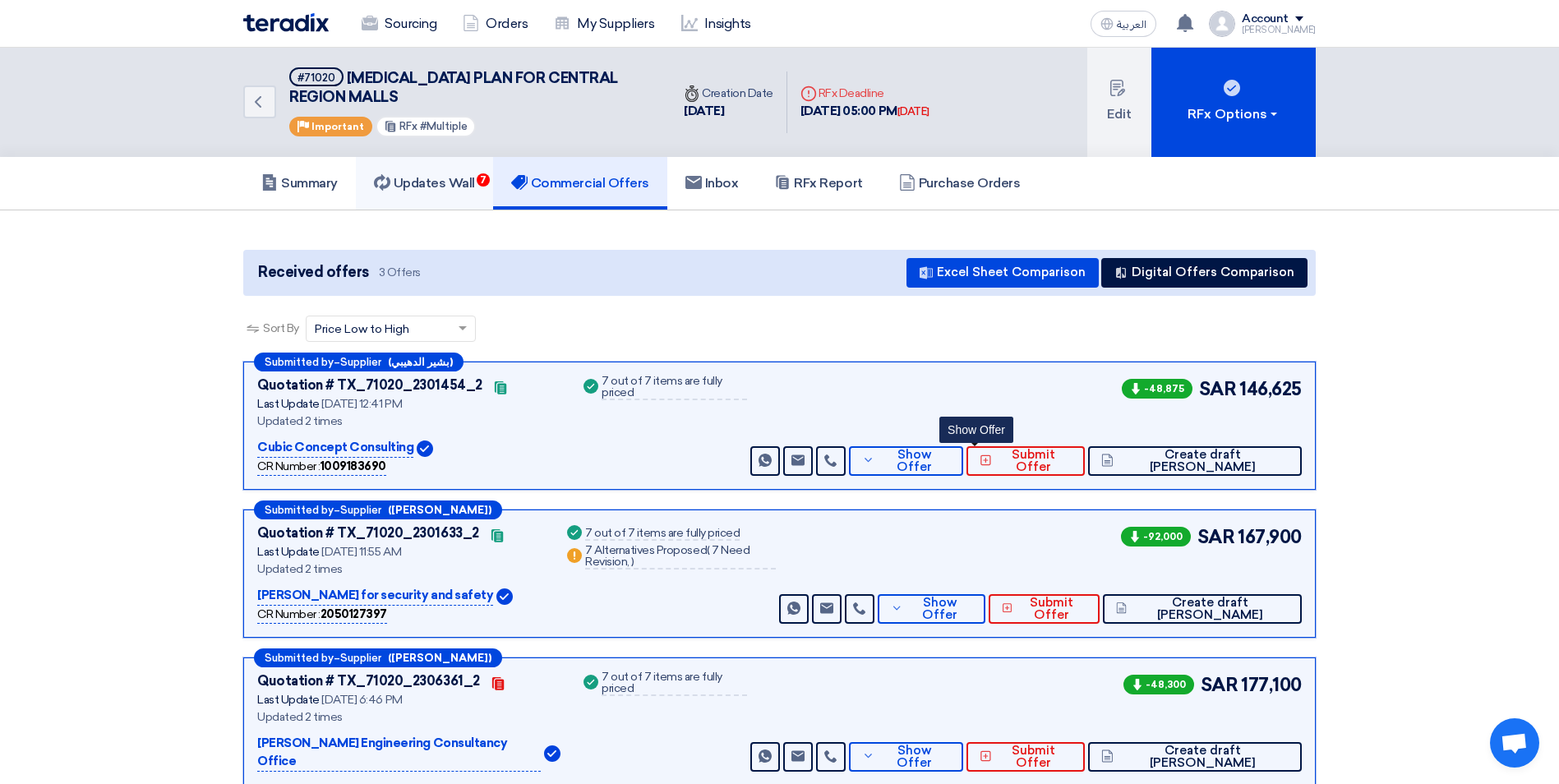
click at [465, 190] on h5 "Updates Wall 7" at bounding box center [425, 184] width 101 height 17
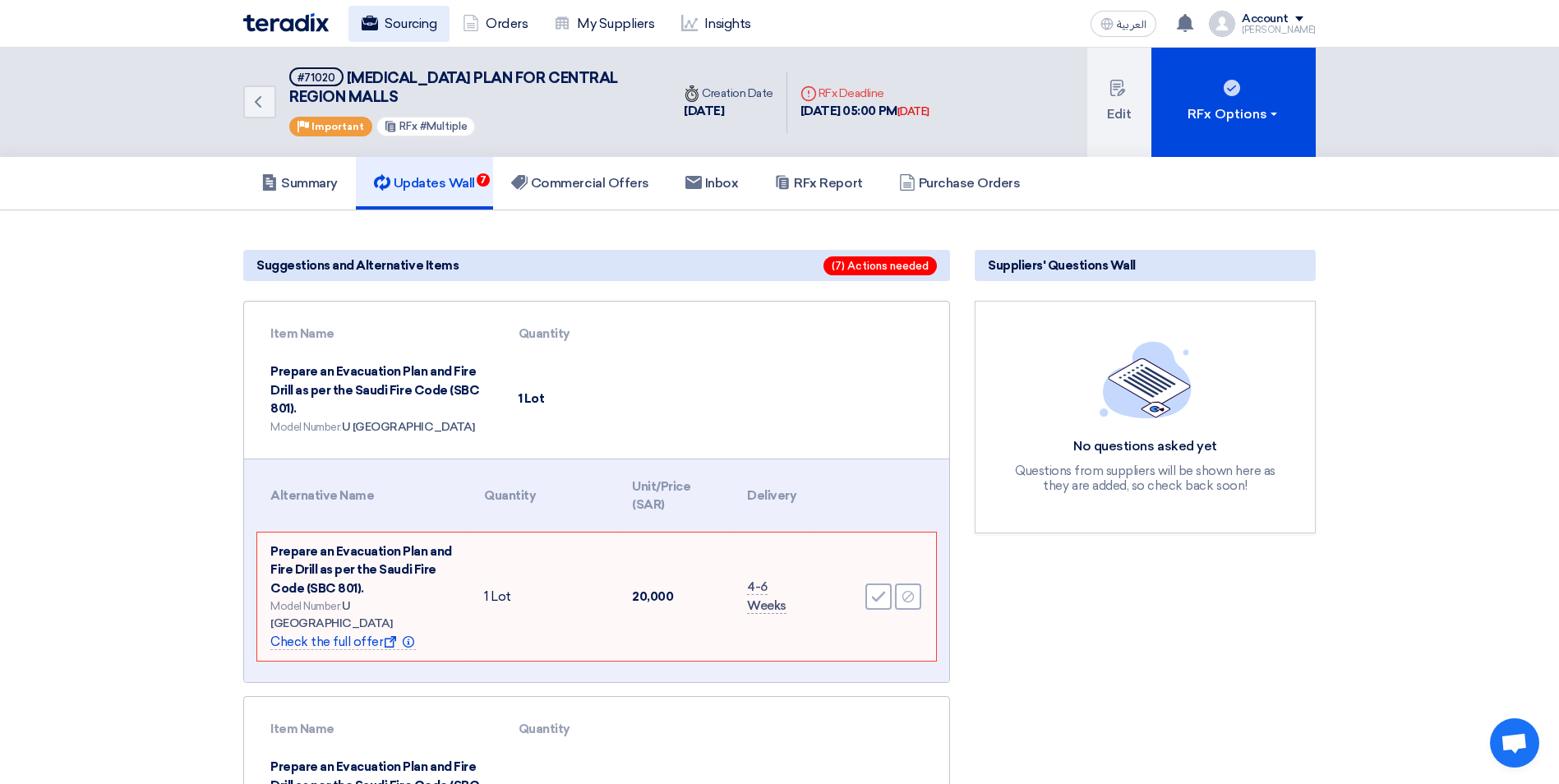
click at [393, 26] on link "Sourcing" at bounding box center [399, 24] width 101 height 37
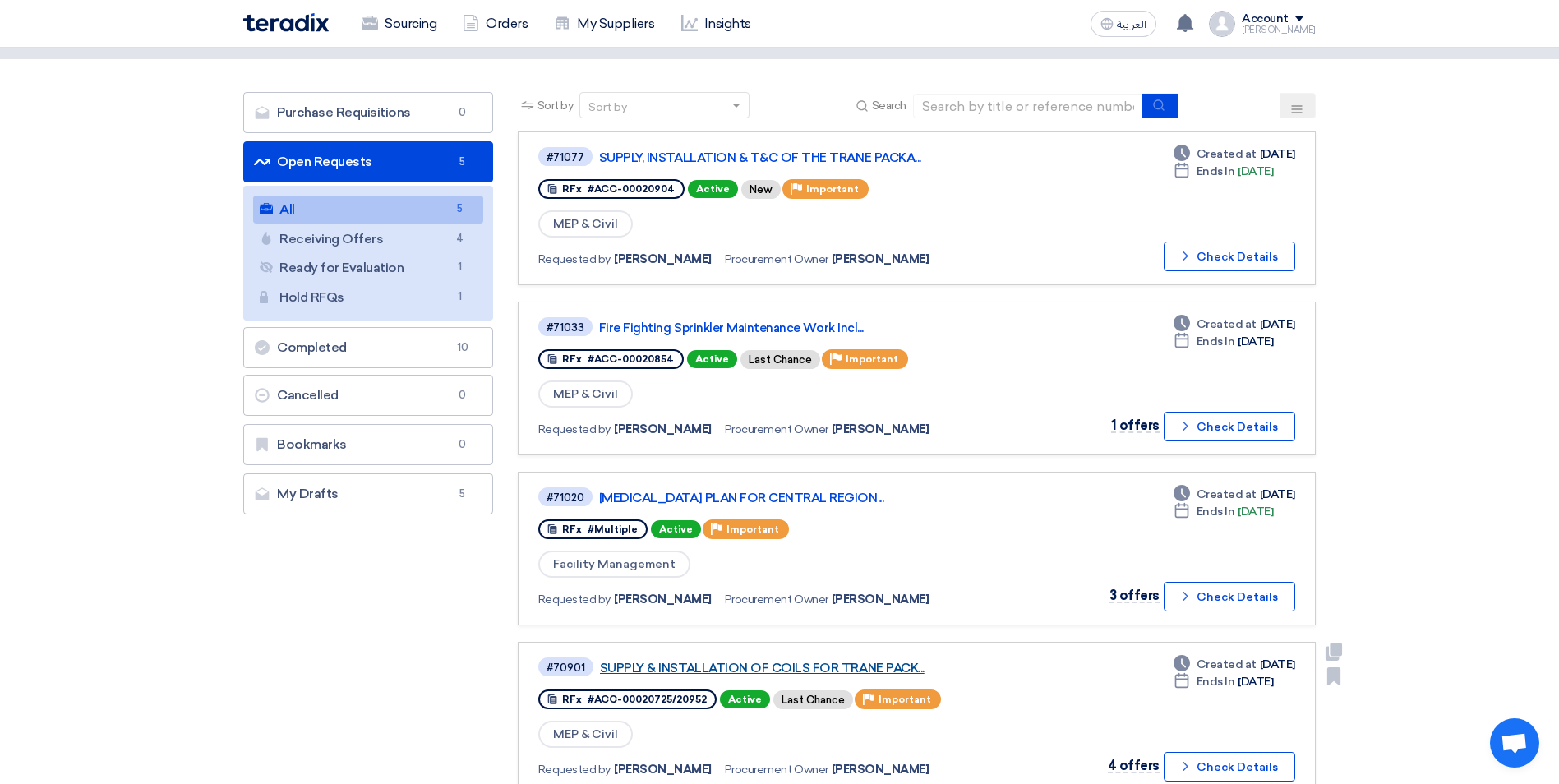
scroll to position [82, 0]
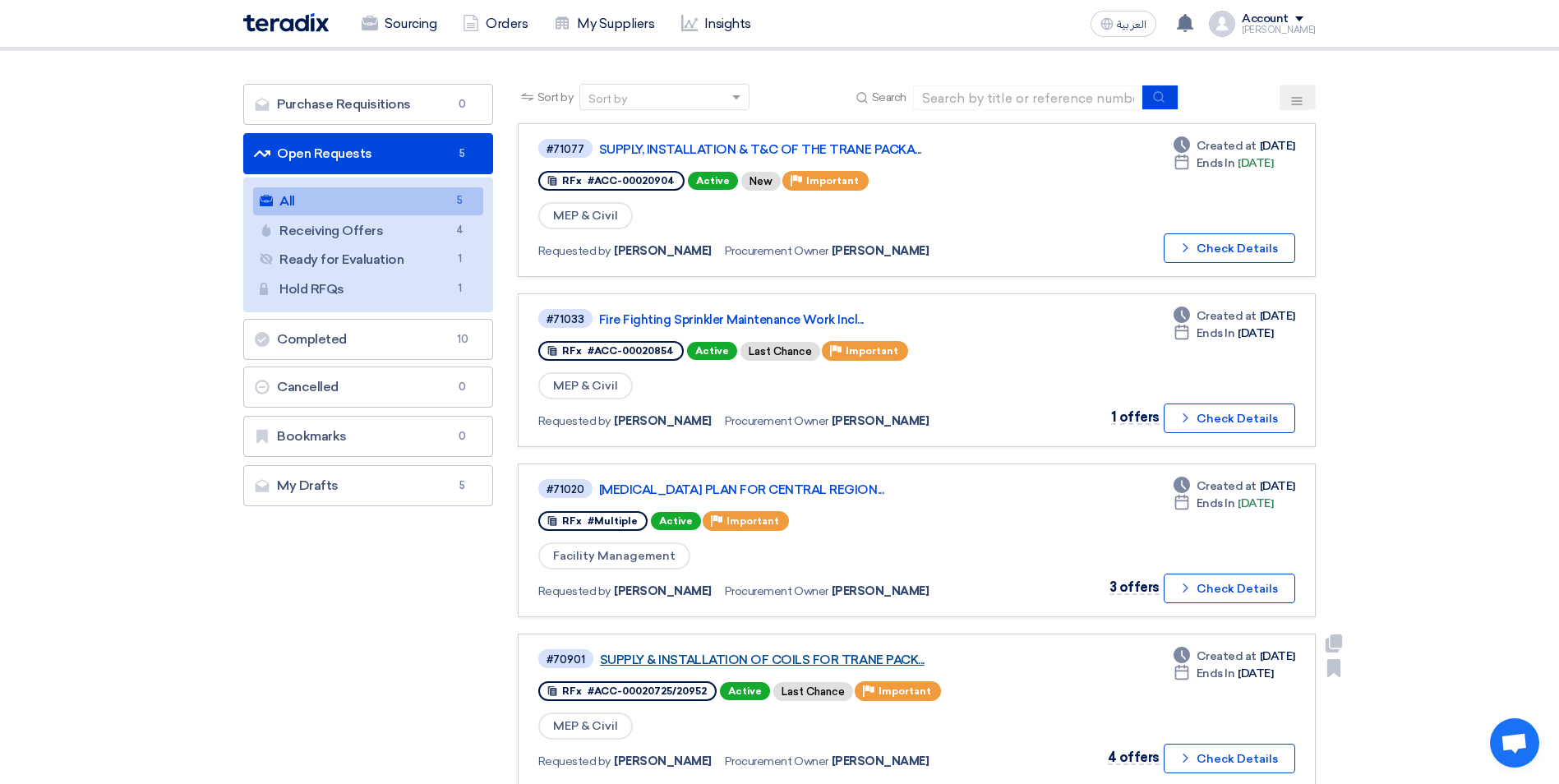
click at [807, 659] on link "SUPPLY & INSTALLATION OF COILS FOR TRANE PACK..." at bounding box center [805, 659] width 411 height 15
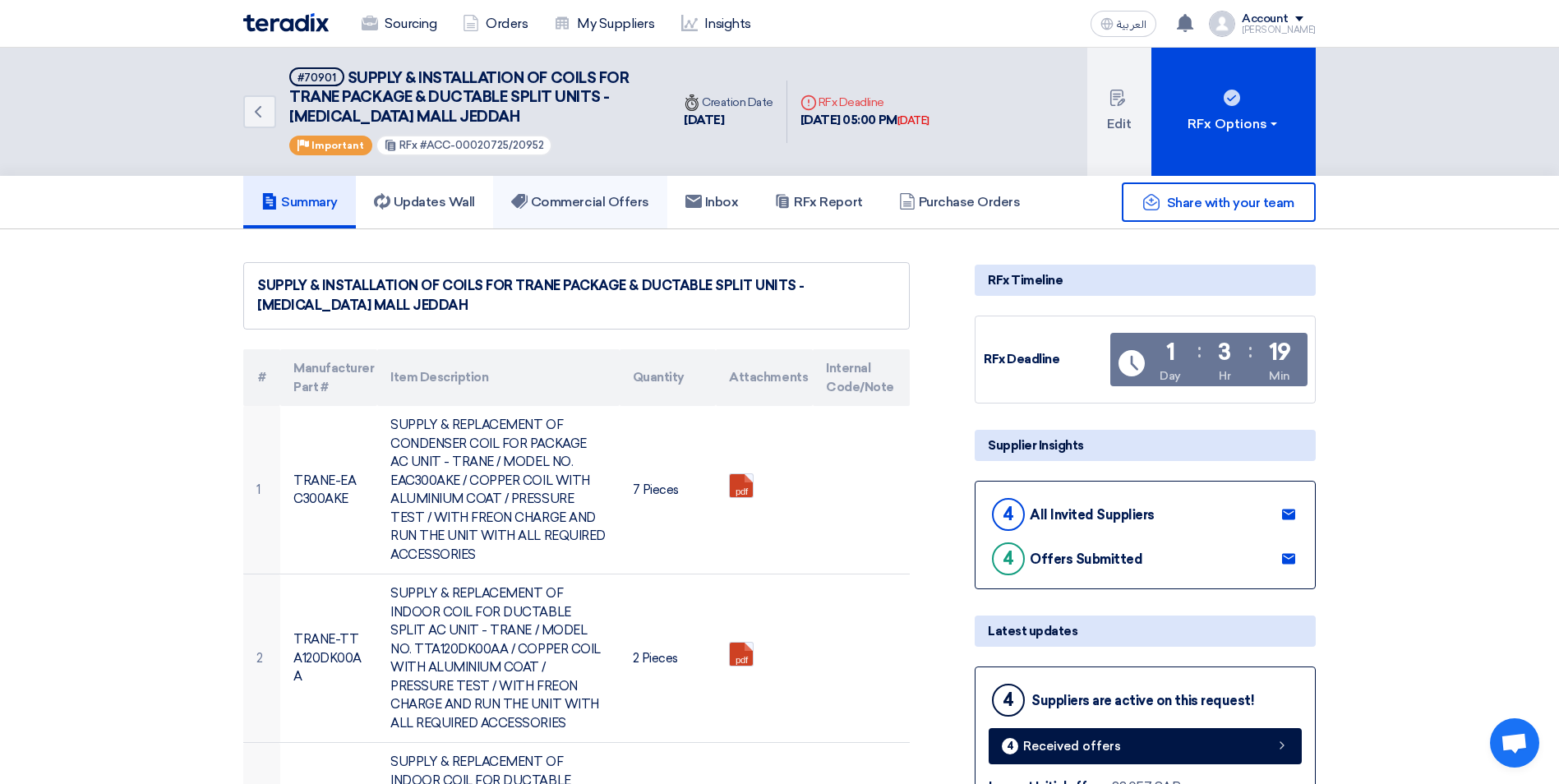
click at [568, 195] on h5 "Commercial Offers" at bounding box center [580, 202] width 138 height 17
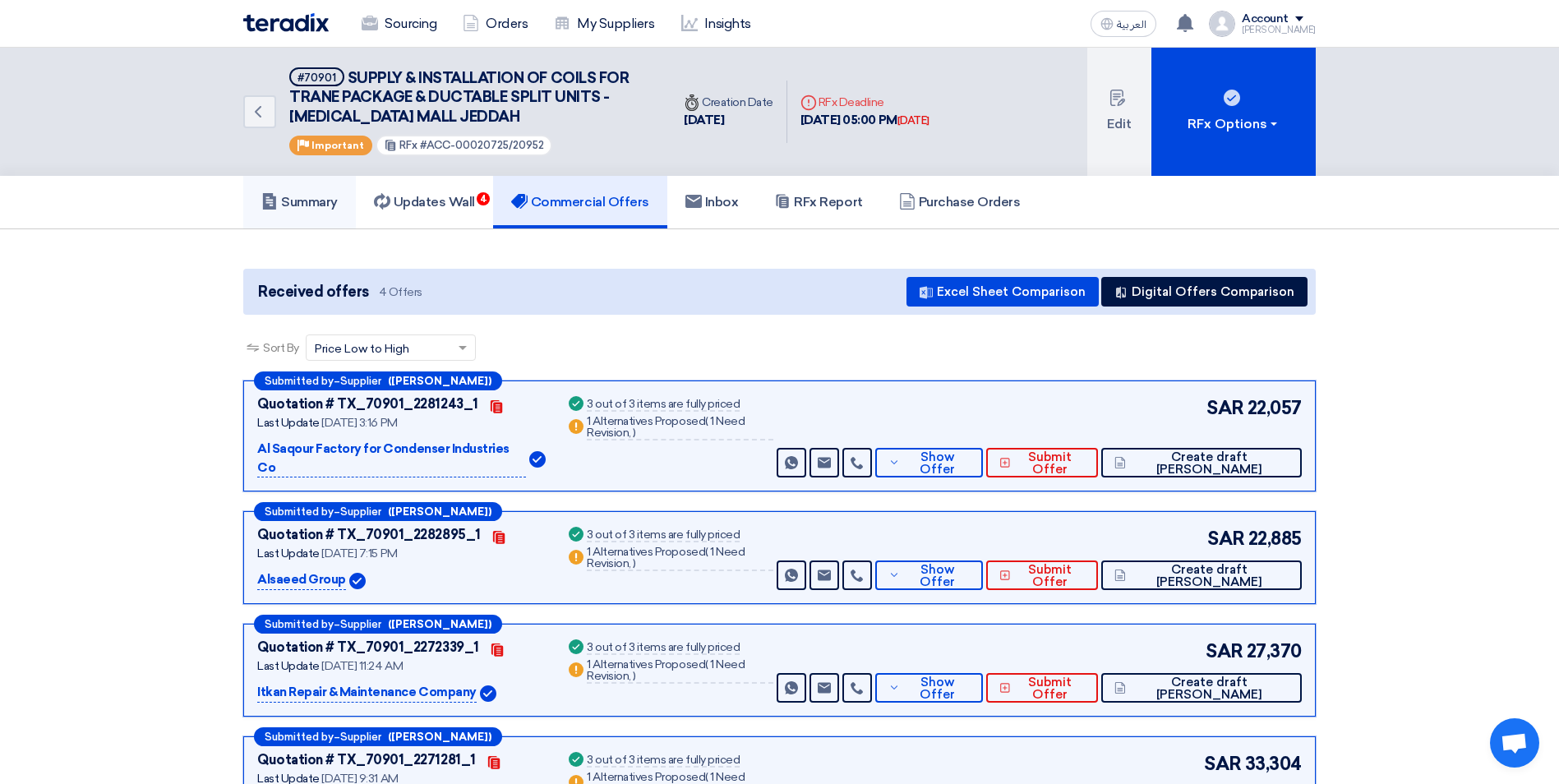
click at [318, 201] on h5 "Summary" at bounding box center [300, 202] width 76 height 17
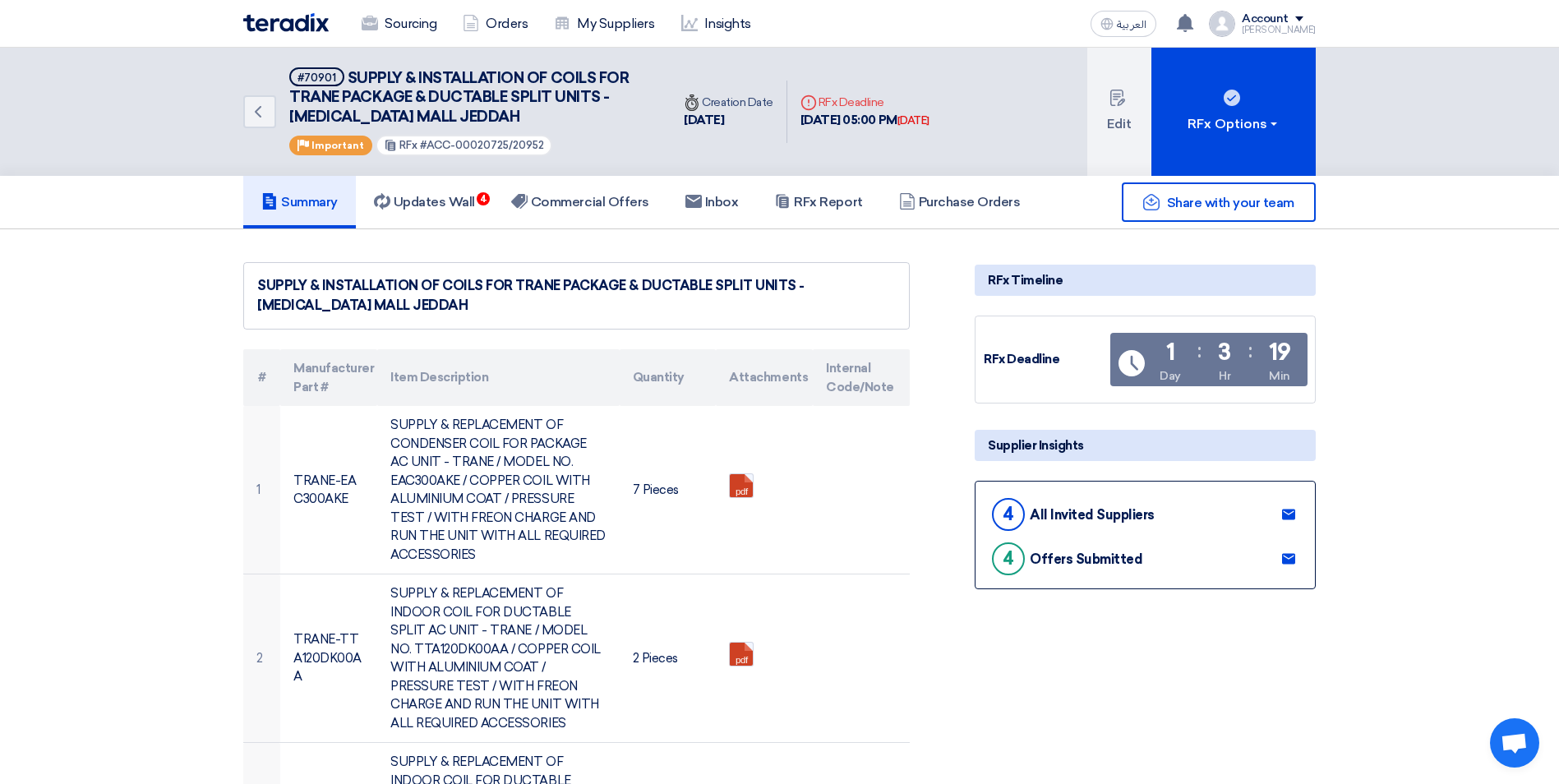
click at [1287, 513] on icon at bounding box center [1289, 514] width 13 height 13
